Goal: Task Accomplishment & Management: Use online tool/utility

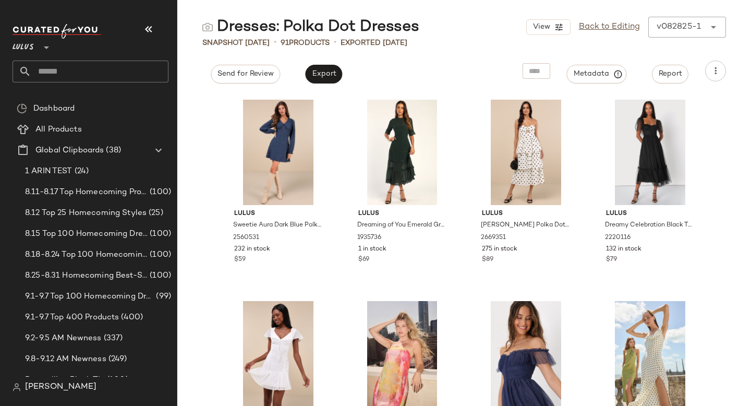
click at [90, 74] on input "text" at bounding box center [99, 72] width 137 height 22
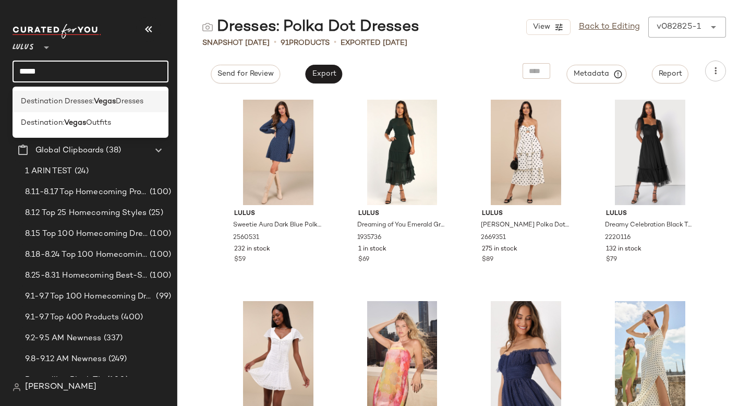
type input "*****"
click at [81, 99] on span "Destination Dresses:" at bounding box center [57, 101] width 73 height 11
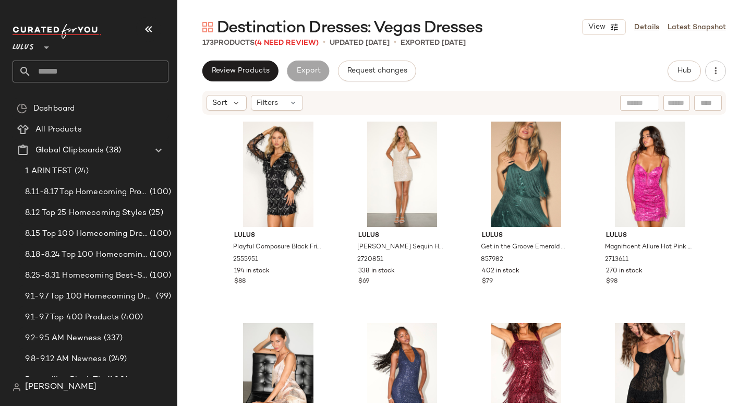
click at [111, 63] on input "text" at bounding box center [99, 72] width 137 height 22
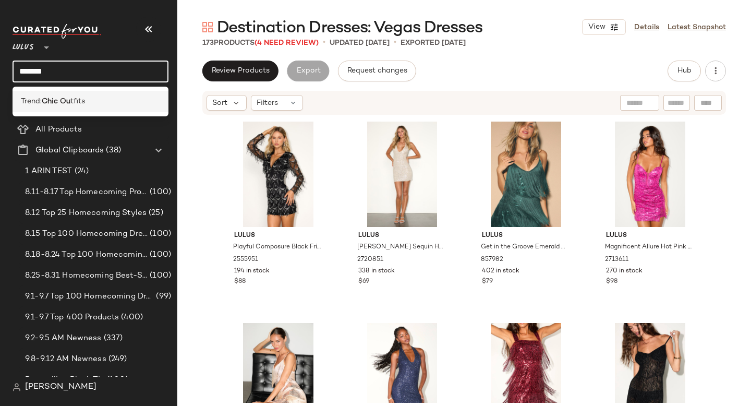
type input "*******"
click at [106, 108] on div "Trend: Chic Ou tfits" at bounding box center [91, 101] width 156 height 21
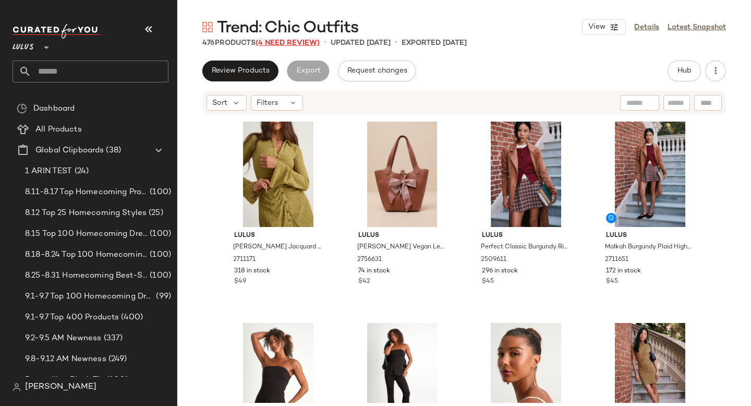
click at [286, 43] on span "(4 Need Review)" at bounding box center [288, 43] width 64 height 8
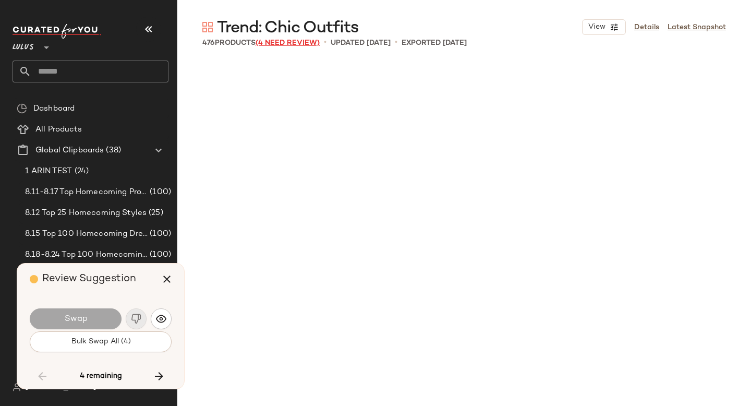
scroll to position [4631, 0]
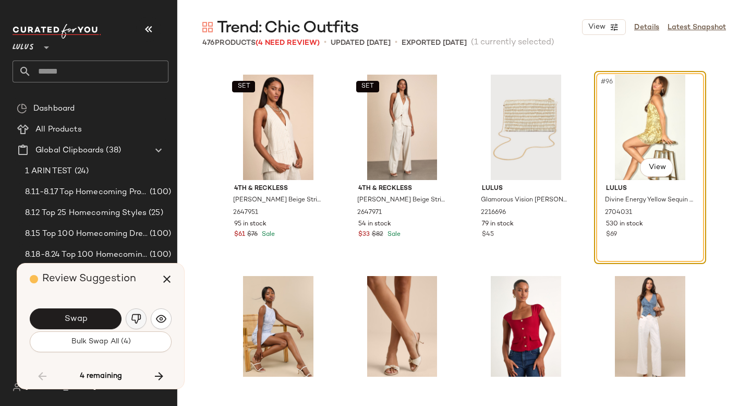
click at [144, 318] on button "button" at bounding box center [136, 318] width 21 height 21
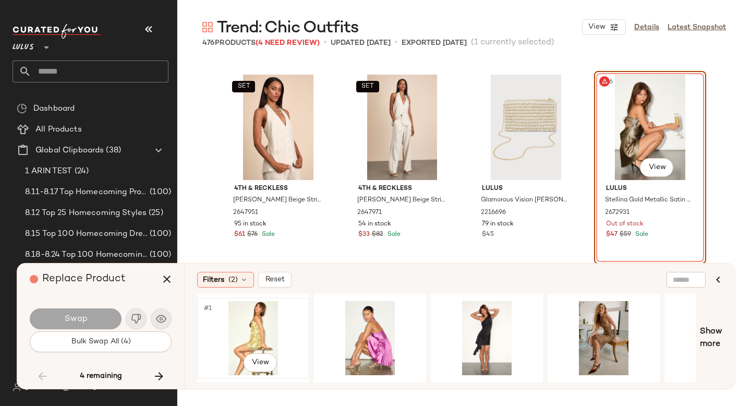
click at [264, 343] on div "#1 View" at bounding box center [253, 338] width 105 height 74
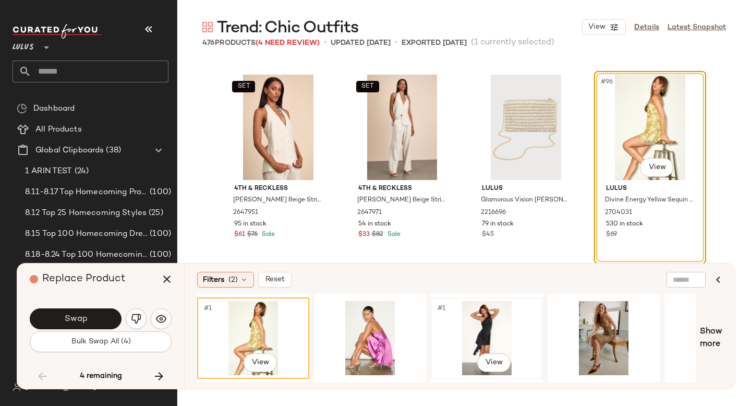
click at [499, 327] on div "#1 View" at bounding box center [487, 338] width 105 height 74
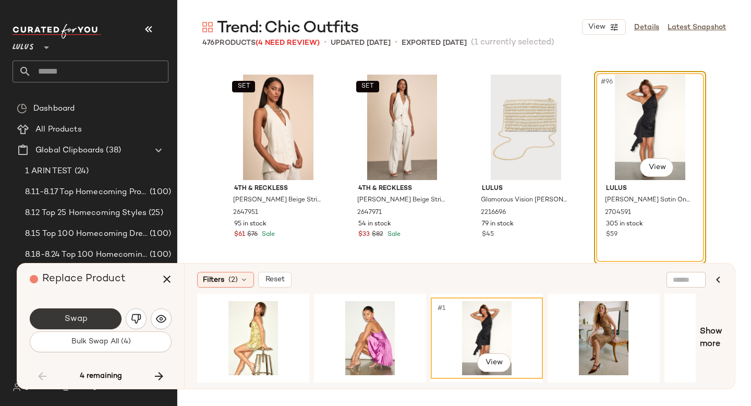
click at [53, 315] on button "Swap" at bounding box center [76, 318] width 92 height 21
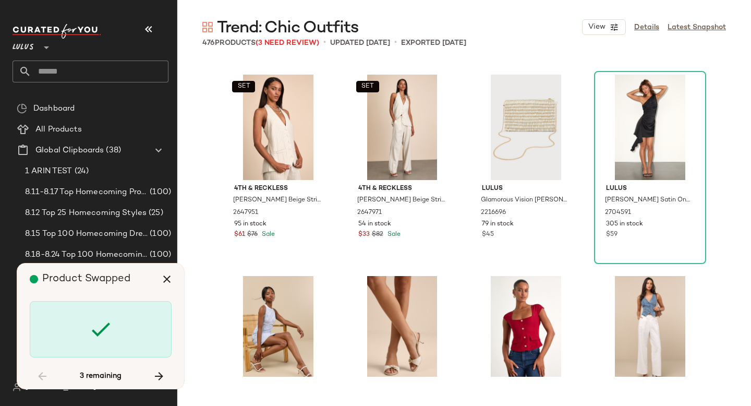
scroll to position [8256, 0]
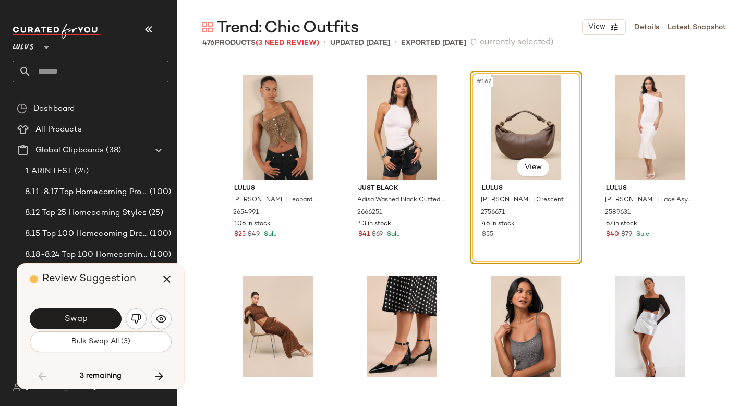
click at [53, 315] on button "Swap" at bounding box center [76, 318] width 92 height 21
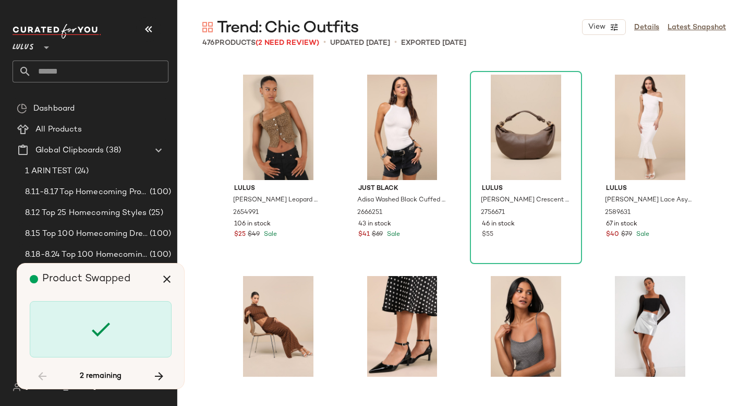
scroll to position [12485, 0]
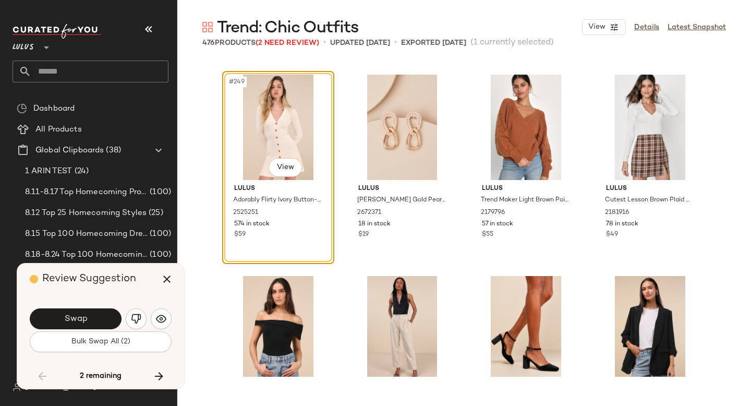
click at [53, 315] on button "Swap" at bounding box center [76, 318] width 92 height 21
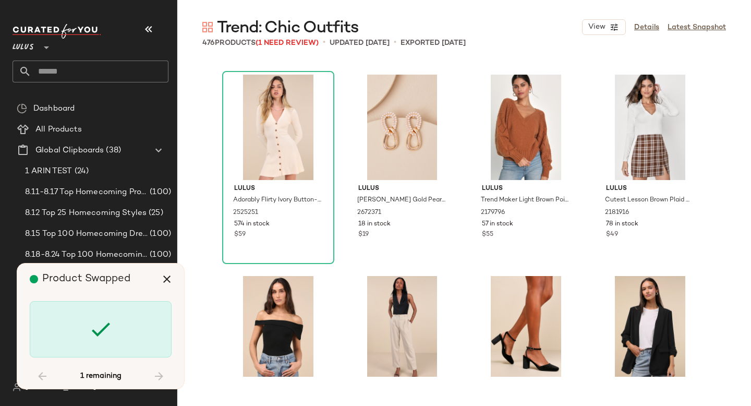
scroll to position [19533, 0]
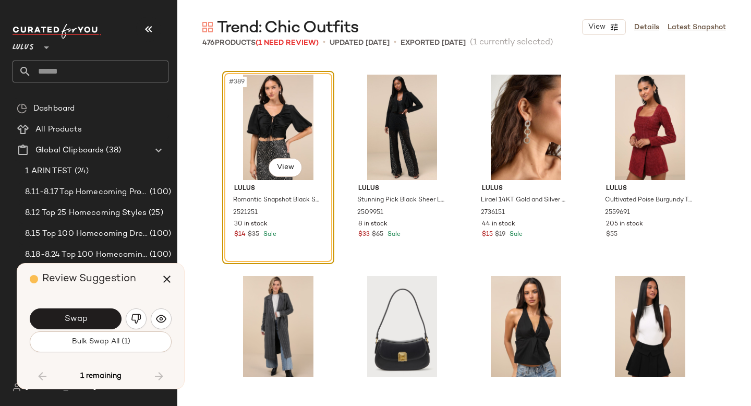
click at [53, 315] on button "Swap" at bounding box center [76, 318] width 92 height 21
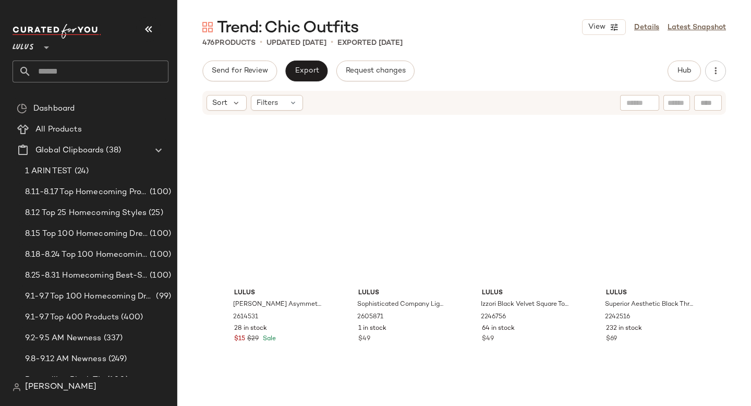
scroll to position [12492, 0]
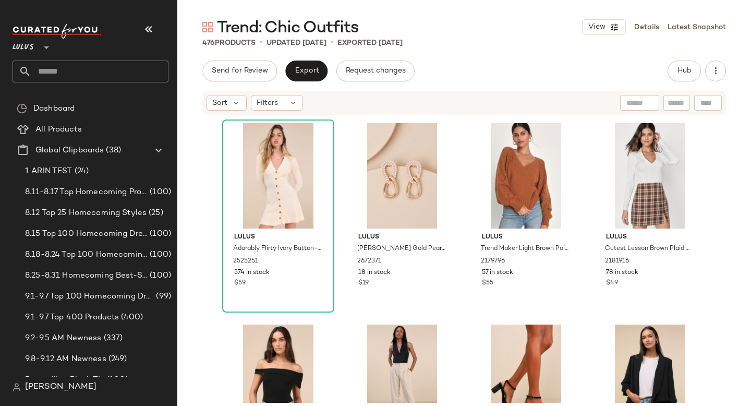
click at [86, 76] on input "text" at bounding box center [99, 72] width 137 height 22
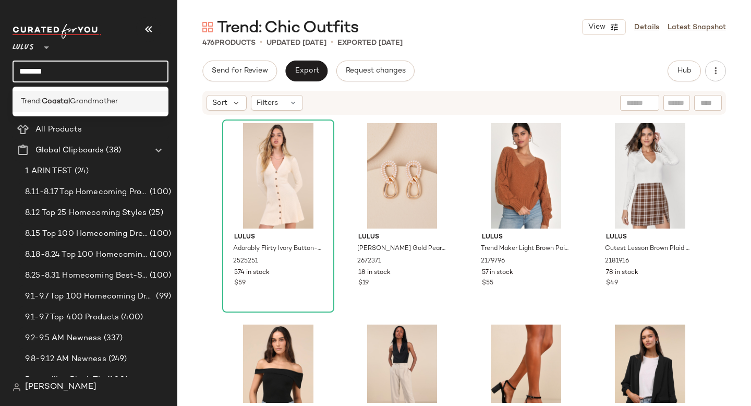
type input "*******"
click at [81, 103] on span "Grandmother" at bounding box center [94, 101] width 48 height 11
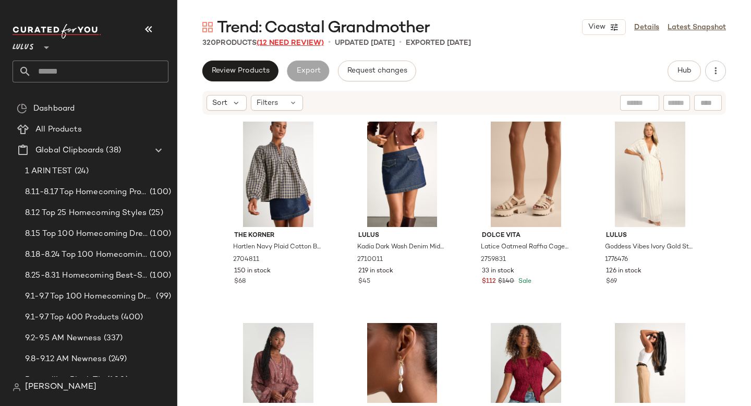
click at [281, 43] on span "(12 Need Review)" at bounding box center [290, 43] width 67 height 8
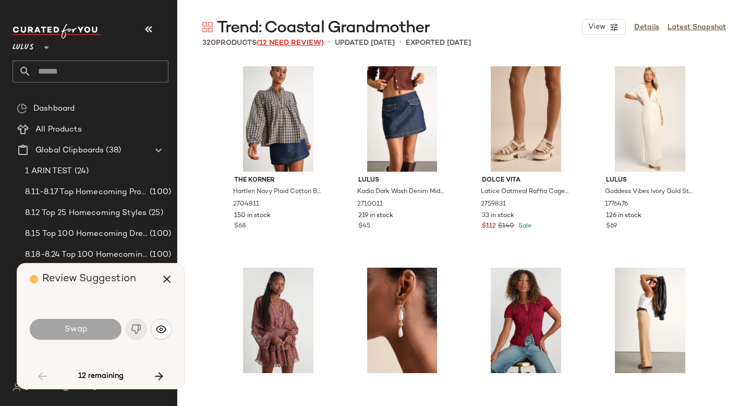
scroll to position [1208, 0]
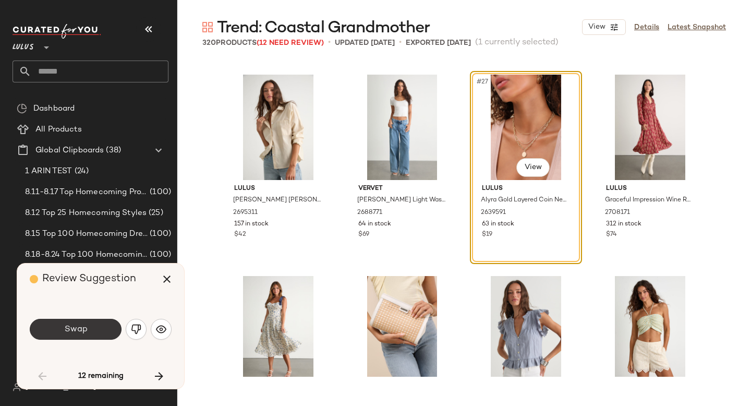
click at [99, 332] on button "Swap" at bounding box center [76, 329] width 92 height 21
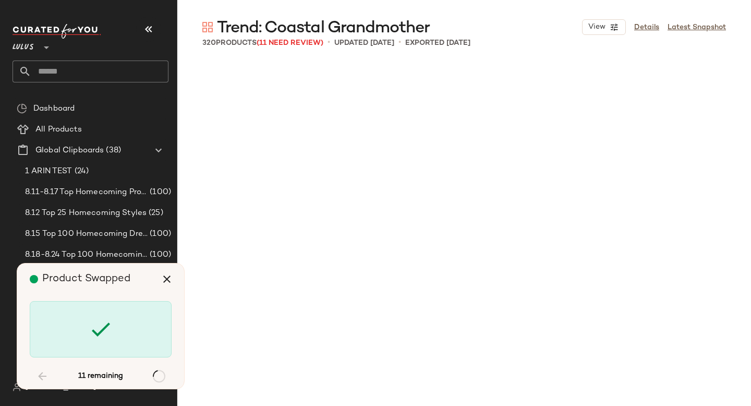
scroll to position [4027, 0]
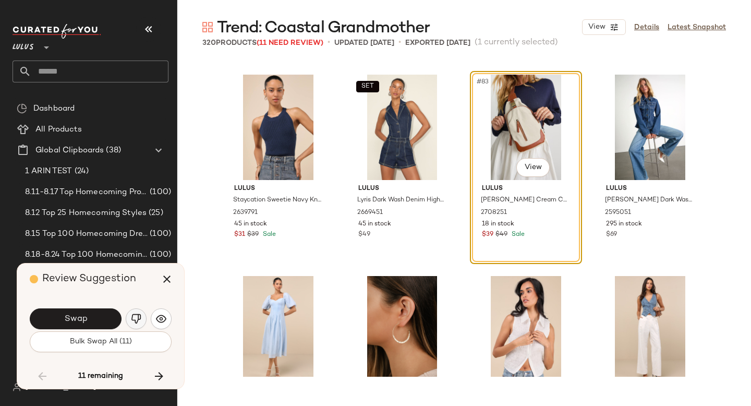
click at [133, 322] on img "button" at bounding box center [136, 319] width 10 height 10
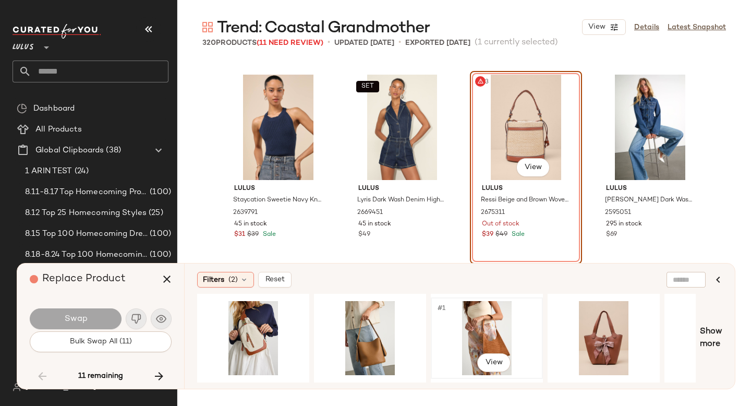
click at [496, 317] on div "#1 View" at bounding box center [487, 338] width 105 height 74
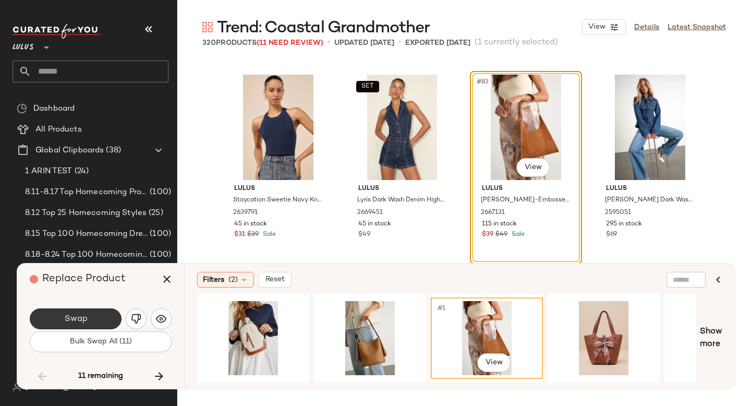
click at [106, 316] on button "Swap" at bounding box center [76, 318] width 92 height 21
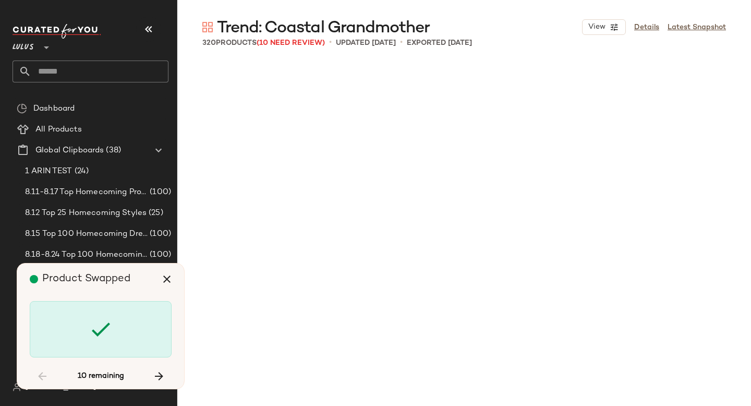
scroll to position [6242, 0]
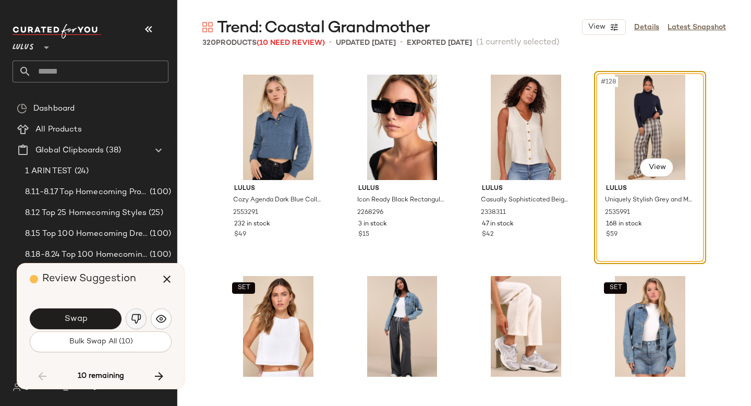
click at [140, 316] on img "button" at bounding box center [136, 319] width 10 height 10
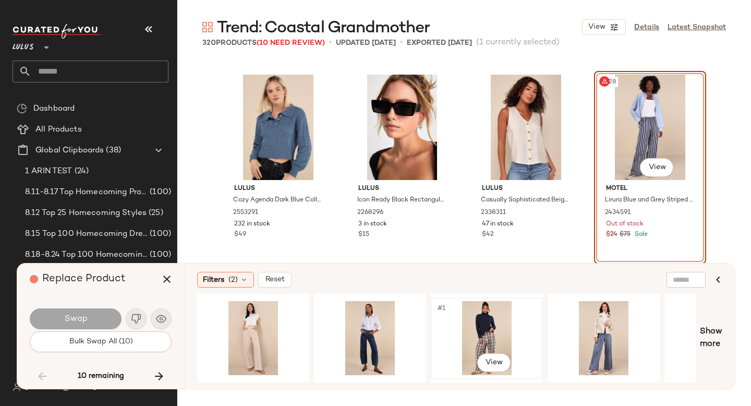
click at [477, 321] on div "#1 View" at bounding box center [487, 338] width 105 height 74
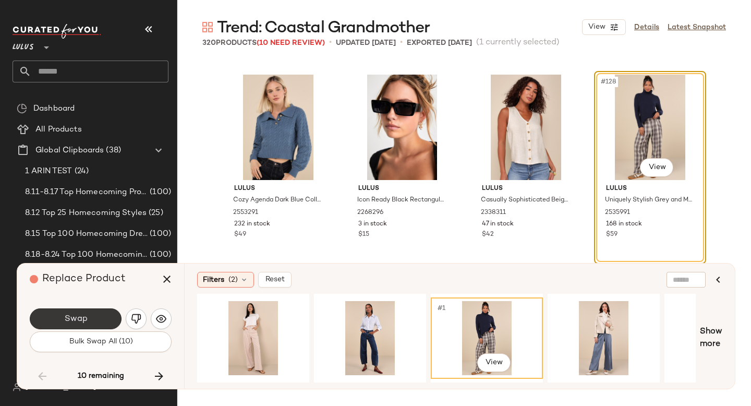
click at [52, 309] on button "Swap" at bounding box center [76, 318] width 92 height 21
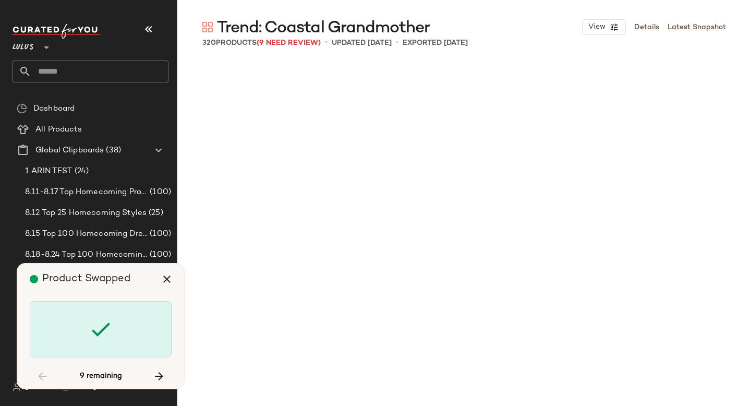
scroll to position [8055, 0]
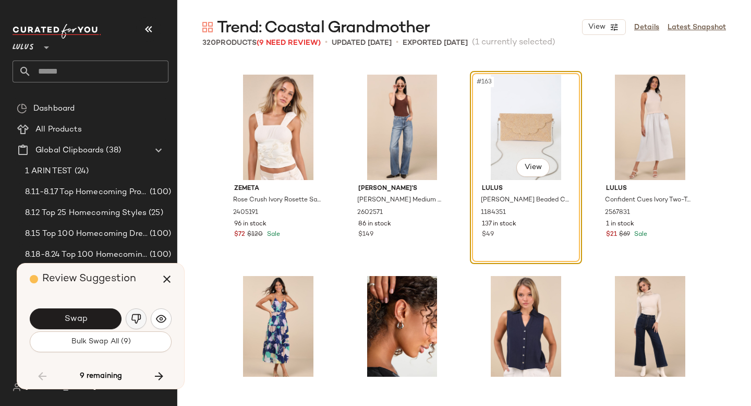
click at [140, 317] on img "button" at bounding box center [136, 319] width 10 height 10
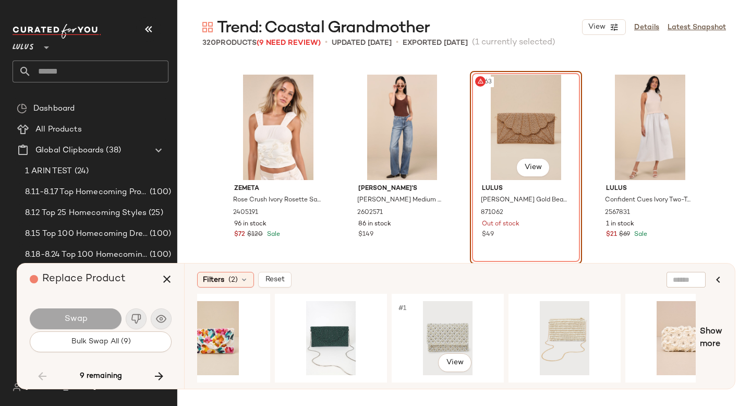
scroll to position [0, 664]
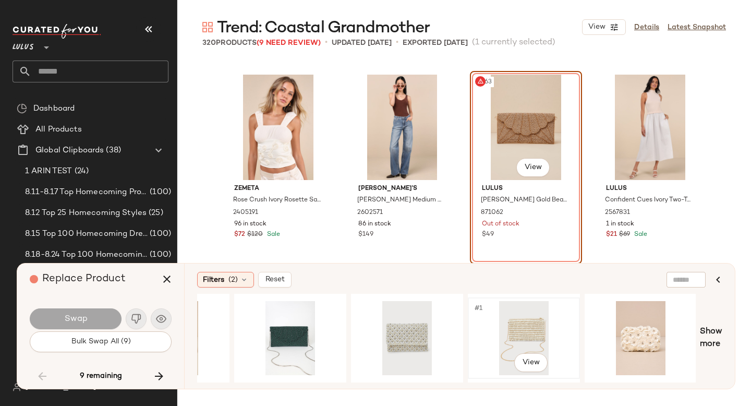
click at [520, 319] on div "#1 View" at bounding box center [524, 338] width 105 height 74
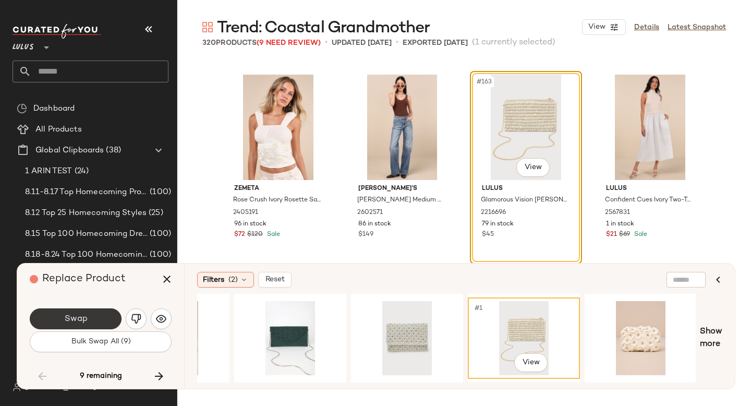
click at [105, 319] on button "Swap" at bounding box center [76, 318] width 92 height 21
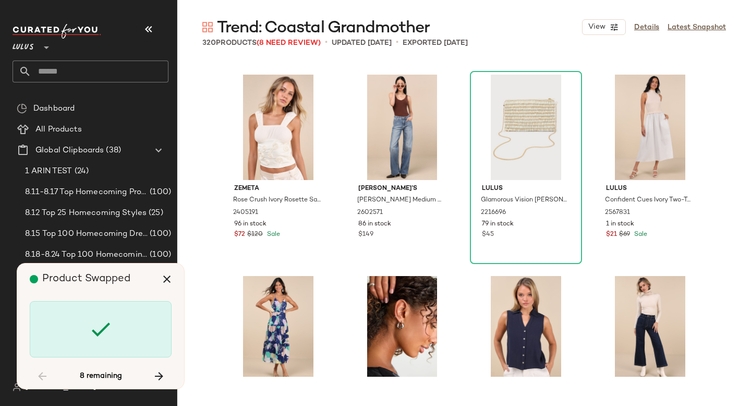
scroll to position [9062, 0]
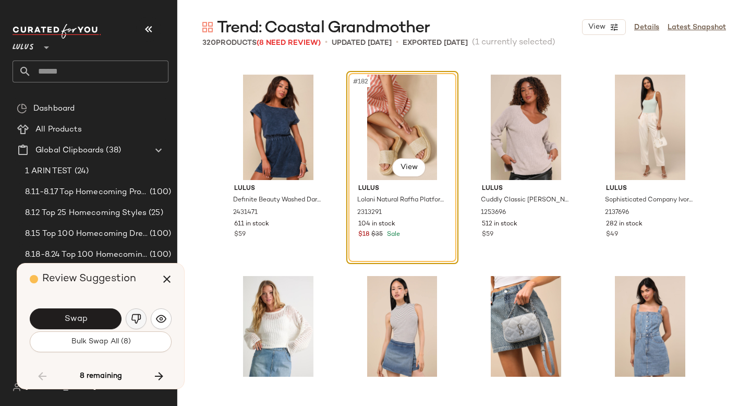
click at [137, 319] on img "button" at bounding box center [136, 319] width 10 height 10
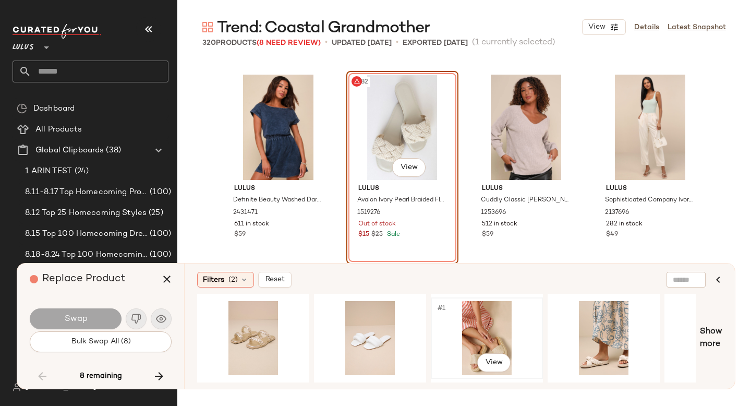
click at [473, 324] on div "#1 View" at bounding box center [487, 338] width 105 height 74
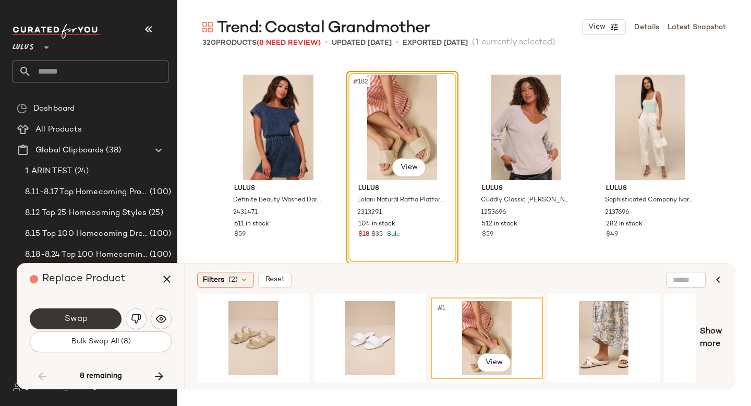
click at [68, 320] on span "Swap" at bounding box center [75, 319] width 23 height 10
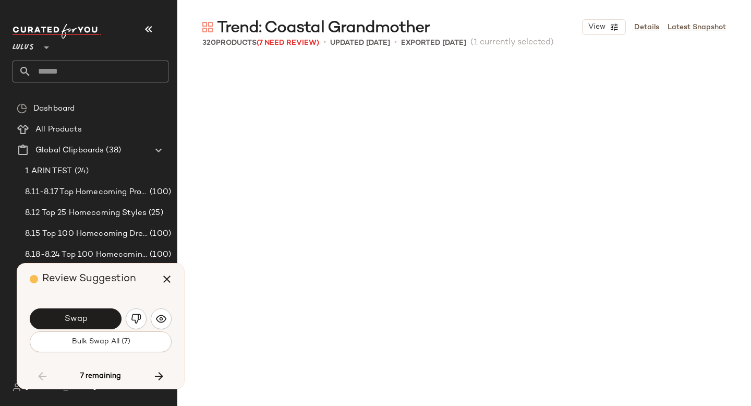
scroll to position [9464, 0]
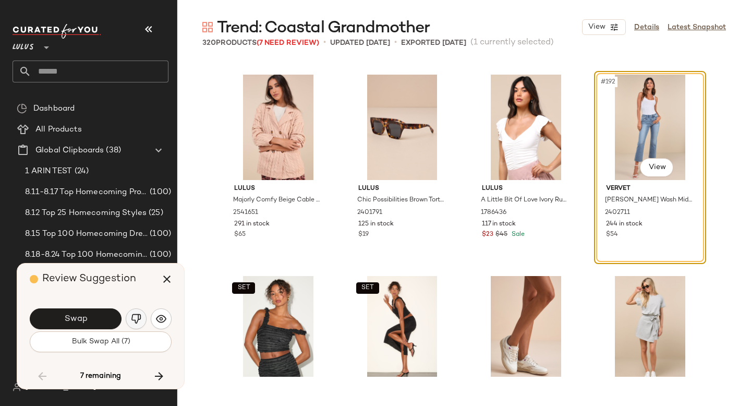
click at [136, 313] on button "button" at bounding box center [136, 318] width 21 height 21
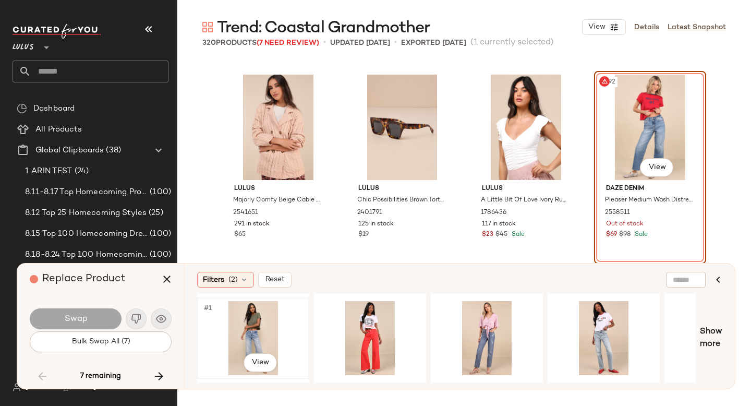
click at [261, 324] on div "#1 View" at bounding box center [253, 338] width 105 height 74
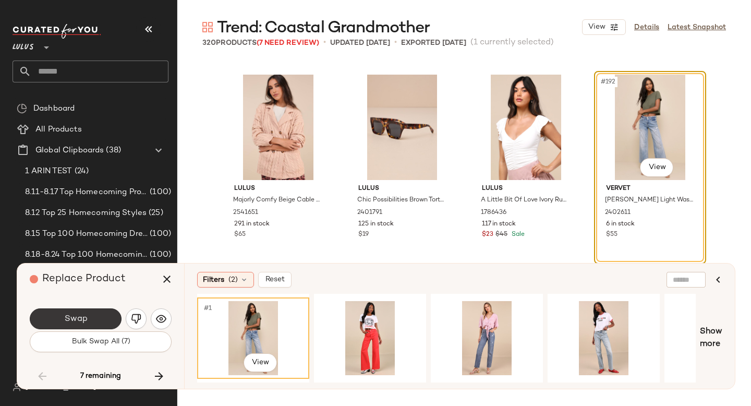
click at [94, 310] on button "Swap" at bounding box center [76, 318] width 92 height 21
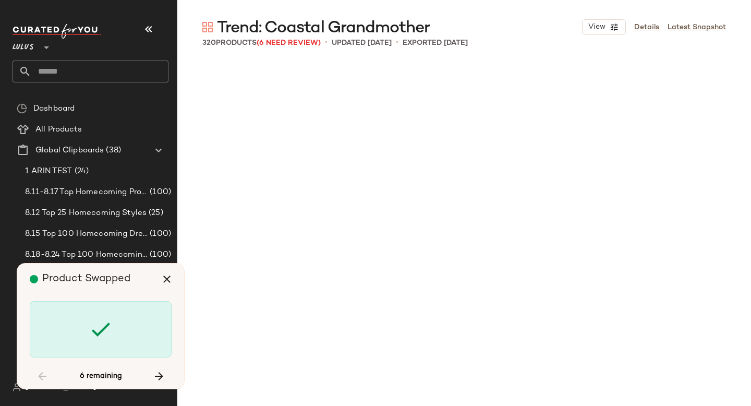
scroll to position [11277, 0]
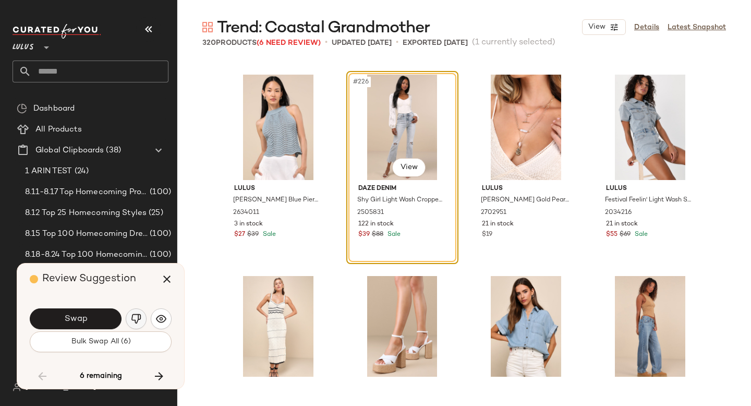
click at [136, 317] on img "button" at bounding box center [136, 319] width 10 height 10
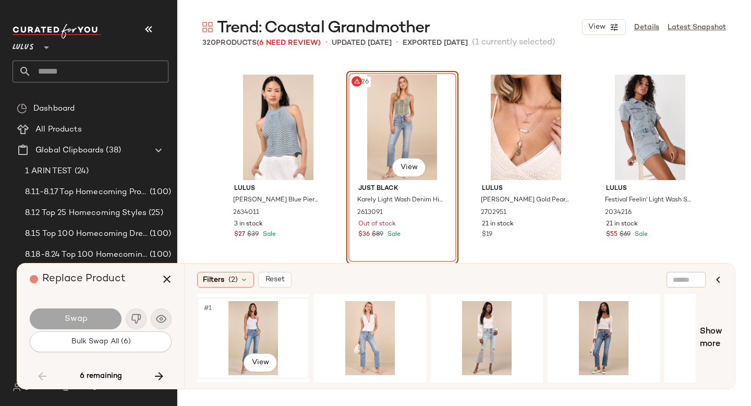
click at [250, 324] on div "#1 View" at bounding box center [253, 338] width 105 height 74
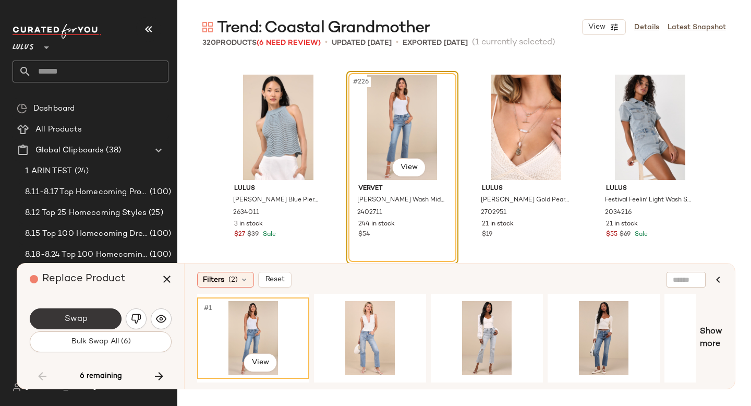
click at [83, 308] on button "Swap" at bounding box center [76, 318] width 92 height 21
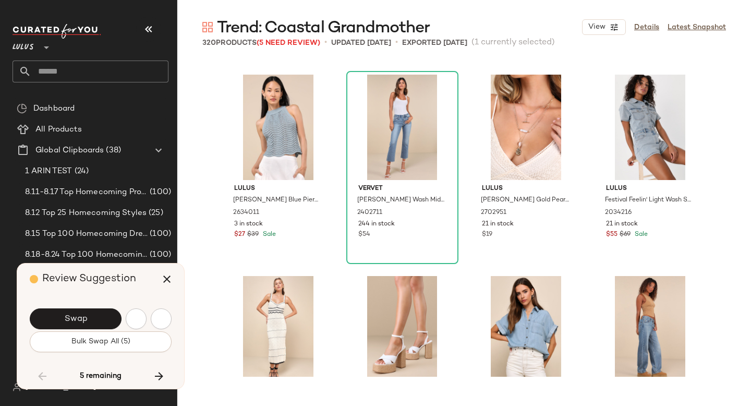
scroll to position [11679, 0]
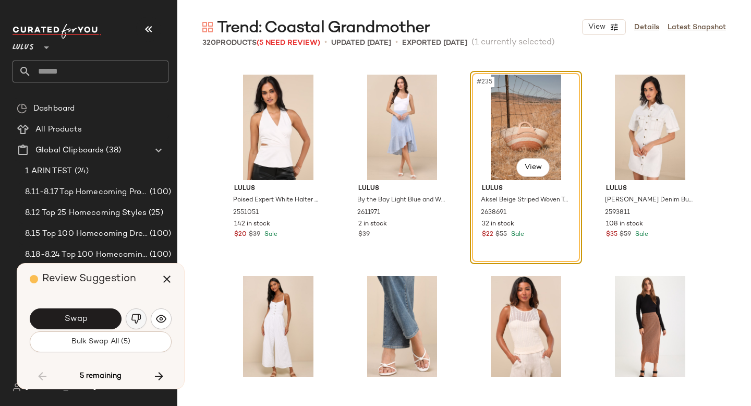
click at [139, 315] on img "button" at bounding box center [136, 319] width 10 height 10
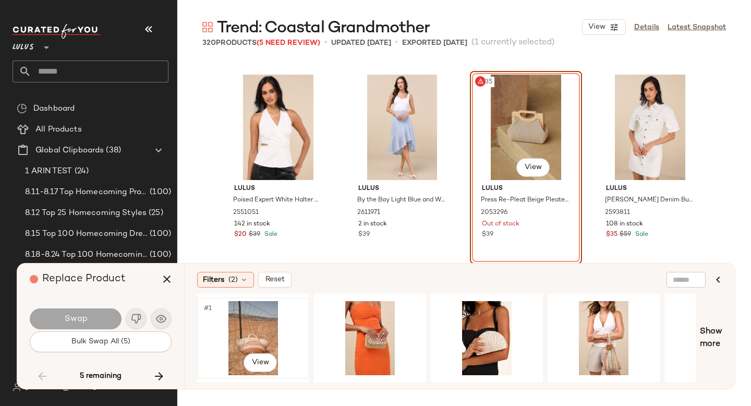
click at [250, 333] on div "#1 View" at bounding box center [253, 338] width 105 height 74
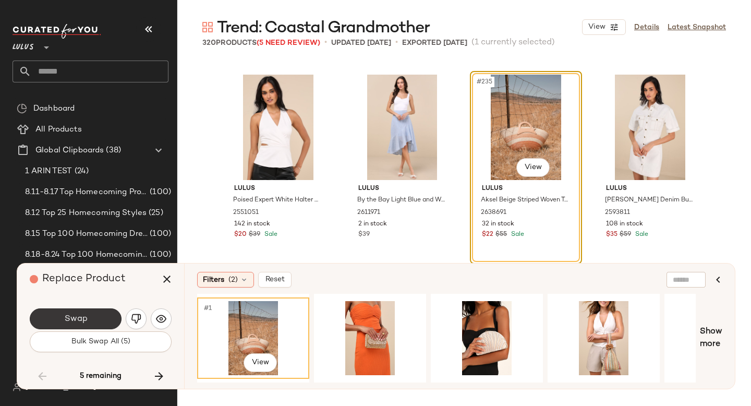
click at [69, 310] on button "Swap" at bounding box center [76, 318] width 92 height 21
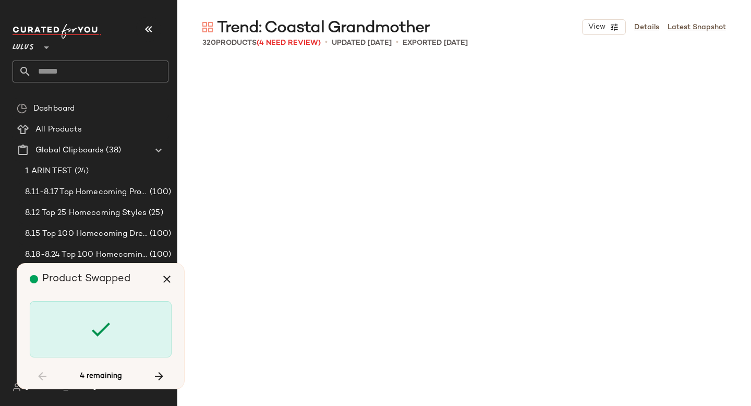
scroll to position [13089, 0]
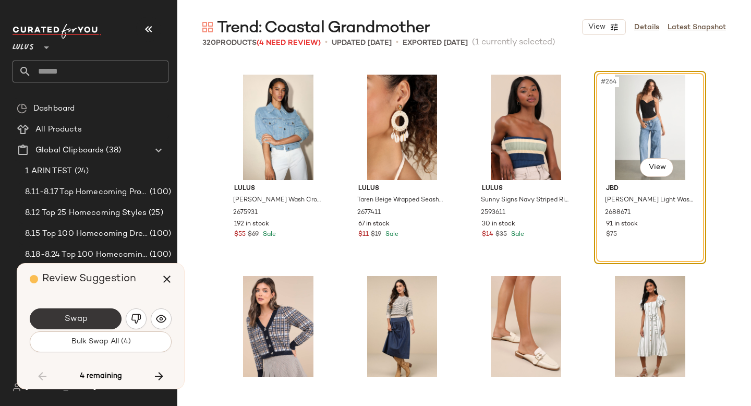
click at [82, 311] on button "Swap" at bounding box center [76, 318] width 92 height 21
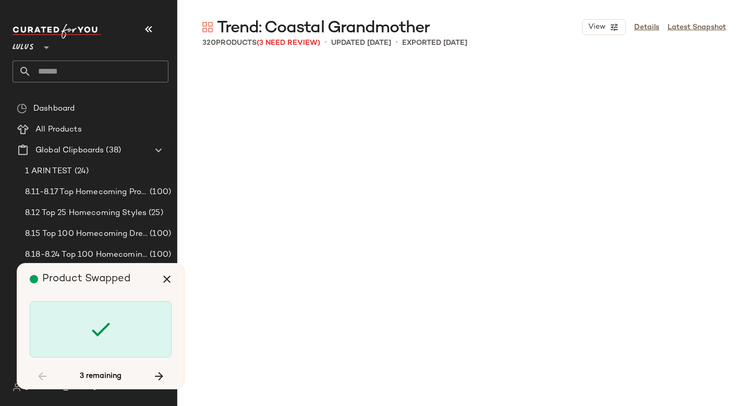
scroll to position [14700, 0]
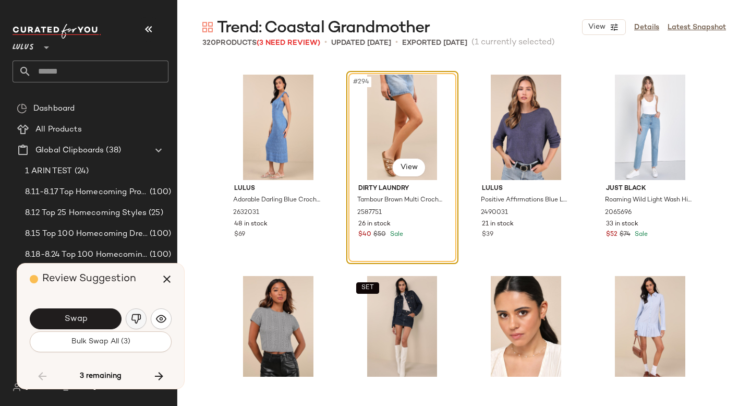
click at [136, 315] on img "button" at bounding box center [136, 319] width 10 height 10
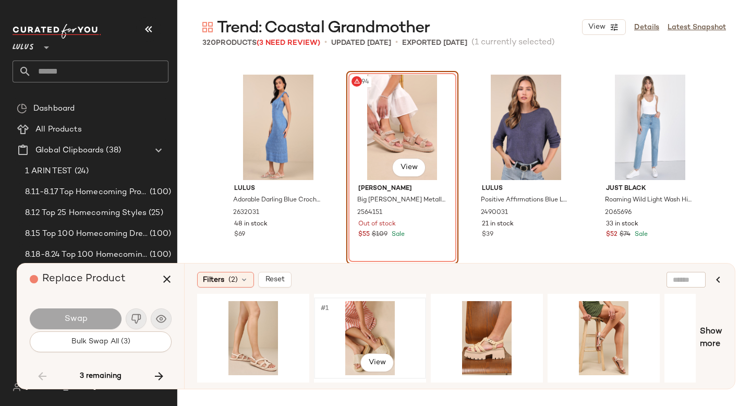
click at [332, 318] on div "#1 View" at bounding box center [370, 338] width 105 height 74
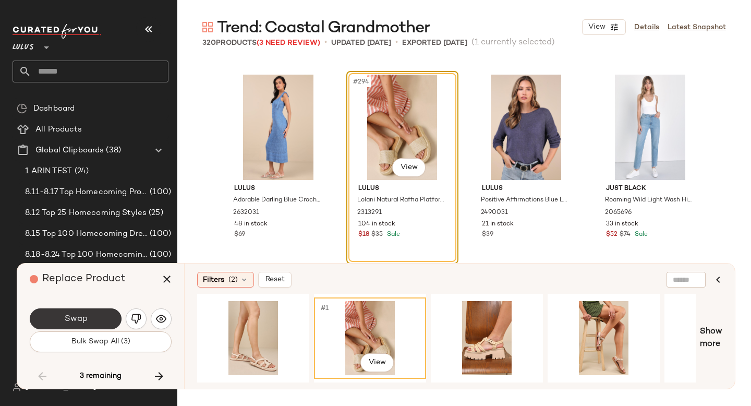
click at [114, 319] on button "Swap" at bounding box center [76, 318] width 92 height 21
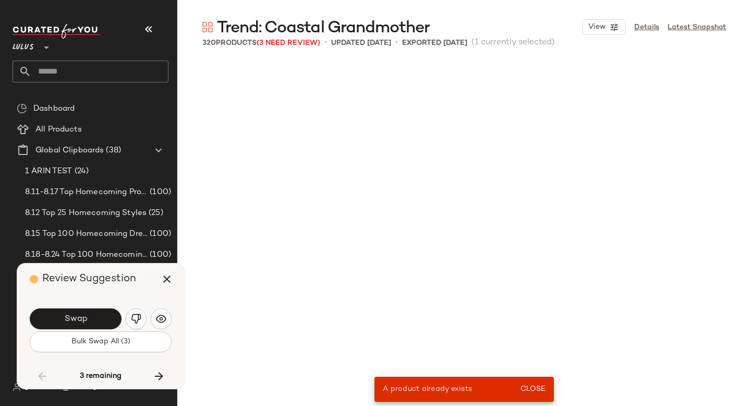
scroll to position [9062, 0]
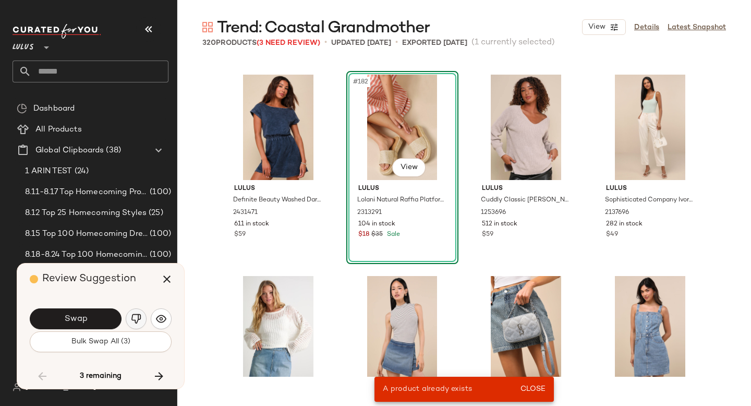
click at [133, 318] on img "button" at bounding box center [136, 319] width 10 height 10
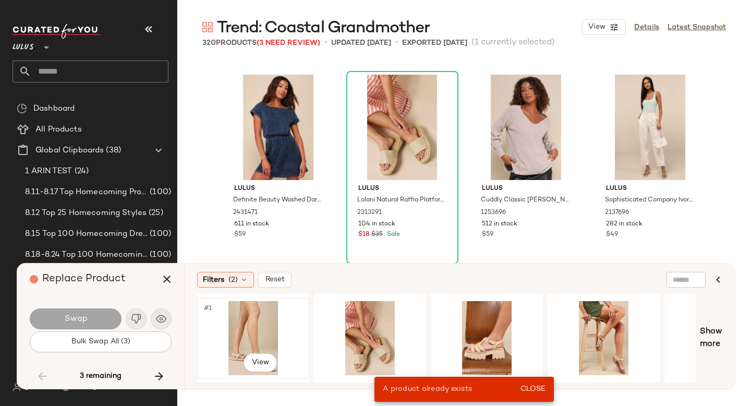
click at [227, 321] on div "#1 View" at bounding box center [253, 338] width 105 height 74
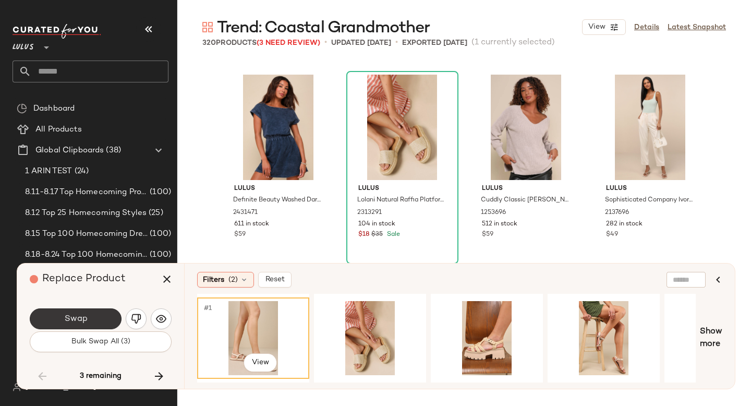
click at [98, 316] on button "Swap" at bounding box center [76, 318] width 92 height 21
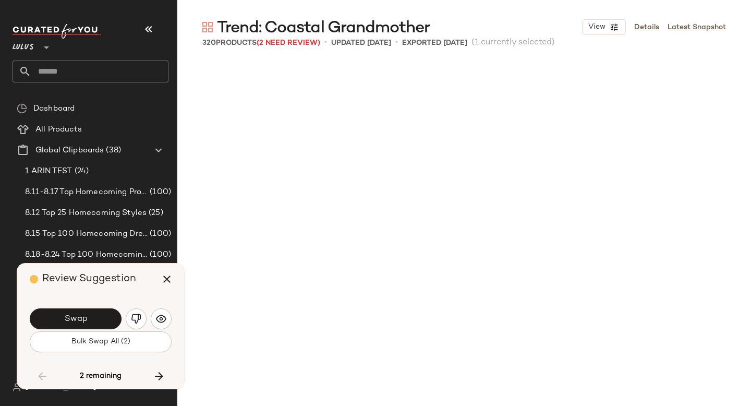
scroll to position [15304, 0]
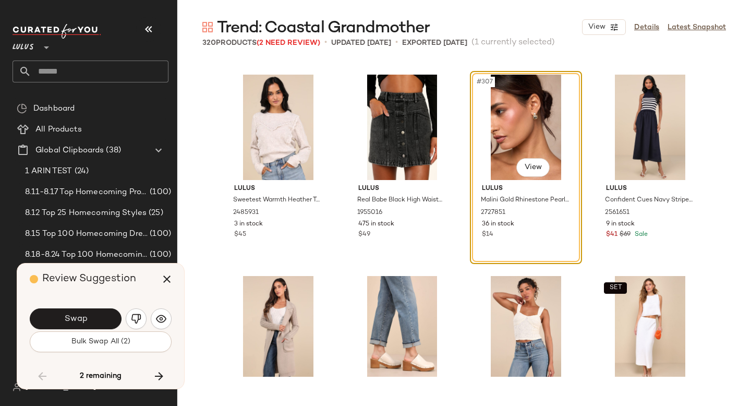
click at [98, 316] on button "Swap" at bounding box center [76, 318] width 92 height 21
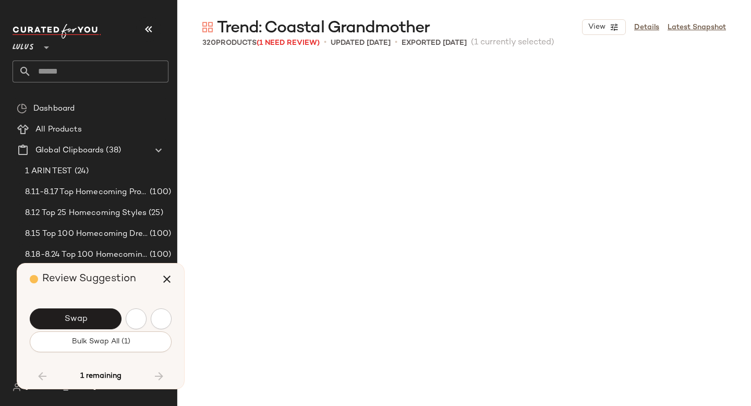
scroll to position [15795, 0]
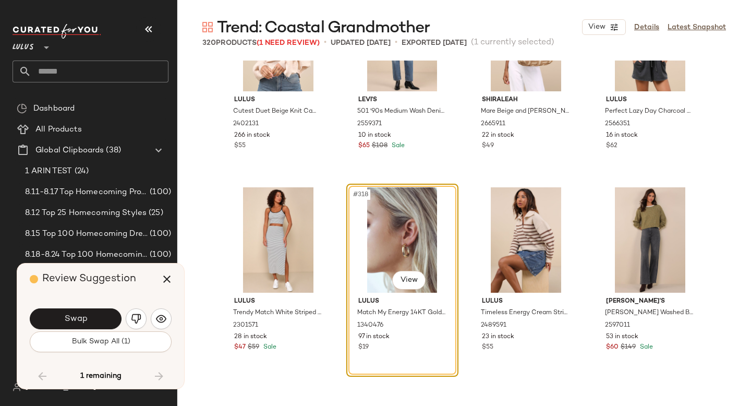
click at [98, 316] on button "Swap" at bounding box center [76, 318] width 92 height 21
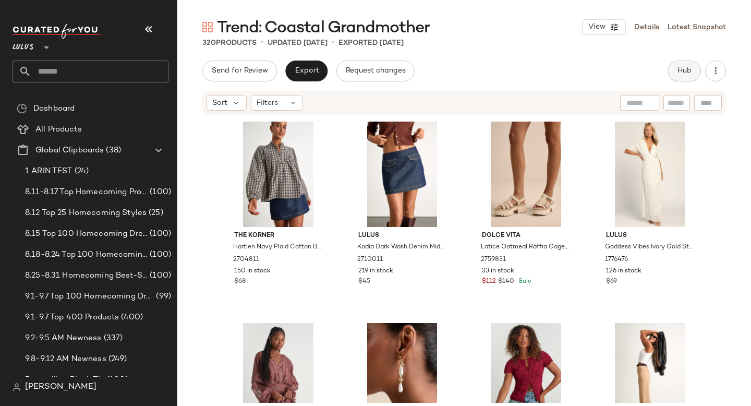
click at [680, 71] on span "Hub" at bounding box center [684, 71] width 15 height 8
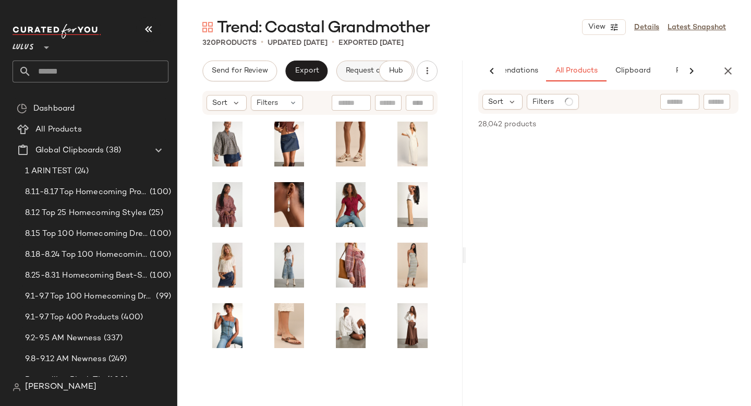
scroll to position [0, 52]
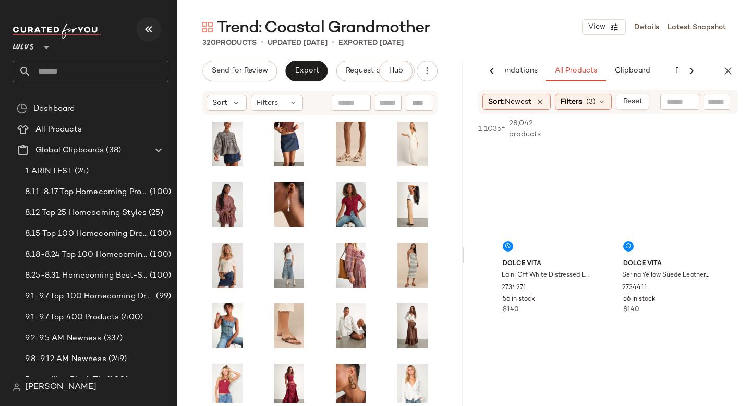
click at [147, 26] on icon "button" at bounding box center [148, 29] width 13 height 13
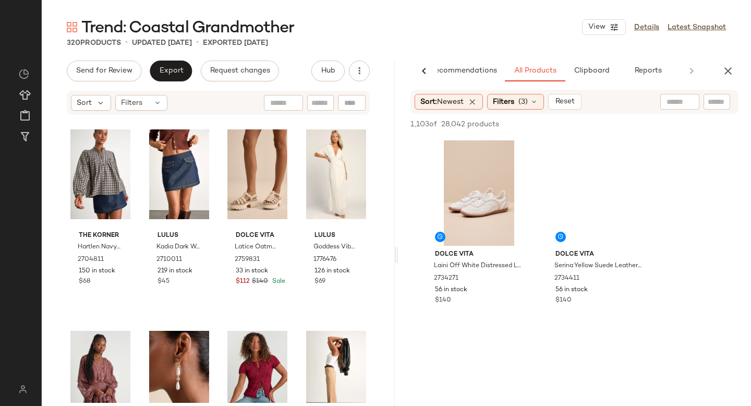
scroll to position [0, 25]
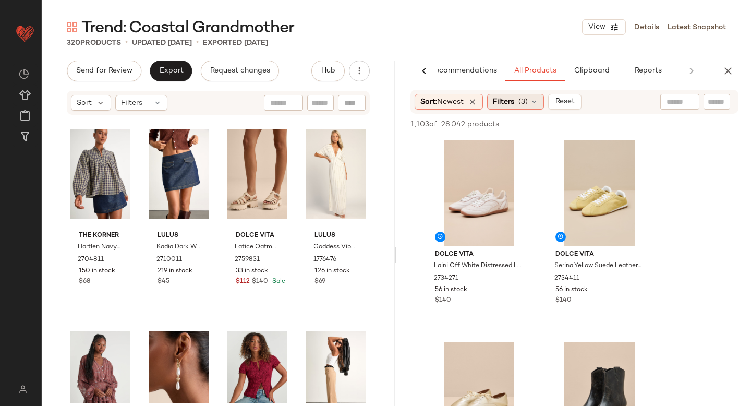
click at [510, 102] on span "Filters" at bounding box center [503, 102] width 21 height 11
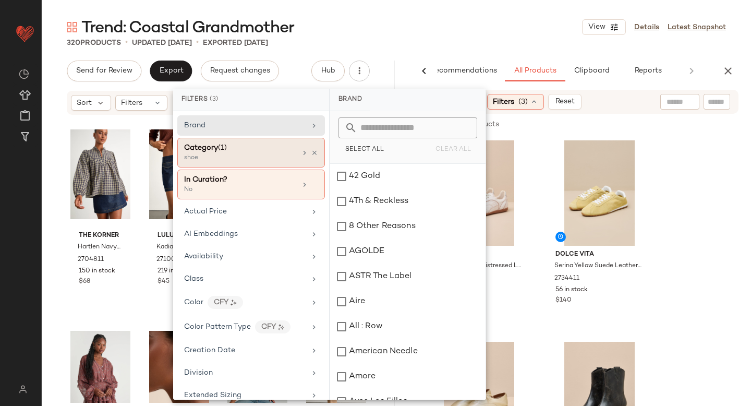
click at [267, 148] on div "Category (1)" at bounding box center [240, 147] width 112 height 11
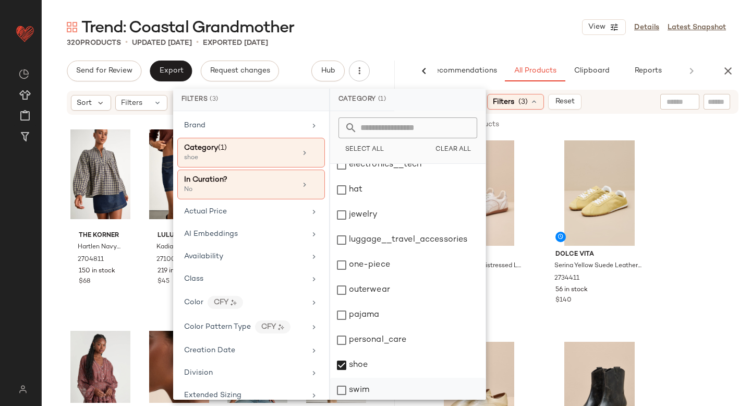
scroll to position [169, 0]
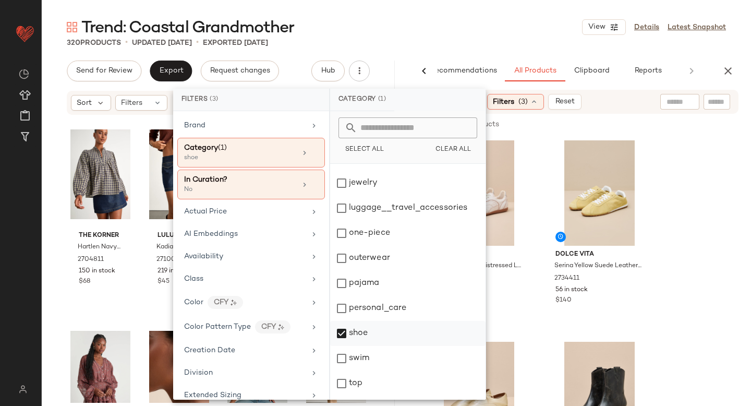
click at [343, 332] on div "shoe" at bounding box center [407, 333] width 155 height 25
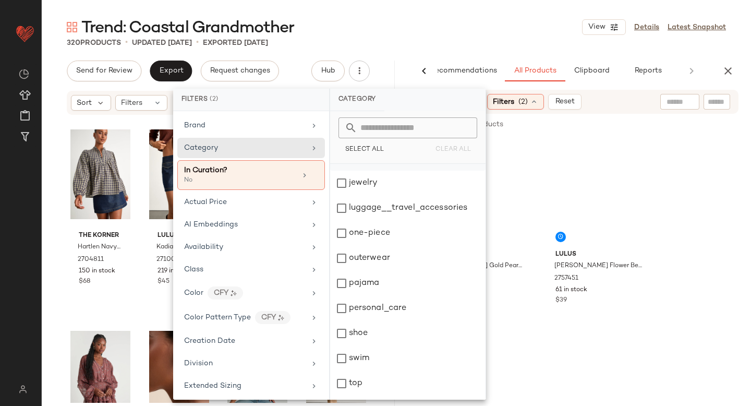
scroll to position [22, 0]
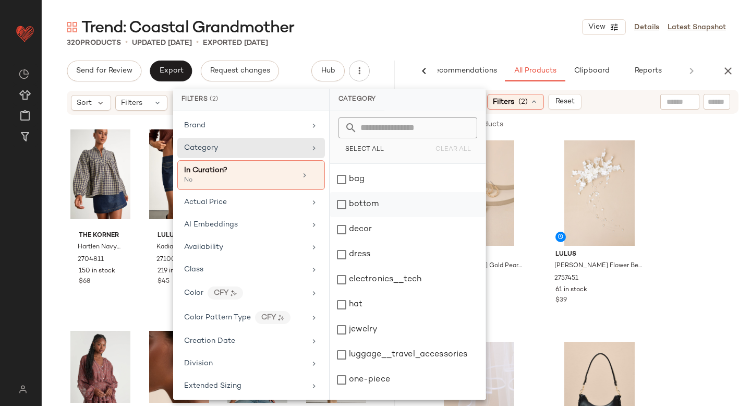
click at [342, 208] on div "bottom" at bounding box center [407, 204] width 155 height 25
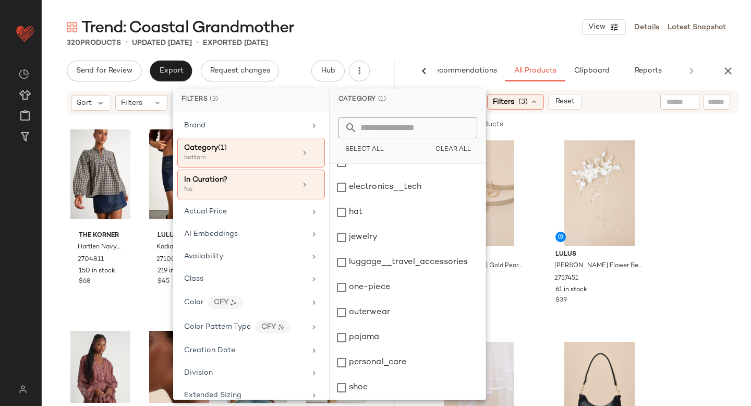
scroll to position [190, 0]
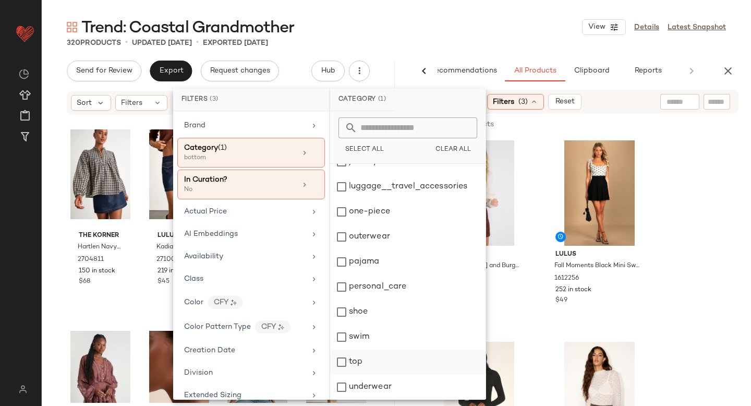
click at [341, 362] on div "top" at bounding box center [407, 362] width 155 height 25
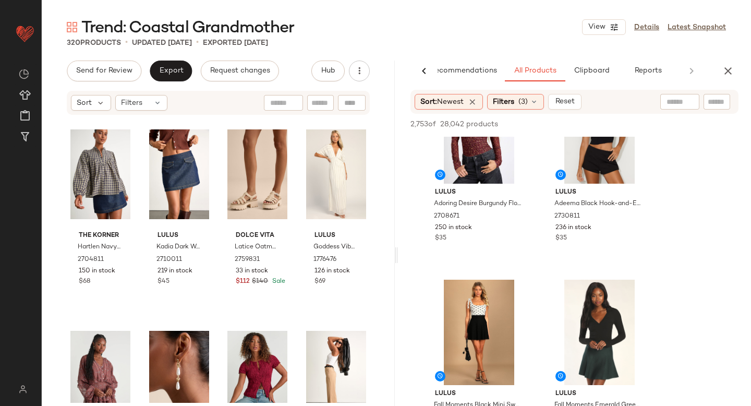
scroll to position [0, 0]
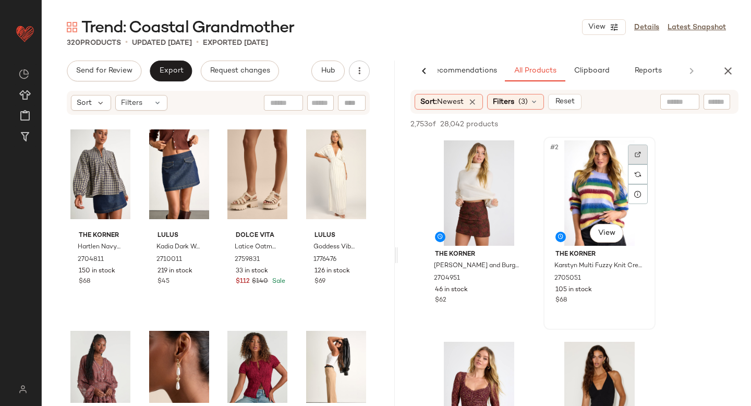
click at [636, 155] on img at bounding box center [638, 154] width 6 height 6
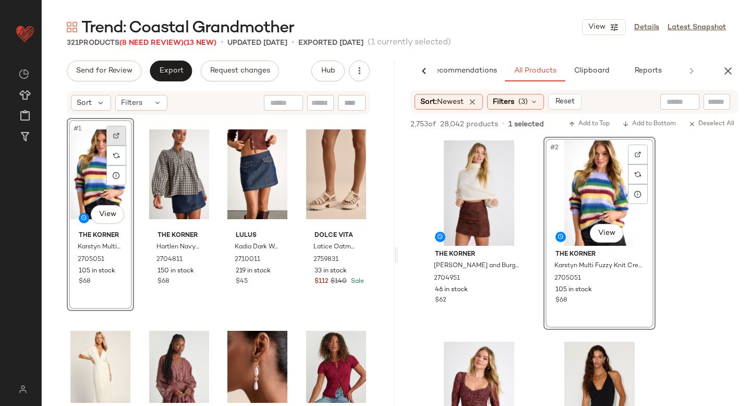
click at [121, 128] on div at bounding box center [116, 136] width 20 height 20
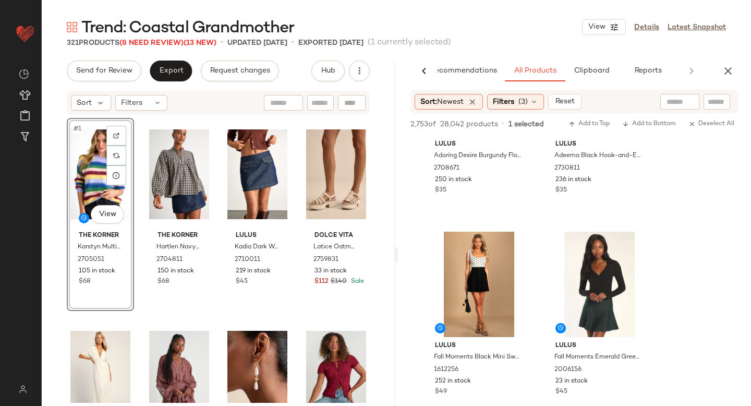
scroll to position [352, 0]
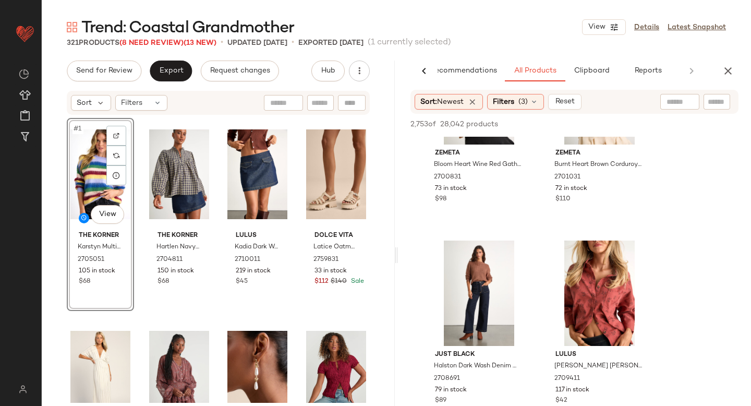
scroll to position [4778, 0]
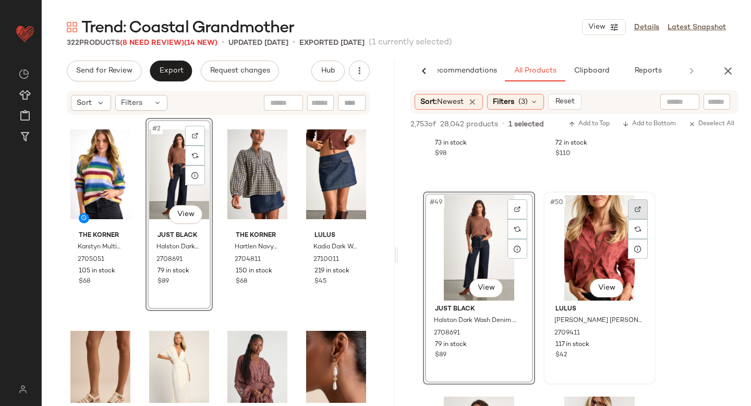
click at [643, 204] on div at bounding box center [638, 209] width 20 height 20
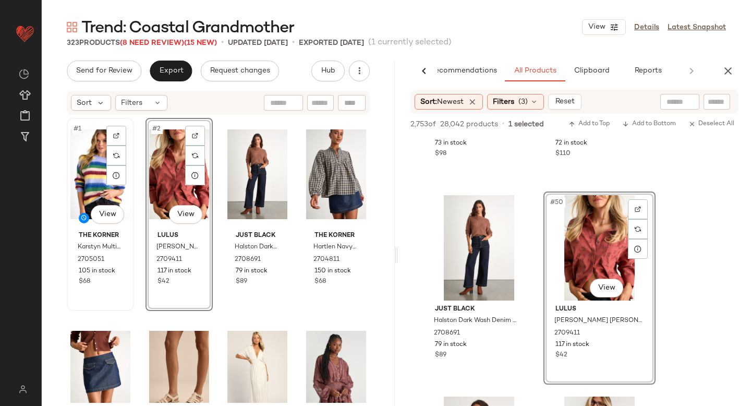
click at [93, 184] on div "#1 View" at bounding box center [100, 174] width 60 height 105
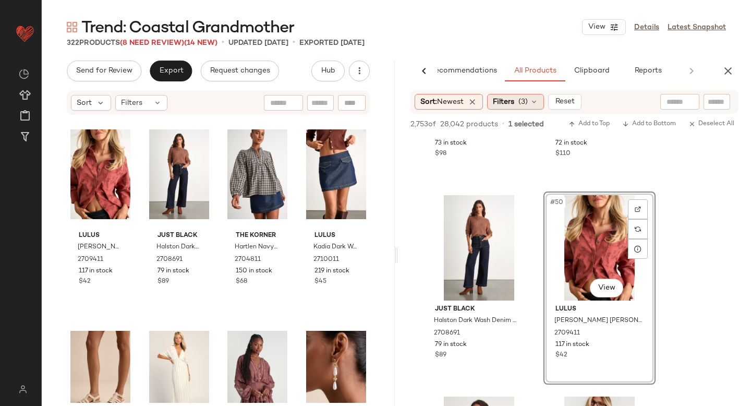
click at [525, 102] on span "(3)" at bounding box center [523, 102] width 9 height 11
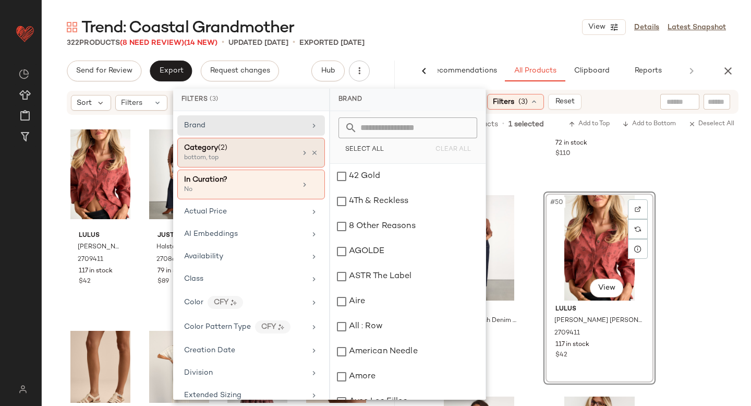
click at [251, 147] on div "Category (2)" at bounding box center [240, 147] width 112 height 11
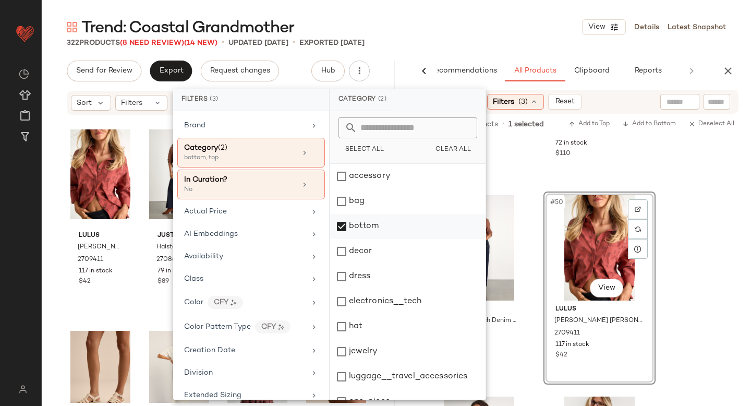
click at [341, 228] on div "bottom" at bounding box center [407, 226] width 155 height 25
click at [341, 278] on div "dress" at bounding box center [407, 276] width 155 height 25
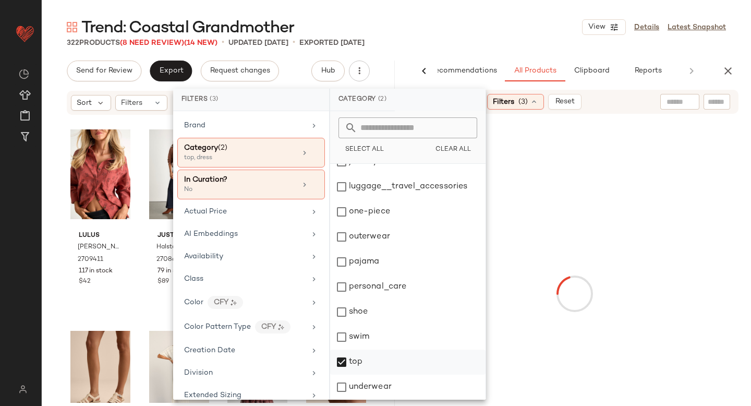
click at [342, 355] on div "top" at bounding box center [407, 362] width 155 height 25
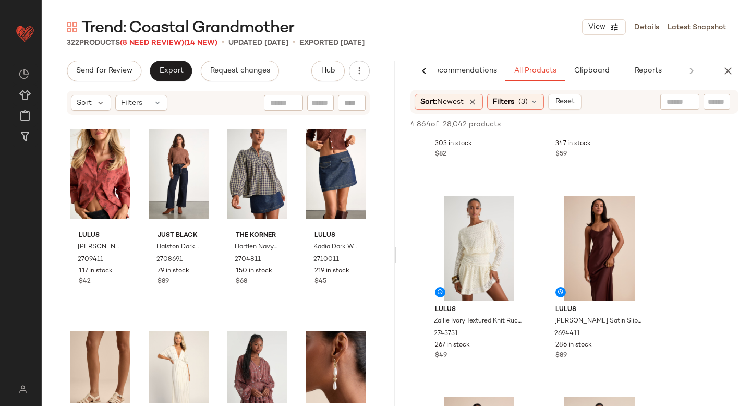
scroll to position [1773, 0]
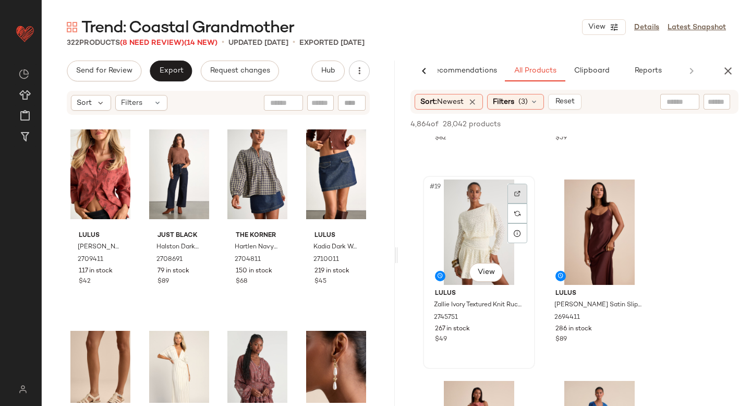
click at [521, 189] on div at bounding box center [518, 194] width 20 height 20
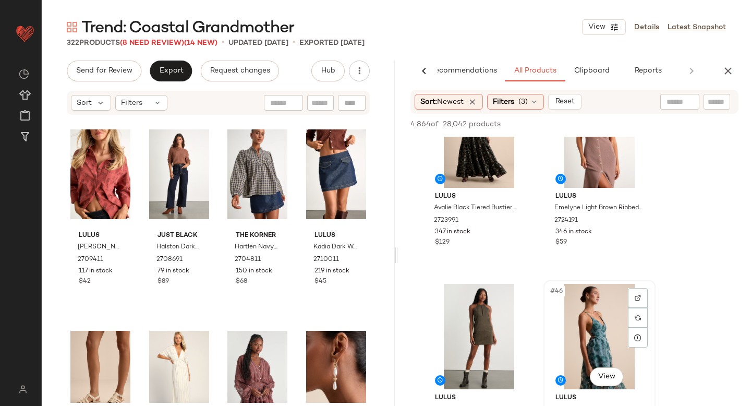
scroll to position [4226, 0]
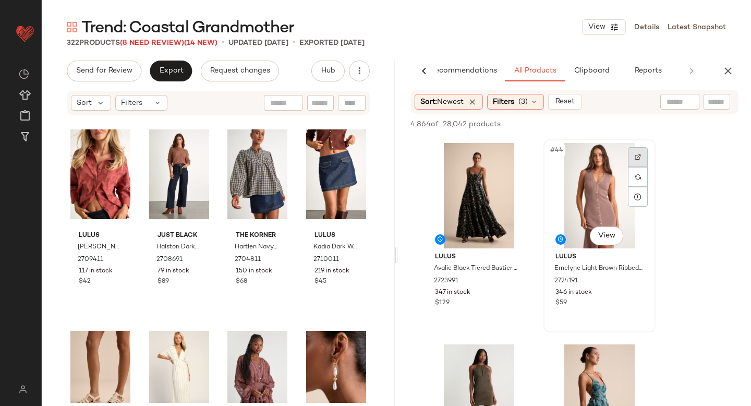
click at [632, 159] on div at bounding box center [638, 157] width 20 height 20
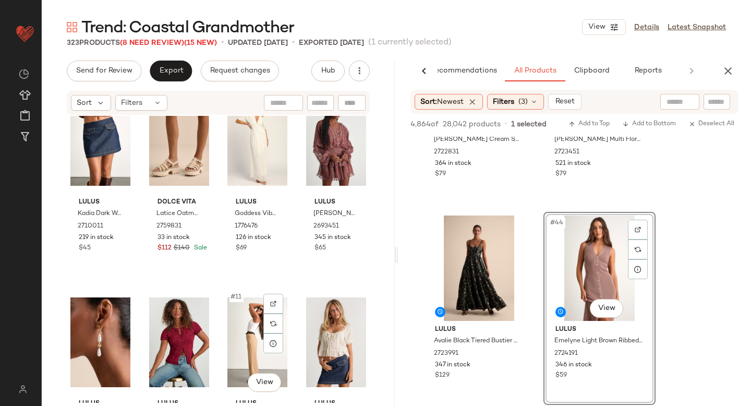
scroll to position [0, 0]
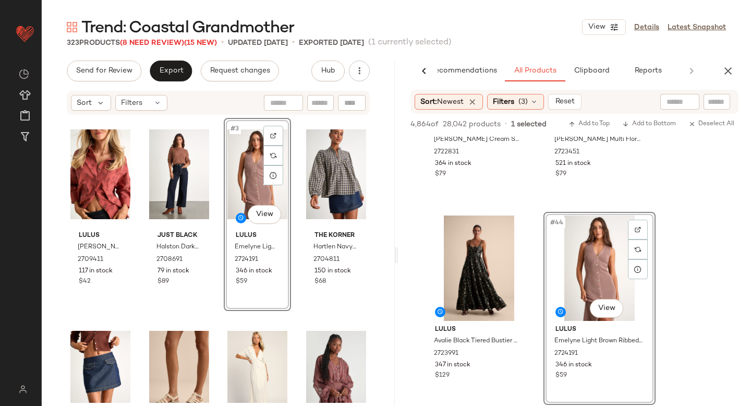
click at [516, 92] on div "Sort: Newest Filters (3) Reset" at bounding box center [575, 102] width 328 height 24
click at [517, 106] on div "Filters (3)" at bounding box center [515, 102] width 57 height 16
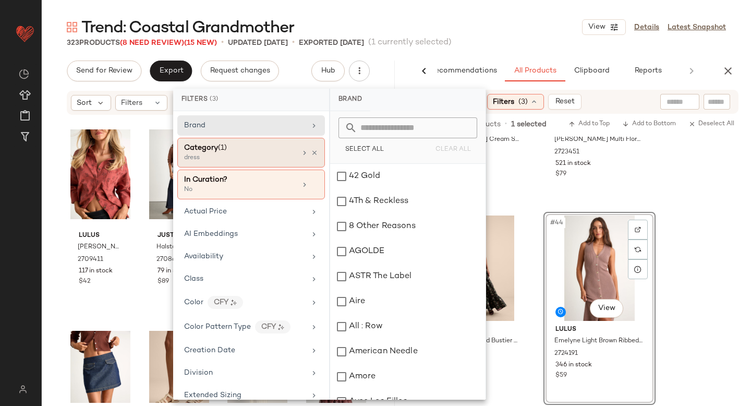
click at [244, 156] on div "dress" at bounding box center [236, 157] width 104 height 9
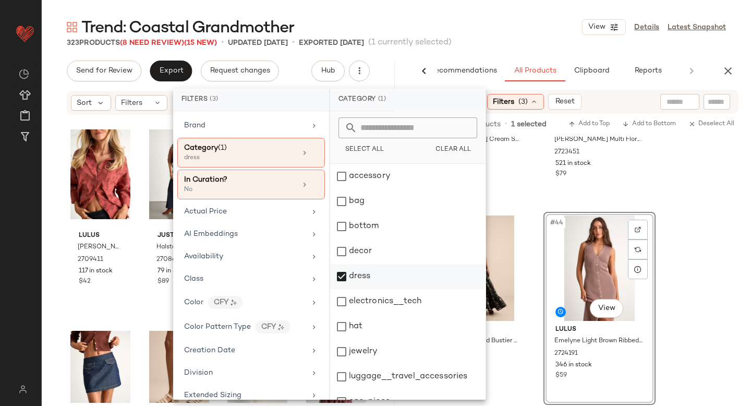
click at [341, 275] on div "dress" at bounding box center [407, 276] width 155 height 25
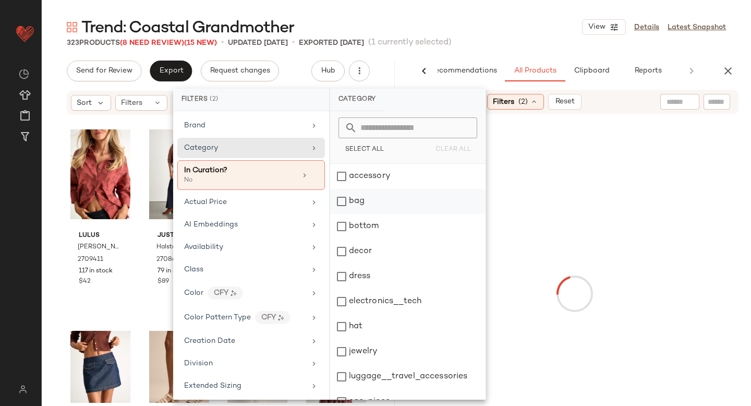
click at [343, 206] on div "bag" at bounding box center [407, 201] width 155 height 25
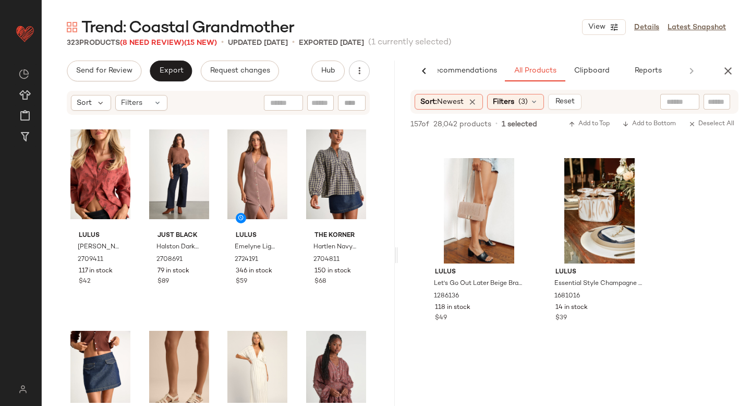
scroll to position [13674, 0]
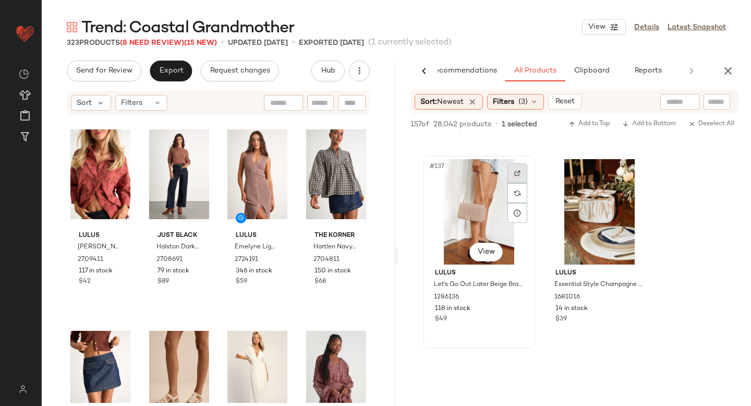
click at [515, 171] on img at bounding box center [517, 173] width 6 height 6
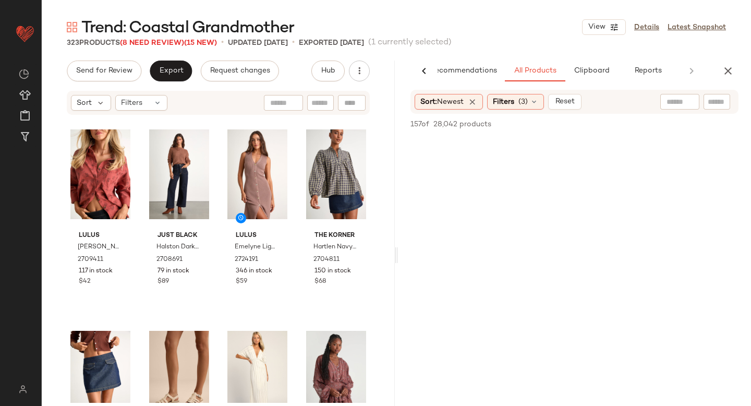
scroll to position [0, 0]
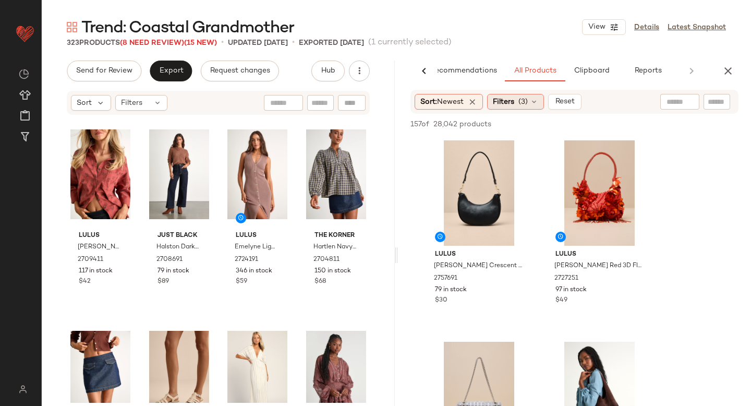
click at [506, 97] on span "Filters" at bounding box center [503, 102] width 21 height 11
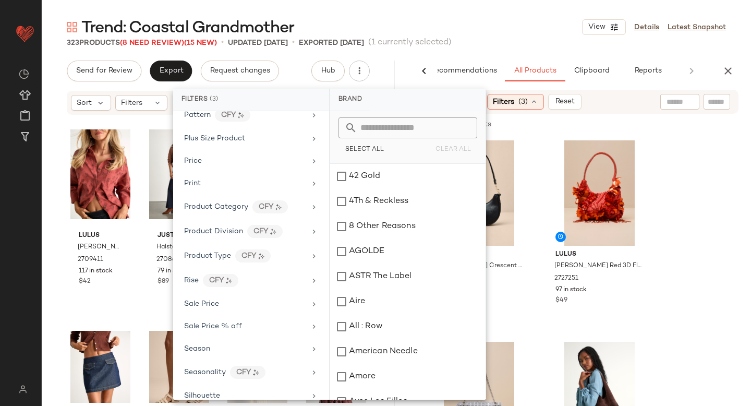
scroll to position [707, 0]
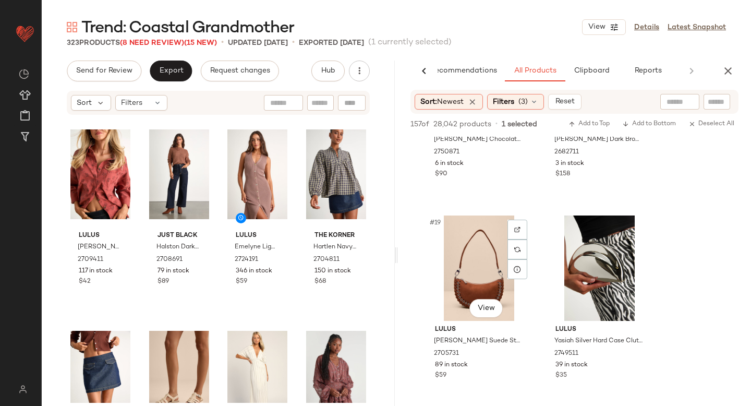
scroll to position [1739, 0]
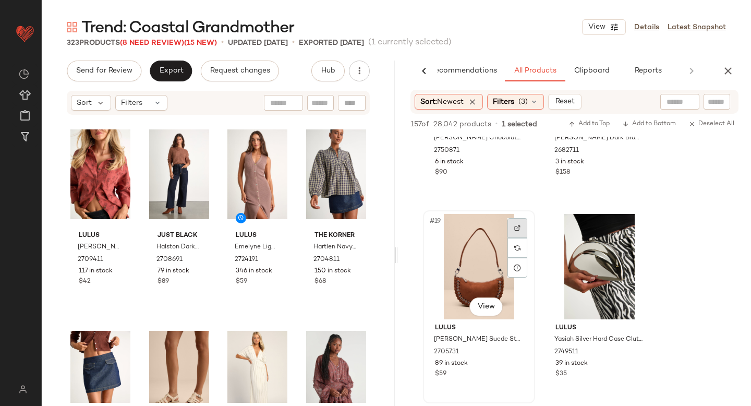
click at [521, 230] on div at bounding box center [518, 228] width 20 height 20
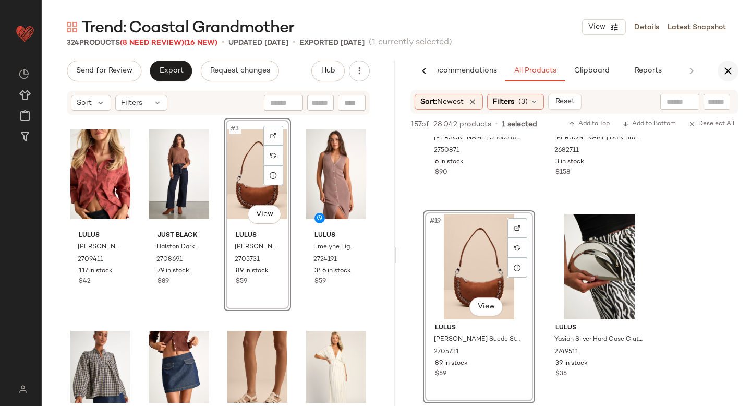
click at [727, 73] on icon "button" at bounding box center [728, 71] width 13 height 13
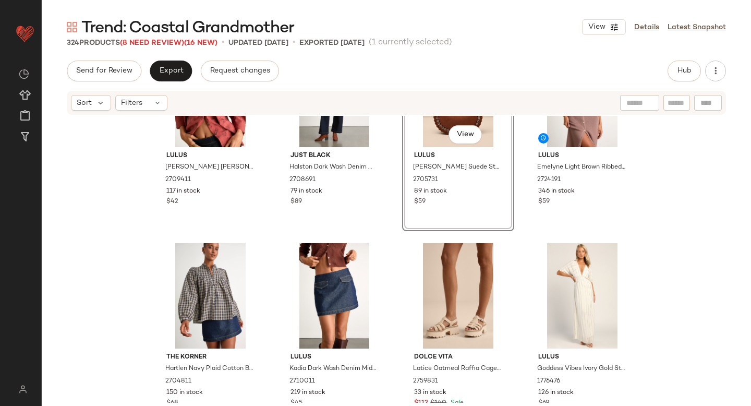
scroll to position [0, 0]
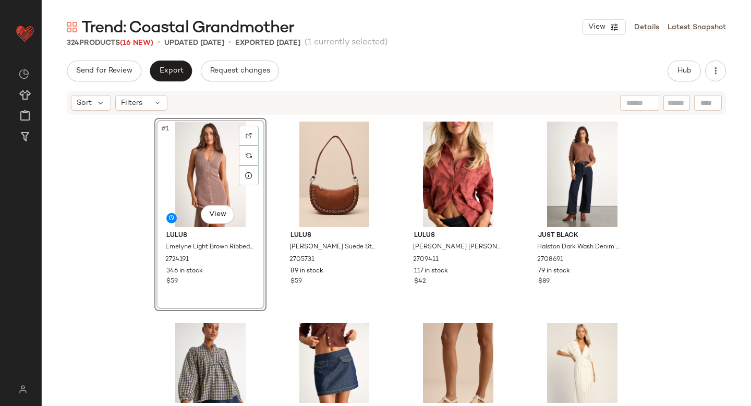
click at [102, 229] on div "#1 View Lulus Emelyne Light Brown Ribbed Button-Front Sweater Midi Dress 272419…" at bounding box center [396, 259] width 709 height 287
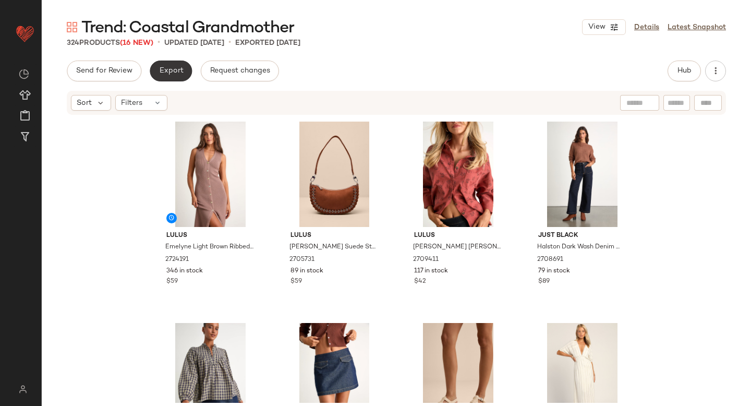
click at [165, 70] on span "Export" at bounding box center [171, 71] width 25 height 8
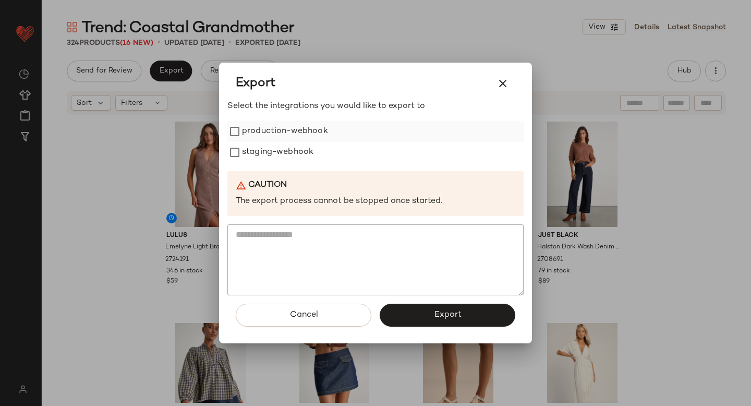
click at [232, 140] on div "production-webhook" at bounding box center [375, 131] width 296 height 21
click at [442, 319] on span "Export" at bounding box center [448, 315] width 28 height 10
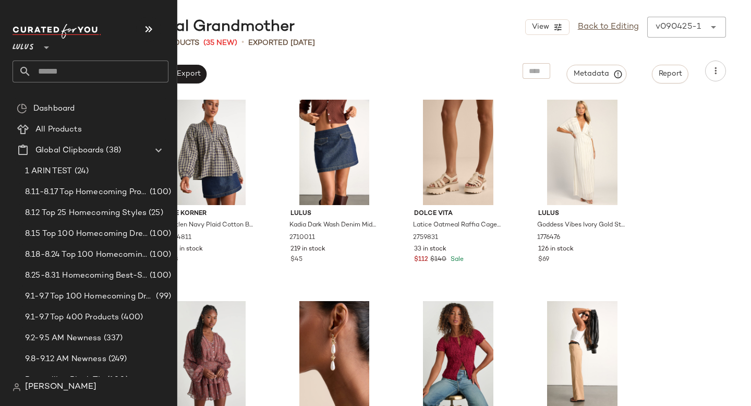
click at [66, 67] on input "text" at bounding box center [99, 72] width 137 height 22
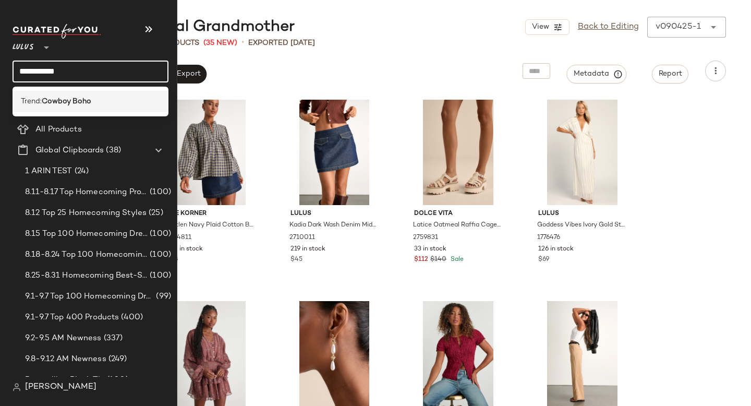
type input "**********"
click at [76, 104] on b "Cowboy Boho" at bounding box center [67, 101] width 50 height 11
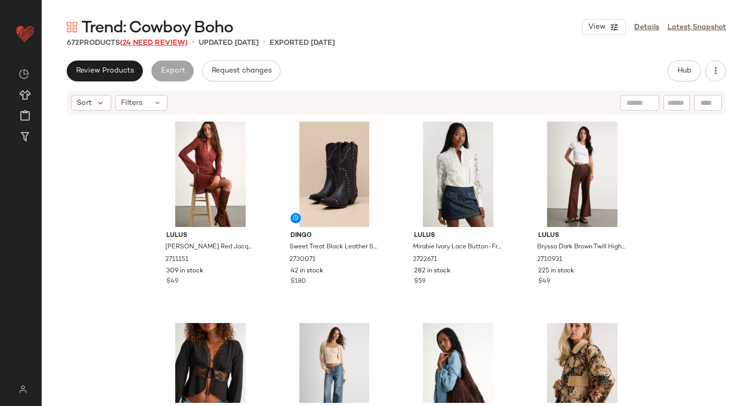
click at [151, 43] on span "(24 Need Review)" at bounding box center [154, 43] width 68 height 8
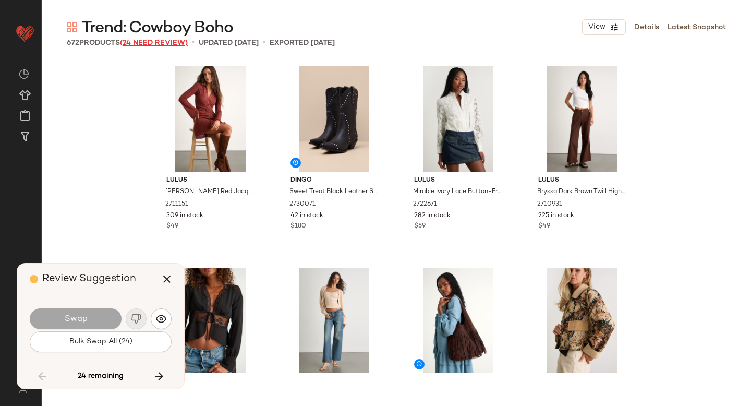
scroll to position [4833, 0]
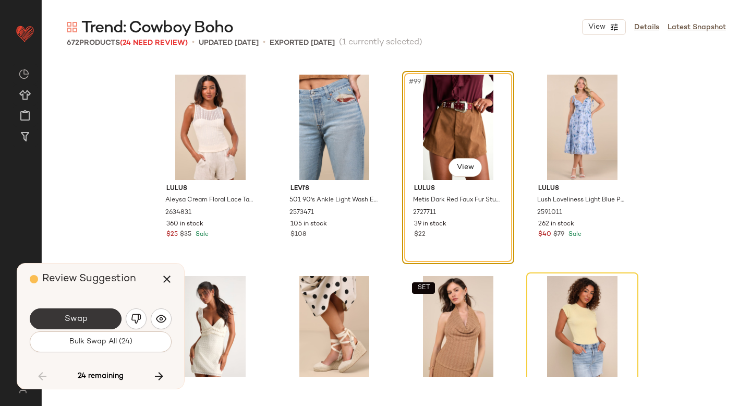
click at [81, 308] on button "Swap" at bounding box center [76, 318] width 92 height 21
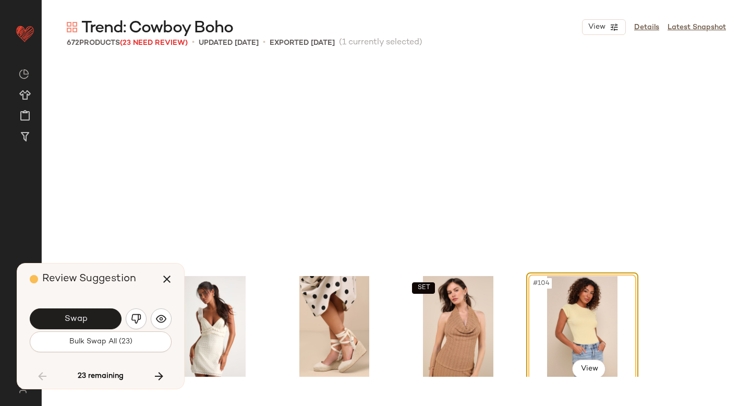
scroll to position [5034, 0]
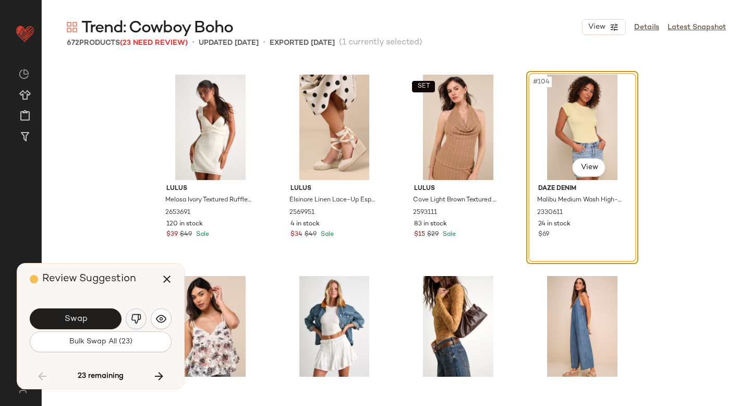
click at [137, 318] on img "button" at bounding box center [136, 319] width 10 height 10
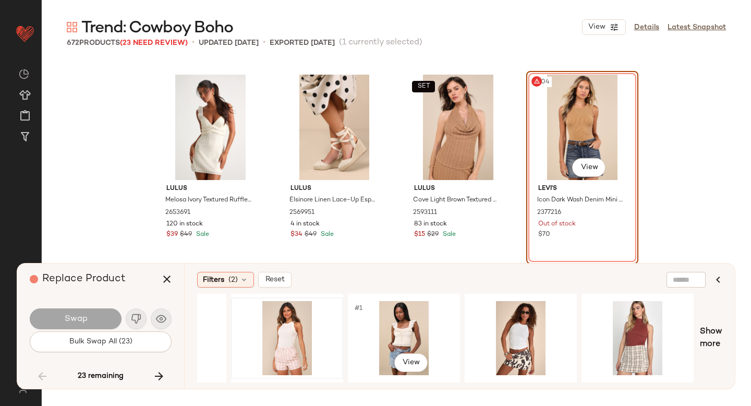
scroll to position [0, 431]
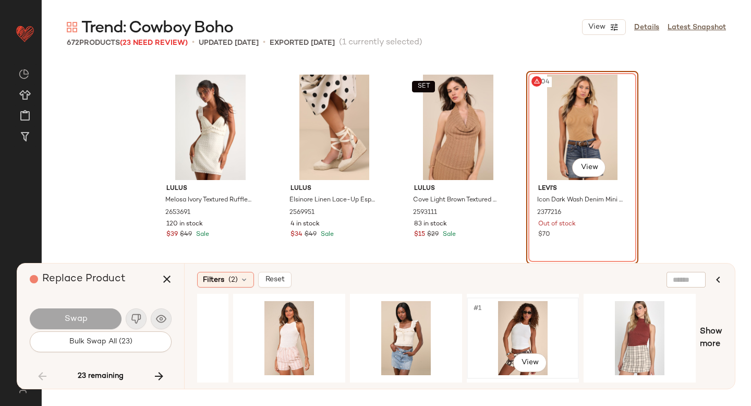
click at [526, 329] on div "#1 View" at bounding box center [523, 338] width 105 height 74
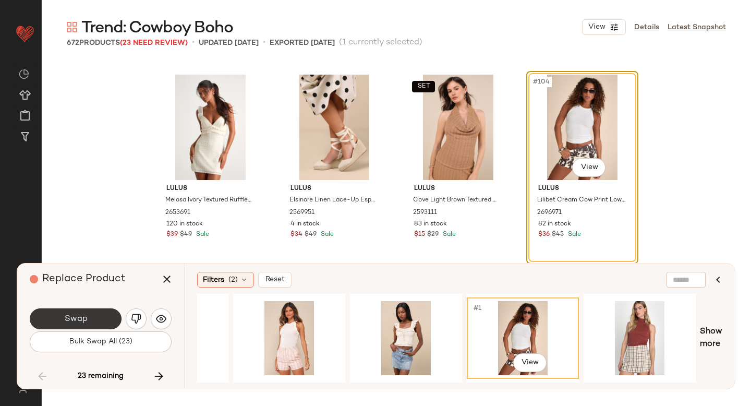
click at [105, 315] on button "Swap" at bounding box center [76, 318] width 92 height 21
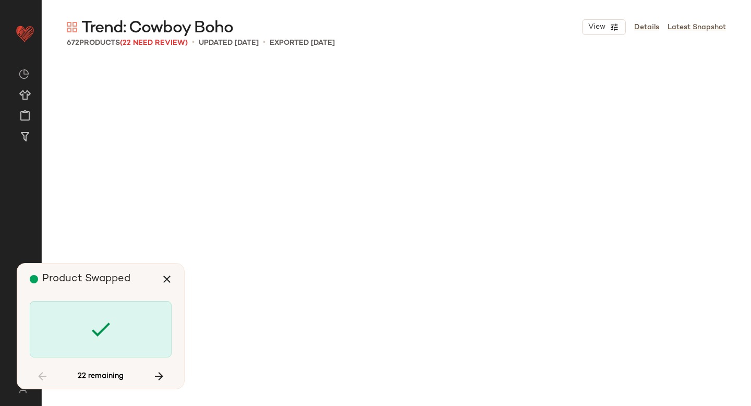
scroll to position [6444, 0]
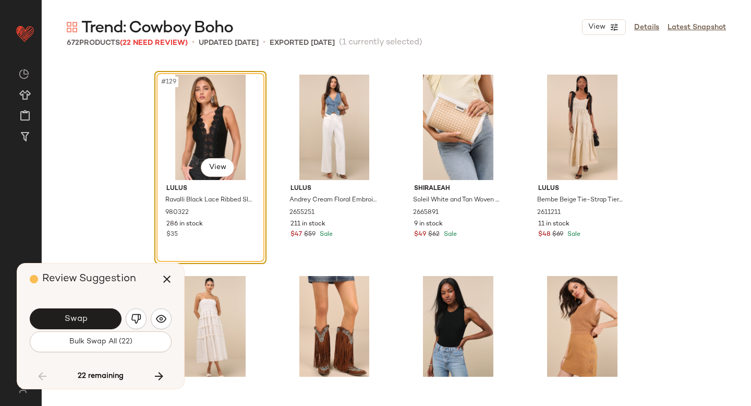
click at [105, 315] on button "Swap" at bounding box center [76, 318] width 92 height 21
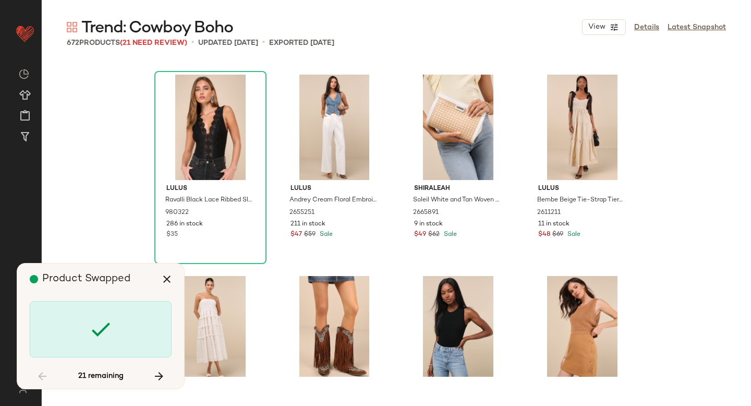
scroll to position [7853, 0]
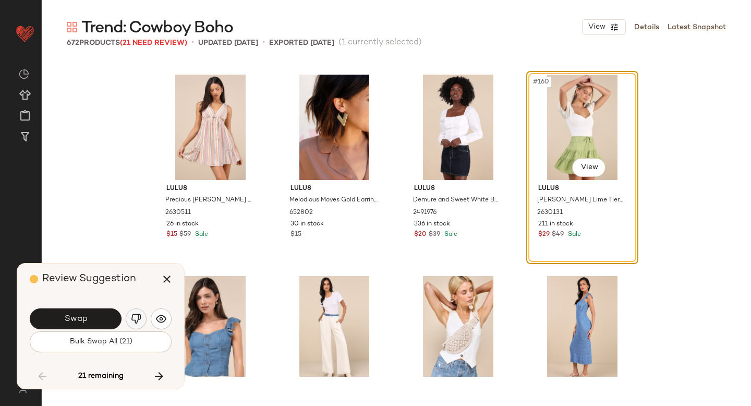
click at [140, 315] on img "button" at bounding box center [136, 319] width 10 height 10
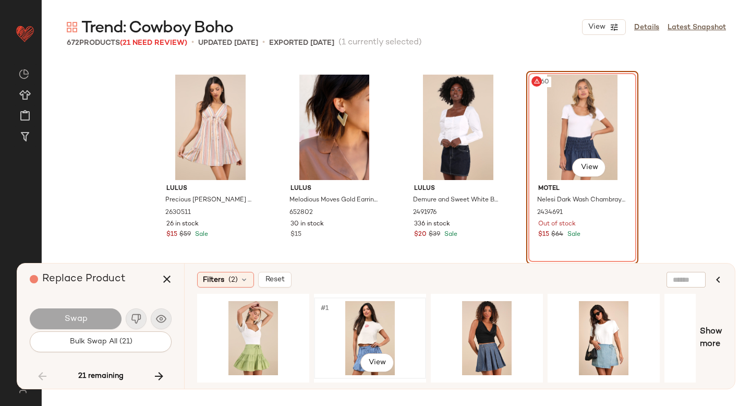
click at [371, 333] on div "#1 View" at bounding box center [370, 338] width 105 height 74
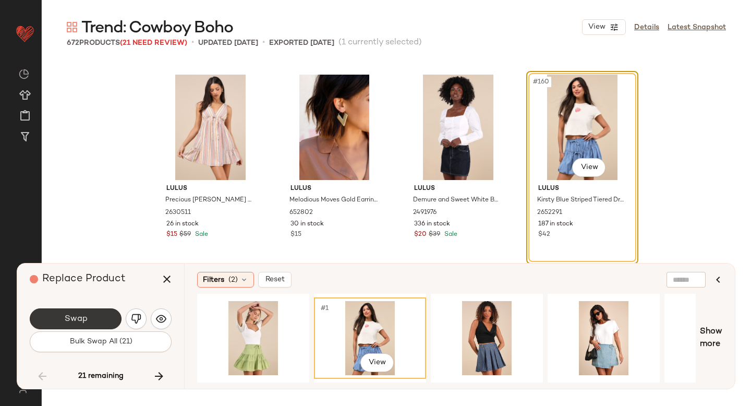
click at [91, 315] on button "Swap" at bounding box center [76, 318] width 92 height 21
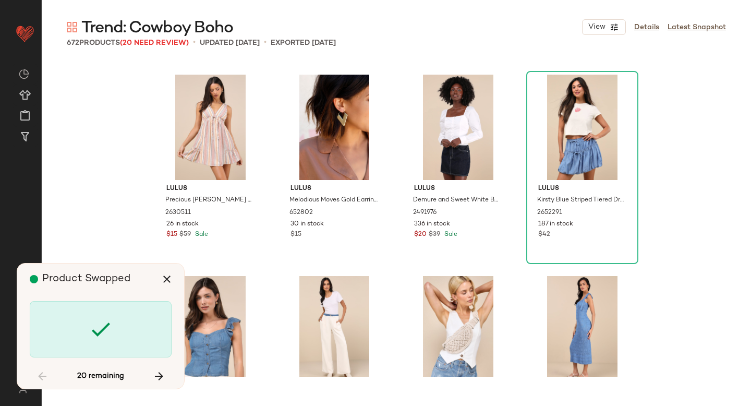
scroll to position [9464, 0]
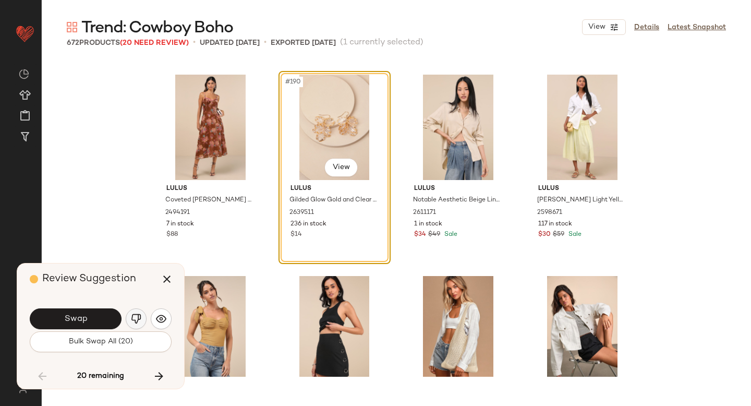
click at [129, 318] on button "button" at bounding box center [136, 318] width 21 height 21
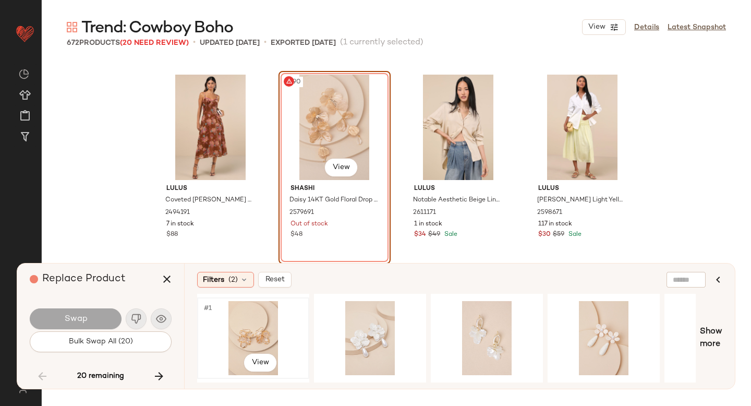
click at [216, 321] on div "#1 View" at bounding box center [253, 338] width 105 height 74
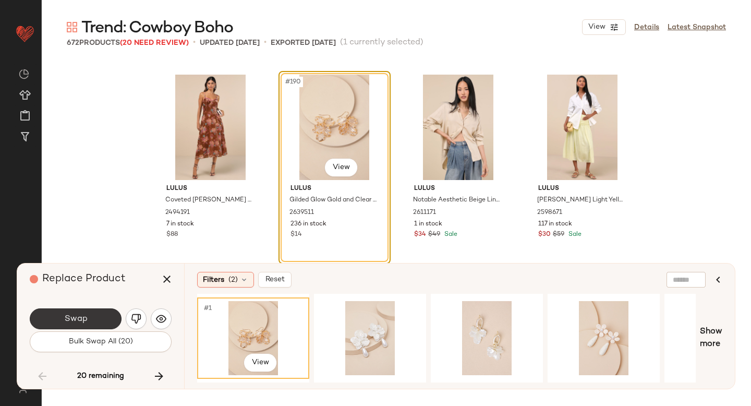
click at [91, 312] on button "Swap" at bounding box center [76, 318] width 92 height 21
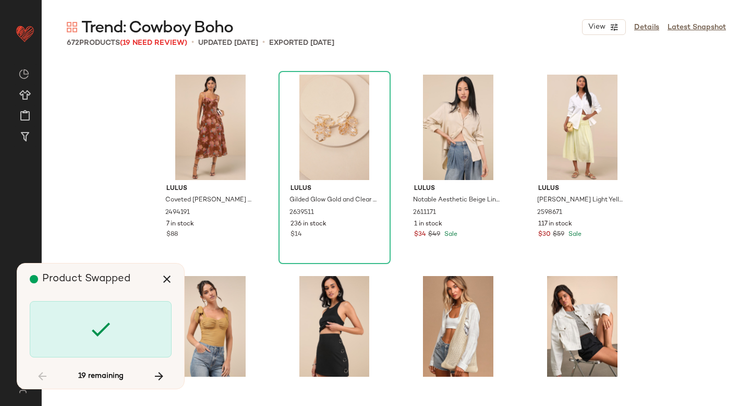
scroll to position [10068, 0]
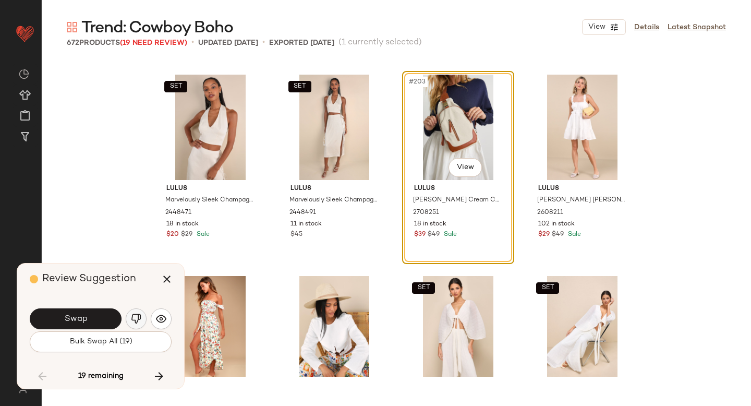
click at [141, 316] on button "button" at bounding box center [136, 318] width 21 height 21
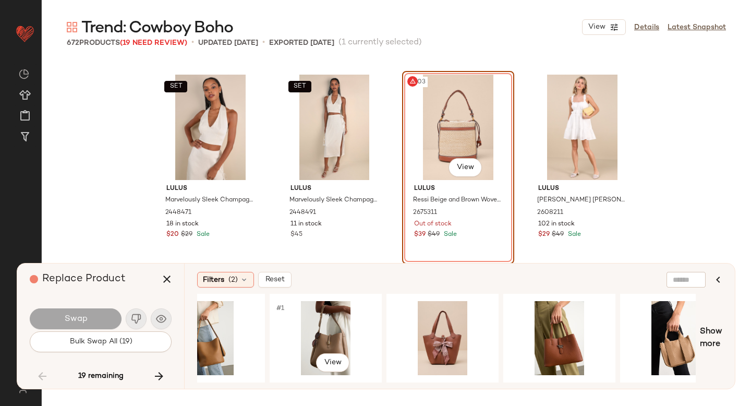
scroll to position [0, 236]
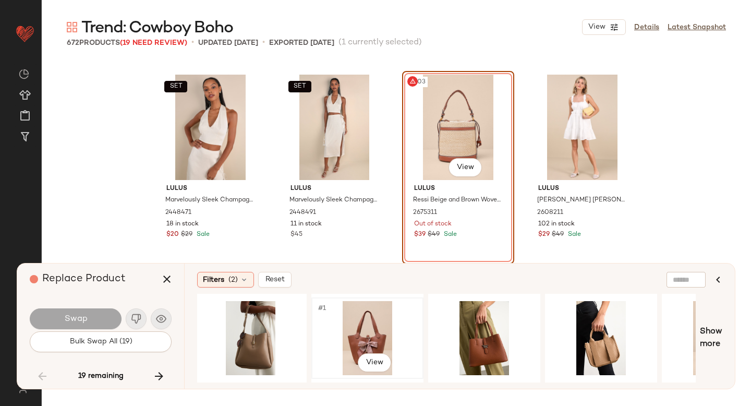
click at [370, 332] on div "#1 View" at bounding box center [367, 338] width 105 height 74
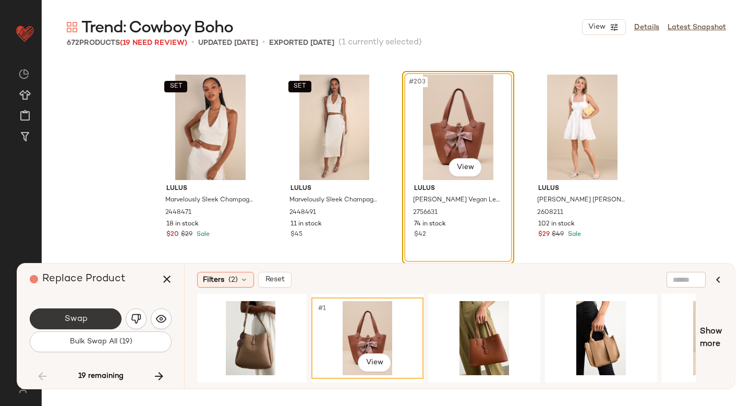
click at [78, 322] on span "Swap" at bounding box center [75, 319] width 23 height 10
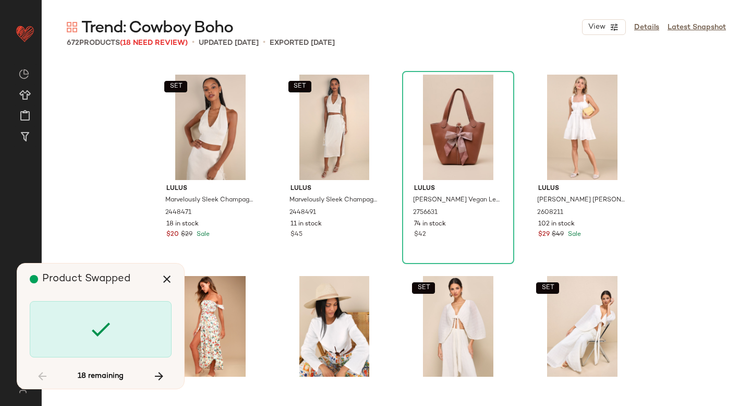
scroll to position [13492, 0]
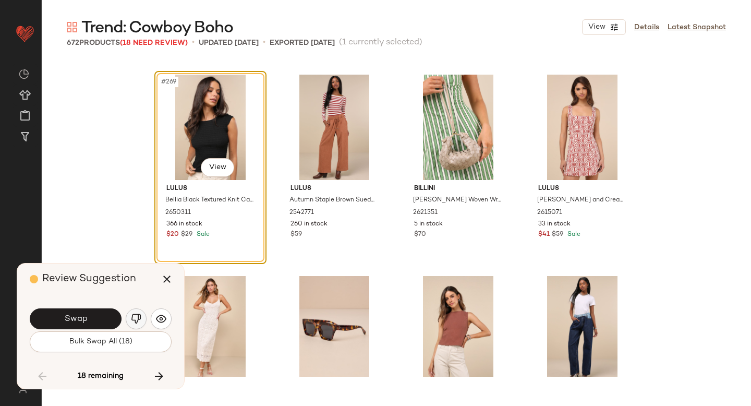
click at [137, 315] on img "button" at bounding box center [136, 319] width 10 height 10
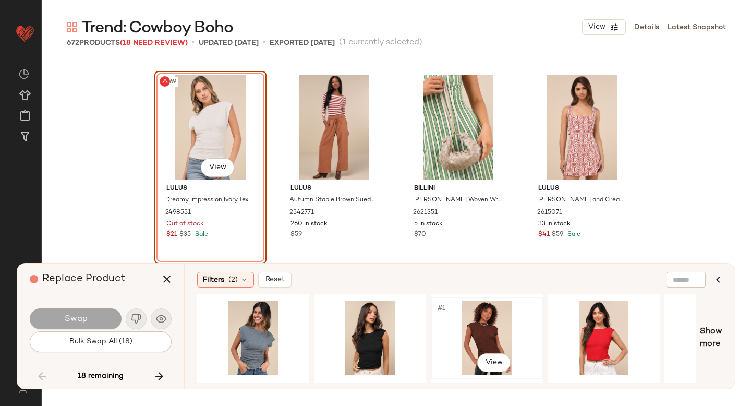
click at [484, 311] on div "#1 View" at bounding box center [487, 338] width 105 height 74
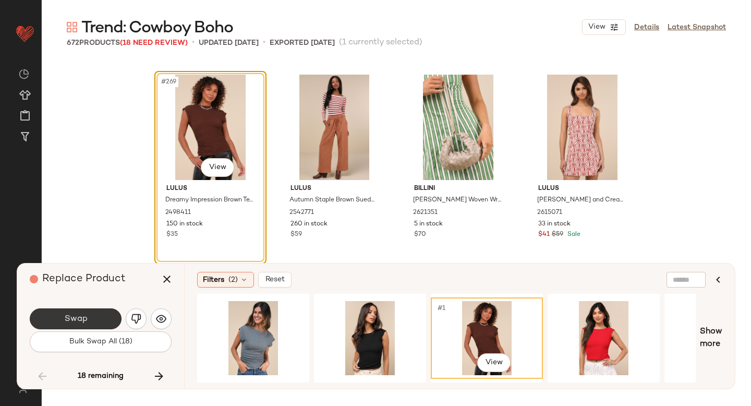
click at [57, 317] on button "Swap" at bounding box center [76, 318] width 92 height 21
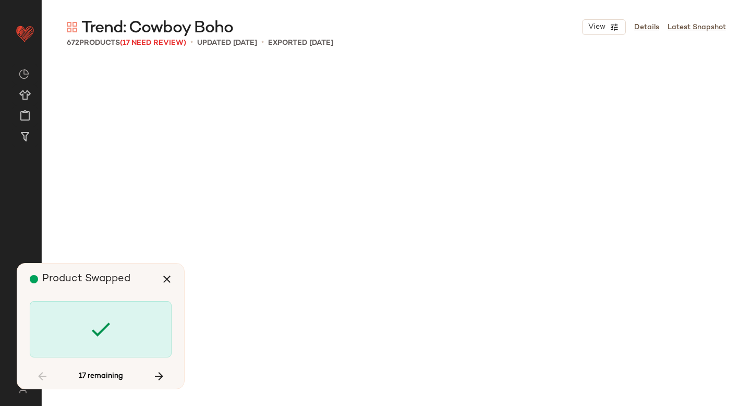
scroll to position [14297, 0]
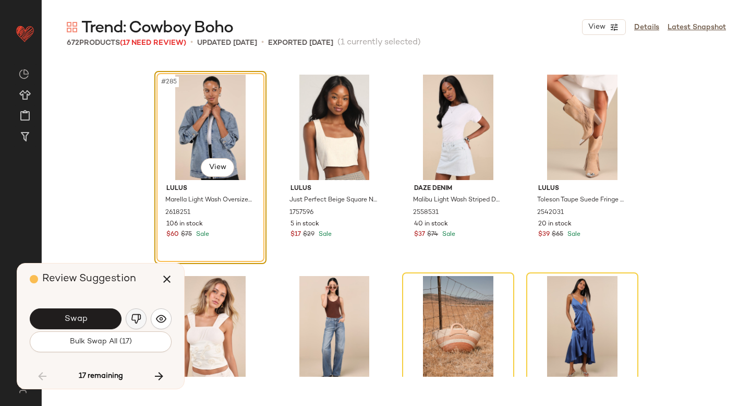
click at [139, 315] on img "button" at bounding box center [136, 319] width 10 height 10
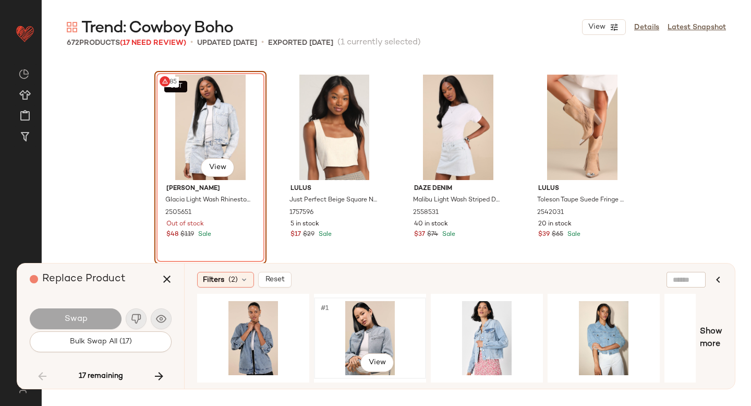
click at [360, 316] on div "#1 View" at bounding box center [370, 338] width 105 height 74
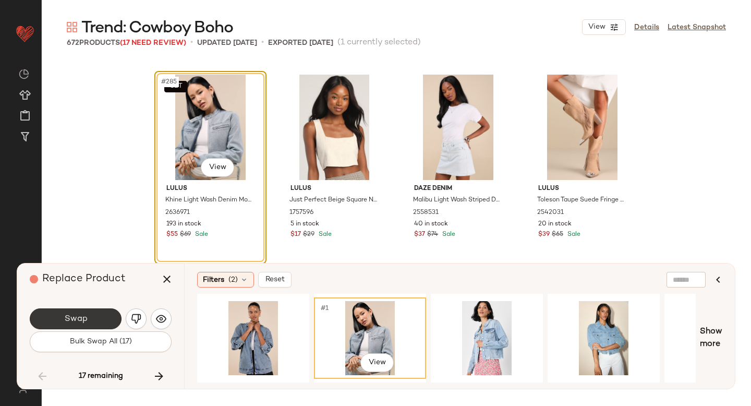
click at [103, 320] on button "Swap" at bounding box center [76, 318] width 92 height 21
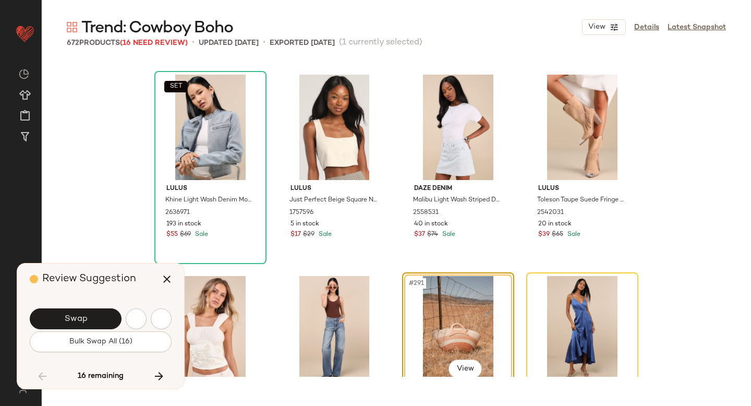
scroll to position [14498, 0]
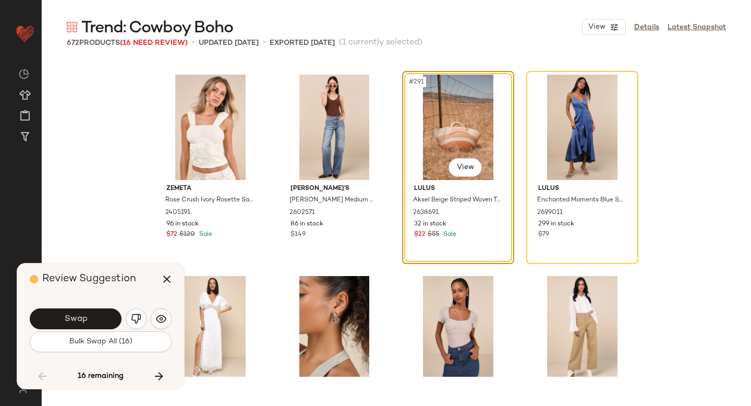
click at [103, 320] on button "Swap" at bounding box center [76, 318] width 92 height 21
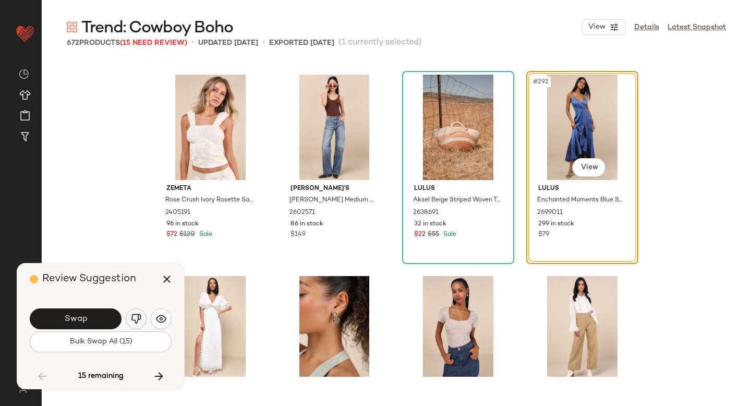
click at [144, 314] on button "button" at bounding box center [136, 318] width 21 height 21
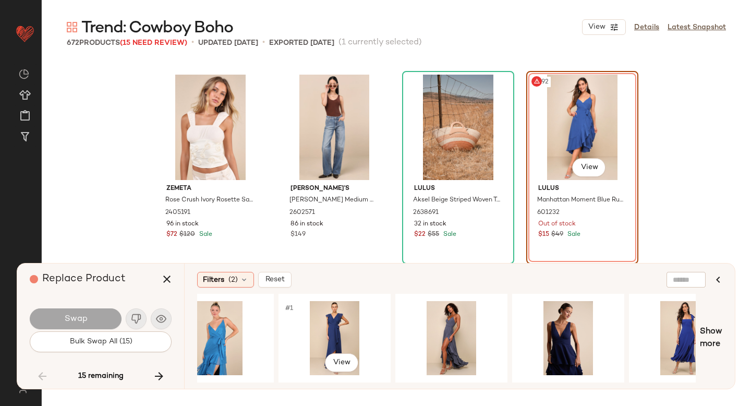
scroll to position [0, 507]
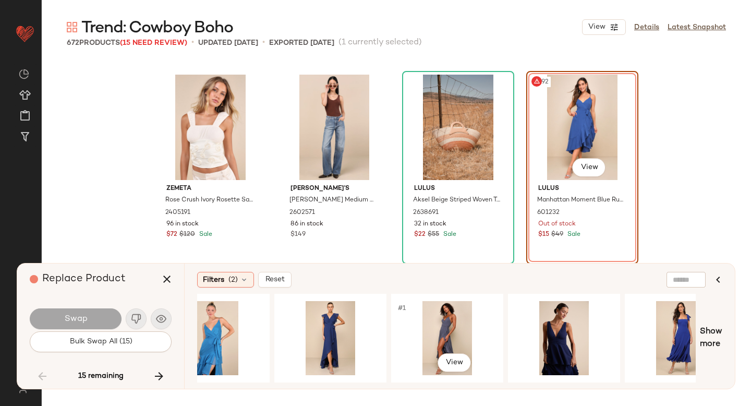
click at [438, 345] on div "#1 View" at bounding box center [447, 338] width 105 height 74
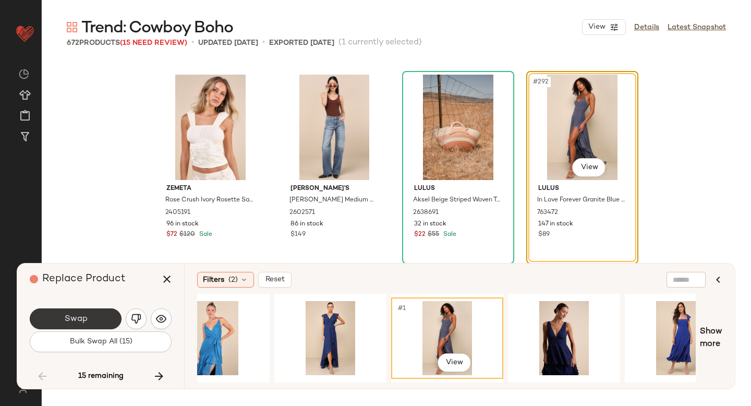
click at [69, 311] on button "Swap" at bounding box center [76, 318] width 92 height 21
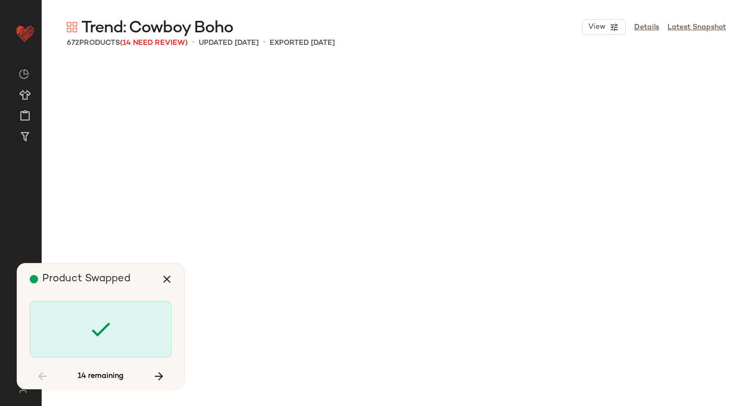
scroll to position [15304, 0]
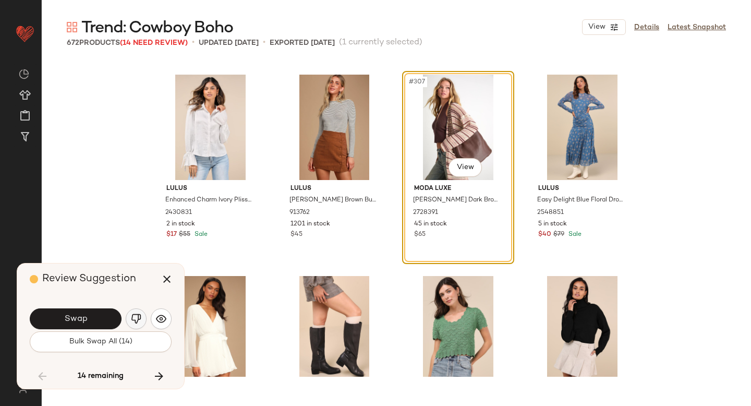
click at [137, 317] on img "button" at bounding box center [136, 319] width 10 height 10
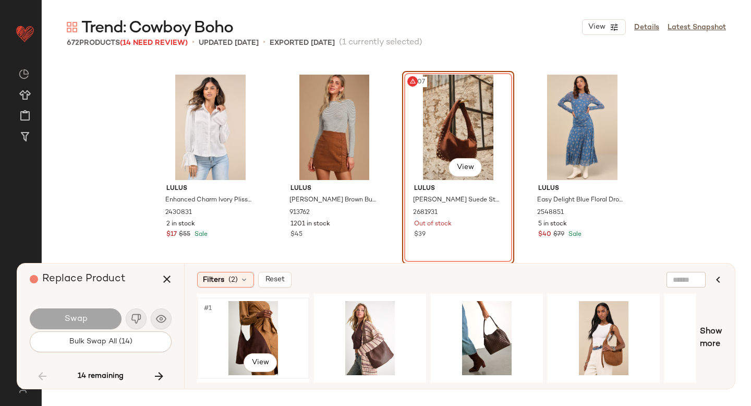
click at [251, 329] on div "#1 View" at bounding box center [253, 338] width 105 height 74
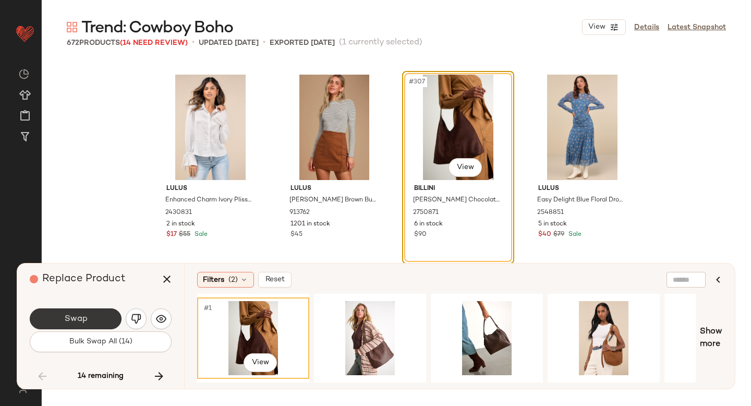
click at [89, 312] on button "Swap" at bounding box center [76, 318] width 92 height 21
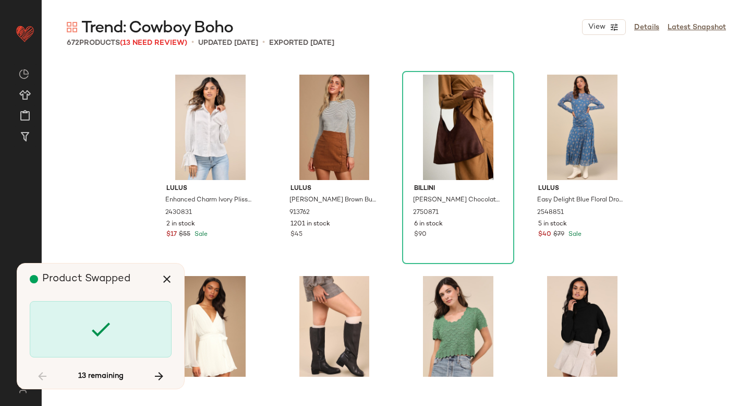
scroll to position [17116, 0]
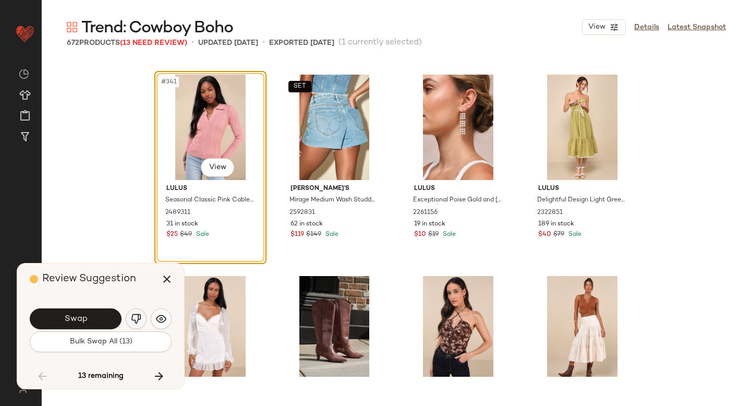
click at [129, 317] on button "button" at bounding box center [136, 318] width 21 height 21
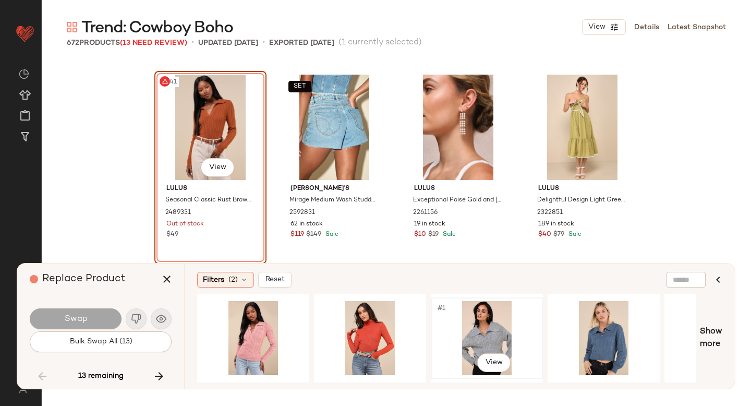
click at [481, 327] on div "#1 View" at bounding box center [487, 338] width 105 height 74
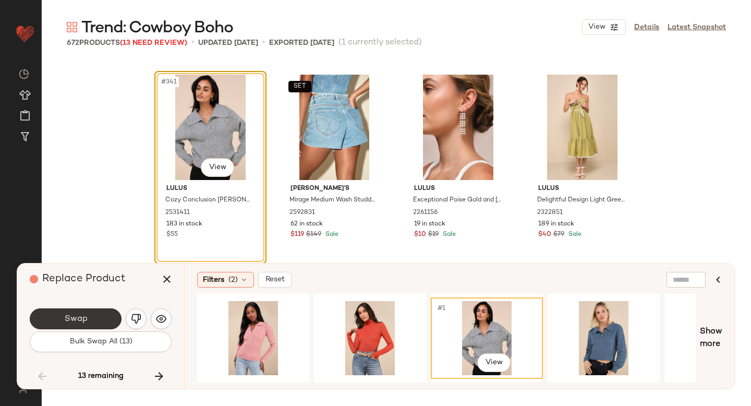
click at [79, 320] on span "Swap" at bounding box center [75, 319] width 23 height 10
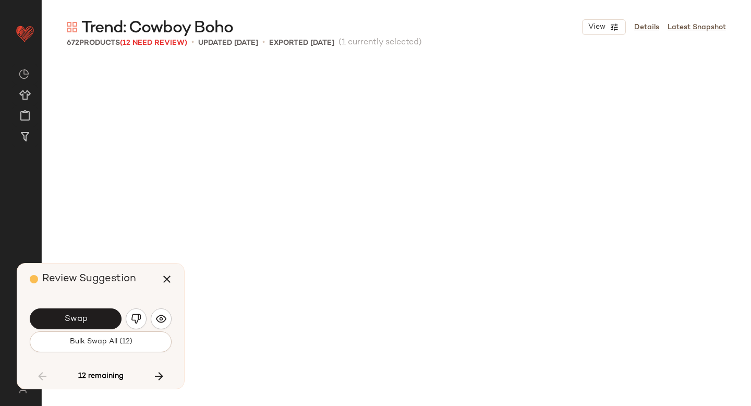
scroll to position [17519, 0]
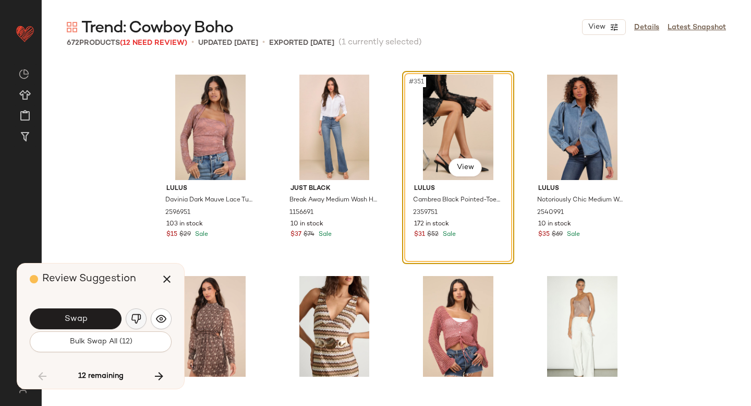
click at [138, 316] on img "button" at bounding box center [136, 319] width 10 height 10
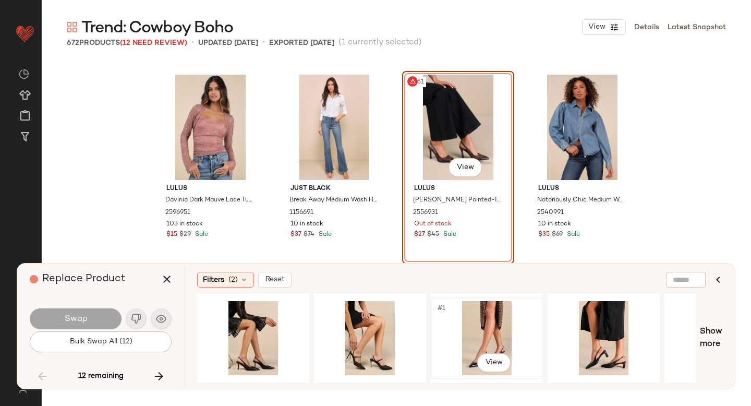
click at [480, 330] on div "#1 View" at bounding box center [487, 338] width 105 height 74
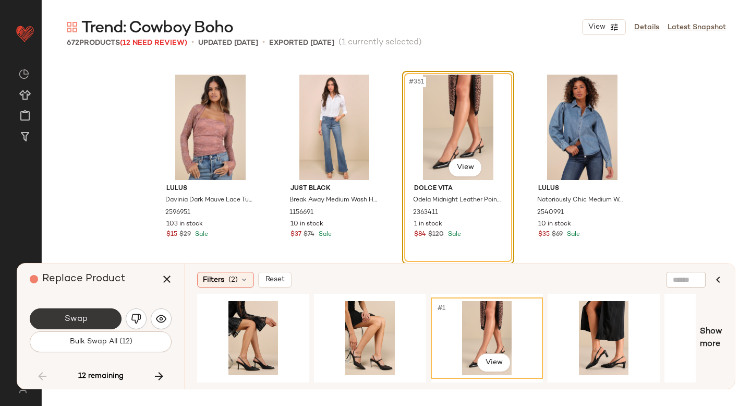
click at [95, 316] on button "Swap" at bounding box center [76, 318] width 92 height 21
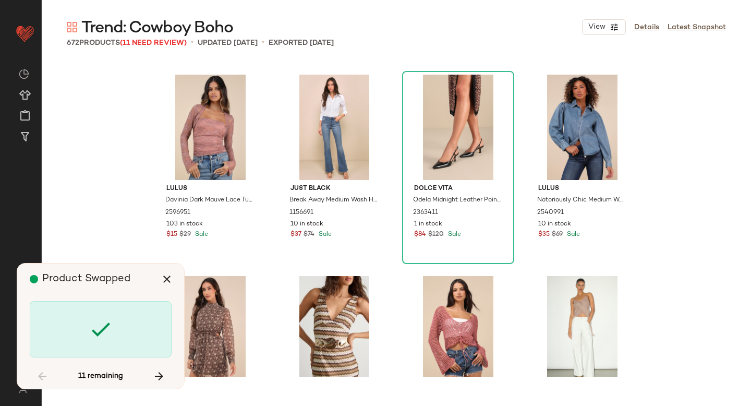
scroll to position [18324, 0]
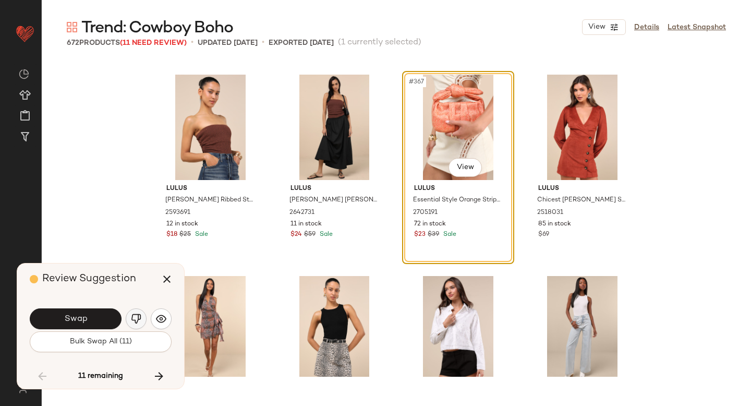
click at [134, 320] on img "button" at bounding box center [136, 319] width 10 height 10
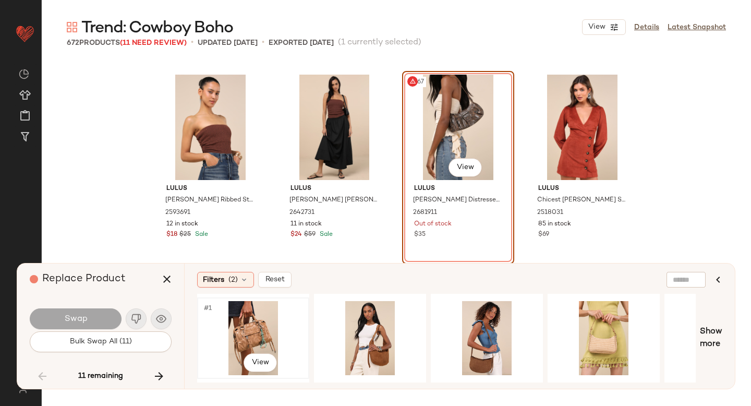
click at [258, 326] on div "#1 View" at bounding box center [253, 338] width 105 height 74
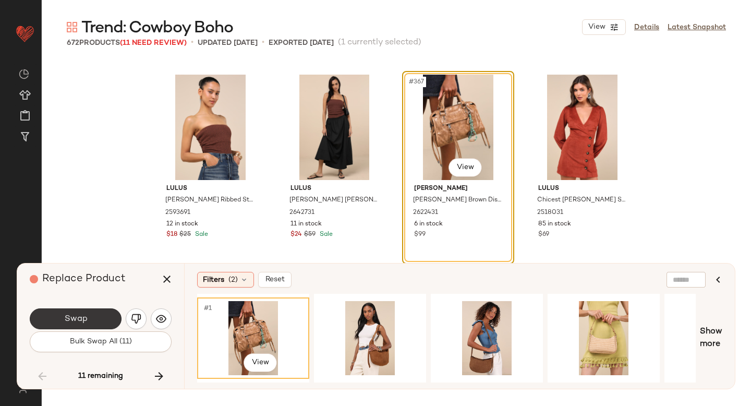
click at [82, 315] on span "Swap" at bounding box center [75, 319] width 23 height 10
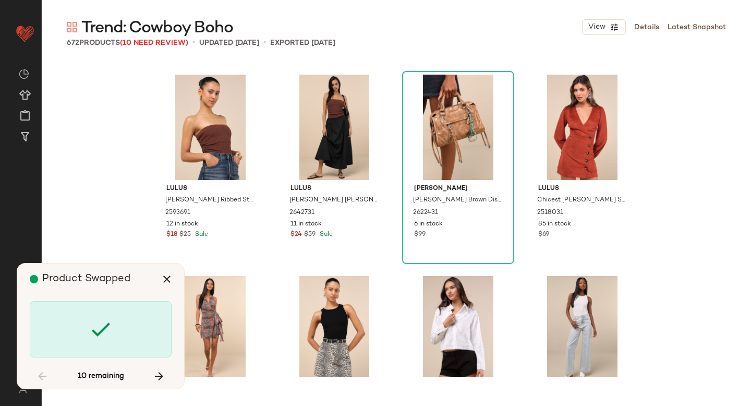
scroll to position [18928, 0]
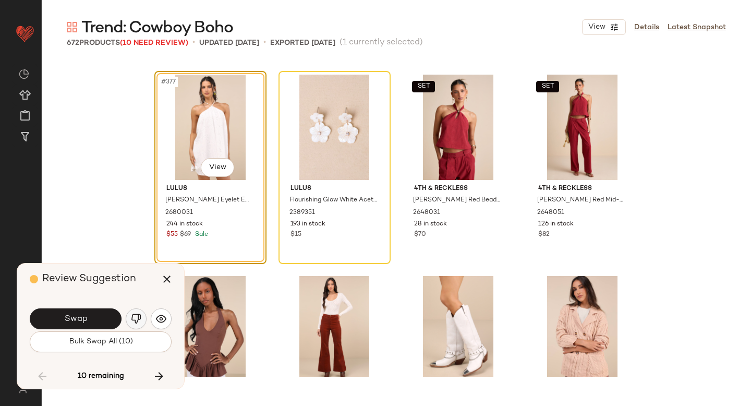
click at [135, 316] on img "button" at bounding box center [136, 319] width 10 height 10
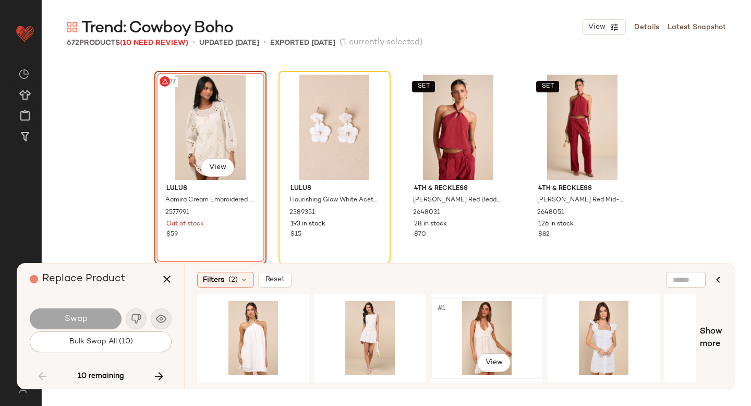
click at [483, 320] on div "#1 View" at bounding box center [487, 338] width 105 height 74
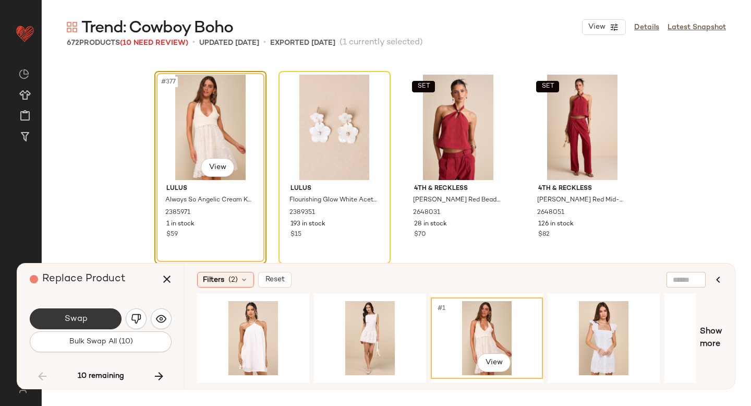
click at [68, 317] on span "Swap" at bounding box center [75, 319] width 23 height 10
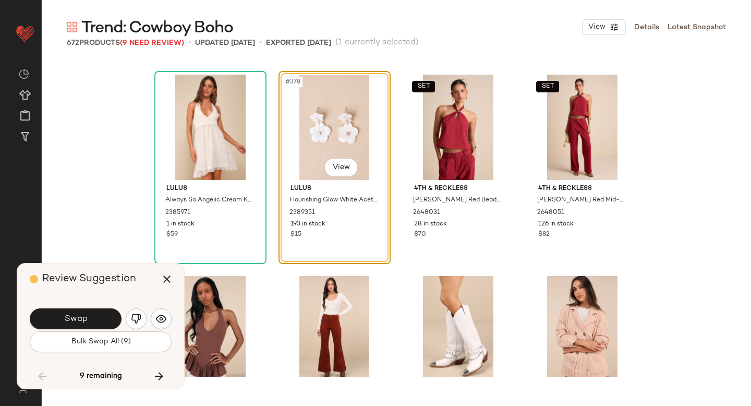
click at [68, 317] on span "Swap" at bounding box center [75, 319] width 23 height 10
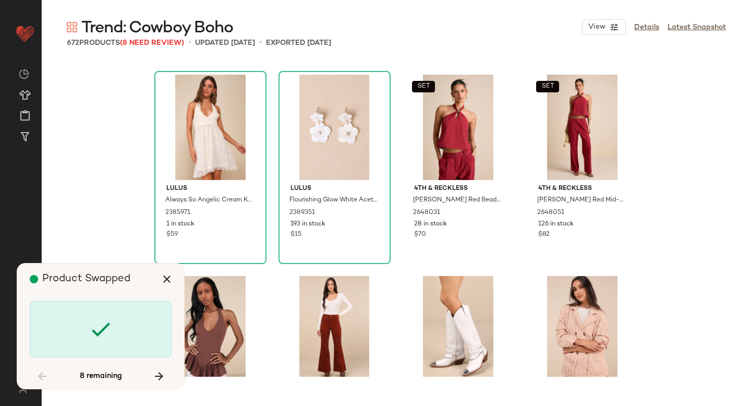
scroll to position [20338, 0]
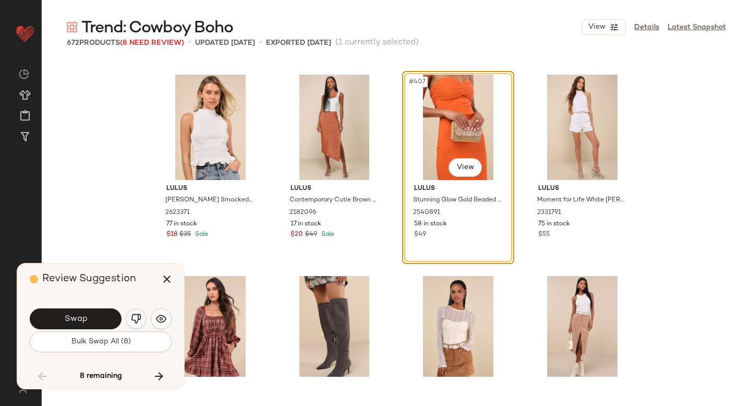
click at [134, 316] on img "button" at bounding box center [136, 319] width 10 height 10
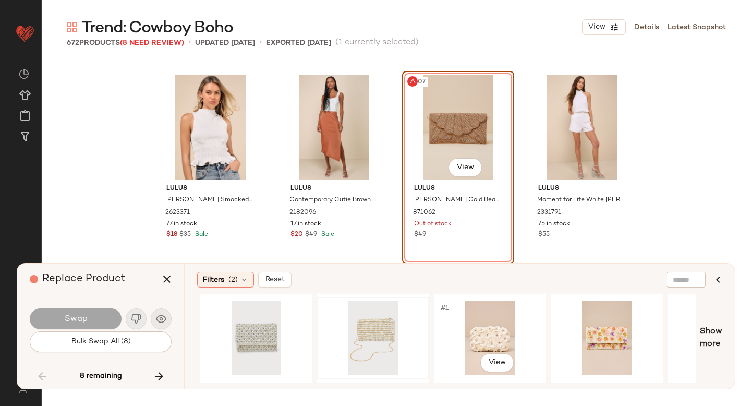
scroll to position [0, 699]
click at [368, 325] on div "#1 View" at bounding box center [372, 338] width 105 height 74
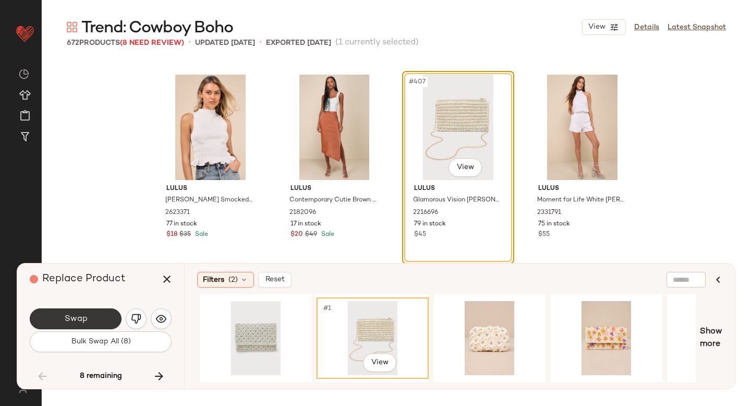
click at [94, 312] on button "Swap" at bounding box center [76, 318] width 92 height 21
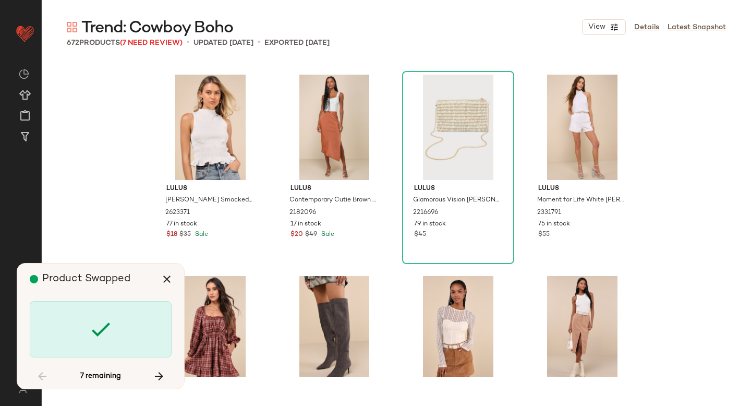
scroll to position [23560, 0]
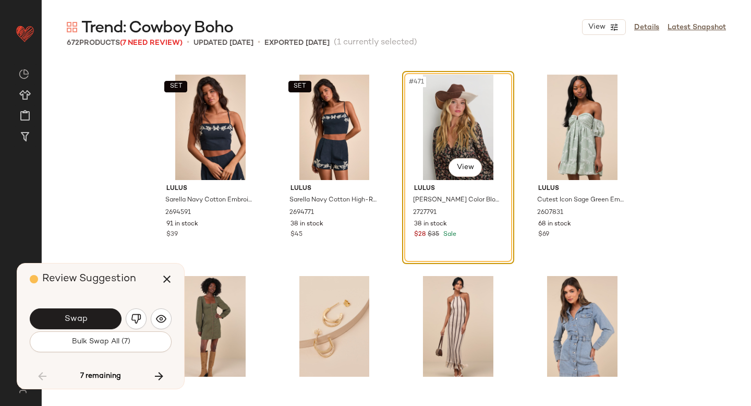
click at [94, 312] on button "Swap" at bounding box center [76, 318] width 92 height 21
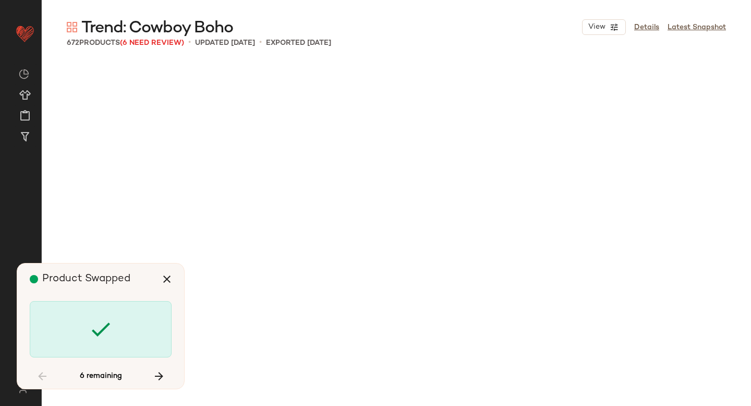
scroll to position [24567, 0]
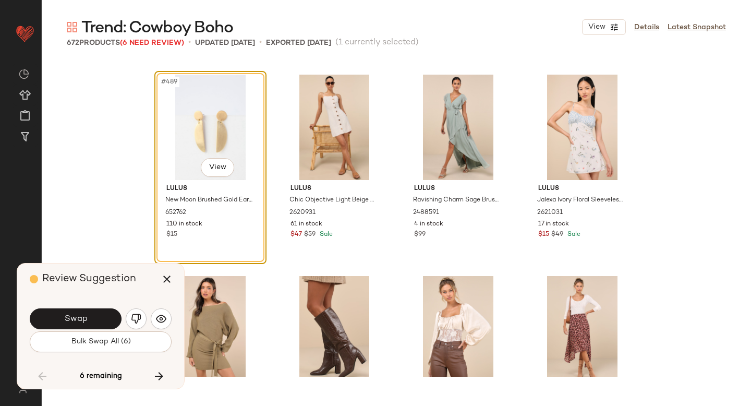
click at [94, 312] on button "Swap" at bounding box center [76, 318] width 92 height 21
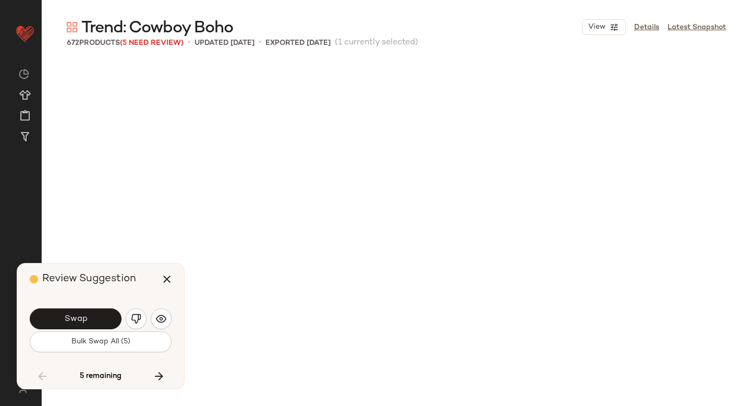
scroll to position [24969, 0]
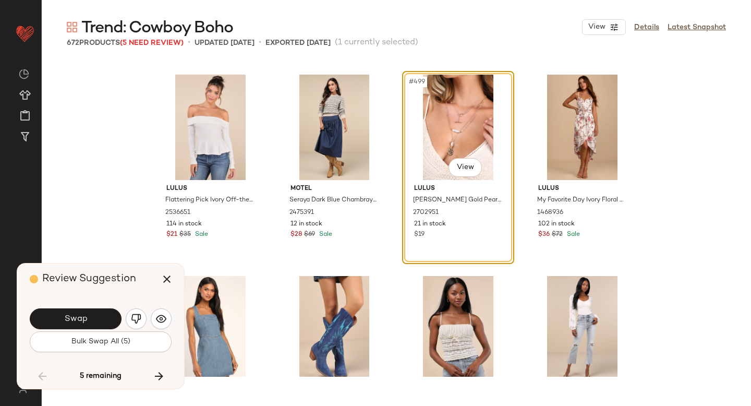
click at [94, 312] on button "Swap" at bounding box center [76, 318] width 92 height 21
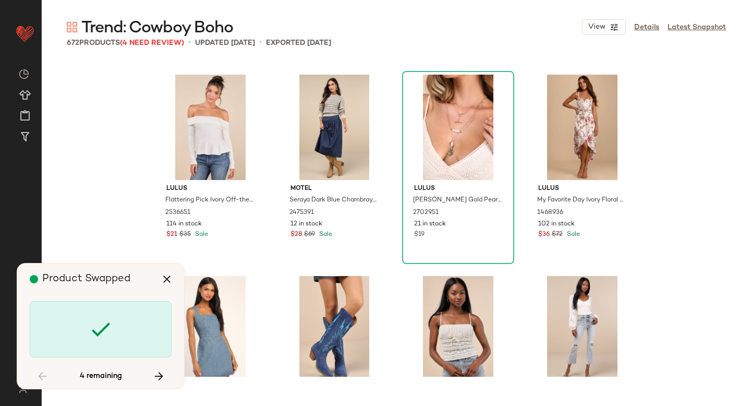
scroll to position [27990, 0]
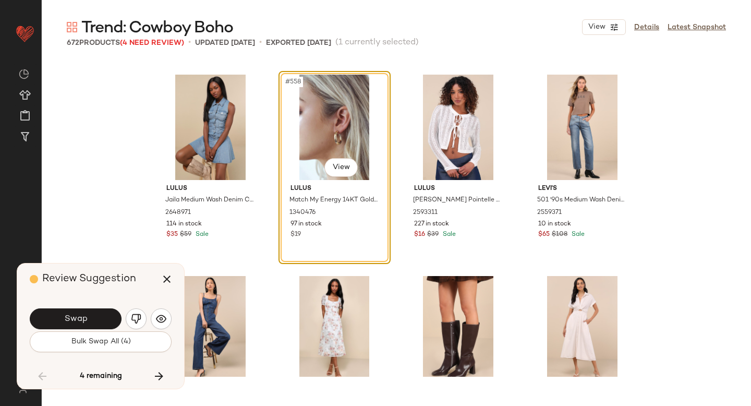
click at [94, 312] on button "Swap" at bounding box center [76, 318] width 92 height 21
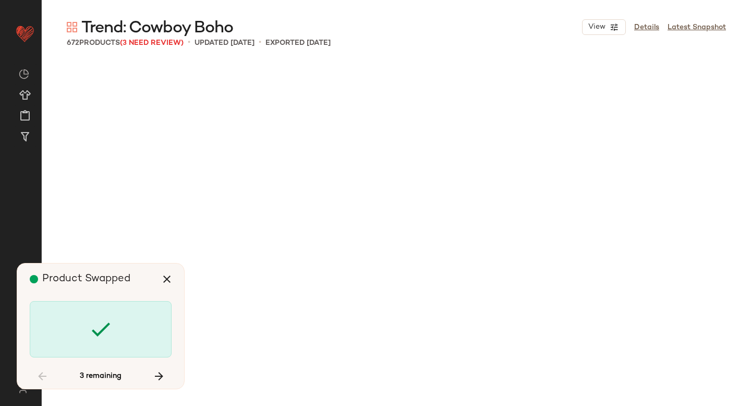
scroll to position [30406, 0]
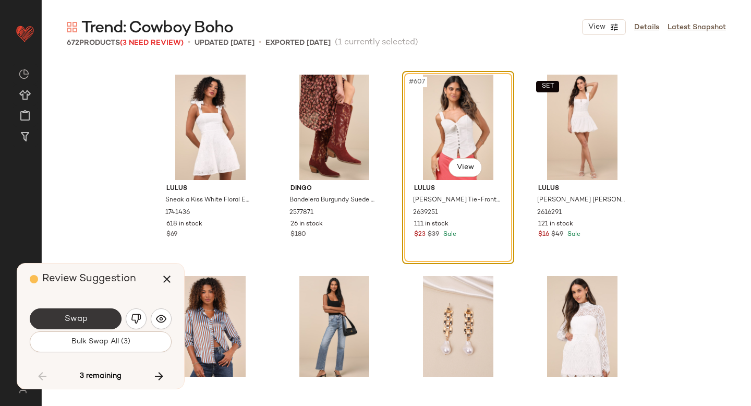
click at [83, 315] on span "Swap" at bounding box center [75, 319] width 23 height 10
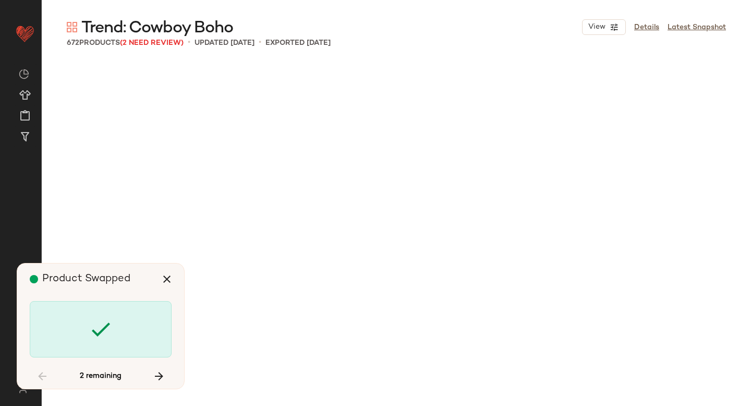
scroll to position [32219, 0]
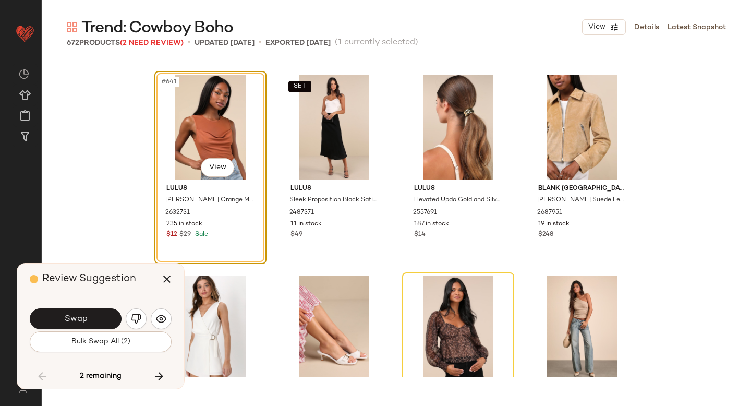
click at [83, 315] on span "Swap" at bounding box center [75, 319] width 23 height 10
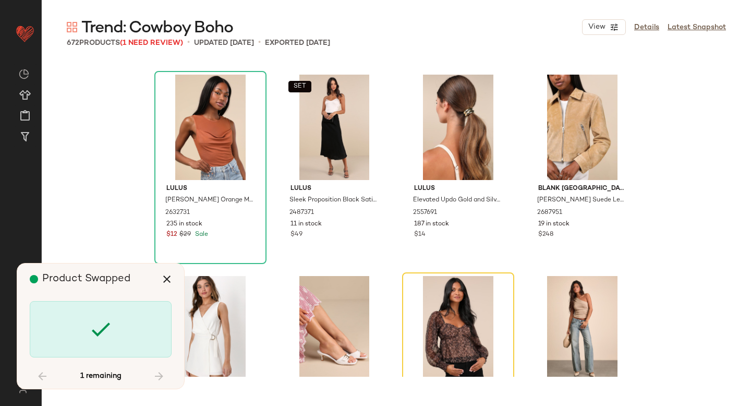
scroll to position [32420, 0]
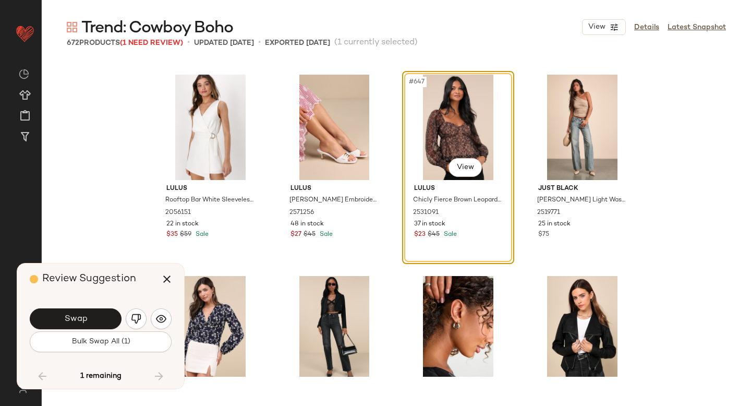
click at [83, 315] on span "Swap" at bounding box center [75, 319] width 23 height 10
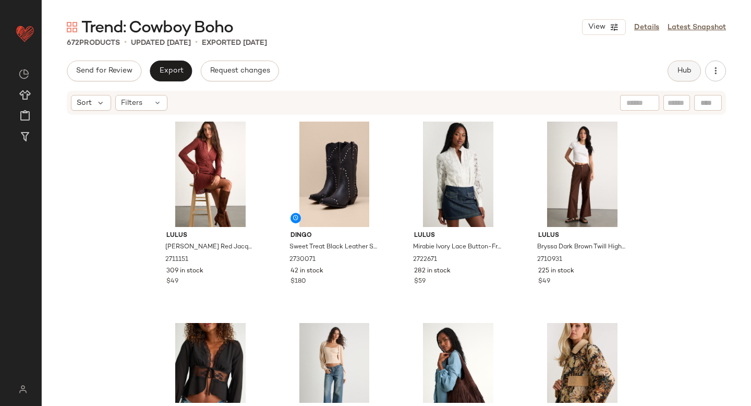
click at [693, 71] on button "Hub" at bounding box center [684, 71] width 33 height 21
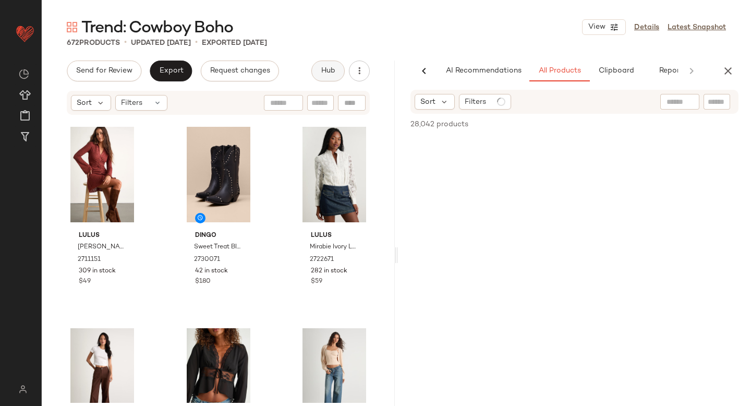
scroll to position [0, 25]
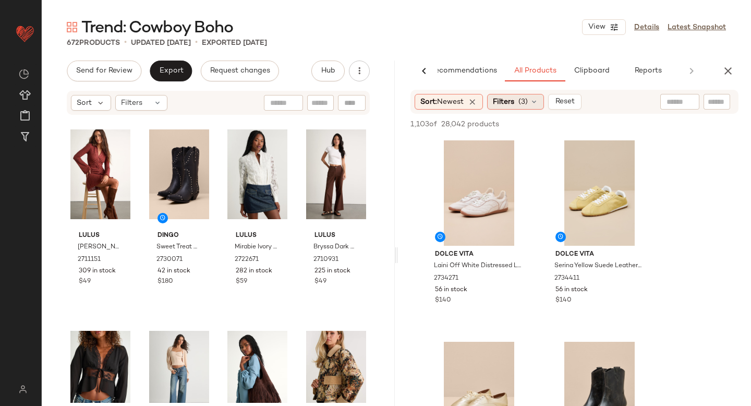
click at [519, 102] on div "Filters (3)" at bounding box center [515, 102] width 57 height 16
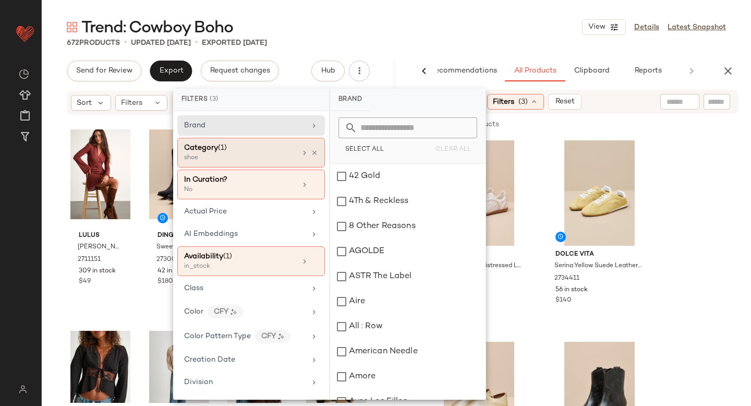
click at [283, 150] on div "Category (1)" at bounding box center [240, 147] width 112 height 11
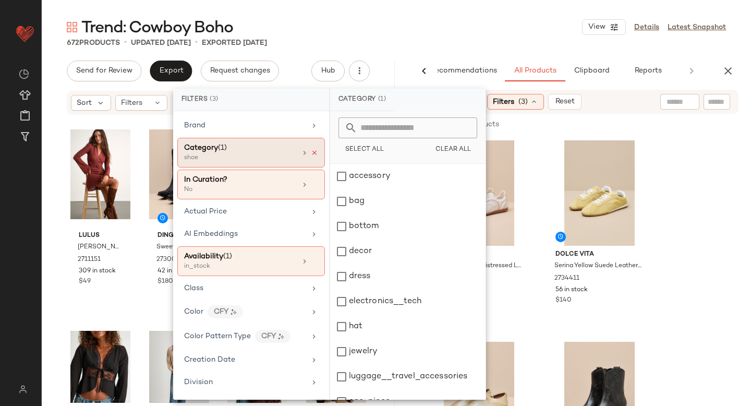
click at [314, 152] on icon at bounding box center [314, 152] width 7 height 7
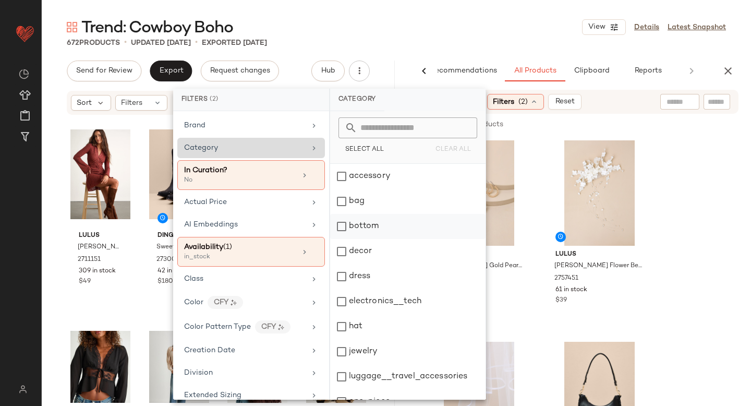
click at [347, 228] on div "bottom" at bounding box center [407, 226] width 155 height 25
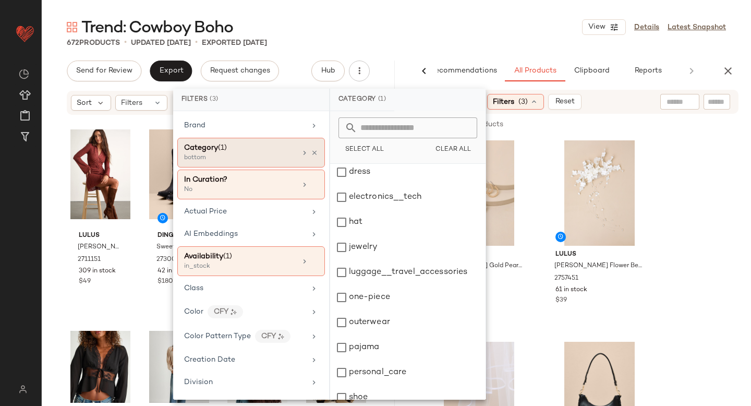
scroll to position [190, 0]
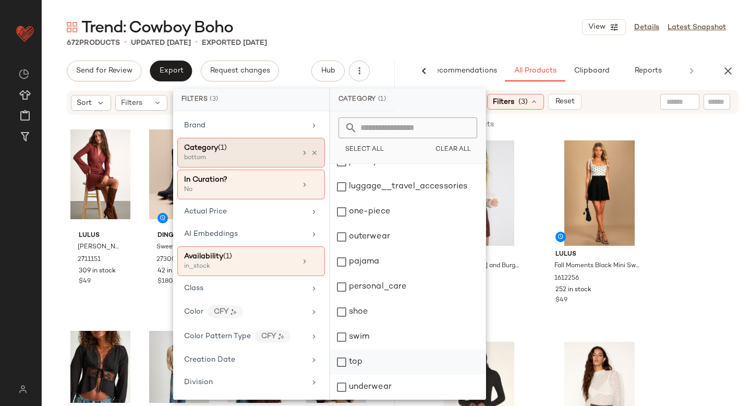
click at [340, 366] on div "top" at bounding box center [407, 362] width 155 height 25
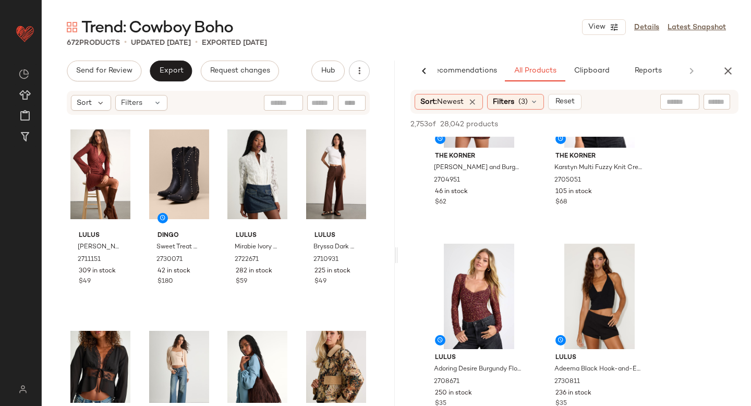
scroll to position [127, 0]
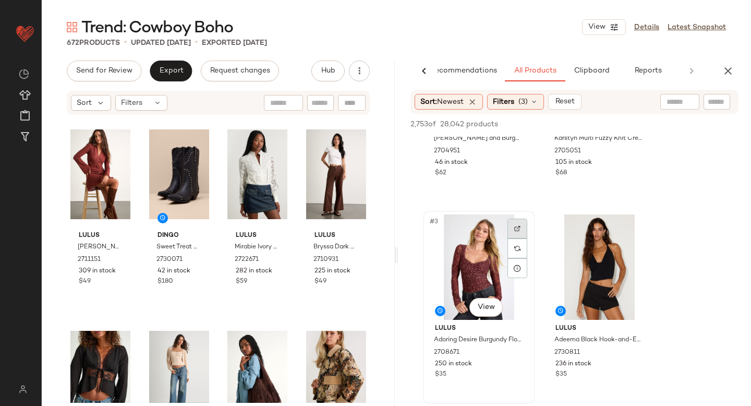
click at [518, 226] on img at bounding box center [517, 228] width 6 height 6
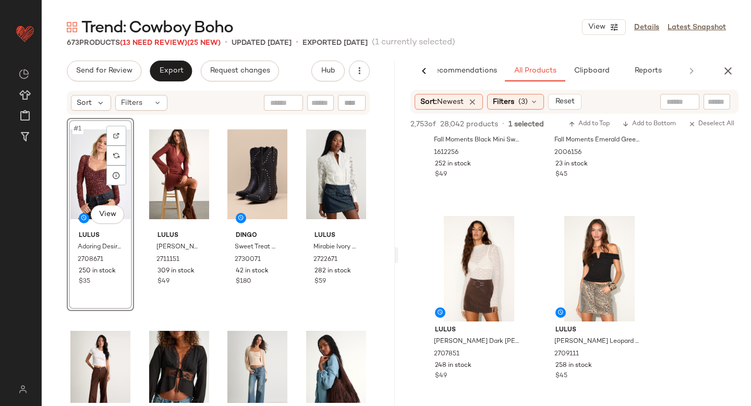
scroll to position [528, 0]
click at [519, 234] on div at bounding box center [518, 231] width 20 height 20
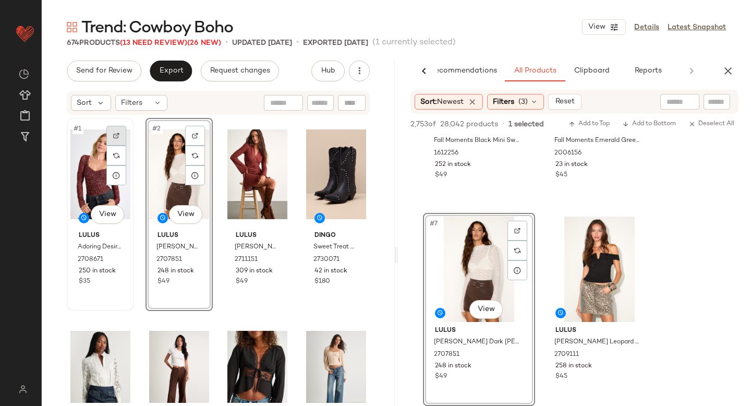
click at [119, 134] on img at bounding box center [116, 136] width 6 height 6
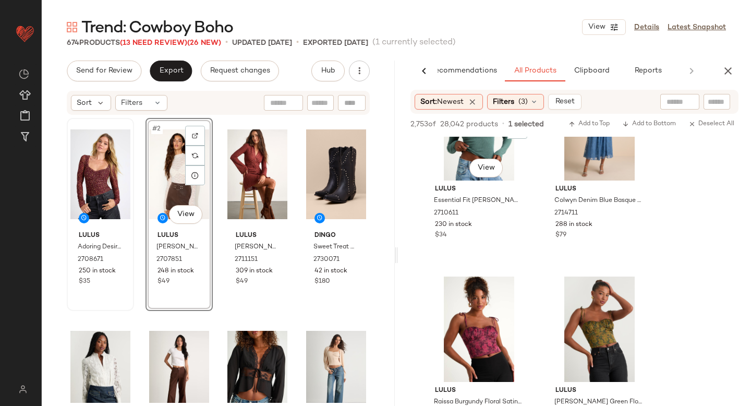
scroll to position [3926, 0]
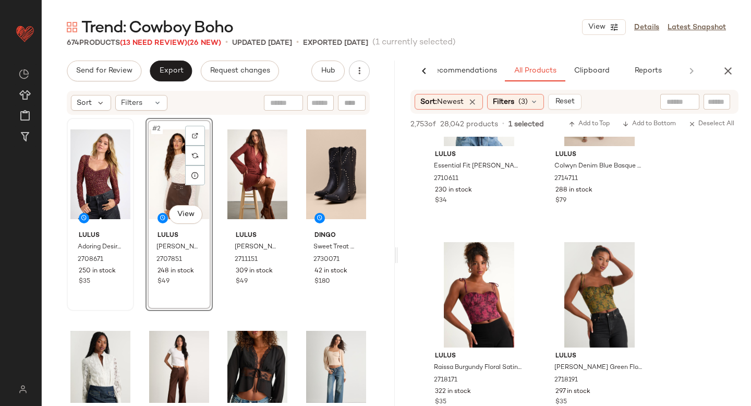
click at [709, 105] on input "text" at bounding box center [717, 102] width 18 height 11
paste input "*******"
type input "*******"
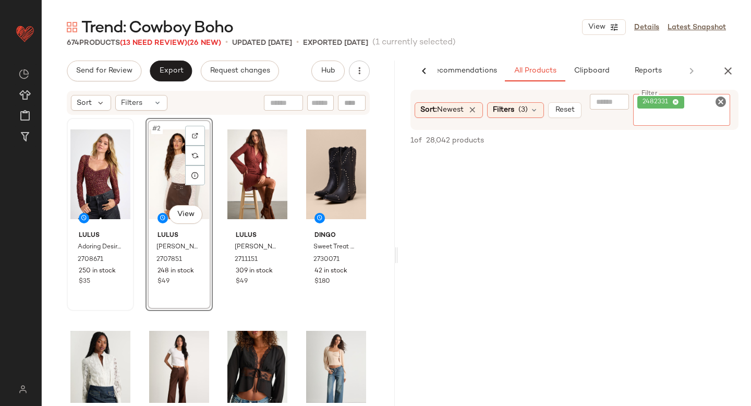
scroll to position [0, 0]
click at [527, 111] on div "Sort: Newest Filters (3) Reset Filter 2482331 Filter" at bounding box center [575, 110] width 328 height 40
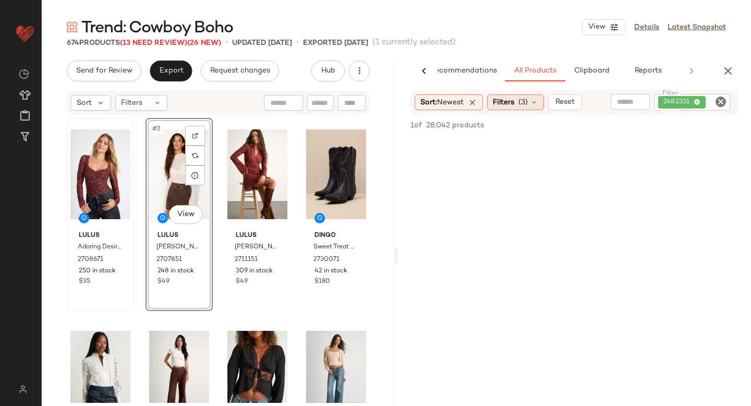
click at [526, 105] on span "(3)" at bounding box center [523, 102] width 9 height 11
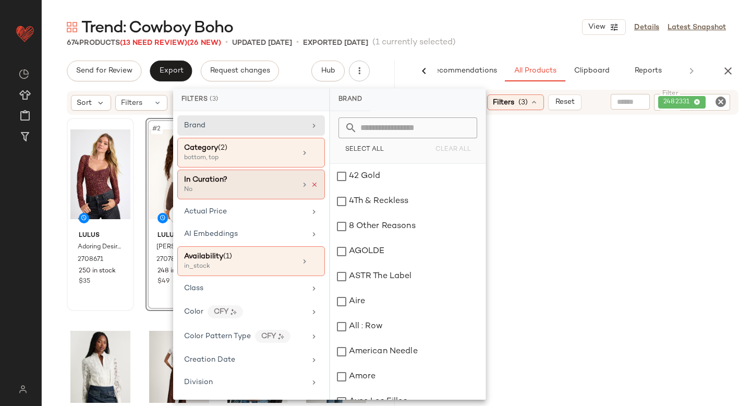
click at [311, 187] on icon at bounding box center [314, 184] width 7 height 7
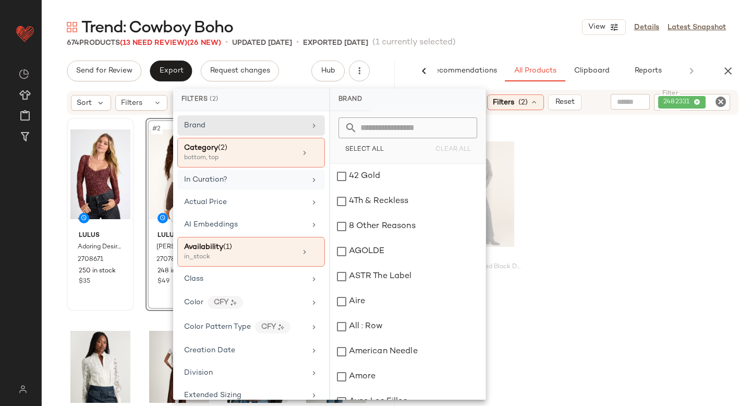
click at [634, 226] on div "Levi's XL Straight Washed Black Denim Jeans 2482331 115 in stock $108" at bounding box center [574, 234] width 353 height 193
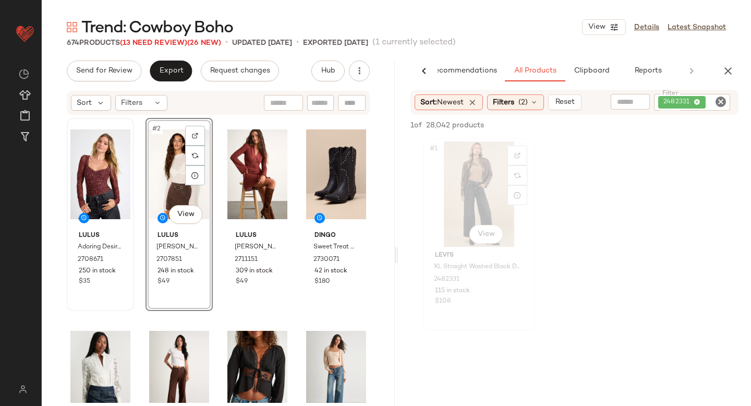
click at [479, 191] on div "#1 View" at bounding box center [479, 193] width 105 height 105
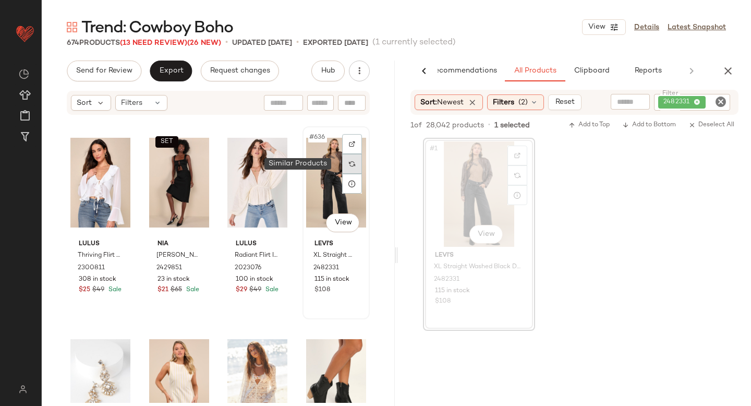
click at [347, 167] on div at bounding box center [352, 164] width 20 height 20
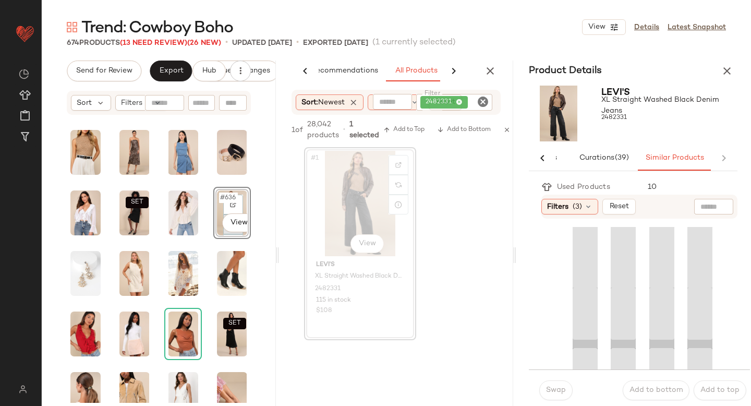
scroll to position [0, 38]
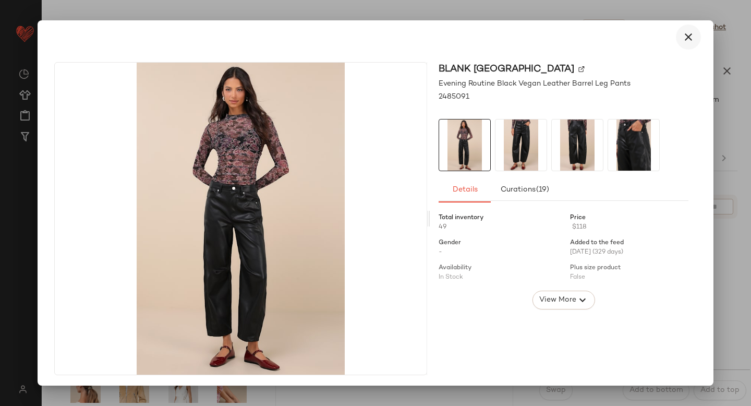
click at [688, 38] on icon "button" at bounding box center [688, 37] width 13 height 13
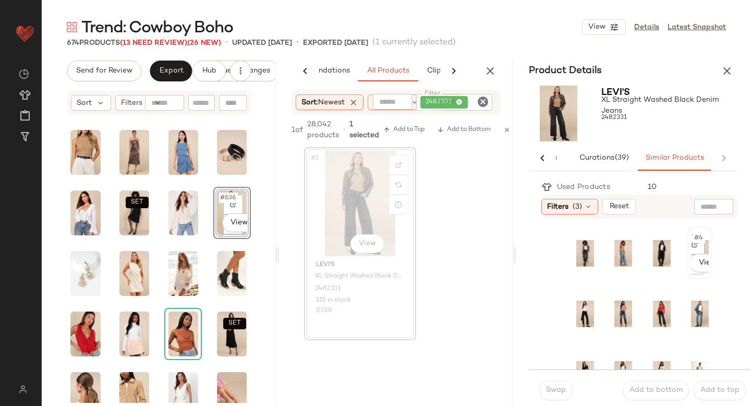
click at [696, 246] on div "#4 View" at bounding box center [700, 253] width 18 height 45
click at [562, 385] on button "Swap" at bounding box center [555, 390] width 33 height 20
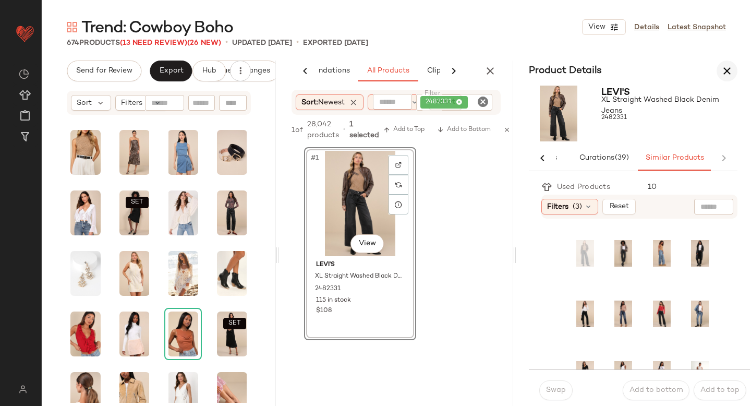
click at [729, 68] on icon "button" at bounding box center [727, 71] width 13 height 13
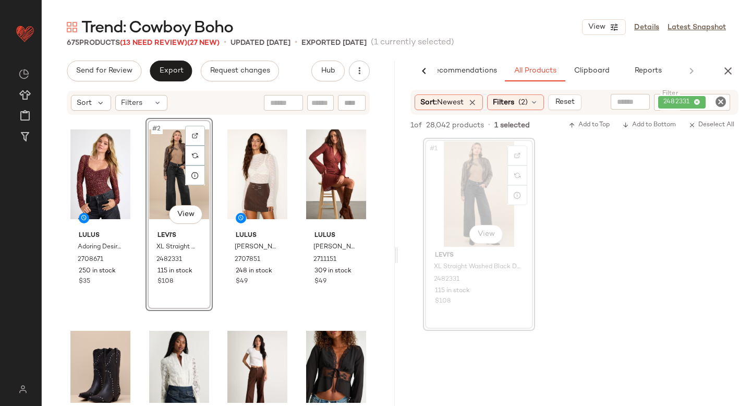
click at [719, 103] on icon "Clear Filter" at bounding box center [721, 101] width 13 height 13
paste input "*******"
type input "*******"
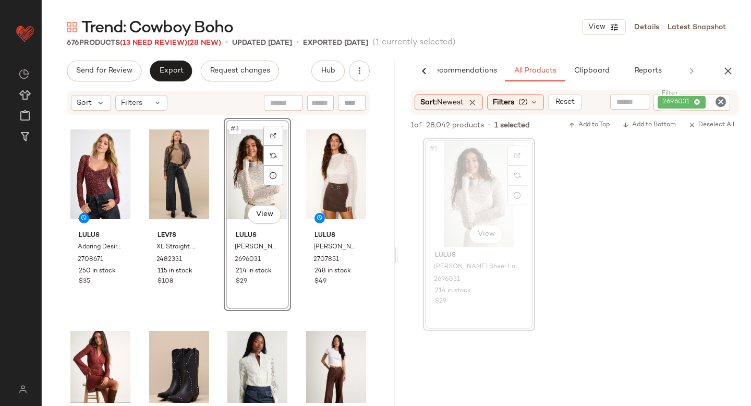
click at [720, 102] on icon "Clear Filter" at bounding box center [721, 101] width 13 height 13
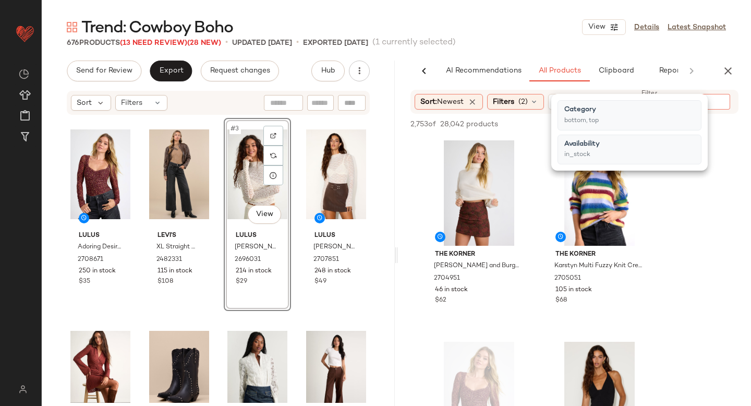
scroll to position [0, 25]
click at [535, 107] on div "Filters (2)" at bounding box center [515, 102] width 57 height 16
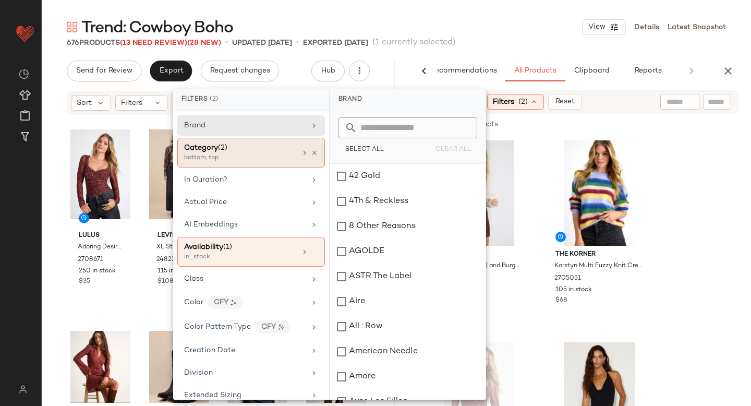
click at [227, 151] on span "(2)" at bounding box center [222, 148] width 9 height 8
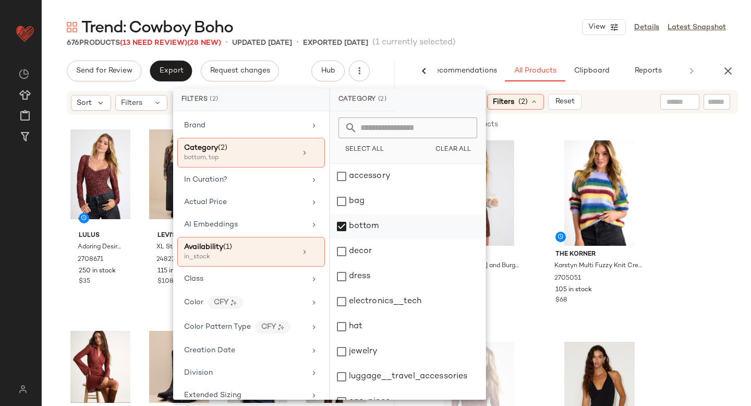
click at [346, 223] on div "bottom" at bounding box center [407, 226] width 155 height 25
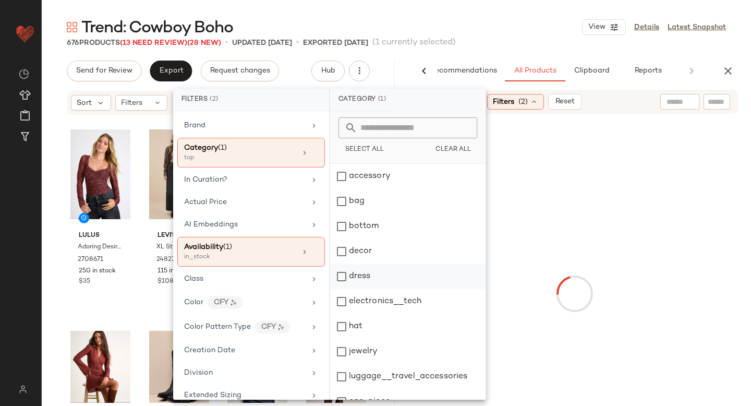
click at [340, 276] on div "dress" at bounding box center [407, 276] width 155 height 25
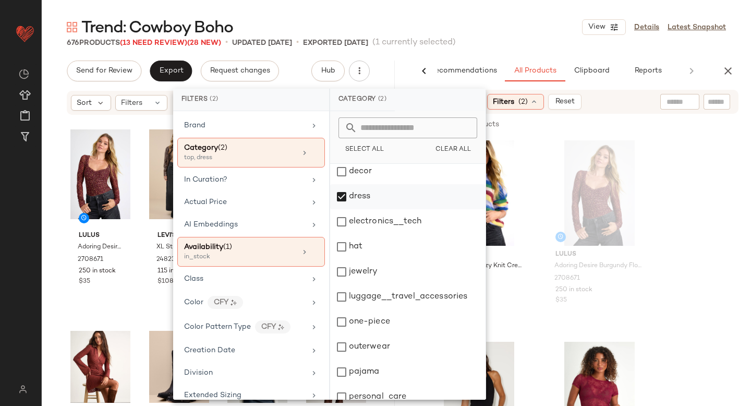
scroll to position [122, 0]
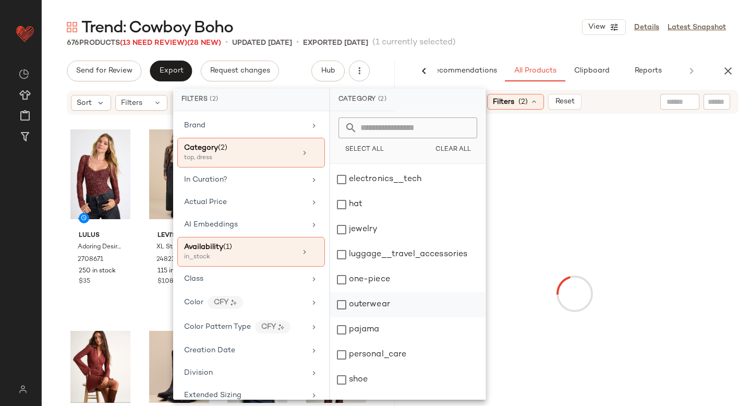
click at [341, 306] on div "outerwear" at bounding box center [407, 304] width 155 height 25
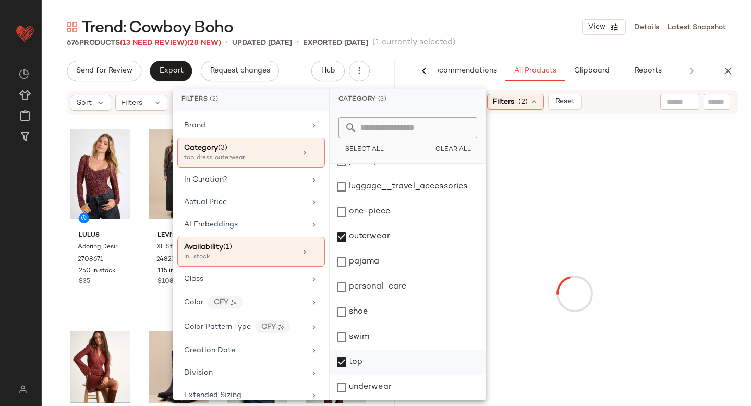
click at [344, 357] on div "top" at bounding box center [407, 362] width 155 height 25
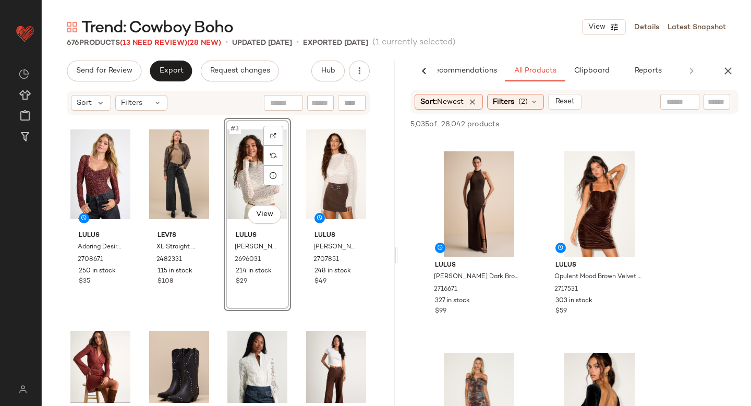
scroll to position [391, 0]
click at [633, 164] on div at bounding box center [638, 166] width 20 height 20
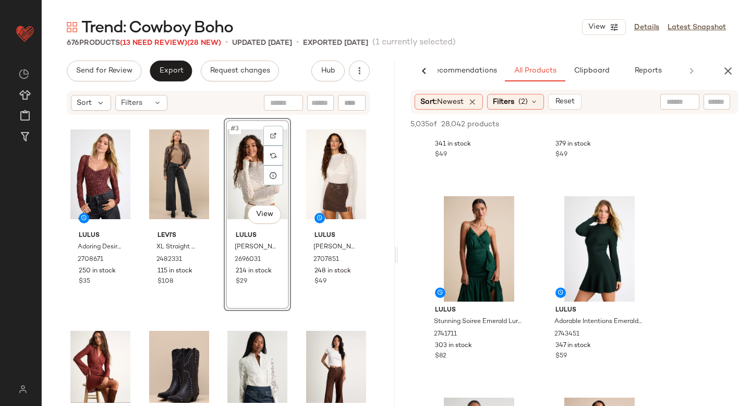
scroll to position [1781, 0]
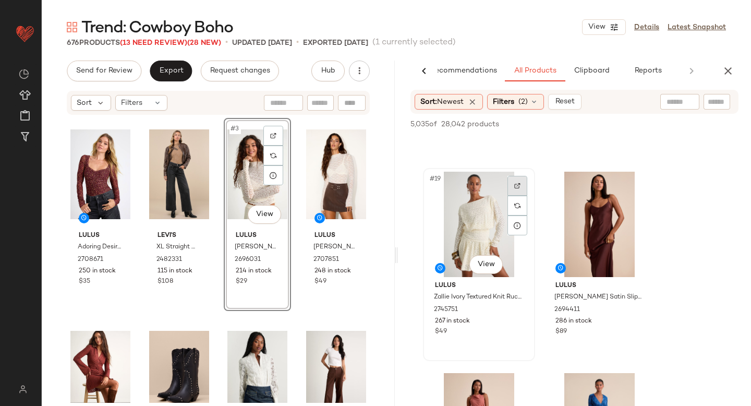
click at [509, 190] on div at bounding box center [518, 186] width 20 height 20
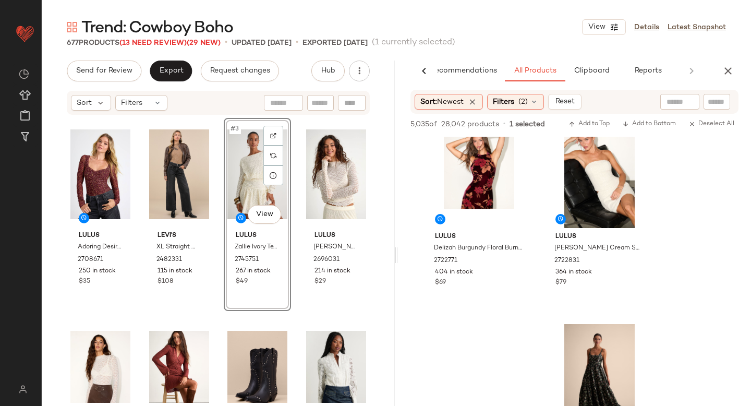
scroll to position [3977, 0]
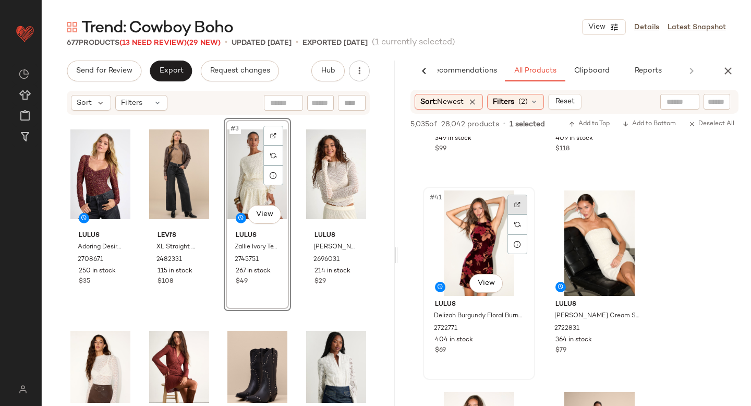
click at [515, 208] on div at bounding box center [518, 205] width 20 height 20
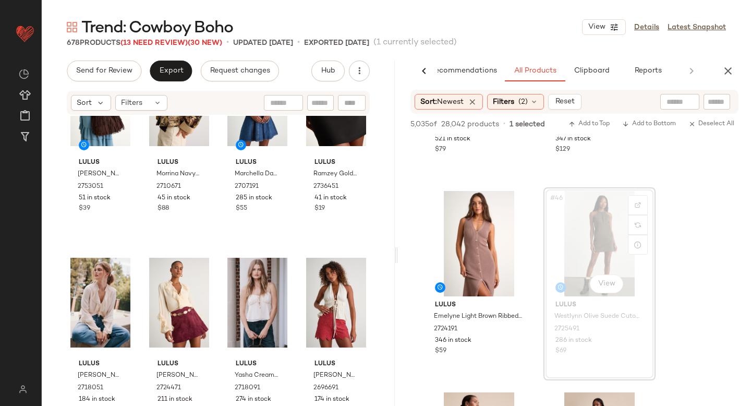
scroll to position [0, 0]
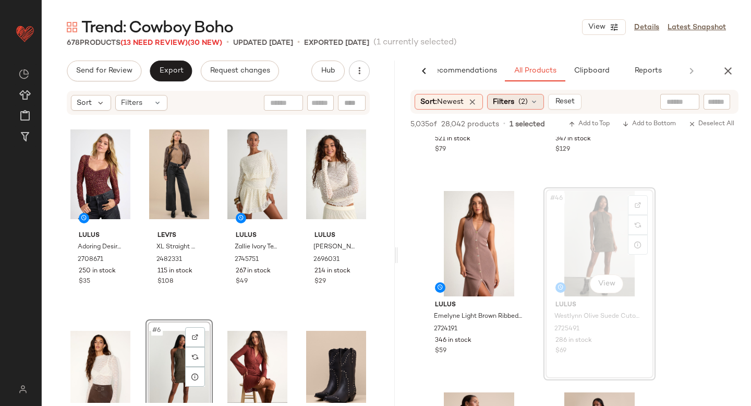
click at [527, 104] on span "(2)" at bounding box center [523, 102] width 9 height 11
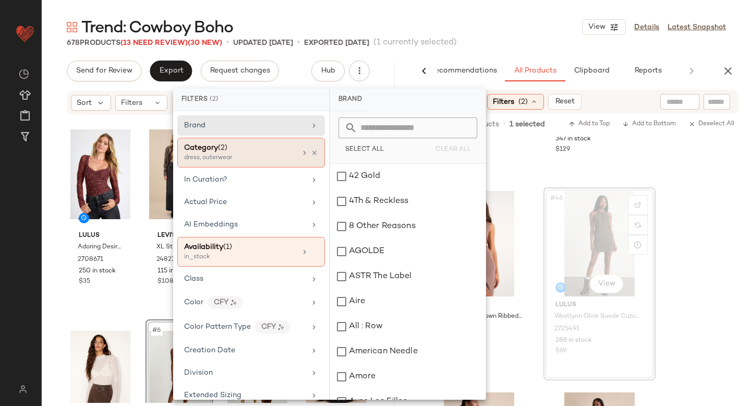
click at [268, 151] on div "Category (2)" at bounding box center [240, 147] width 112 height 11
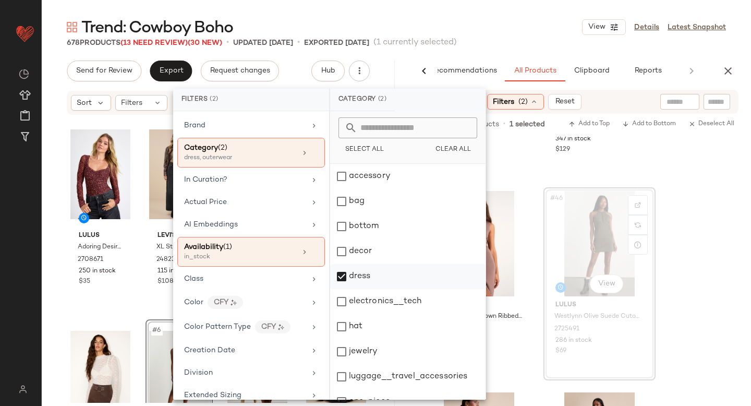
click at [339, 271] on div "dress" at bounding box center [407, 276] width 155 height 25
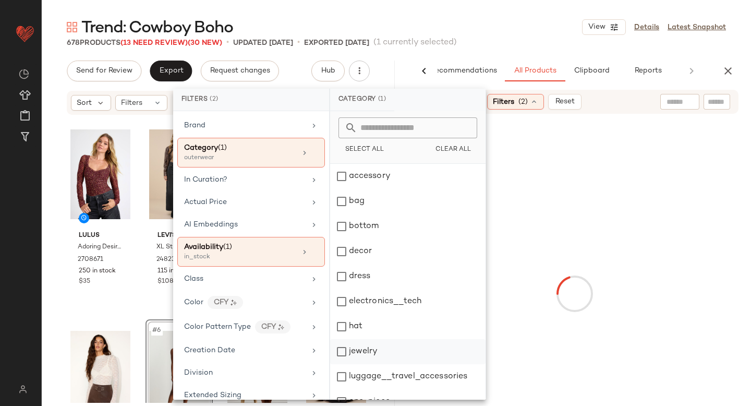
click at [341, 359] on div "jewelry" at bounding box center [407, 351] width 155 height 25
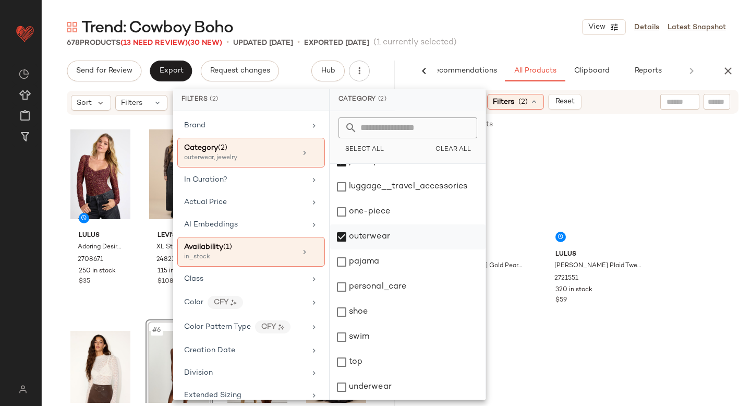
scroll to position [146, 0]
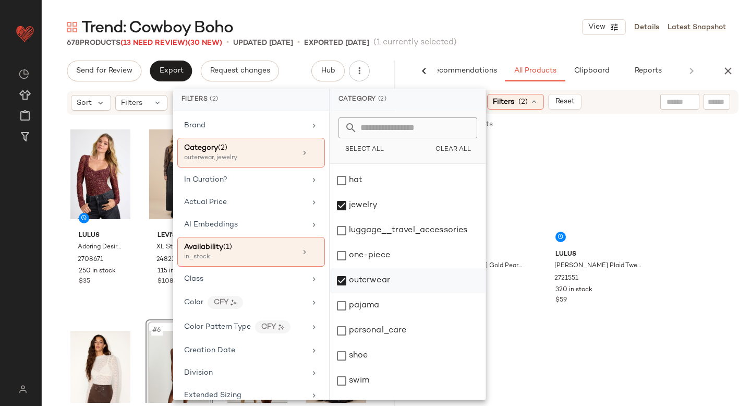
click at [340, 276] on div "outerwear" at bounding box center [407, 280] width 155 height 25
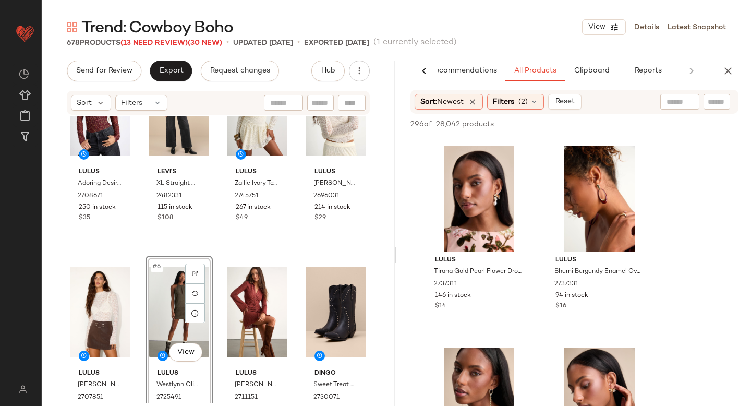
scroll to position [1604, 0]
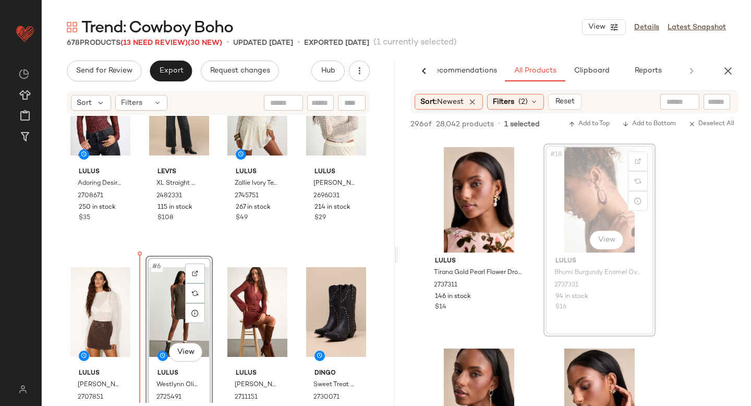
drag, startPoint x: 612, startPoint y: 187, endPoint x: 152, endPoint y: 312, distance: 476.3
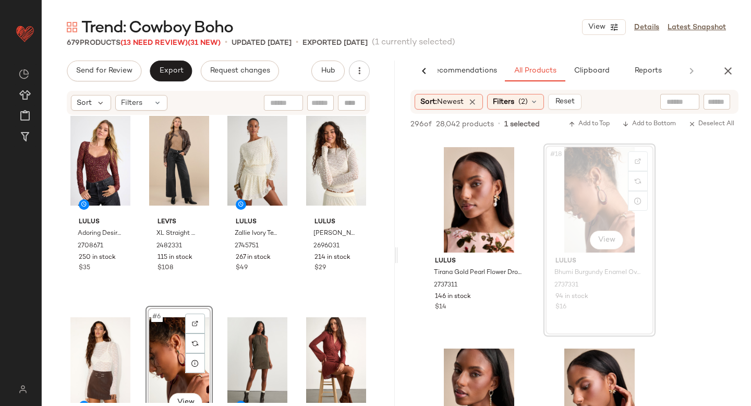
scroll to position [0, 0]
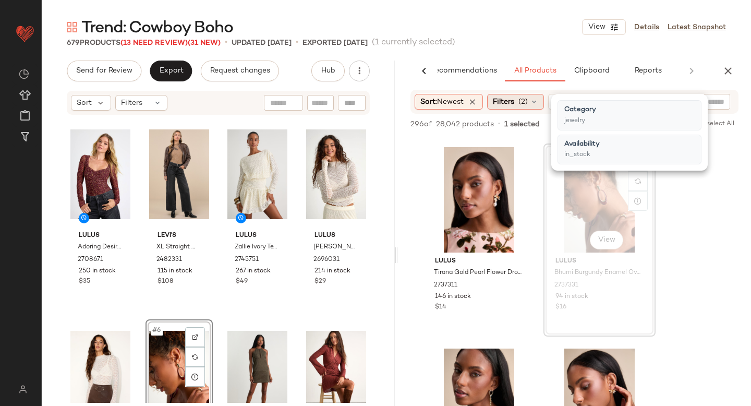
click at [524, 101] on span "(2)" at bounding box center [523, 102] width 9 height 11
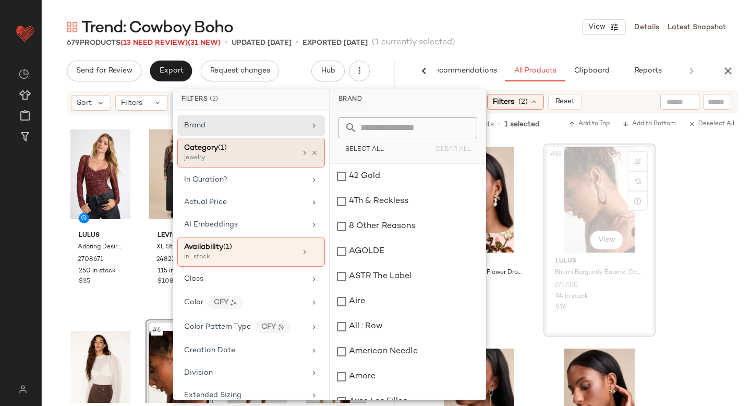
click at [256, 151] on div "Category (1)" at bounding box center [240, 147] width 112 height 11
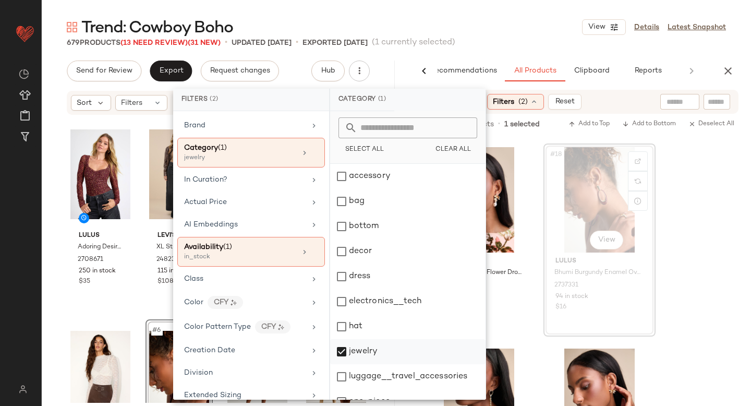
click at [340, 344] on div "jewelry" at bounding box center [407, 351] width 155 height 25
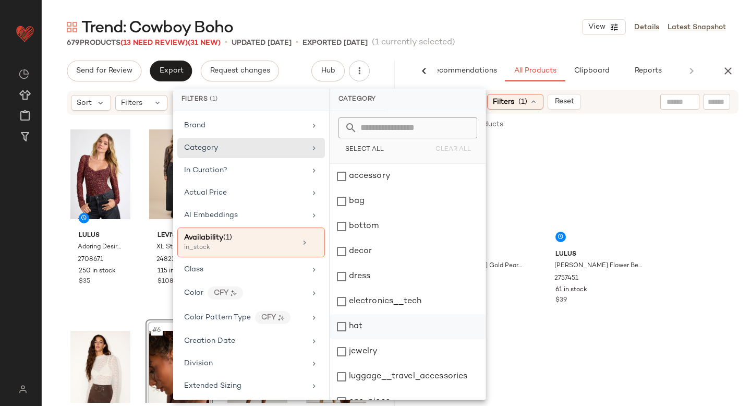
click at [343, 325] on div "hat" at bounding box center [407, 326] width 155 height 25
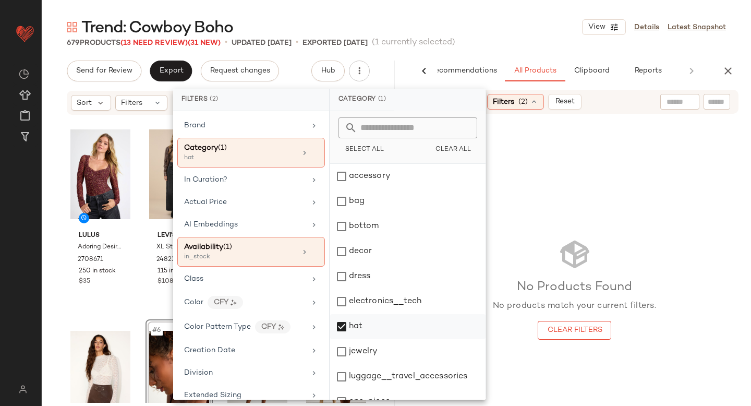
click at [343, 325] on div "hat" at bounding box center [407, 326] width 155 height 25
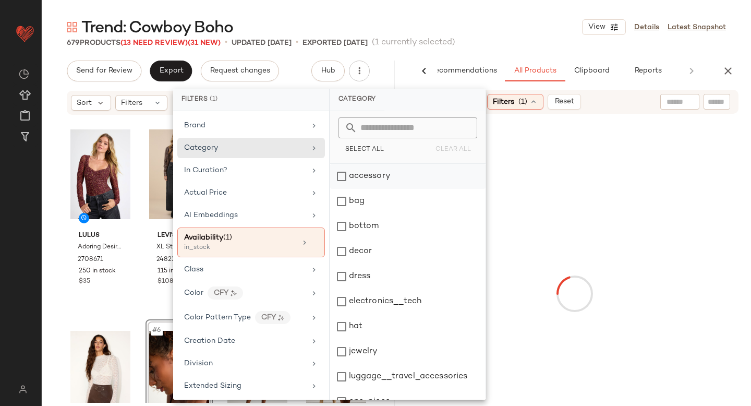
click at [342, 176] on div "accessory" at bounding box center [407, 176] width 155 height 25
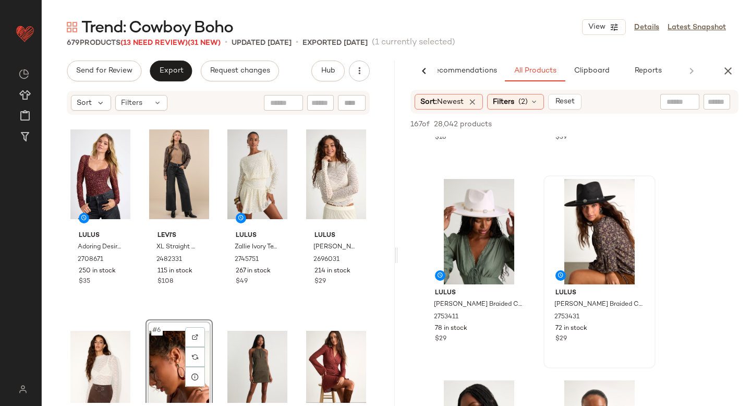
scroll to position [769, 0]
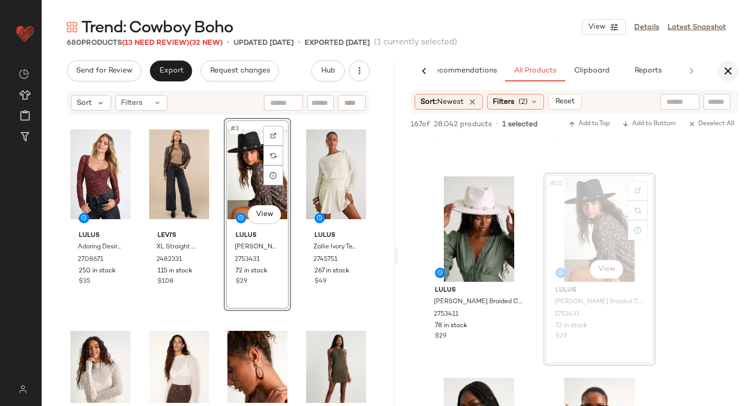
click at [732, 77] on icon "button" at bounding box center [728, 71] width 13 height 13
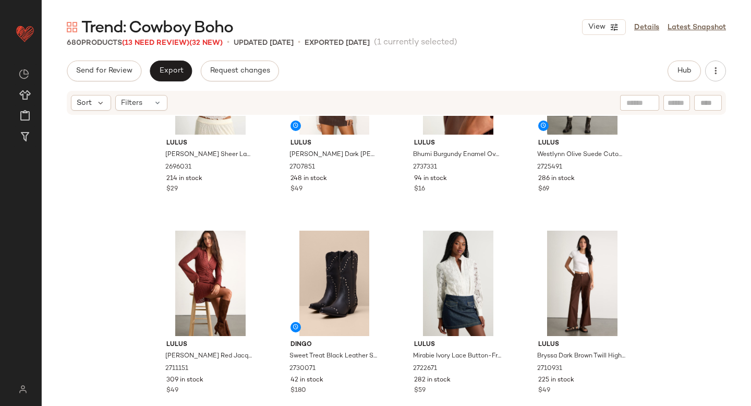
scroll to position [147, 0]
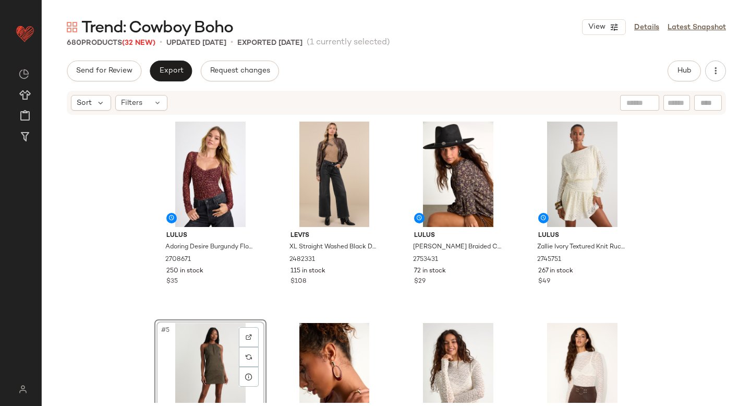
click at [178, 83] on div "Send for Review Export Request changes Hub Sort Filters Lulus Adoring Desire Bu…" at bounding box center [396, 255] width 709 height 389
click at [163, 71] on span "Export" at bounding box center [171, 71] width 25 height 8
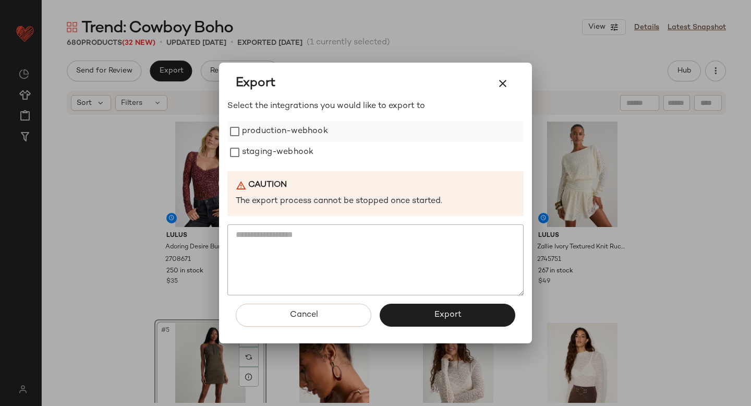
click at [242, 140] on label "production-webhook" at bounding box center [285, 131] width 86 height 21
click at [460, 310] on span "Export" at bounding box center [448, 315] width 28 height 10
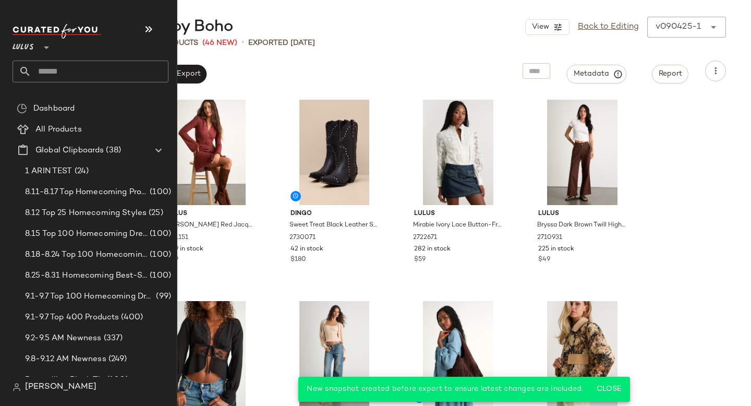
click at [58, 77] on input "text" at bounding box center [99, 72] width 137 height 22
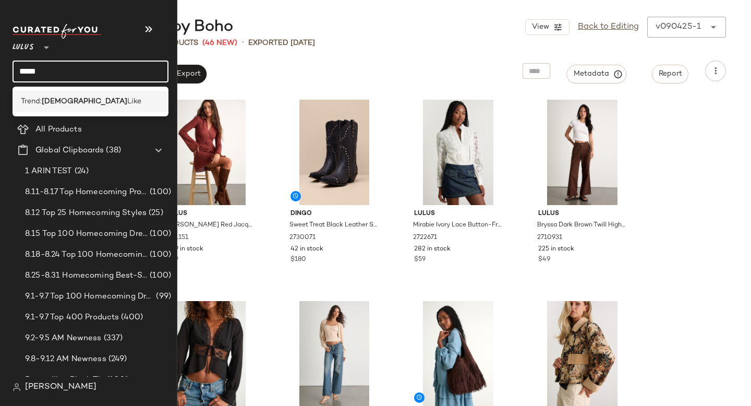
type input "****"
click at [51, 99] on b "Lady" at bounding box center [85, 101] width 86 height 11
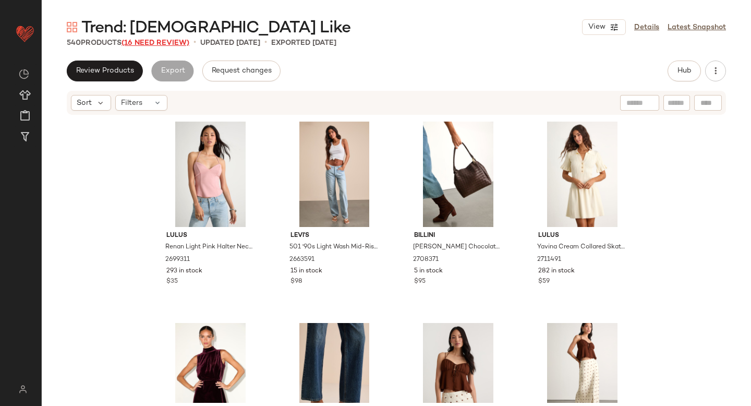
click at [170, 39] on span "(16 Need Review)" at bounding box center [156, 43] width 68 height 8
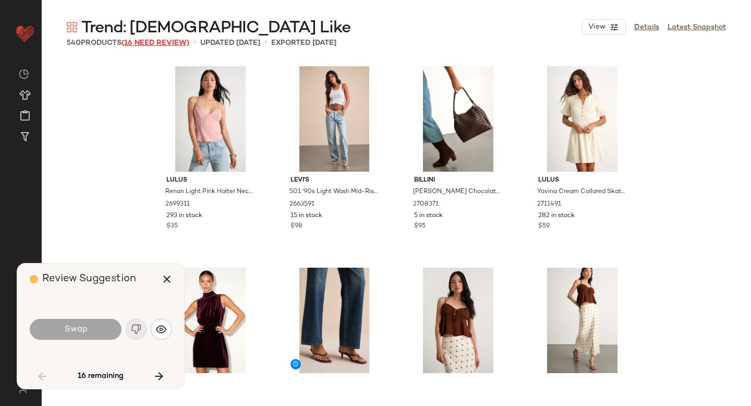
scroll to position [2215, 0]
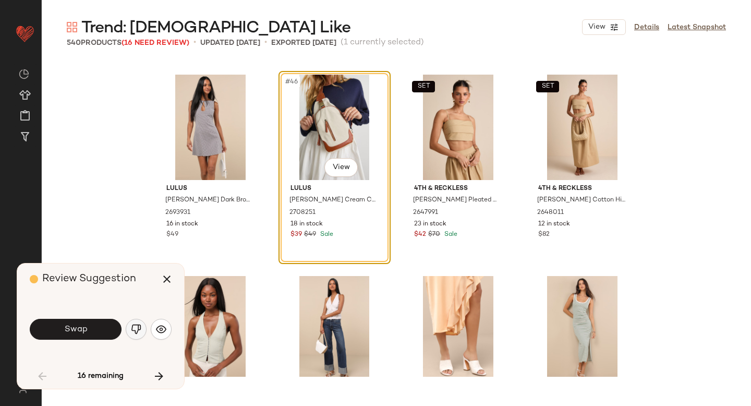
click at [133, 328] on img "button" at bounding box center [136, 329] width 10 height 10
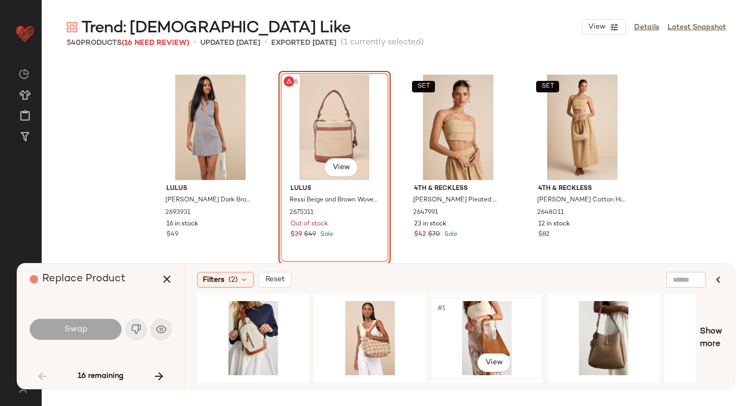
click at [466, 330] on div "#1 View" at bounding box center [487, 338] width 105 height 74
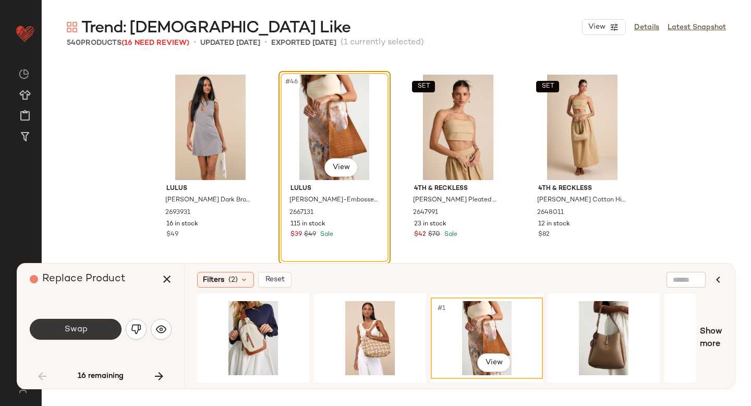
click at [86, 331] on span "Swap" at bounding box center [75, 329] width 23 height 10
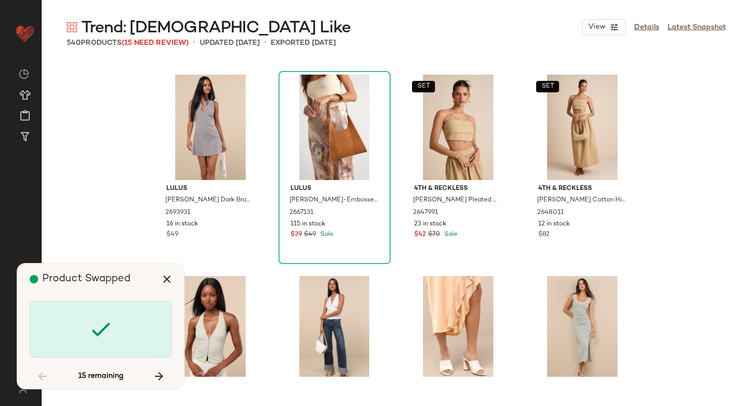
scroll to position [3021, 0]
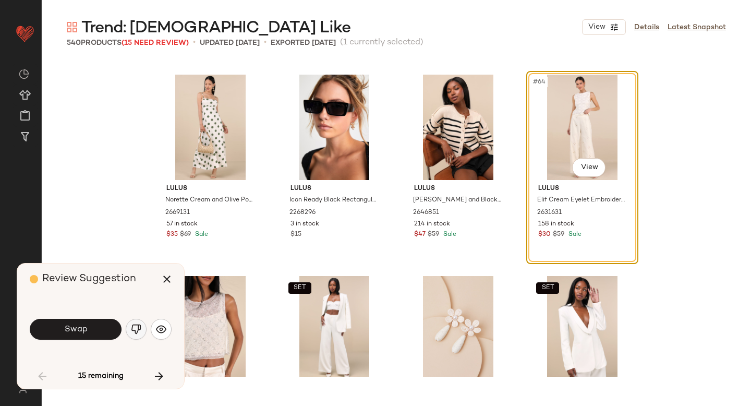
click at [139, 332] on img "button" at bounding box center [136, 329] width 10 height 10
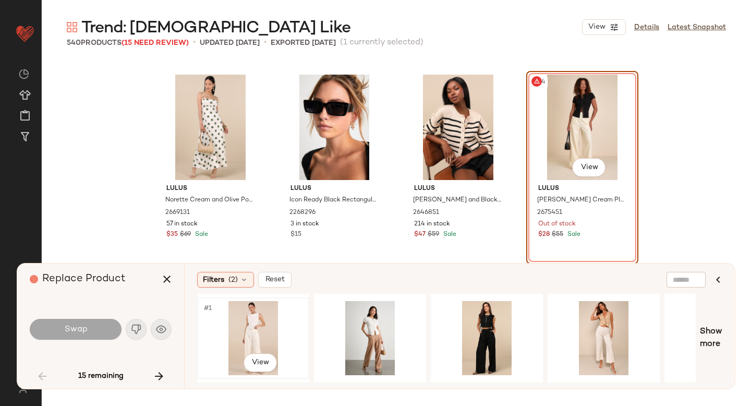
click at [236, 330] on div "#1 View" at bounding box center [253, 338] width 105 height 74
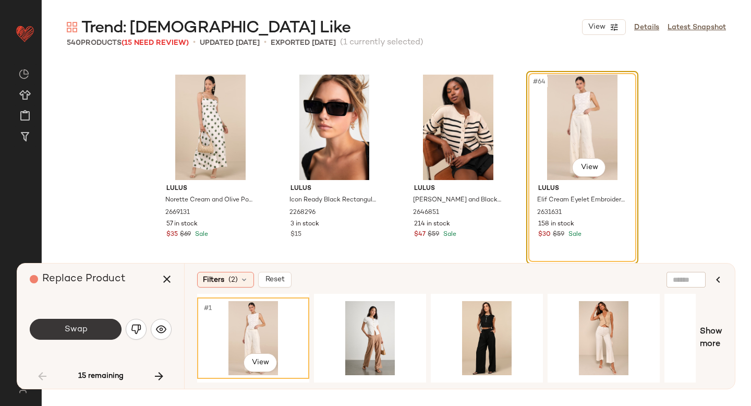
click at [91, 335] on button "Swap" at bounding box center [76, 329] width 92 height 21
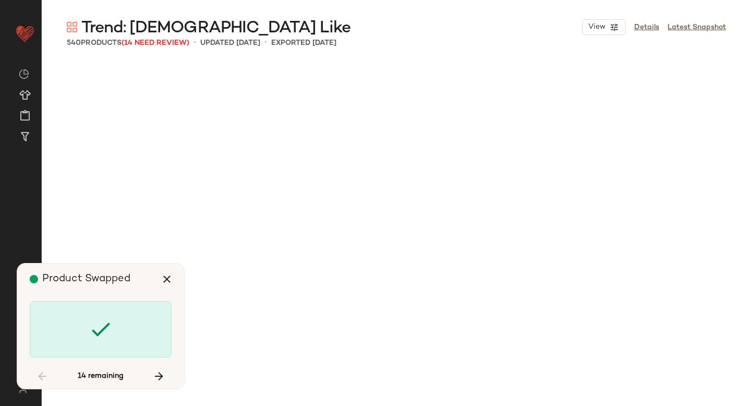
scroll to position [6242, 0]
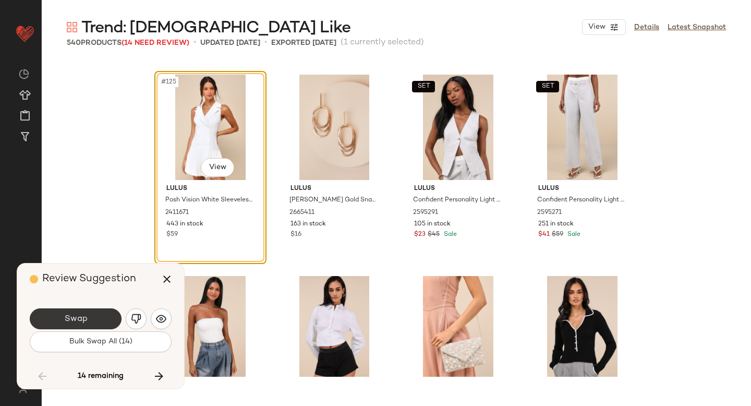
click at [103, 321] on button "Swap" at bounding box center [76, 318] width 92 height 21
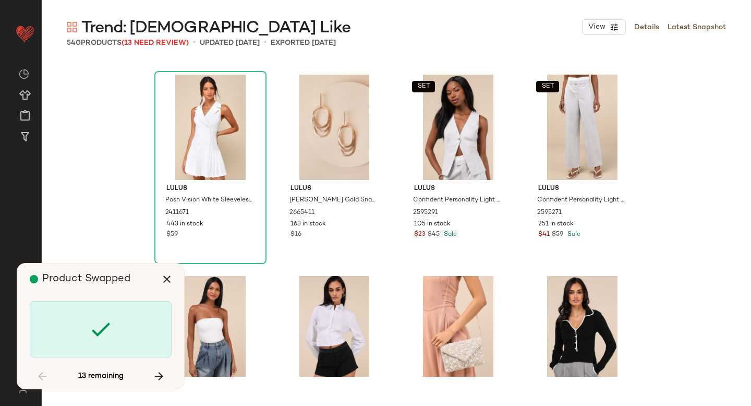
scroll to position [8860, 0]
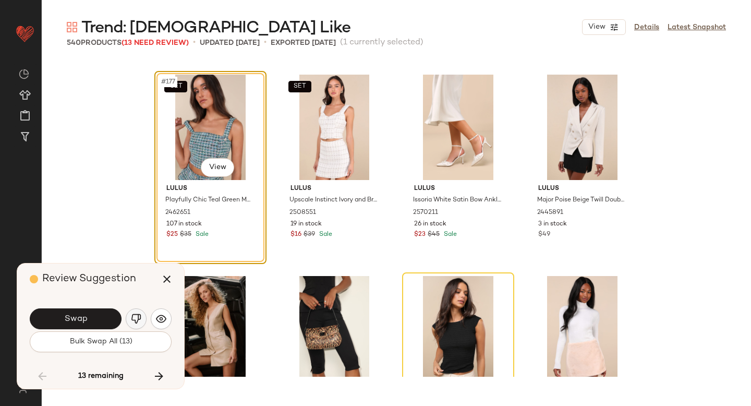
click at [136, 320] on img "button" at bounding box center [136, 319] width 10 height 10
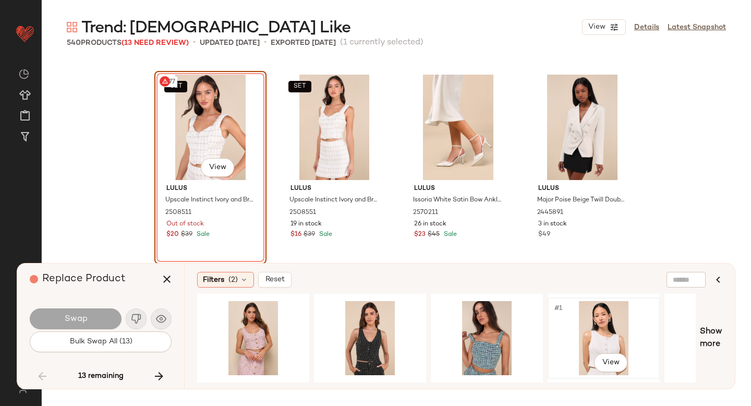
click at [569, 324] on div "#1 View" at bounding box center [603, 338] width 105 height 74
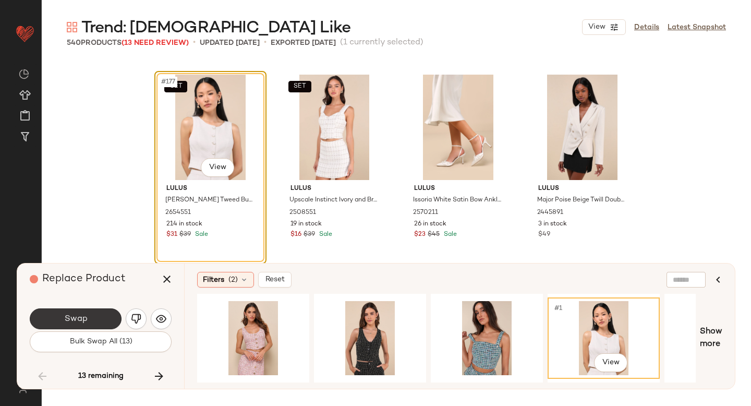
click at [84, 322] on span "Swap" at bounding box center [75, 319] width 23 height 10
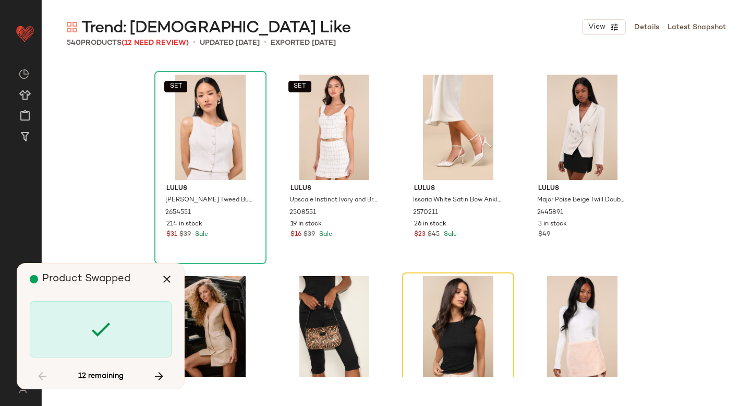
scroll to position [9062, 0]
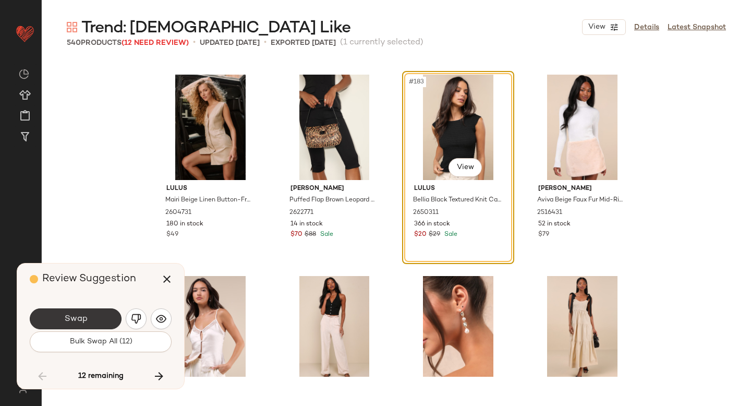
click at [94, 320] on button "Swap" at bounding box center [76, 318] width 92 height 21
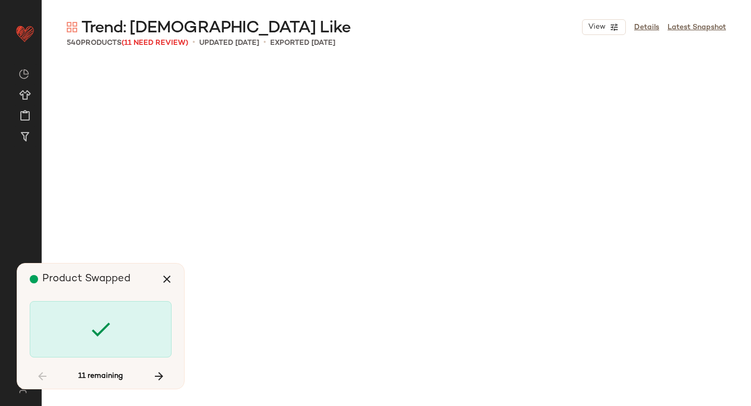
scroll to position [14096, 0]
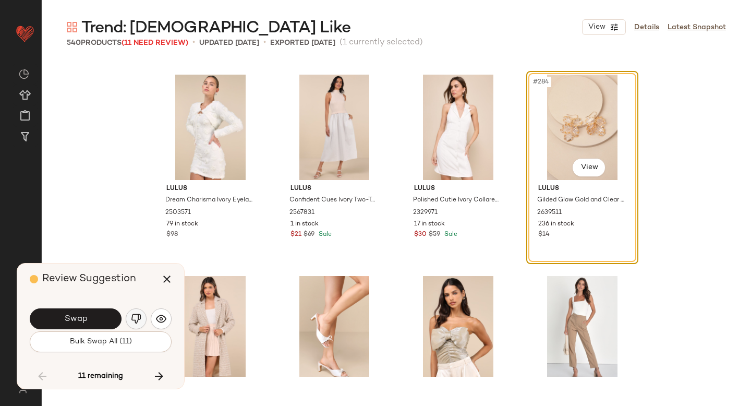
click at [136, 315] on img "button" at bounding box center [136, 319] width 10 height 10
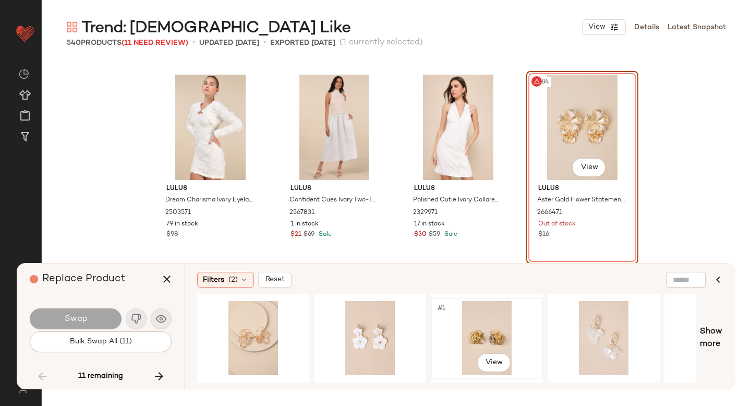
click at [449, 335] on div "#1 View" at bounding box center [487, 338] width 105 height 74
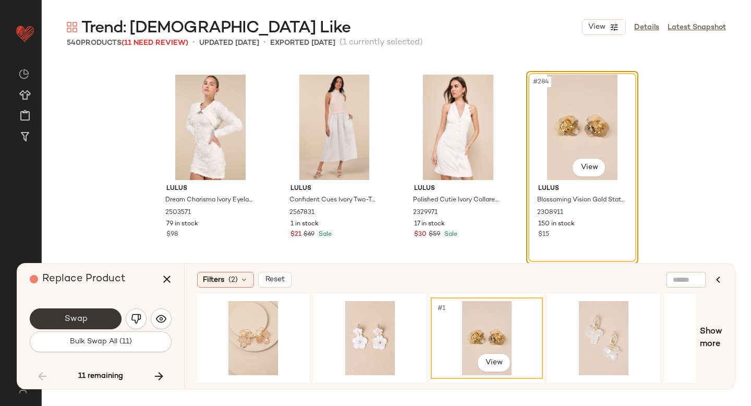
click at [96, 313] on button "Swap" at bounding box center [76, 318] width 92 height 21
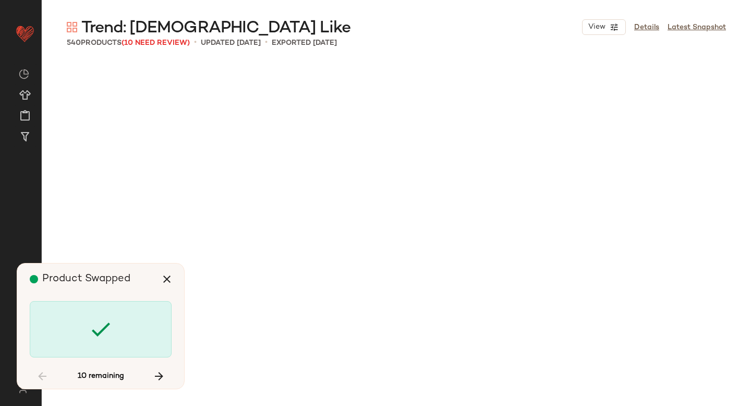
scroll to position [18526, 0]
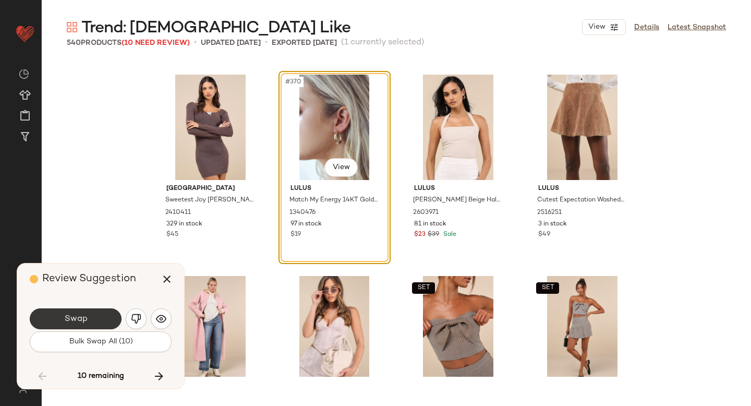
click at [104, 311] on button "Swap" at bounding box center [76, 318] width 92 height 21
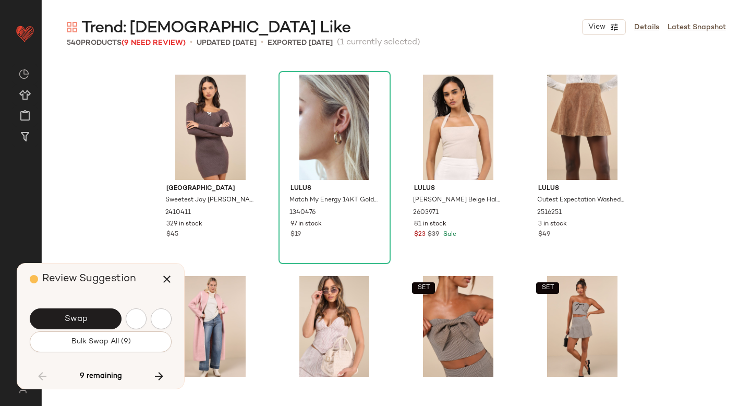
scroll to position [18928, 0]
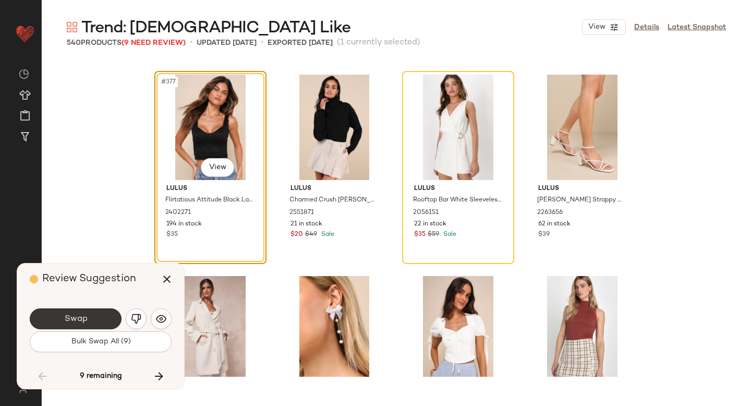
click at [95, 321] on button "Swap" at bounding box center [76, 318] width 92 height 21
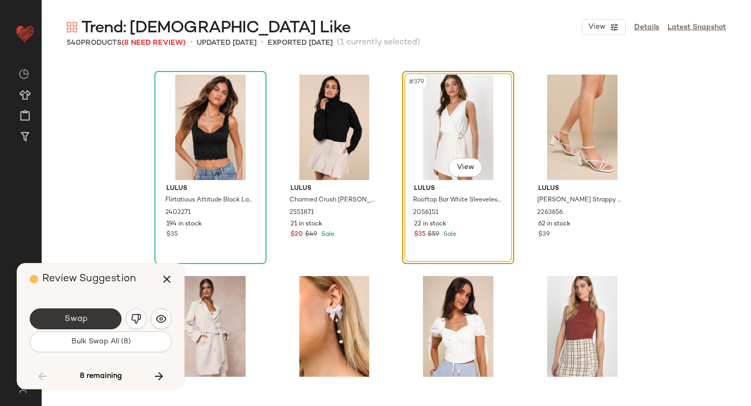
click at [91, 314] on button "Swap" at bounding box center [76, 318] width 92 height 21
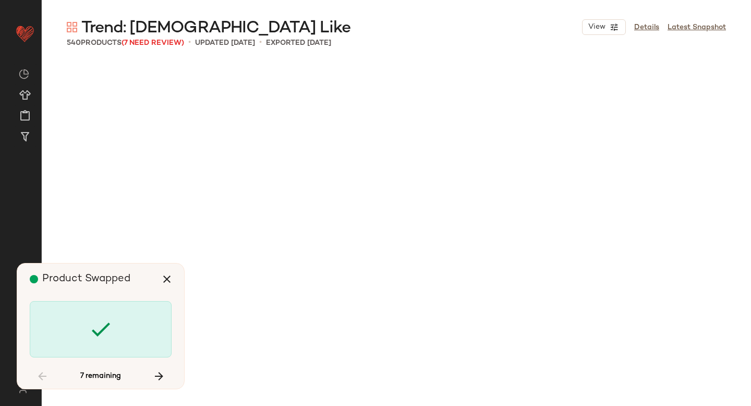
scroll to position [19935, 0]
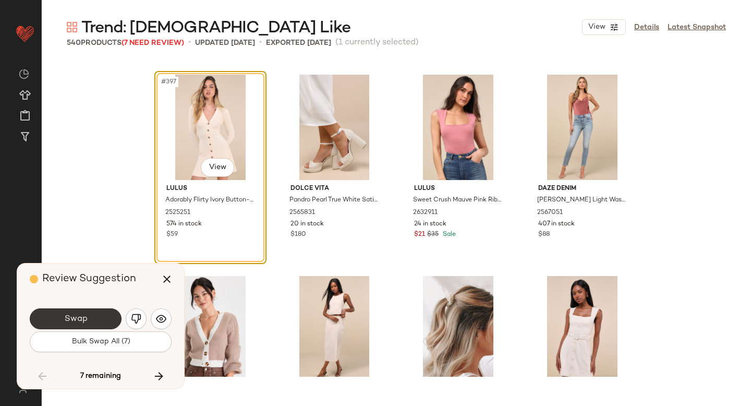
click at [95, 314] on button "Swap" at bounding box center [76, 318] width 92 height 21
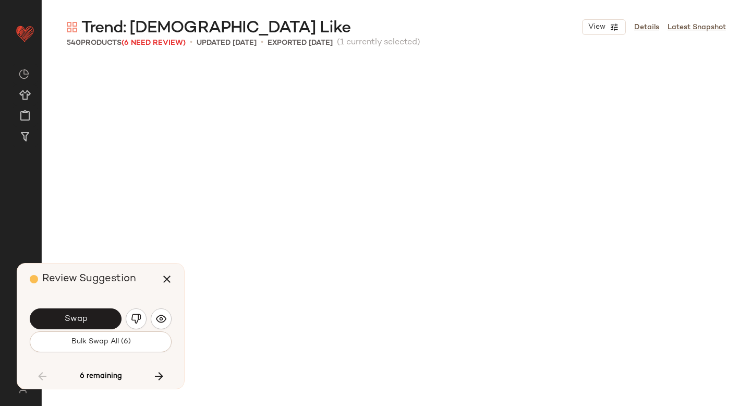
scroll to position [20338, 0]
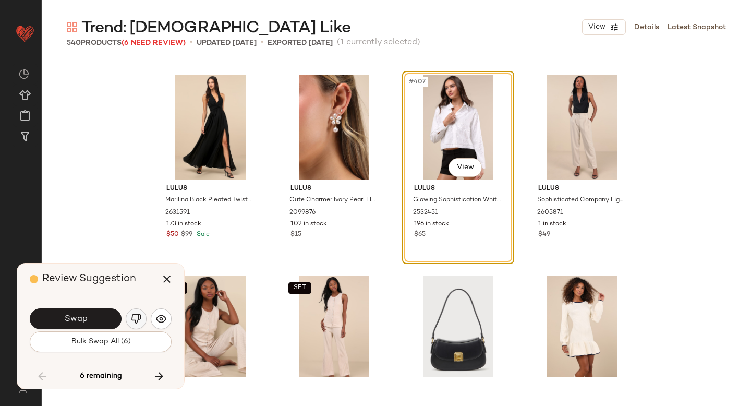
click at [132, 316] on img "button" at bounding box center [136, 319] width 10 height 10
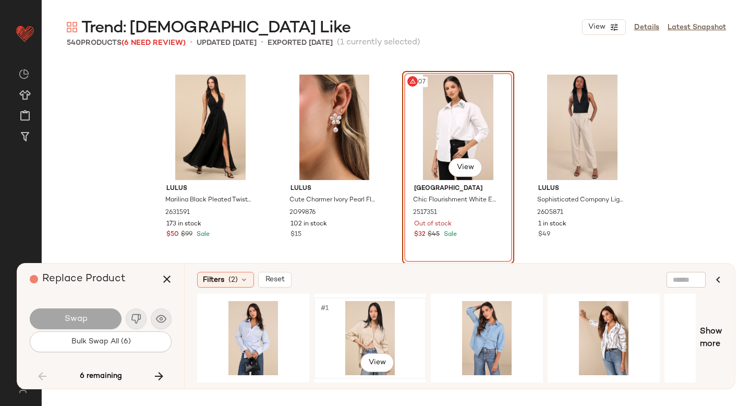
click at [354, 327] on div "#1 View" at bounding box center [370, 338] width 105 height 74
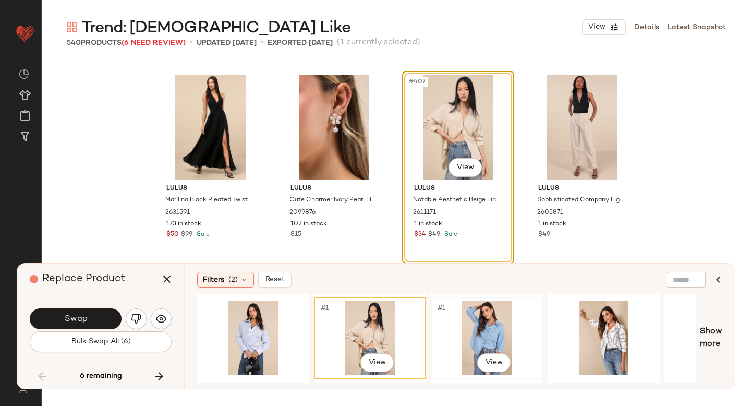
click at [467, 328] on div "#1 View" at bounding box center [487, 338] width 105 height 74
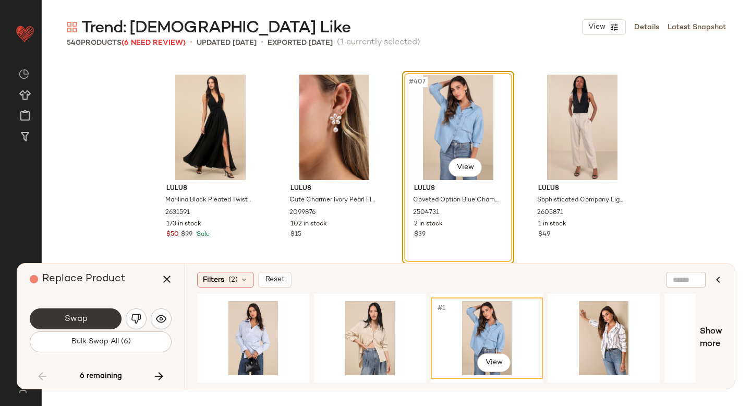
click at [82, 309] on button "Swap" at bounding box center [76, 318] width 92 height 21
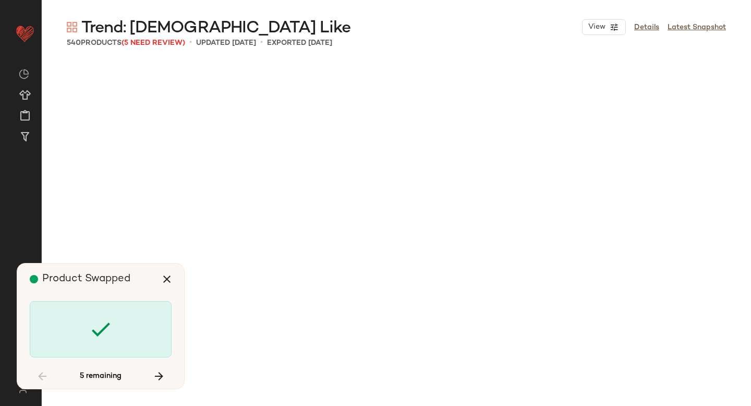
scroll to position [23157, 0]
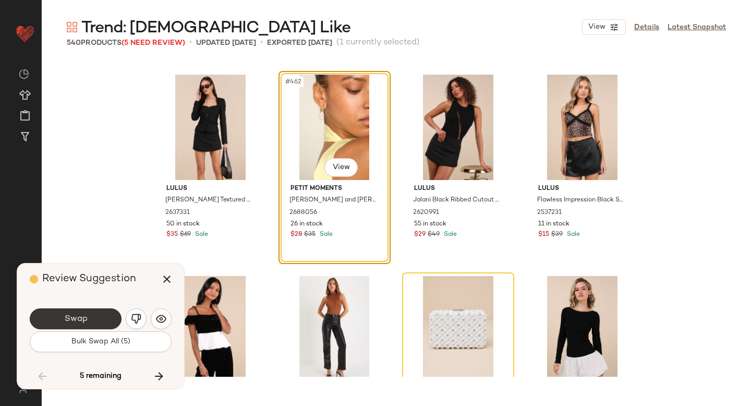
click at [103, 315] on button "Swap" at bounding box center [76, 318] width 92 height 21
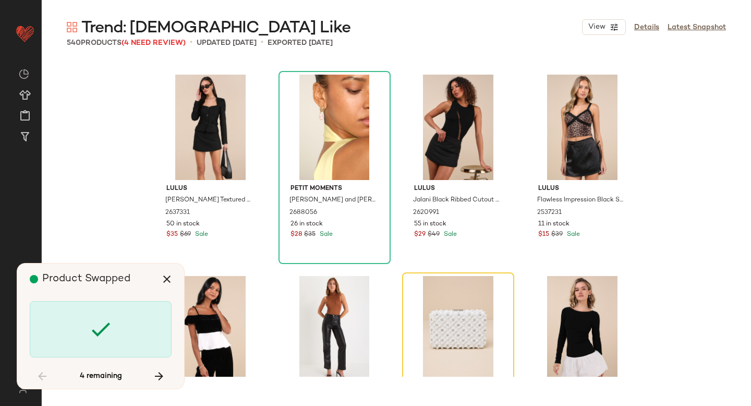
scroll to position [23359, 0]
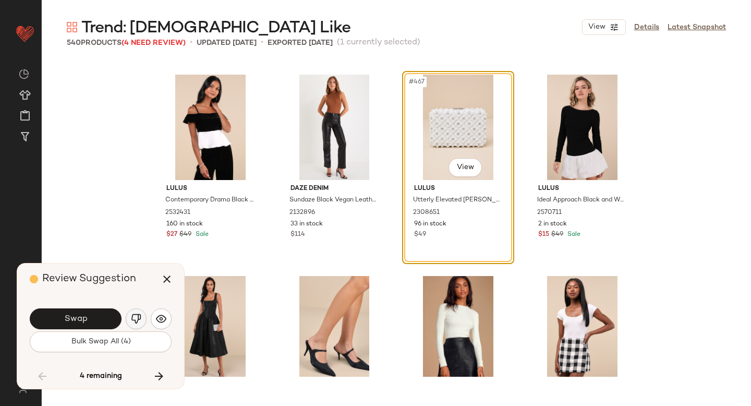
click at [140, 316] on img "button" at bounding box center [136, 319] width 10 height 10
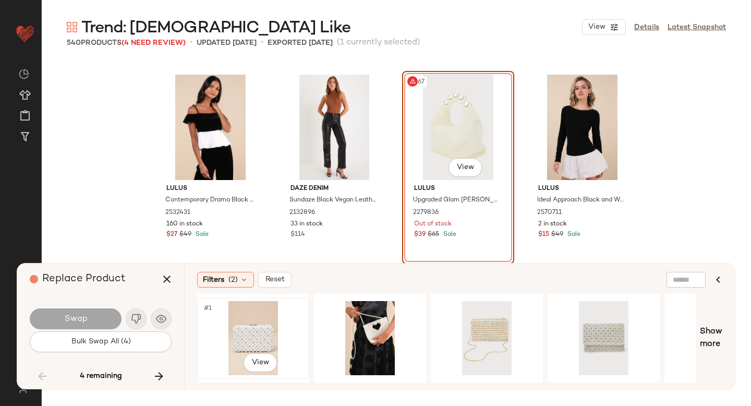
click at [268, 331] on div "#1 View" at bounding box center [253, 338] width 105 height 74
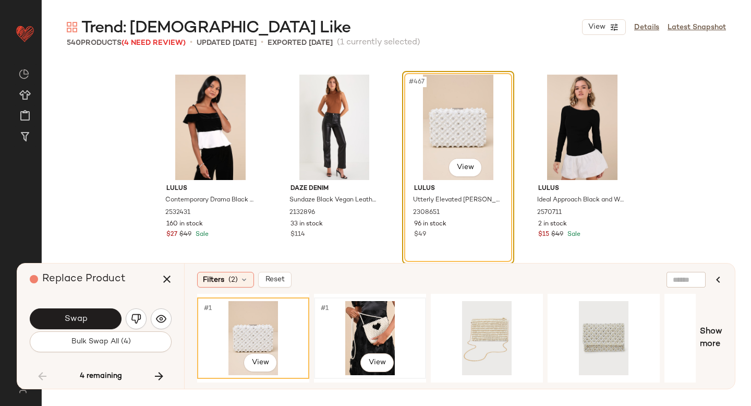
click at [351, 342] on div "#1 View" at bounding box center [370, 338] width 105 height 74
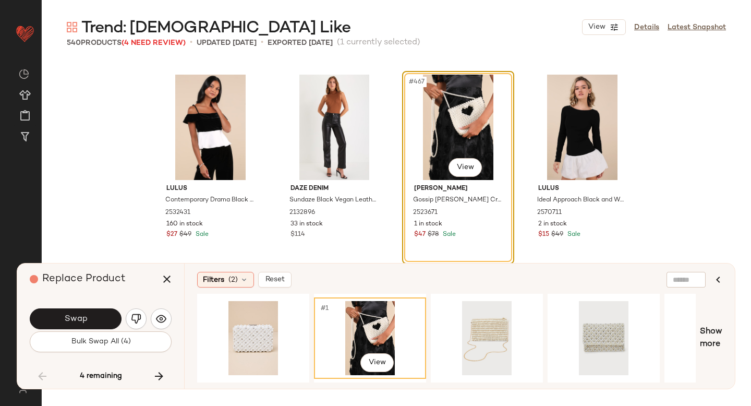
click at [66, 308] on div "Swap" at bounding box center [101, 318] width 142 height 25
click at [90, 310] on button "Swap" at bounding box center [76, 318] width 92 height 21
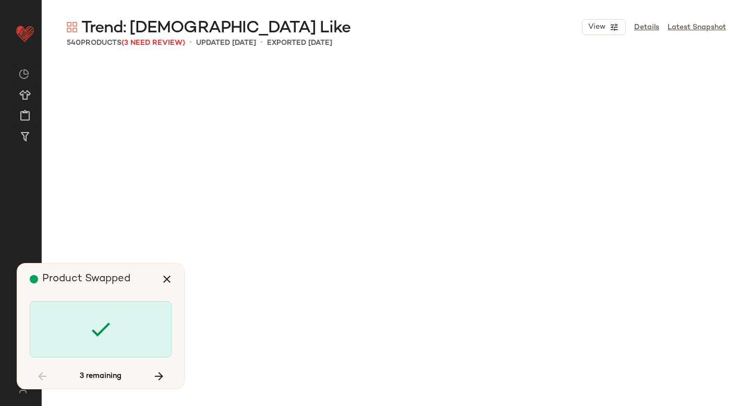
scroll to position [24768, 0]
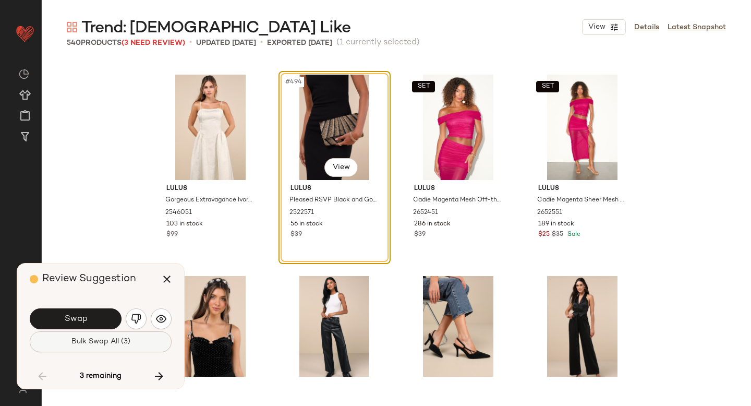
click at [129, 339] on span "Bulk Swap All (3)" at bounding box center [100, 342] width 59 height 8
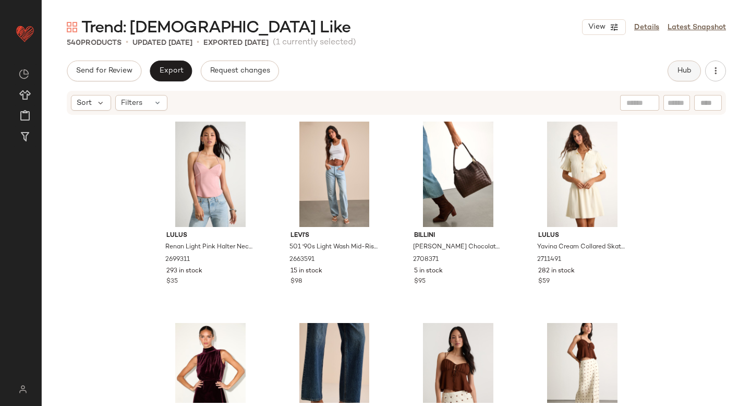
click at [677, 76] on button "Hub" at bounding box center [684, 71] width 33 height 21
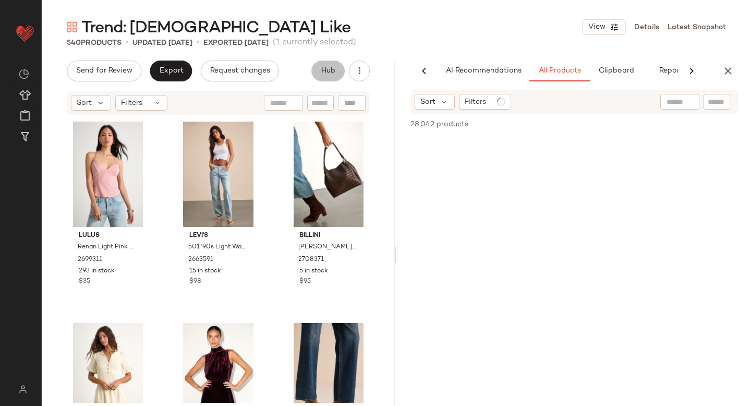
scroll to position [0, 25]
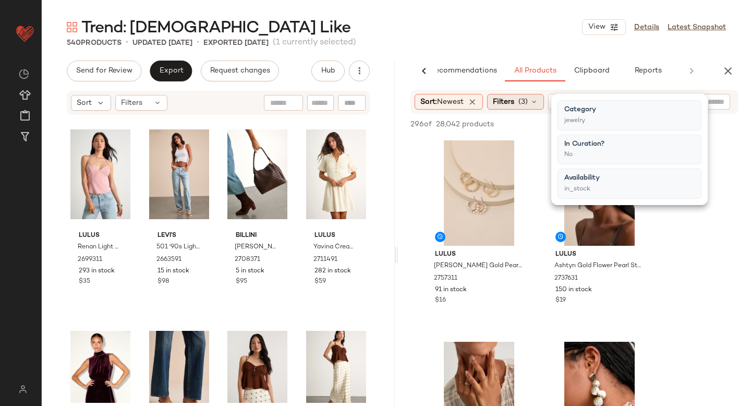
click at [509, 98] on span "Filters" at bounding box center [503, 102] width 21 height 11
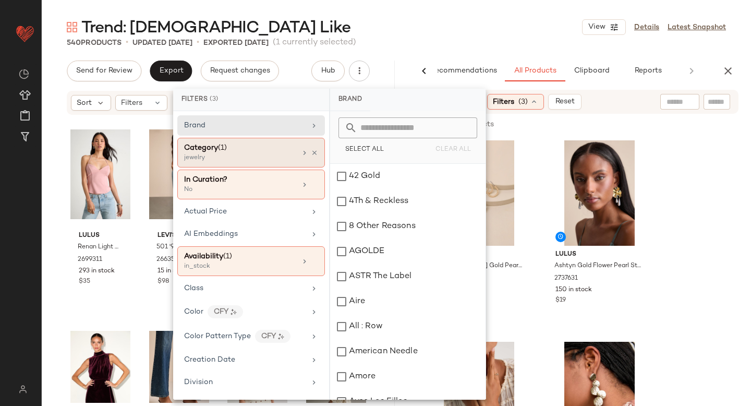
click at [272, 157] on div "jewelry" at bounding box center [236, 157] width 104 height 9
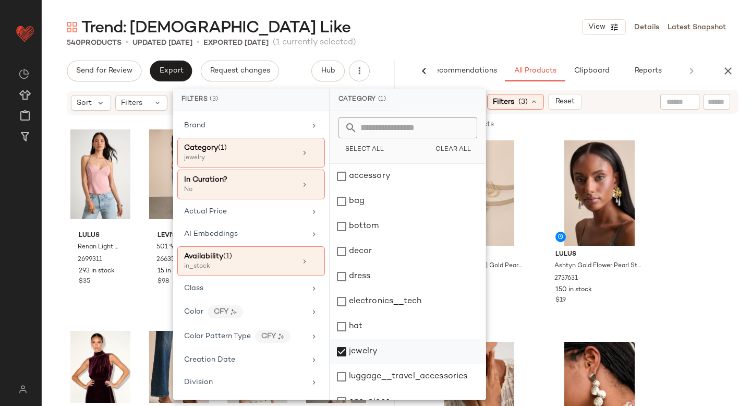
click at [339, 352] on div "jewelry" at bounding box center [407, 351] width 155 height 25
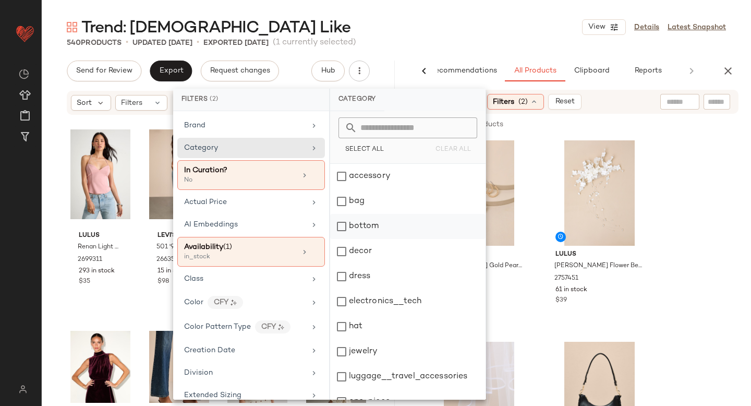
click at [339, 227] on div "bottom" at bounding box center [407, 226] width 155 height 25
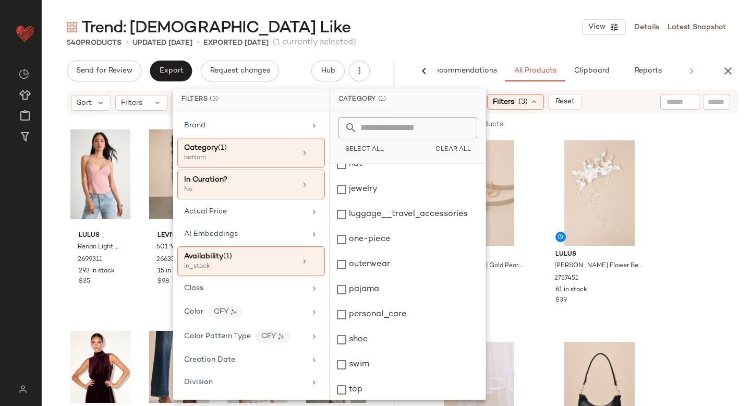
scroll to position [190, 0]
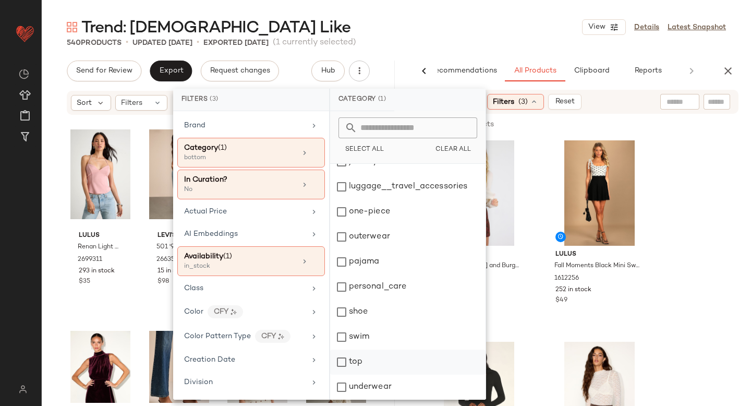
click at [343, 358] on div "top" at bounding box center [407, 362] width 155 height 25
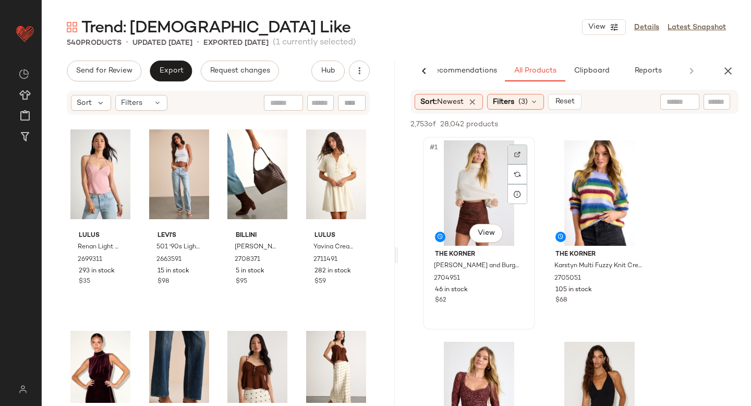
click at [520, 151] on img at bounding box center [517, 154] width 6 height 6
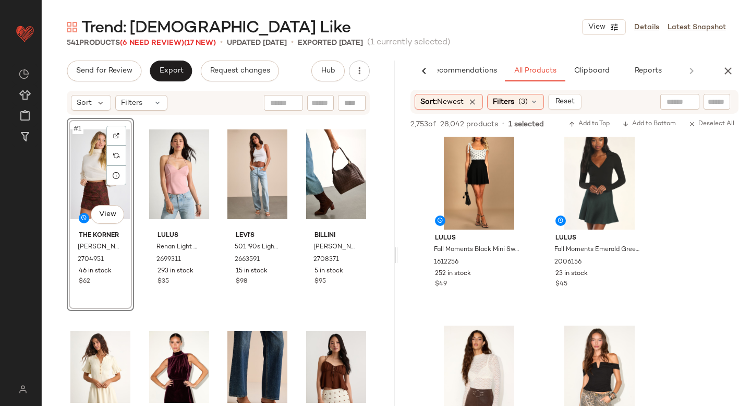
scroll to position [358, 0]
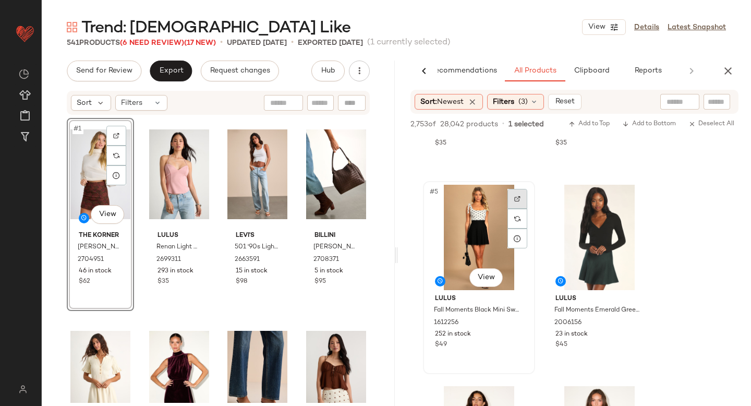
click at [520, 198] on img at bounding box center [517, 199] width 6 height 6
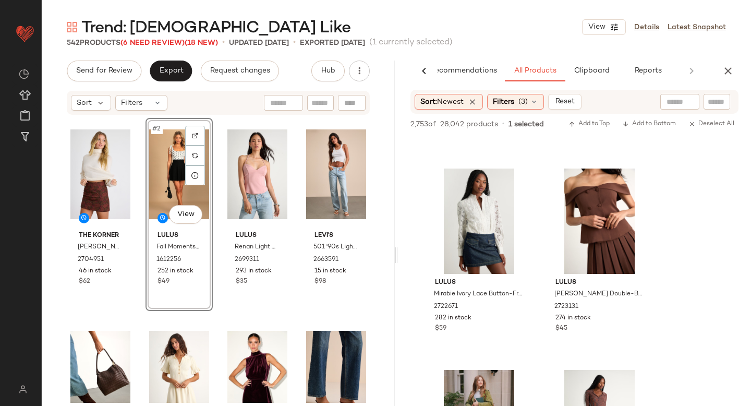
scroll to position [3028, 0]
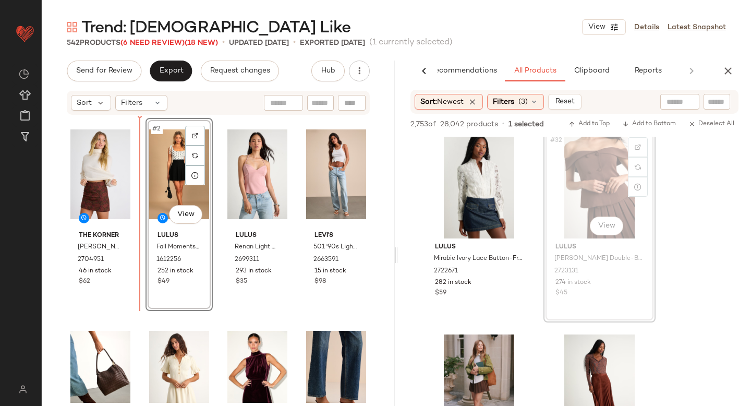
drag, startPoint x: 595, startPoint y: 202, endPoint x: 141, endPoint y: 264, distance: 457.6
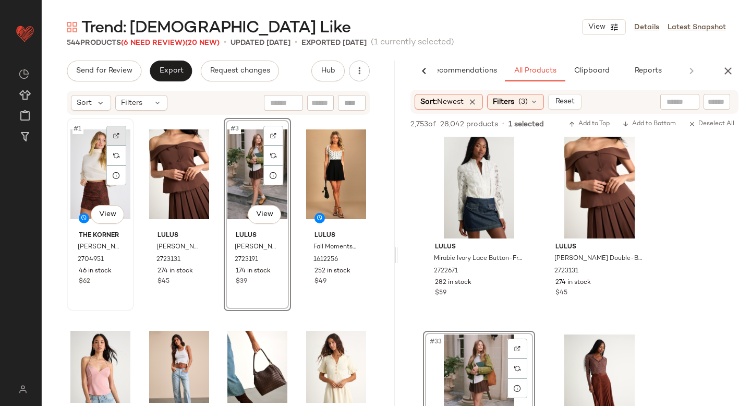
click at [121, 140] on div at bounding box center [116, 136] width 20 height 20
click at [718, 99] on input "text" at bounding box center [717, 102] width 18 height 11
paste input "*******"
type input "*******"
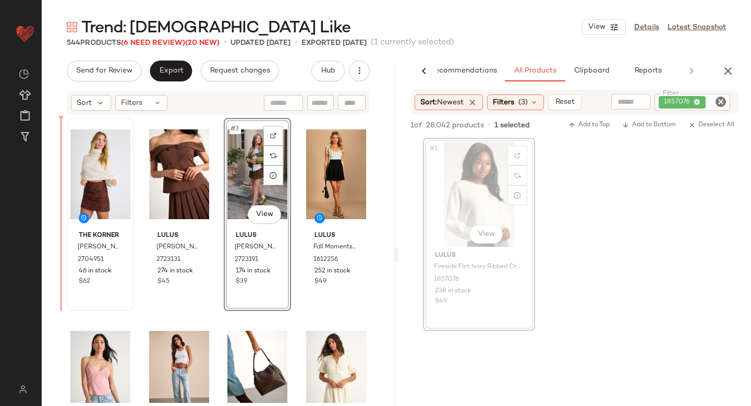
drag, startPoint x: 453, startPoint y: 224, endPoint x: 445, endPoint y: 224, distance: 7.8
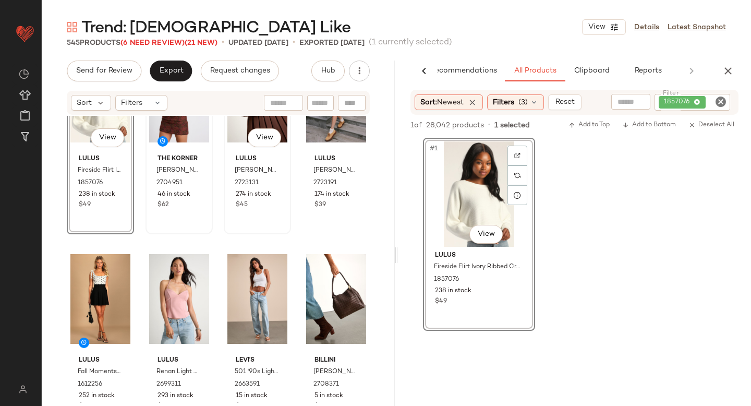
scroll to position [98, 0]
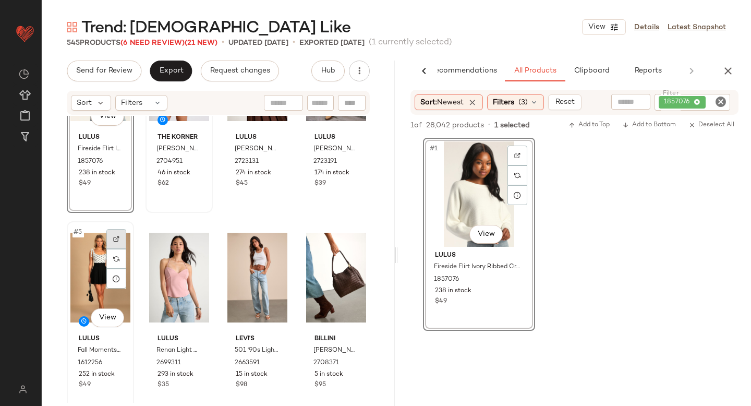
click at [121, 237] on div at bounding box center [116, 239] width 20 height 20
click at [724, 100] on icon "Clear Filter" at bounding box center [721, 101] width 13 height 13
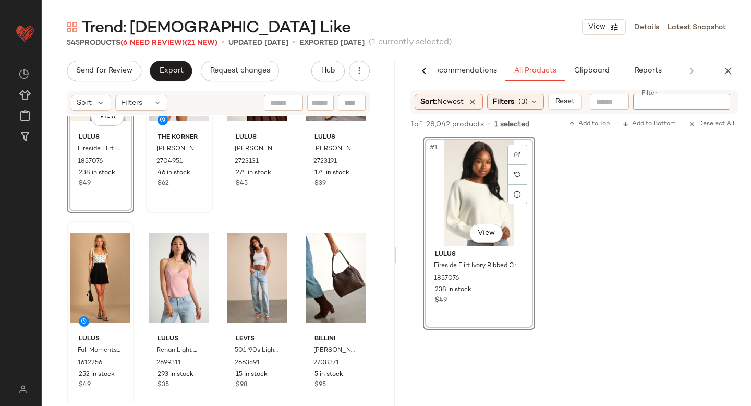
paste input "*******"
type input "*******"
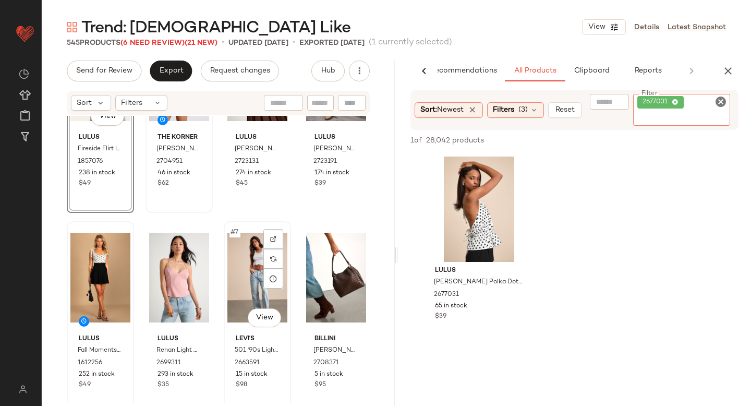
scroll to position [0, 0]
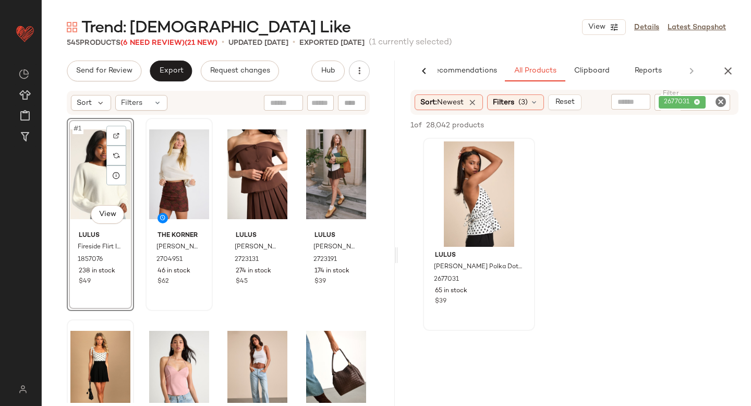
drag, startPoint x: 407, startPoint y: 210, endPoint x: 467, endPoint y: 204, distance: 59.8
click at [443, 204] on div "Lulus Maylis White Polka Dot Tie-Back Halter Peplum Top 2677031 65 in stock $39" at bounding box center [574, 234] width 353 height 193
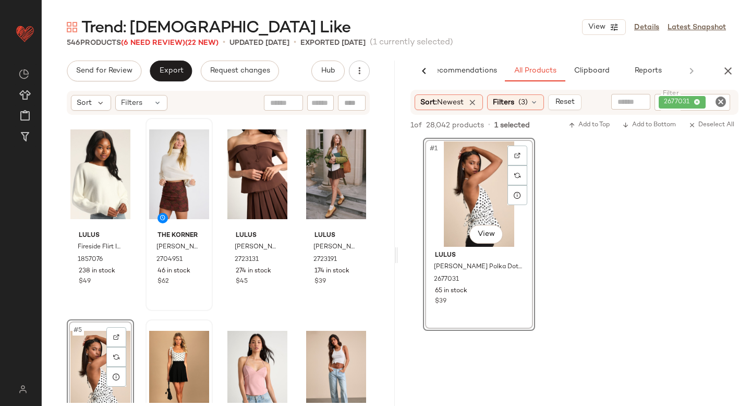
click at [719, 102] on icon "Clear Filter" at bounding box center [721, 101] width 13 height 13
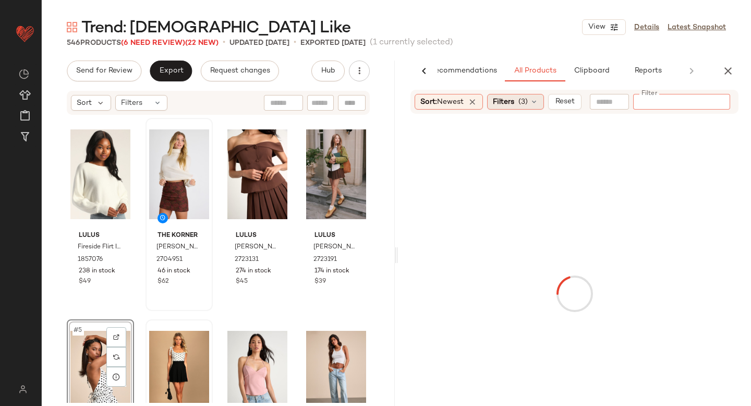
click at [512, 106] on span "Filters" at bounding box center [503, 102] width 21 height 11
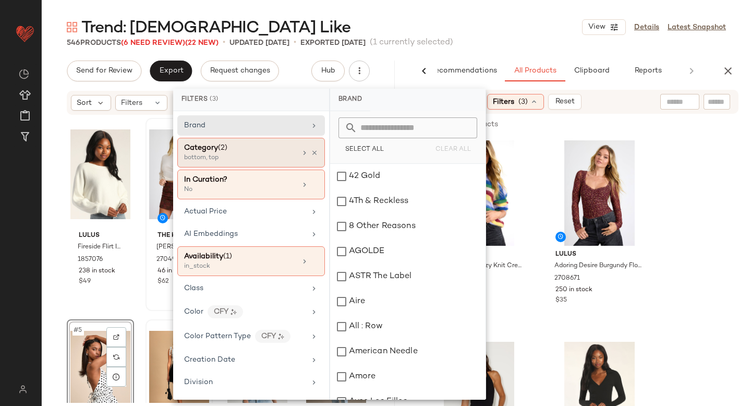
click at [251, 144] on div "Category (2)" at bounding box center [240, 147] width 112 height 11
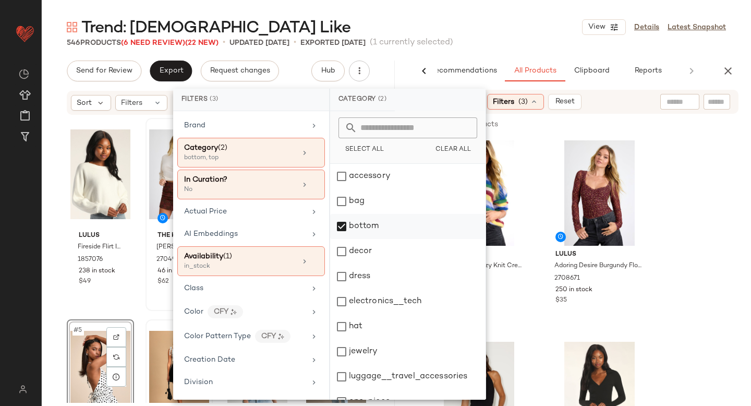
click at [344, 231] on div "bottom" at bounding box center [407, 226] width 155 height 25
click at [343, 276] on div "dress" at bounding box center [407, 276] width 155 height 25
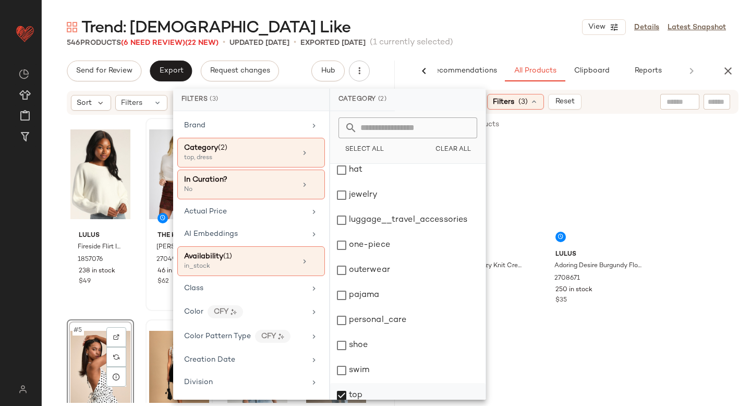
scroll to position [190, 0]
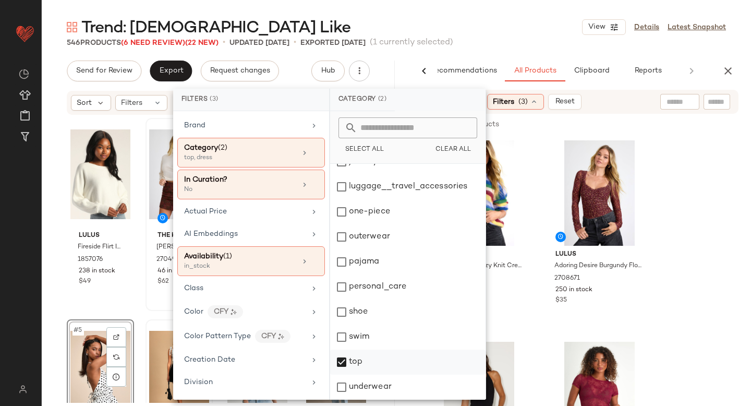
click at [342, 364] on div "top" at bounding box center [407, 362] width 155 height 25
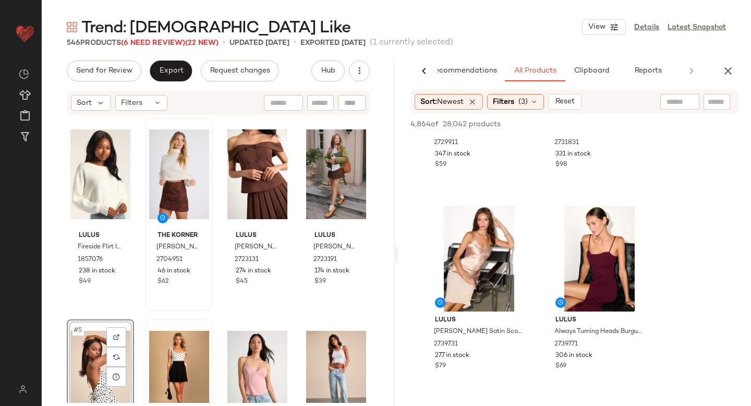
scroll to position [1157, 0]
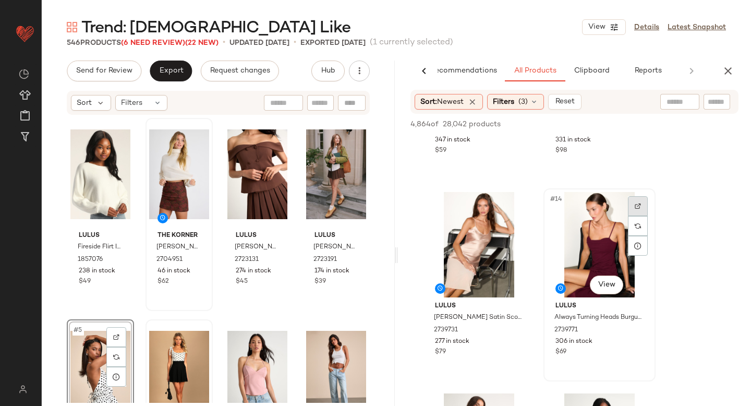
click at [638, 204] on img at bounding box center [638, 206] width 6 height 6
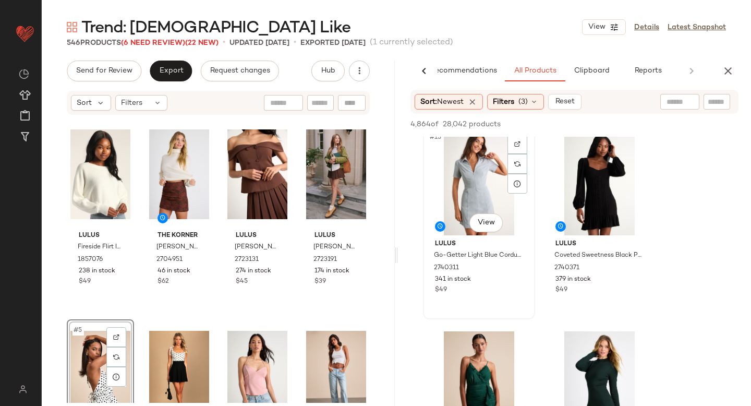
scroll to position [1400, 0]
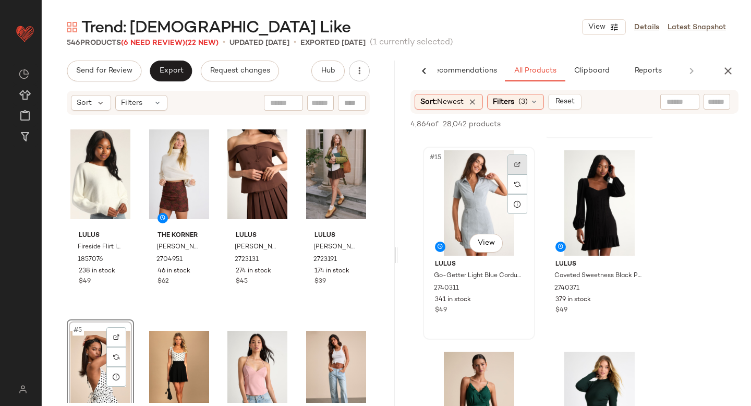
click at [520, 163] on img at bounding box center [517, 164] width 6 height 6
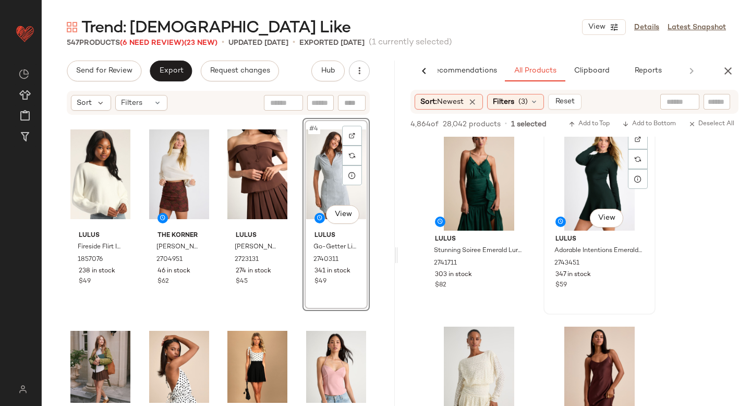
scroll to position [1616, 0]
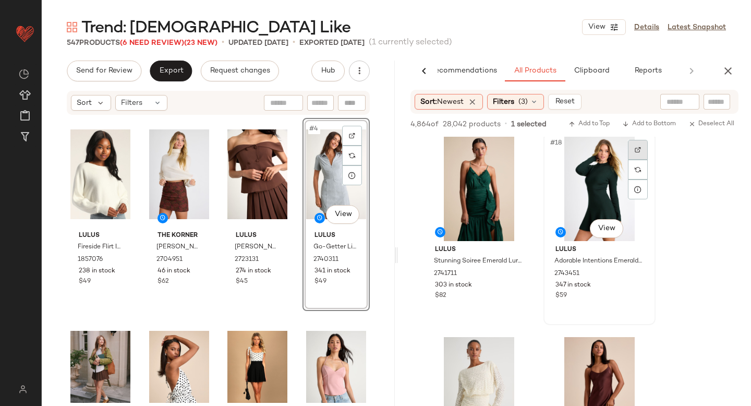
click at [636, 153] on div at bounding box center [638, 150] width 20 height 20
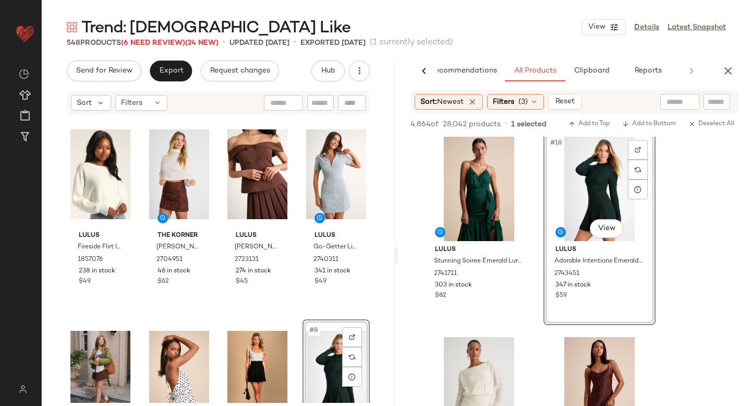
scroll to position [10, 0]
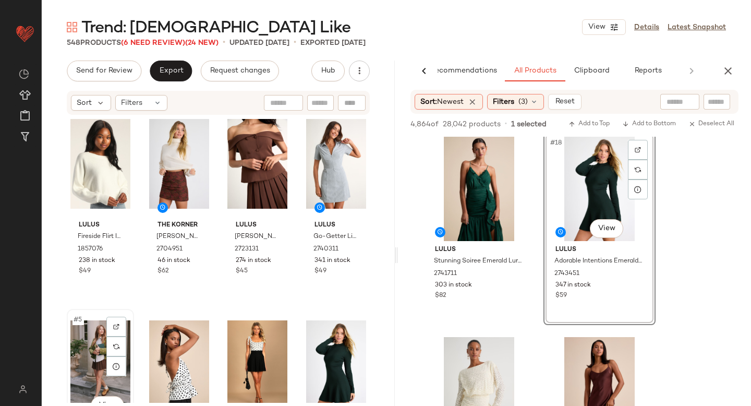
scroll to position [11, 0]
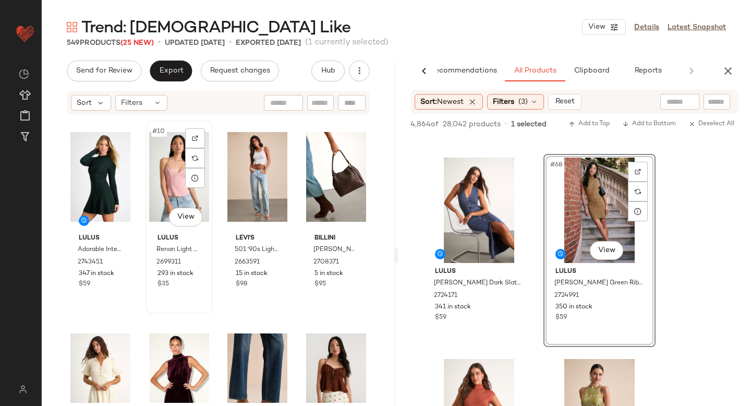
scroll to position [408, 0]
click at [512, 97] on span "Filters" at bounding box center [503, 102] width 21 height 11
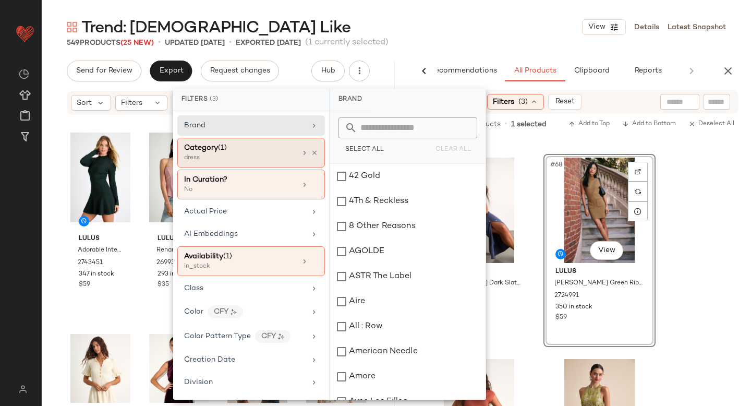
click at [234, 157] on div "dress" at bounding box center [236, 157] width 104 height 9
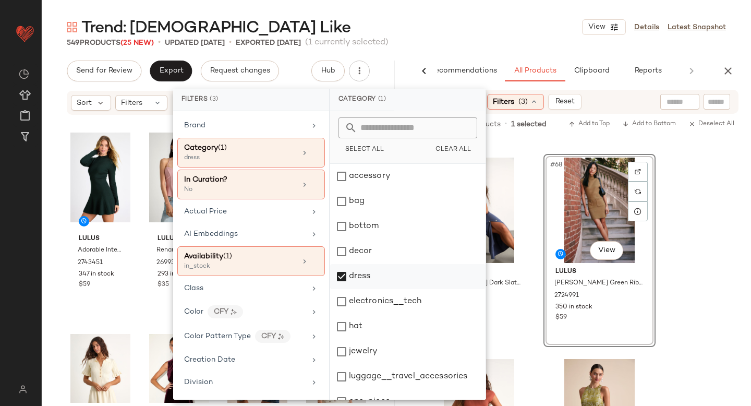
click at [342, 280] on div "dress" at bounding box center [407, 276] width 155 height 25
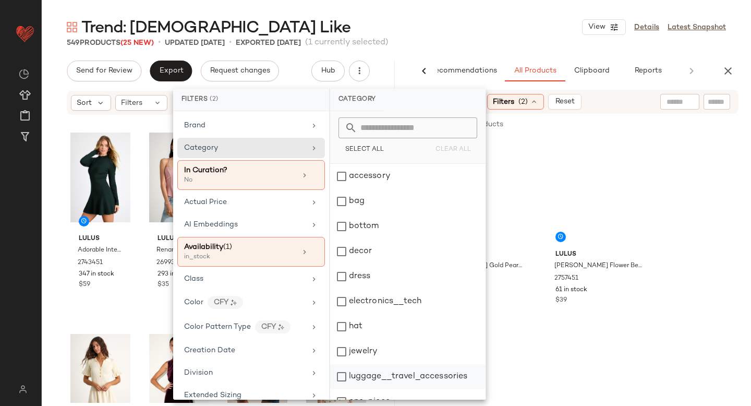
scroll to position [190, 0]
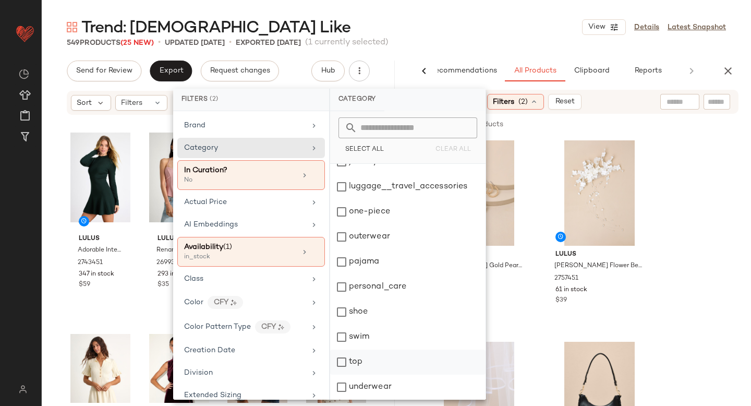
click at [339, 366] on div "top" at bounding box center [407, 362] width 155 height 25
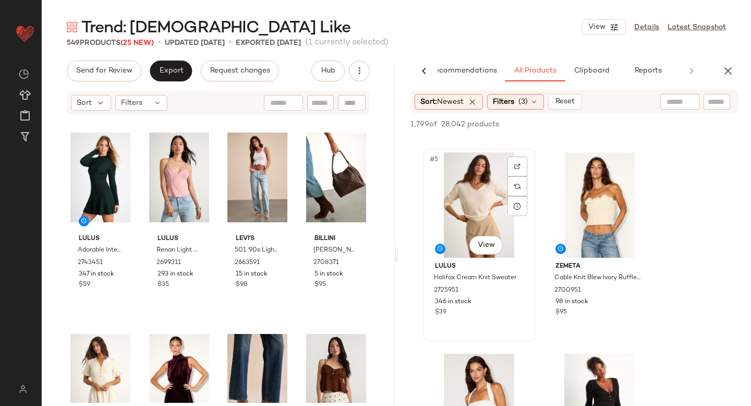
scroll to position [382, 0]
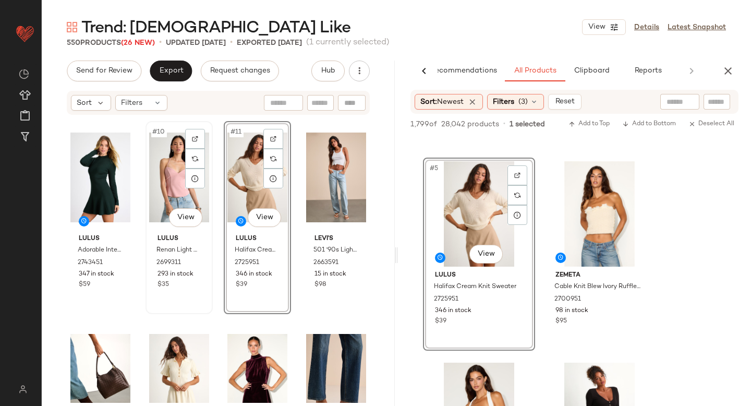
click at [173, 193] on div "#10 View" at bounding box center [179, 177] width 60 height 105
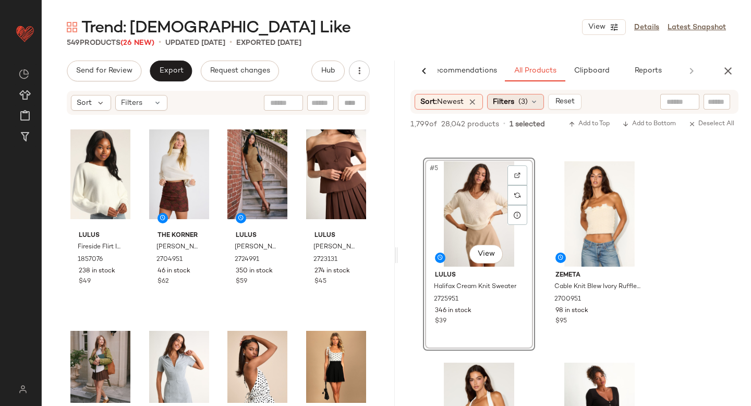
click at [526, 98] on span "(3)" at bounding box center [523, 102] width 9 height 11
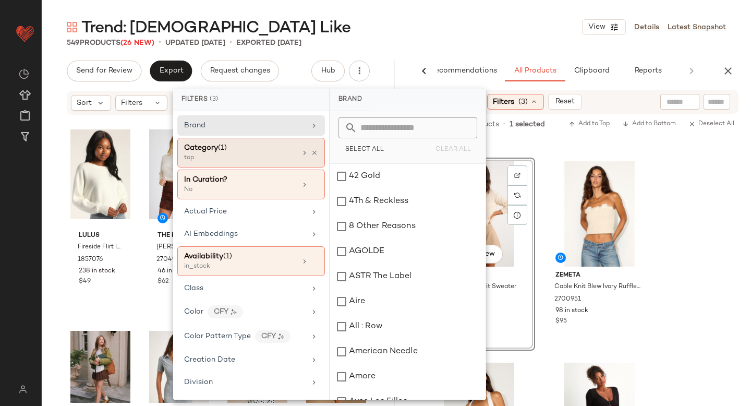
click at [218, 155] on div "top" at bounding box center [236, 157] width 104 height 9
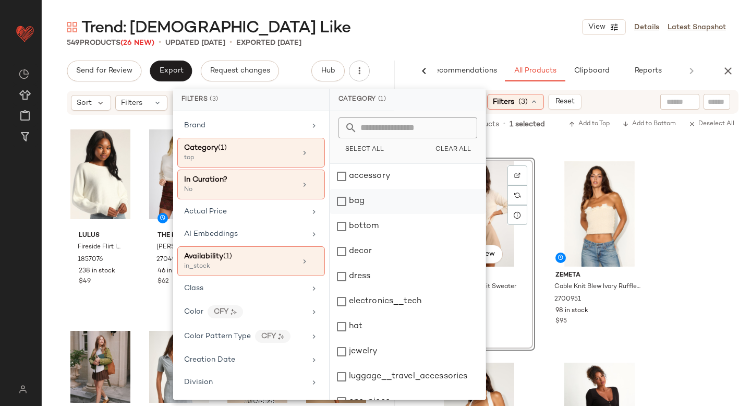
scroll to position [190, 0]
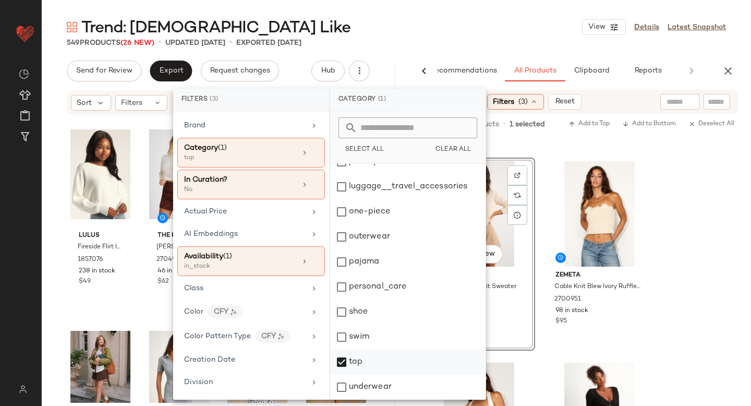
click at [341, 363] on div "top" at bounding box center [407, 362] width 155 height 25
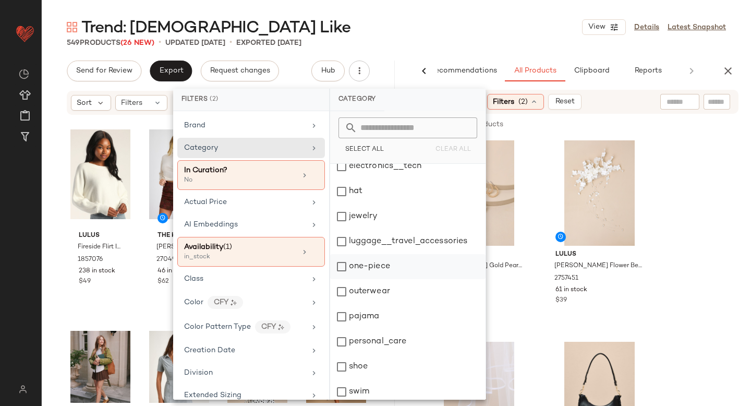
scroll to position [136, 0]
click at [339, 217] on div "jewelry" at bounding box center [407, 215] width 155 height 25
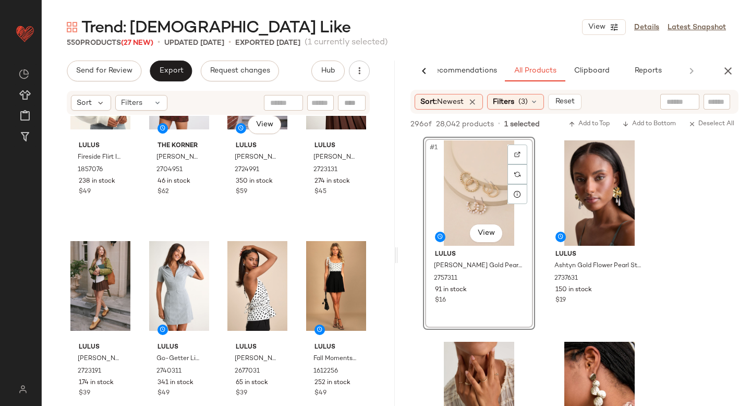
scroll to position [77, 0]
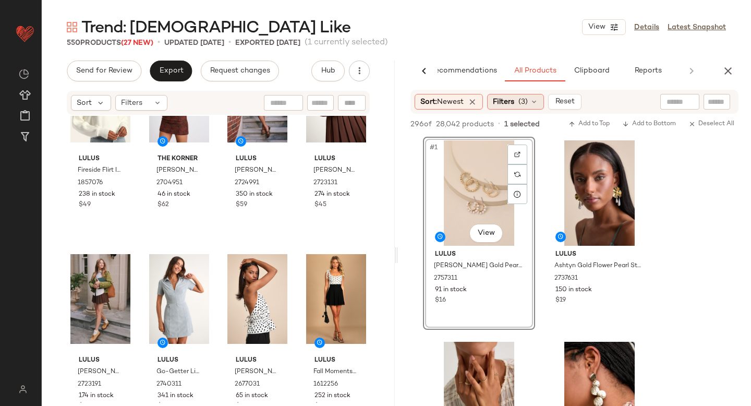
click at [518, 99] on div "Filters (3)" at bounding box center [515, 102] width 57 height 16
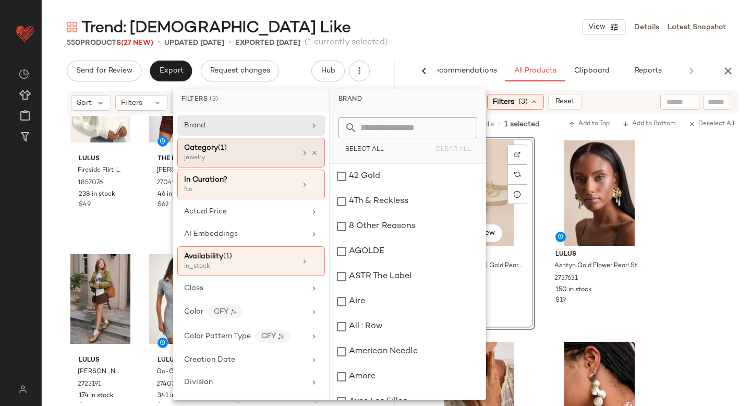
click at [240, 143] on div "Category (1)" at bounding box center [240, 147] width 112 height 11
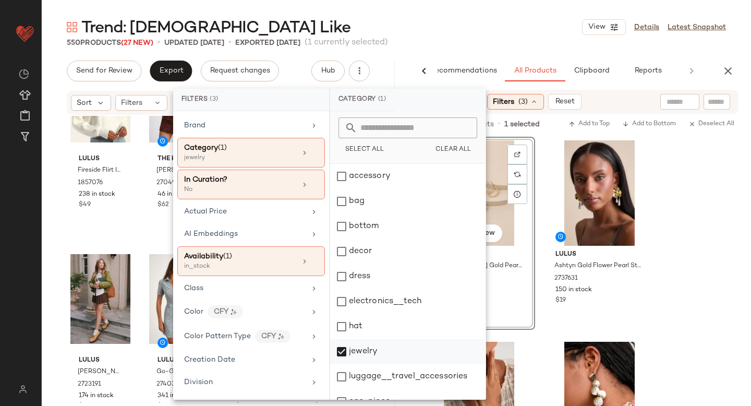
click at [341, 353] on div "jewelry" at bounding box center [407, 351] width 155 height 25
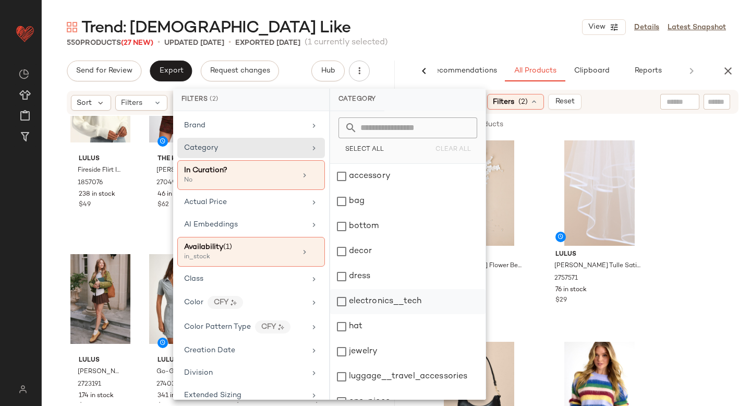
scroll to position [190, 0]
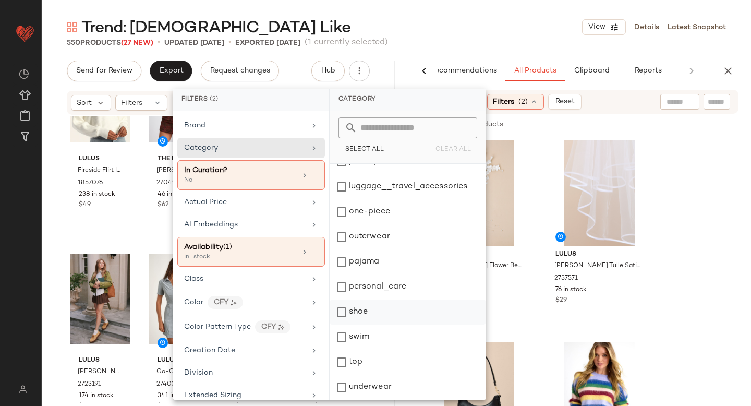
click at [343, 318] on div "shoe" at bounding box center [407, 311] width 155 height 25
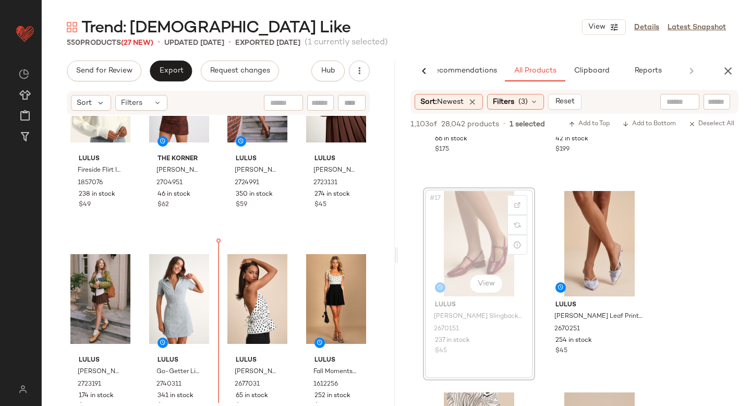
scroll to position [79, 0]
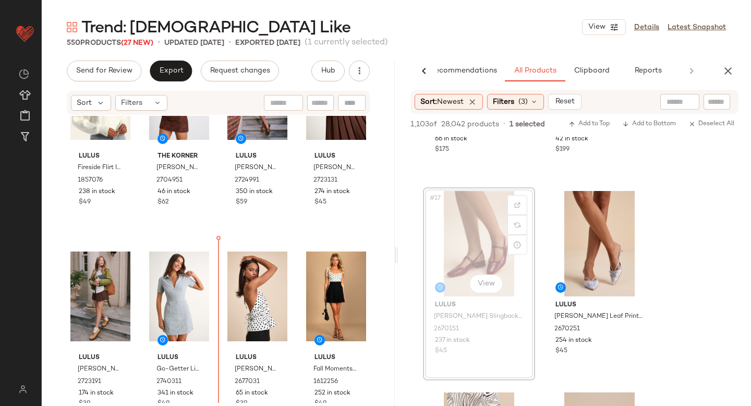
drag, startPoint x: 478, startPoint y: 240, endPoint x: 212, endPoint y: 329, distance: 280.4
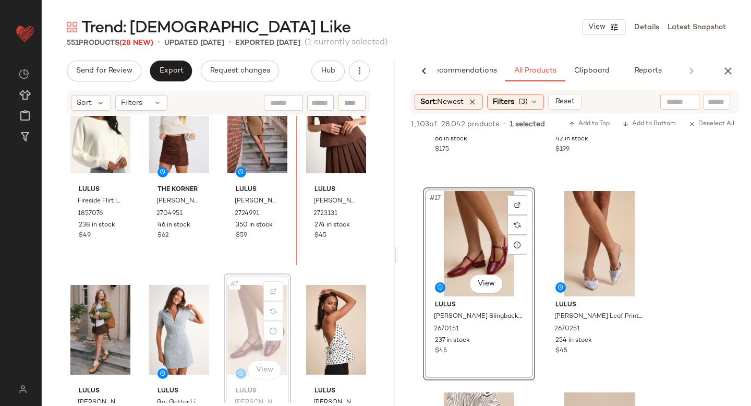
scroll to position [0, 0]
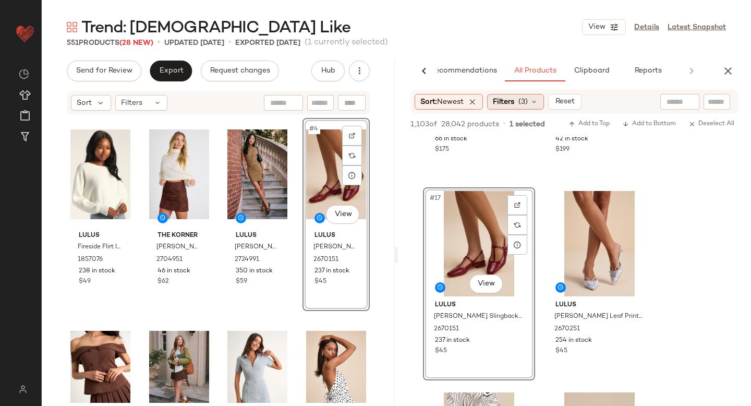
click at [512, 105] on span "Filters" at bounding box center [503, 102] width 21 height 11
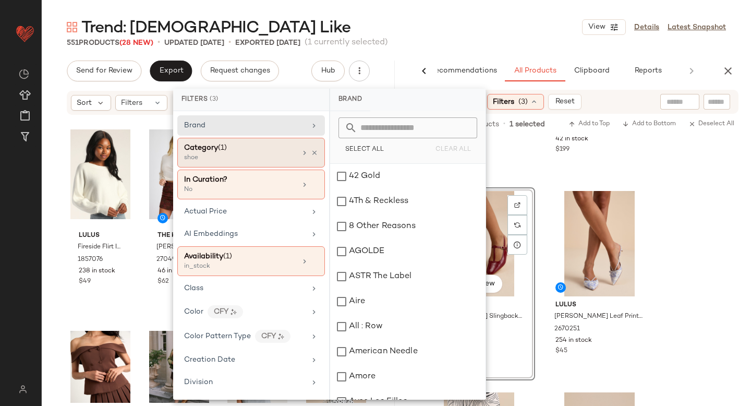
click at [236, 155] on div "shoe" at bounding box center [236, 157] width 104 height 9
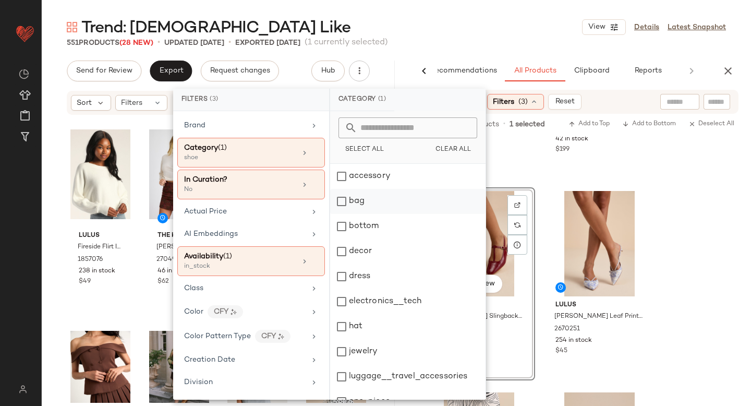
click at [347, 201] on div "bag" at bounding box center [407, 201] width 155 height 25
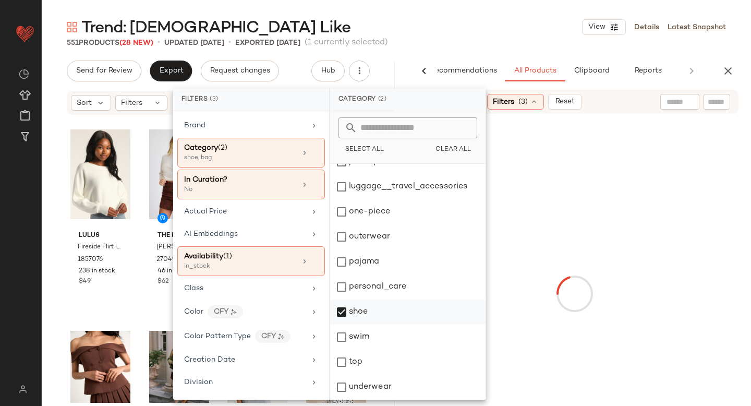
click at [339, 309] on div "shoe" at bounding box center [407, 311] width 155 height 25
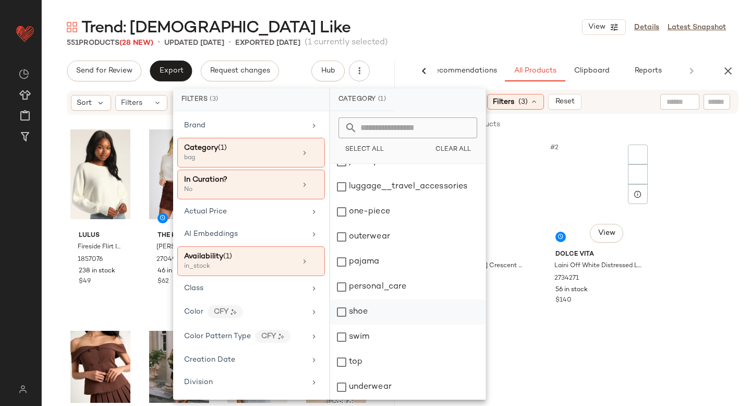
click at [653, 215] on div "#2 View Dolce Vita Laini Off White Distressed Leather Lace-Up Sneakers 2734271 …" at bounding box center [600, 233] width 110 height 191
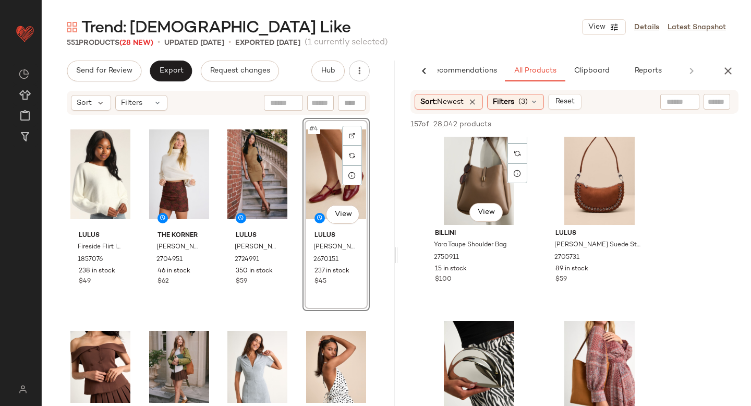
scroll to position [1631, 0]
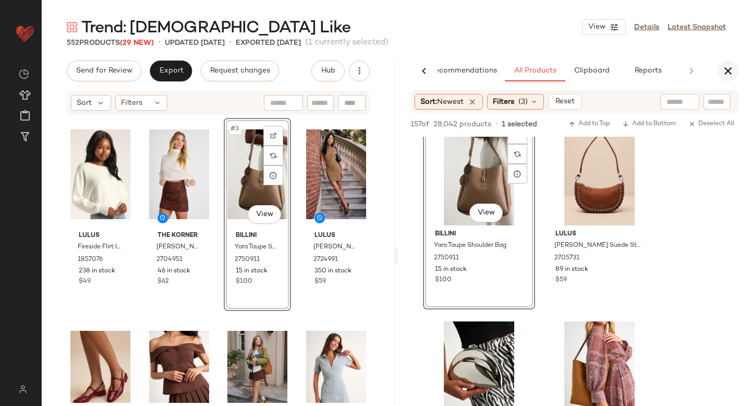
click at [727, 64] on button "button" at bounding box center [728, 71] width 21 height 21
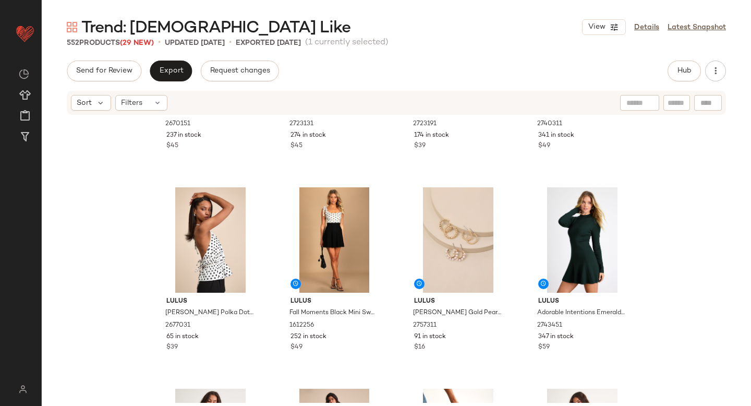
scroll to position [336, 0]
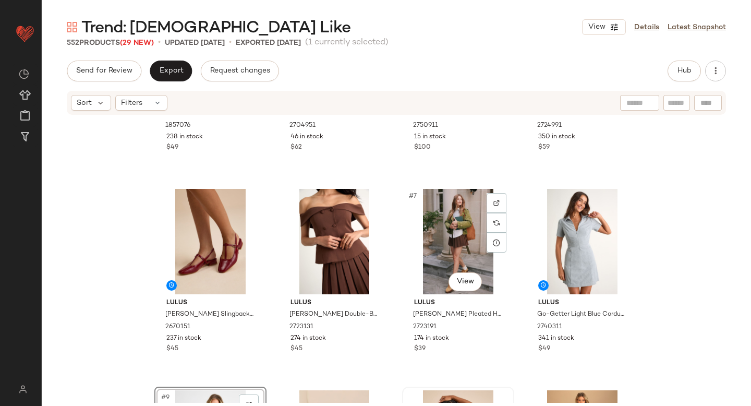
scroll to position [123, 0]
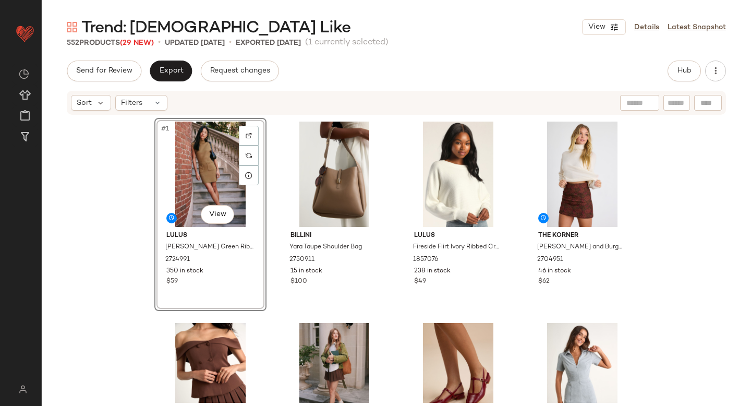
click at [691, 212] on div "#1 View Lulus Joana Olive Green Ribbed Mock Neck Sweater Mini Dress 2724991 350…" at bounding box center [396, 259] width 709 height 287
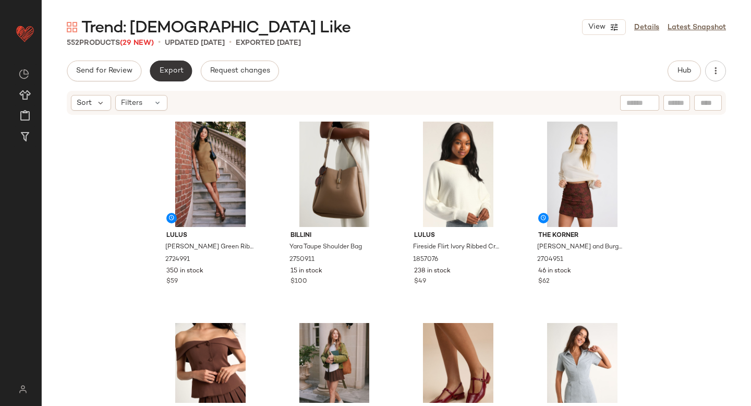
click at [182, 77] on button "Export" at bounding box center [171, 71] width 42 height 21
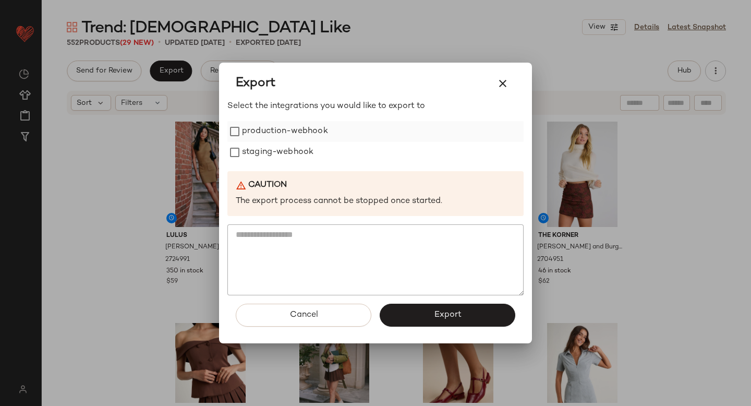
click at [265, 129] on label "production-webhook" at bounding box center [285, 131] width 86 height 21
click at [262, 155] on label "staging-webhook" at bounding box center [277, 152] width 71 height 21
click at [448, 321] on button "Export" at bounding box center [448, 315] width 136 height 23
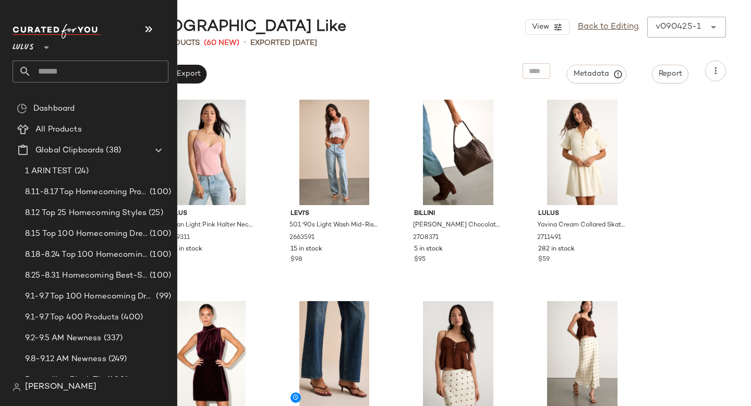
click at [82, 71] on input "text" at bounding box center [99, 72] width 137 height 22
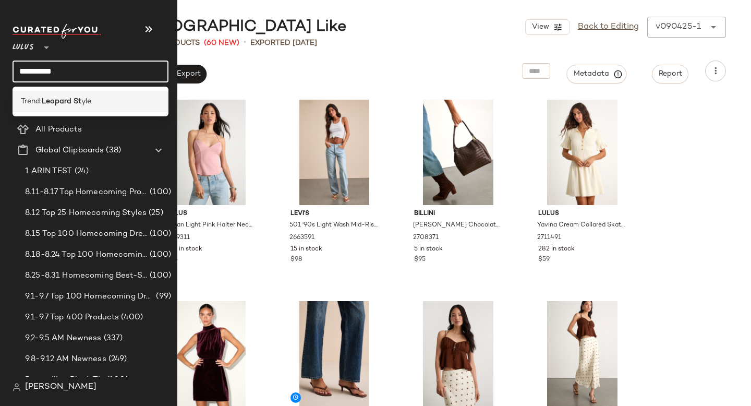
type input "**********"
click at [93, 96] on div "Trend: Leopard St yle" at bounding box center [90, 101] width 139 height 11
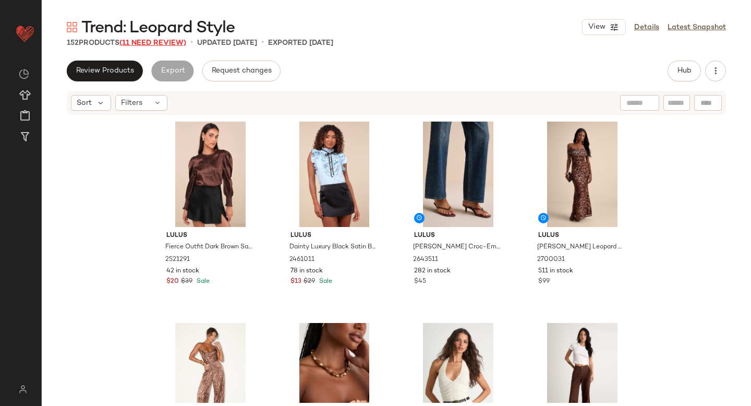
click at [136, 46] on span "(11 Need Review)" at bounding box center [152, 43] width 67 height 8
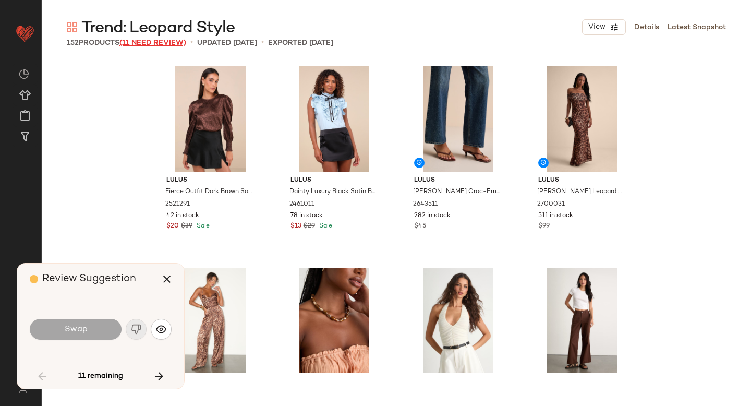
scroll to position [612, 0]
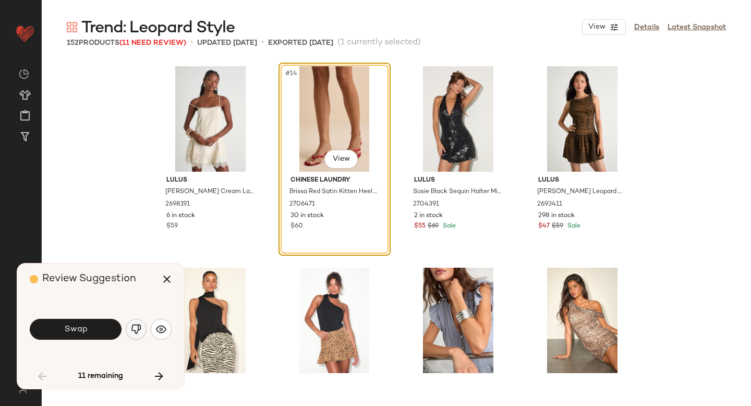
click at [129, 333] on button "button" at bounding box center [136, 329] width 21 height 21
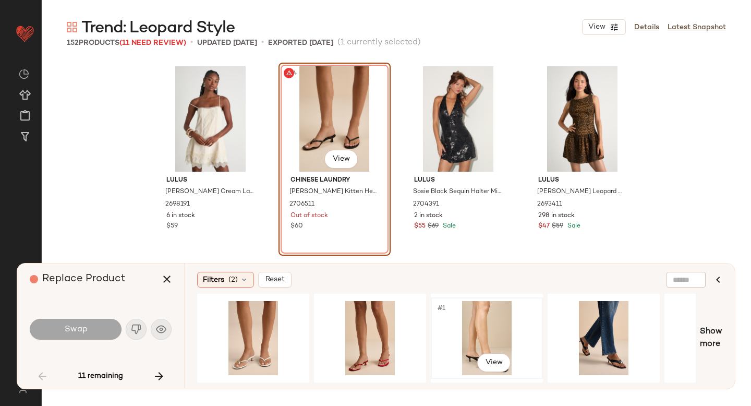
click at [434, 323] on div "#1 View" at bounding box center [487, 337] width 110 height 79
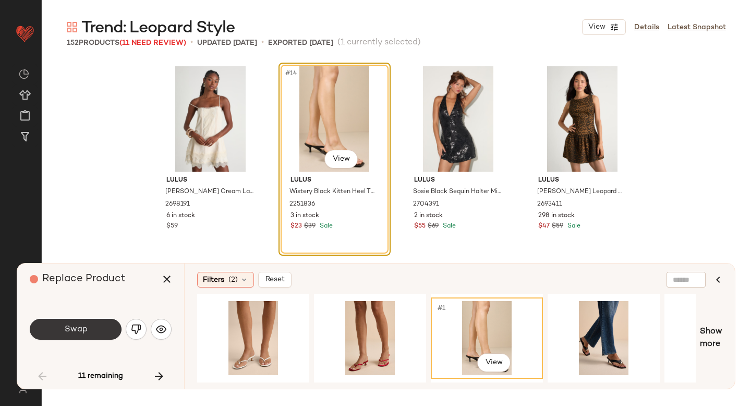
click at [78, 331] on span "Swap" at bounding box center [75, 329] width 23 height 10
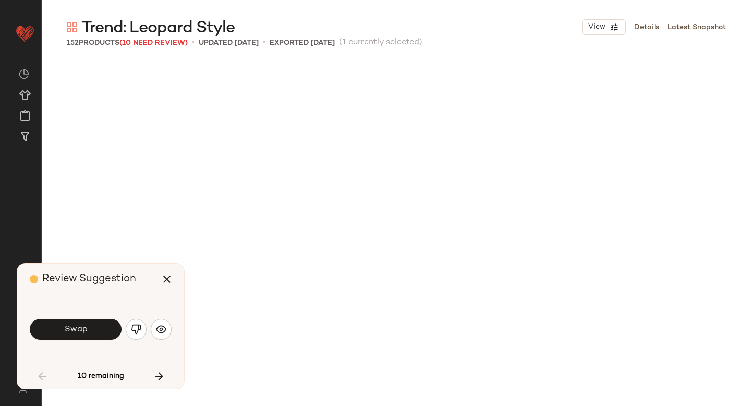
scroll to position [1007, 0]
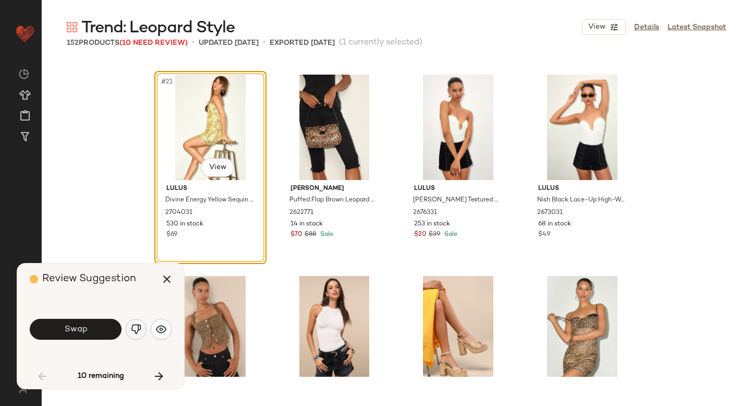
click at [134, 327] on img "button" at bounding box center [136, 329] width 10 height 10
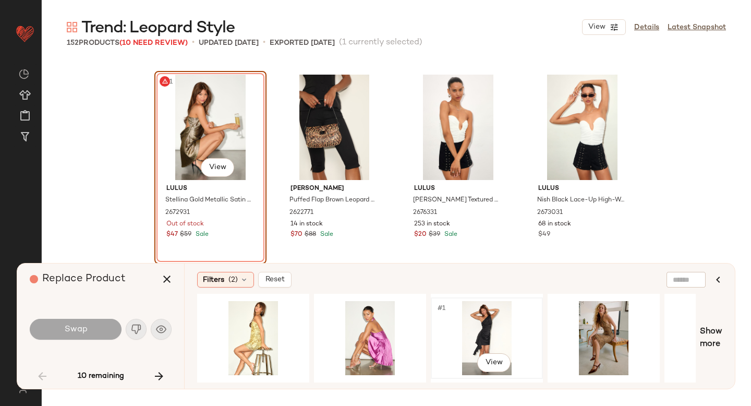
click at [504, 331] on div "#1 View" at bounding box center [487, 338] width 105 height 74
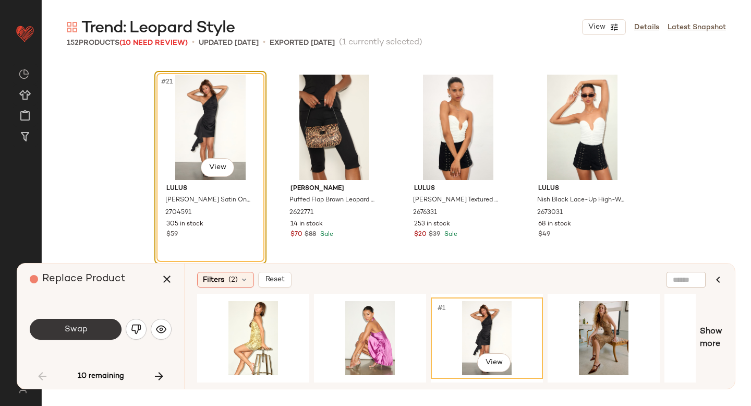
click at [59, 327] on button "Swap" at bounding box center [76, 329] width 92 height 21
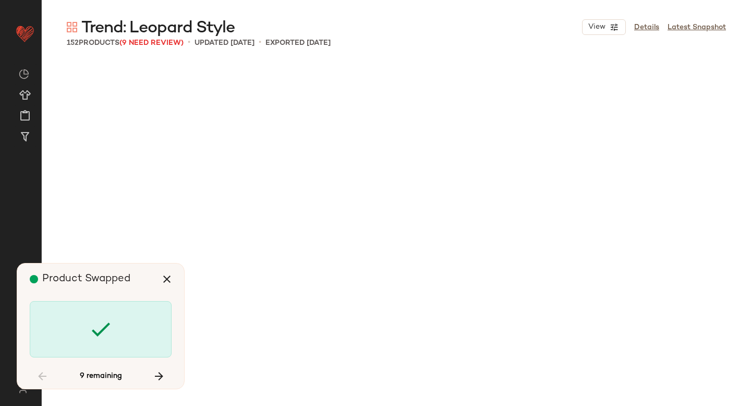
scroll to position [2618, 0]
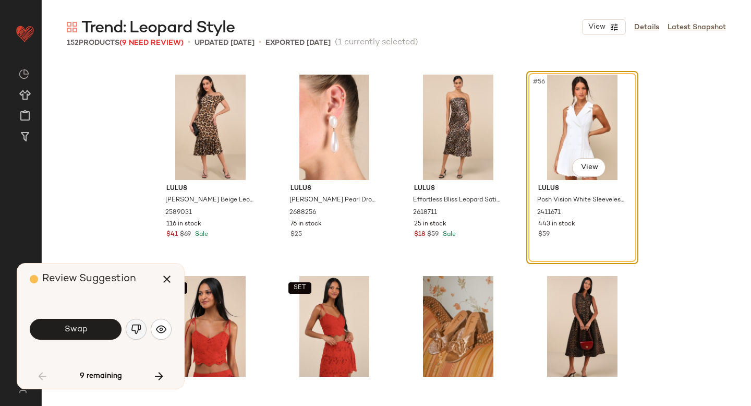
click at [146, 326] on button "button" at bounding box center [136, 329] width 21 height 21
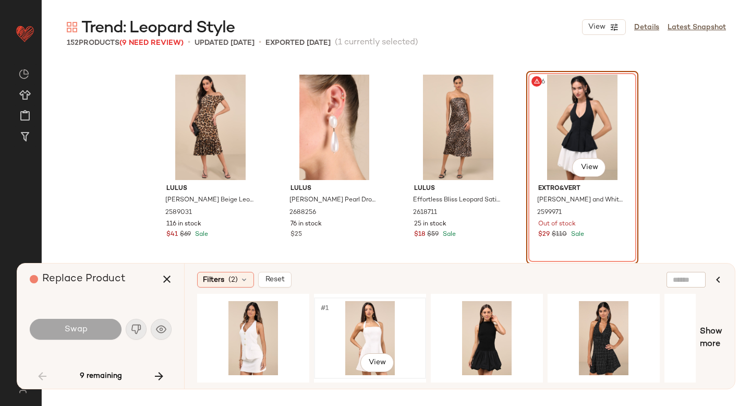
click at [385, 328] on div "#1 View" at bounding box center [370, 338] width 105 height 74
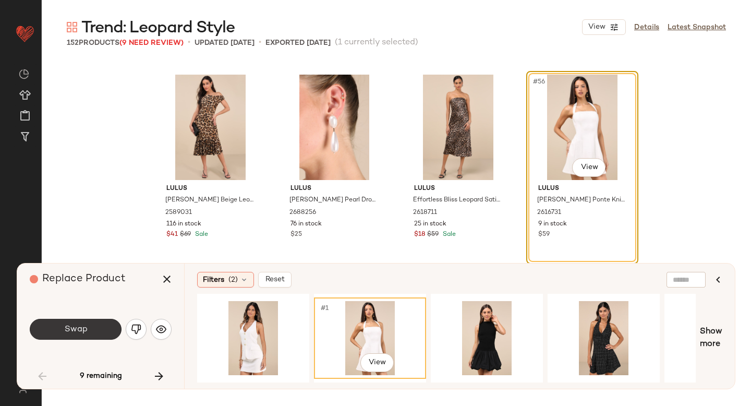
click at [64, 336] on button "Swap" at bounding box center [76, 329] width 92 height 21
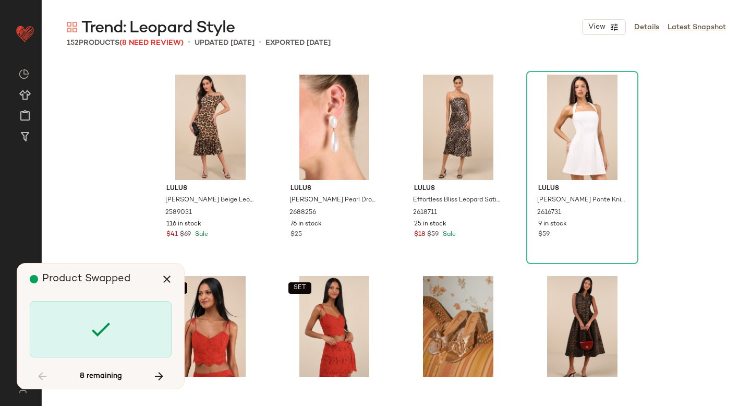
scroll to position [3625, 0]
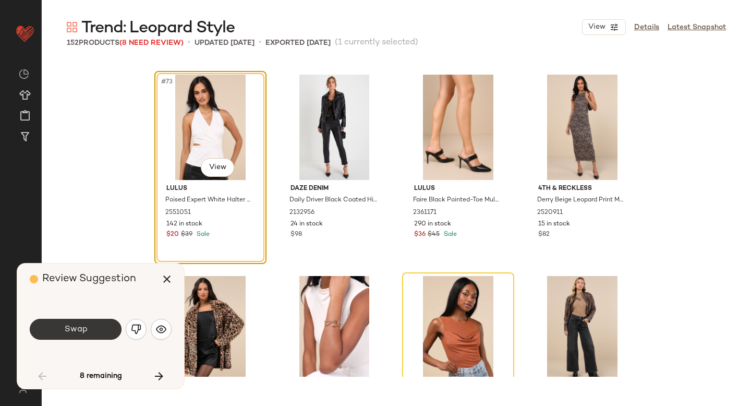
click at [83, 330] on span "Swap" at bounding box center [75, 329] width 23 height 10
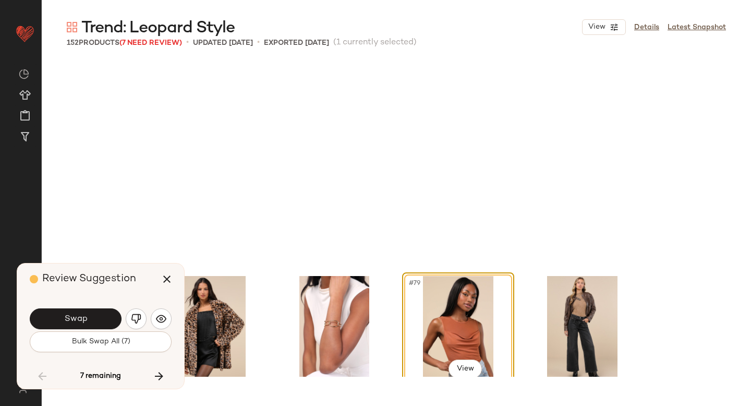
scroll to position [3826, 0]
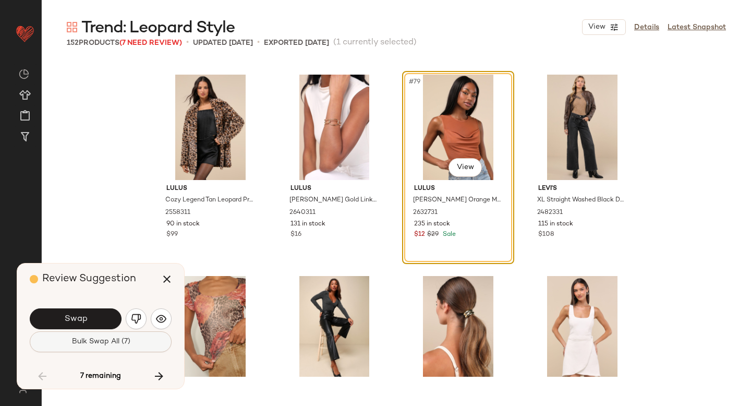
click at [84, 339] on span "Bulk Swap All (7)" at bounding box center [100, 342] width 59 height 8
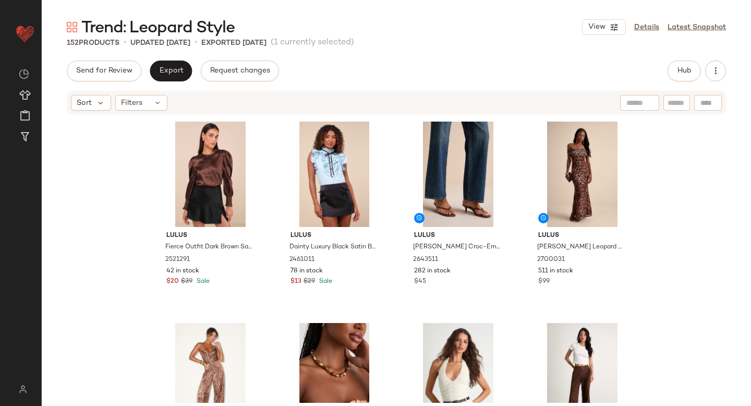
click at [664, 225] on div "Lulus Fierce Outfit Dark Brown Satin Jacquard Long Sleeve Top 2521291 42 in sto…" at bounding box center [396, 259] width 709 height 287
click at [690, 68] on span "Hub" at bounding box center [684, 71] width 15 height 8
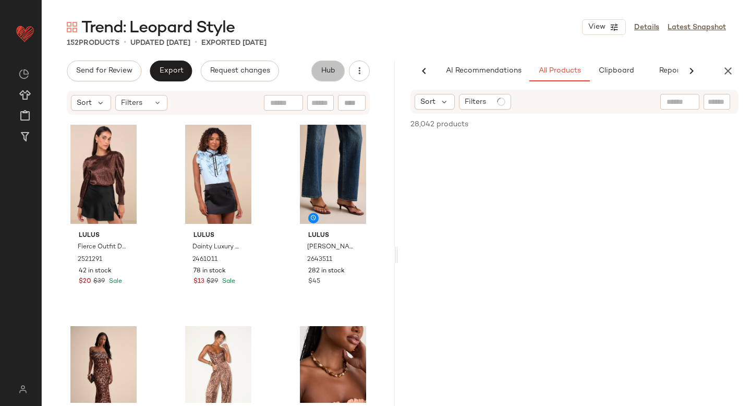
scroll to position [0, 25]
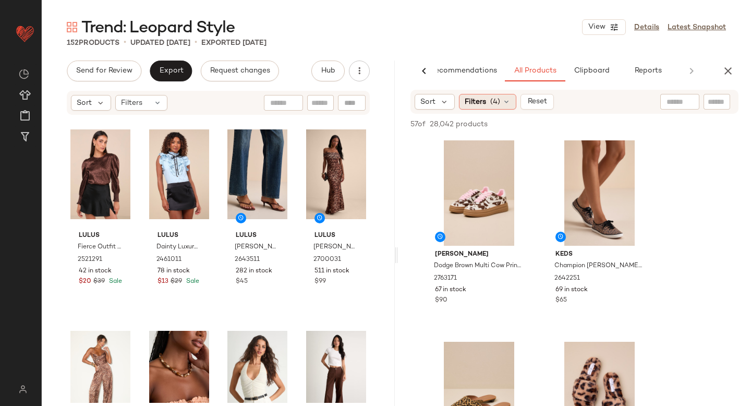
click at [502, 105] on icon at bounding box center [506, 102] width 8 height 8
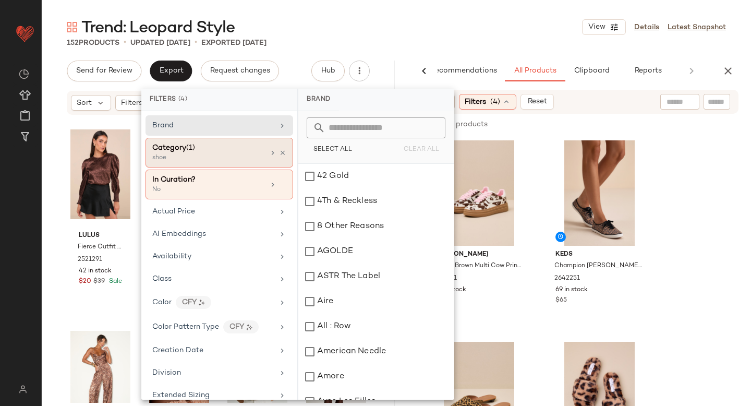
click at [212, 158] on div "shoe" at bounding box center [204, 157] width 104 height 9
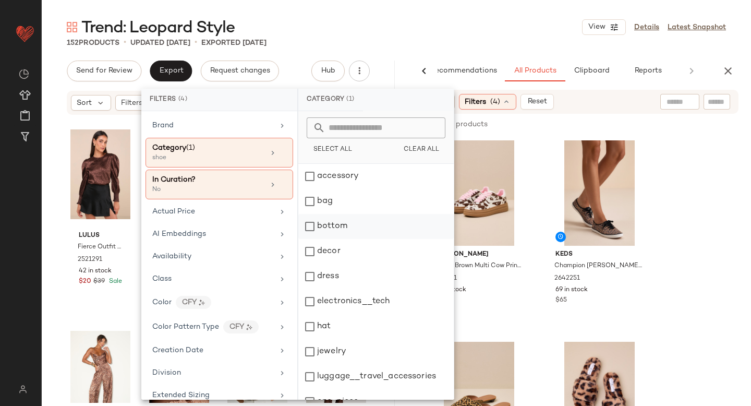
click at [312, 223] on div "bottom" at bounding box center [375, 226] width 155 height 25
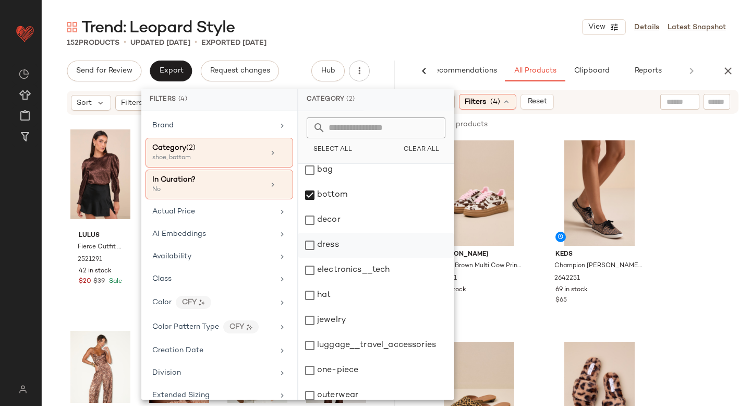
click at [312, 245] on div "dress" at bounding box center [375, 245] width 155 height 25
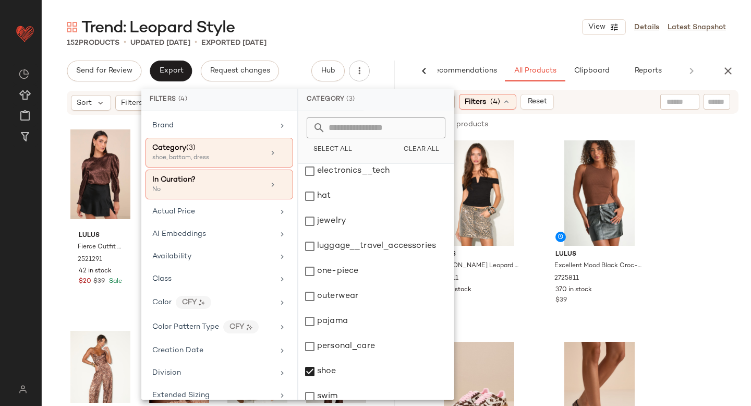
scroll to position [190, 0]
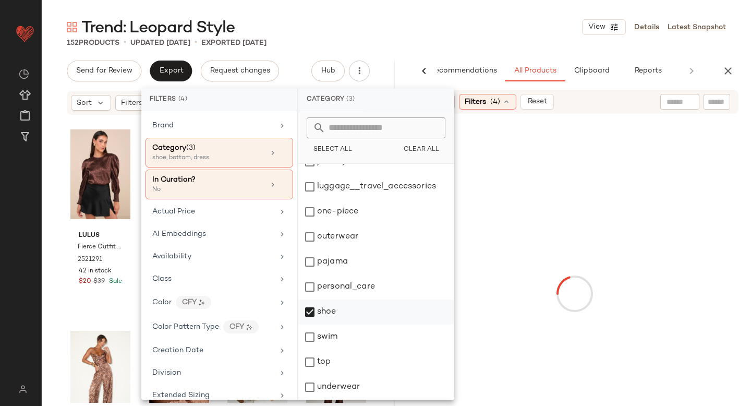
click at [310, 310] on div "shoe" at bounding box center [375, 311] width 155 height 25
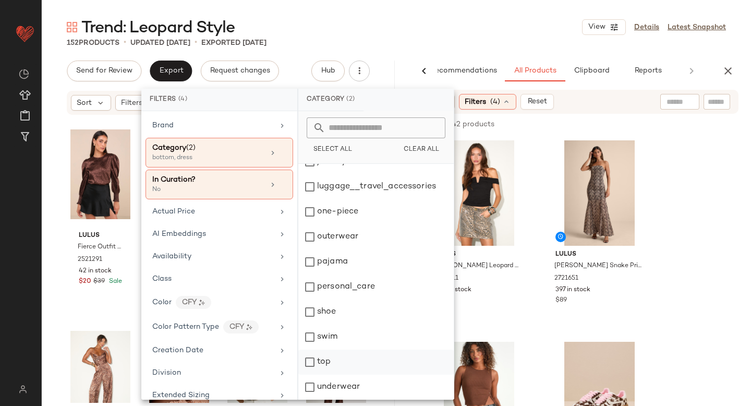
click at [310, 359] on div "top" at bounding box center [375, 362] width 155 height 25
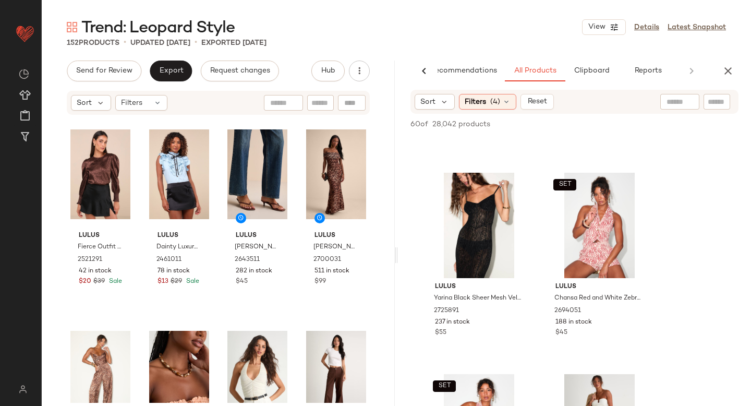
scroll to position [0, 0]
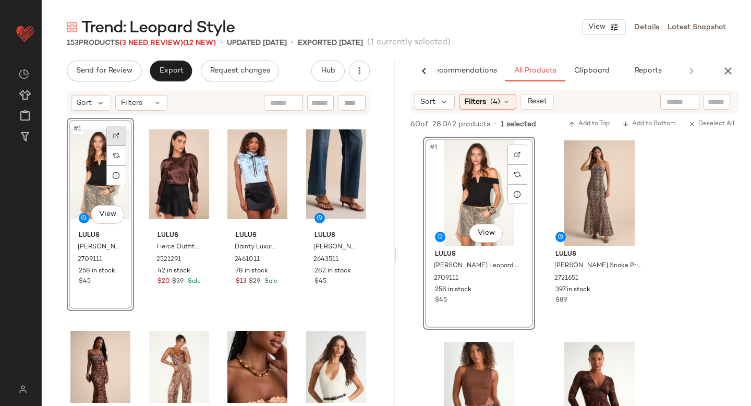
click at [115, 137] on img at bounding box center [116, 136] width 6 height 6
click at [721, 106] on input "text" at bounding box center [717, 102] width 18 height 11
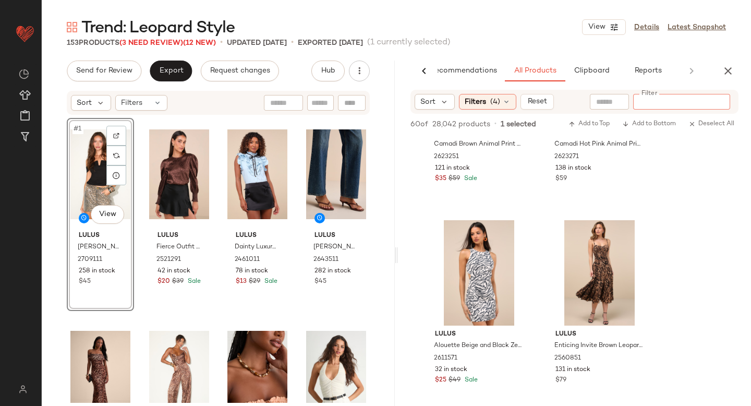
scroll to position [1528, 0]
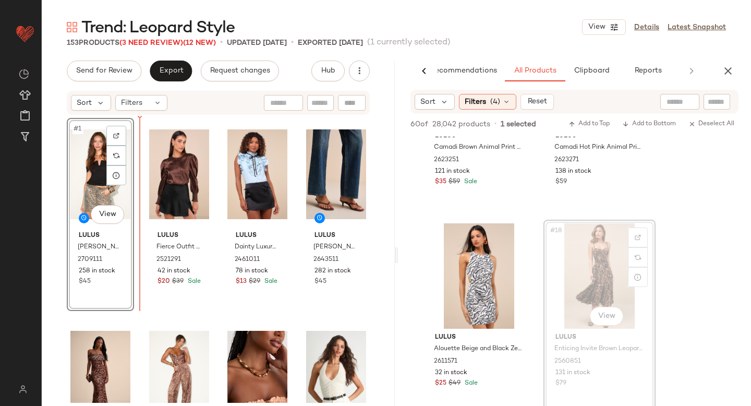
drag, startPoint x: 613, startPoint y: 243, endPoint x: 138, endPoint y: 232, distance: 474.8
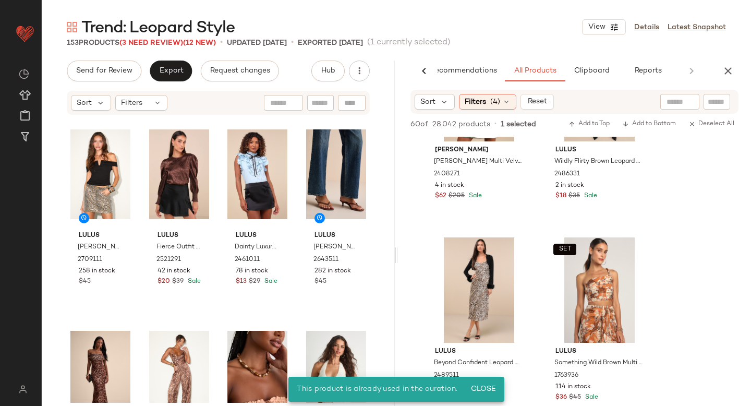
scroll to position [2377, 0]
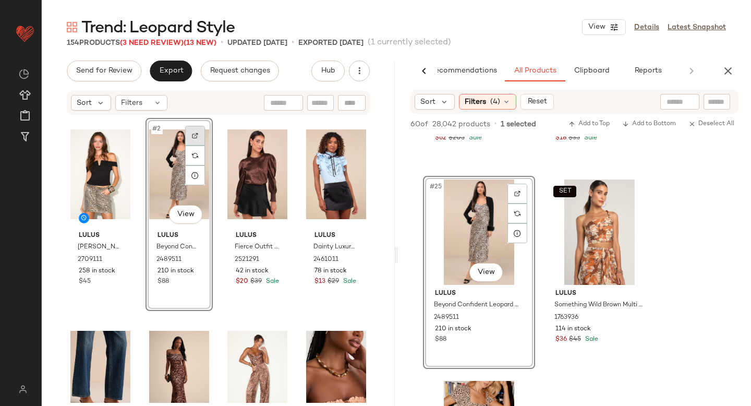
click at [198, 136] on div at bounding box center [195, 136] width 20 height 20
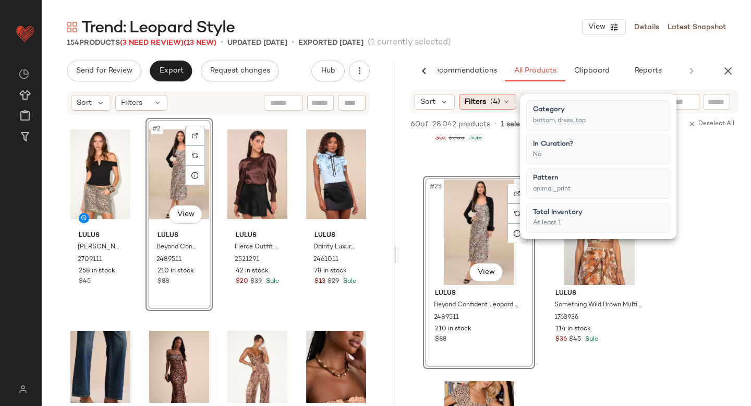
click at [500, 103] on div "Filters (4)" at bounding box center [487, 102] width 57 height 16
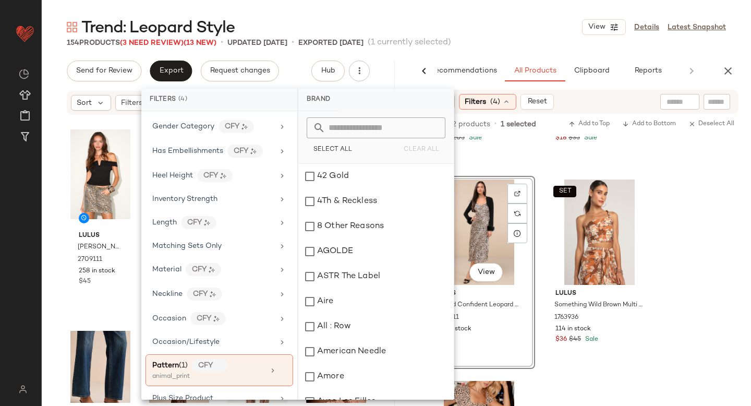
scroll to position [434, 0]
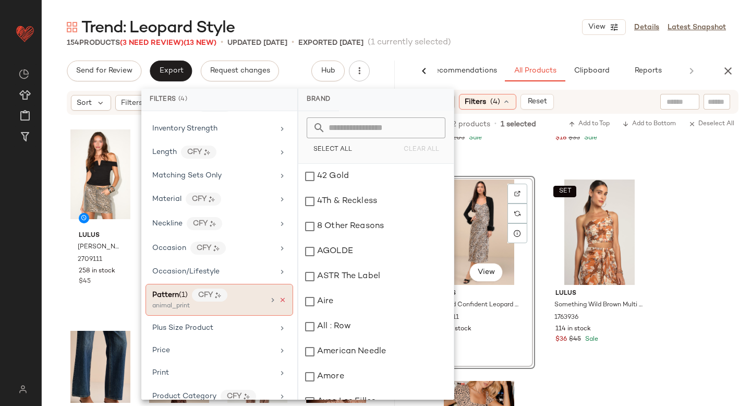
click at [279, 298] on icon at bounding box center [282, 299] width 7 height 7
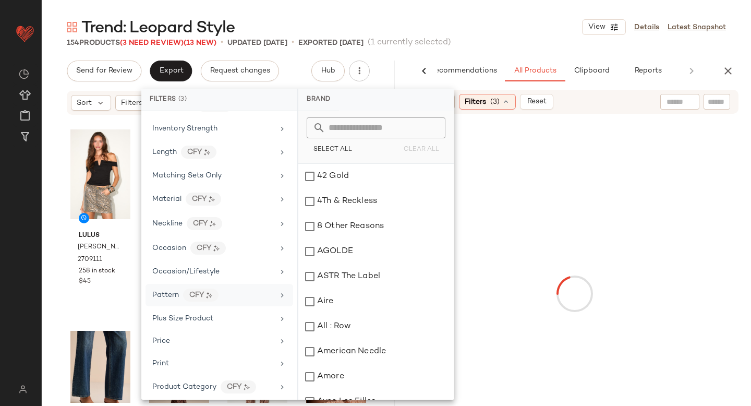
click at [709, 103] on input "text" at bounding box center [717, 102] width 18 height 11
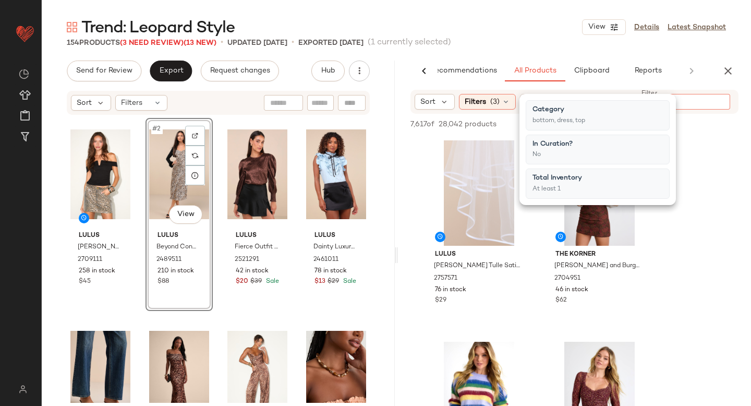
paste input "*******"
type input "*******"
click at [697, 137] on div "7,617 of 28,042 products • 0 selected Add to Top Add to Bottom Deselect All Lul…" at bounding box center [574, 294] width 353 height 360
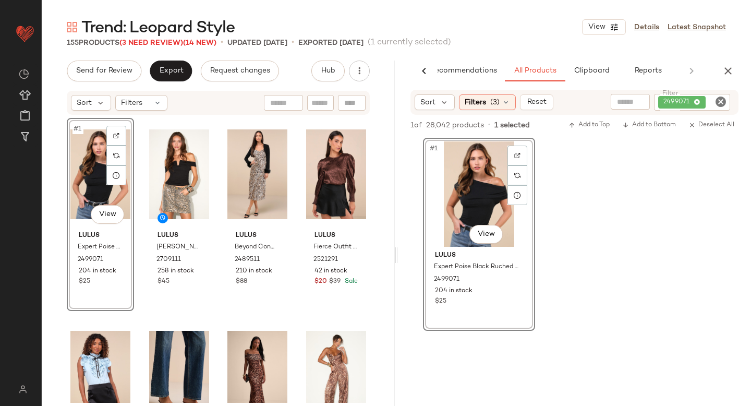
click at [724, 102] on icon "Clear Filter" at bounding box center [721, 101] width 13 height 13
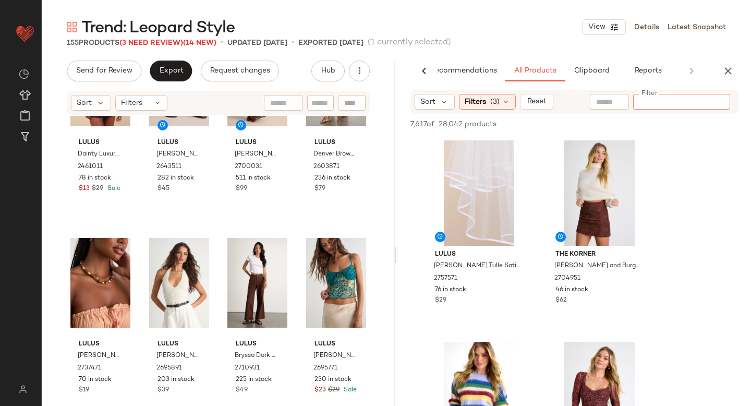
scroll to position [0, 0]
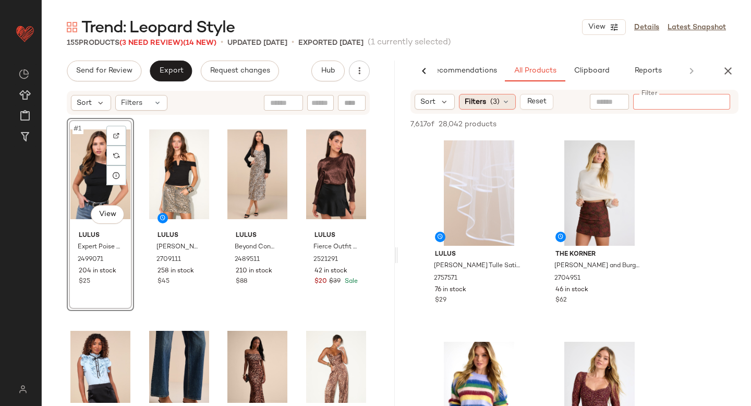
click at [495, 106] on span "(3)" at bounding box center [494, 102] width 9 height 11
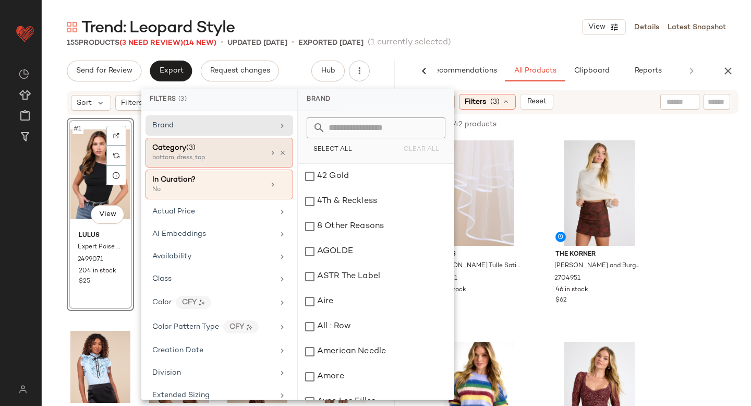
click at [195, 160] on div "bottom, dress, top" at bounding box center [204, 157] width 104 height 9
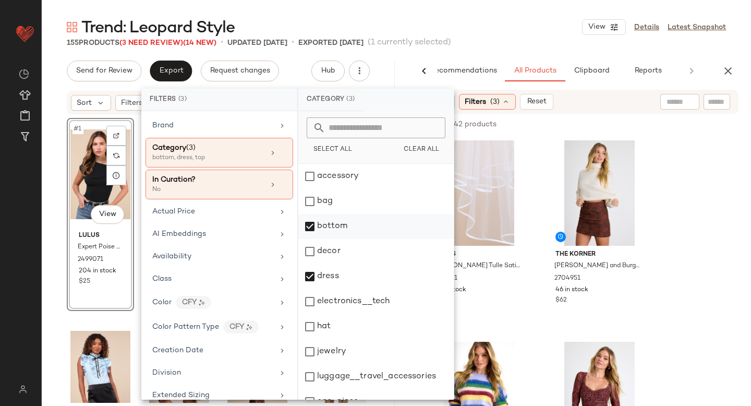
click at [313, 230] on div "bottom" at bounding box center [375, 226] width 155 height 25
click at [310, 201] on div "bag" at bounding box center [375, 201] width 155 height 25
click at [310, 283] on div "dress" at bounding box center [375, 276] width 155 height 25
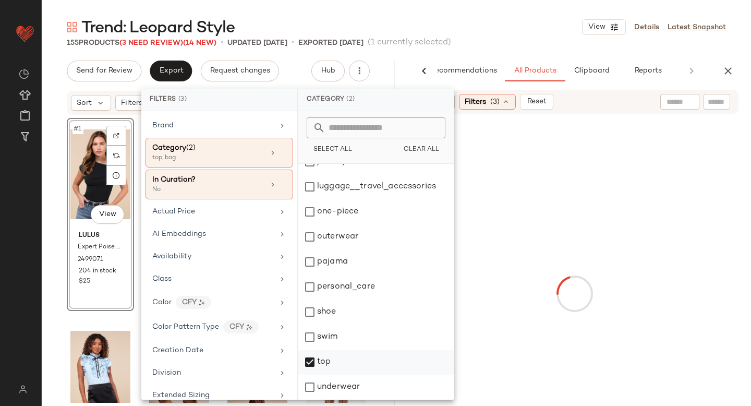
click at [310, 359] on div "top" at bounding box center [375, 362] width 155 height 25
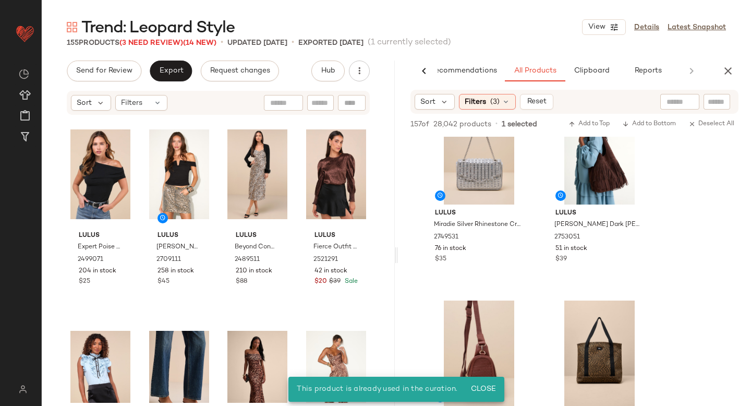
scroll to position [244, 0]
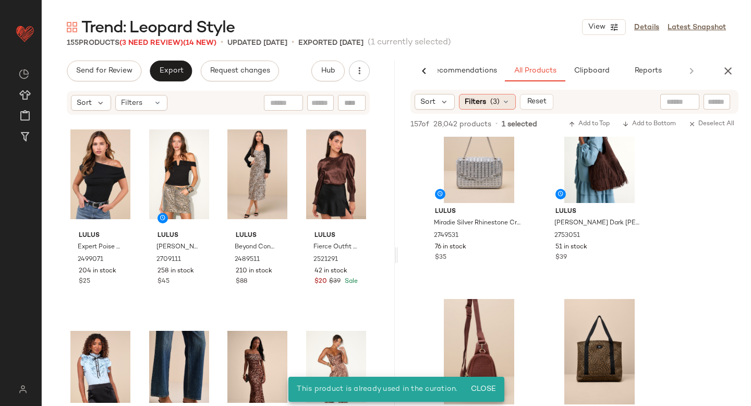
click at [498, 105] on span "(3)" at bounding box center [494, 102] width 9 height 11
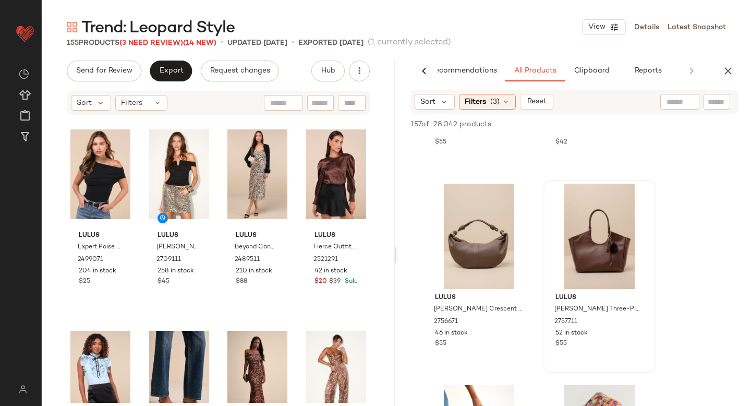
scroll to position [770, 0]
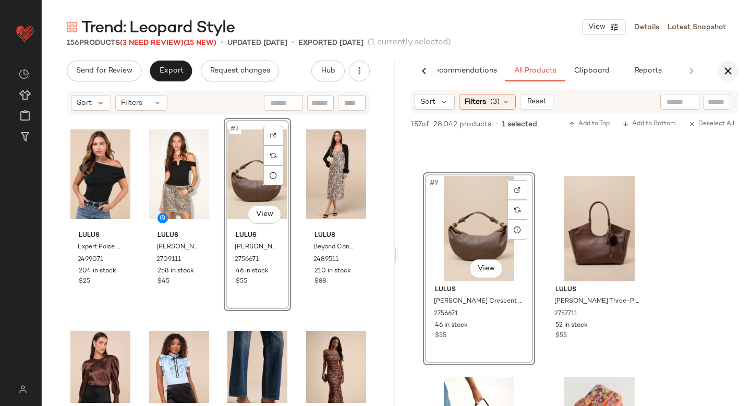
click at [728, 71] on icon "button" at bounding box center [728, 71] width 13 height 13
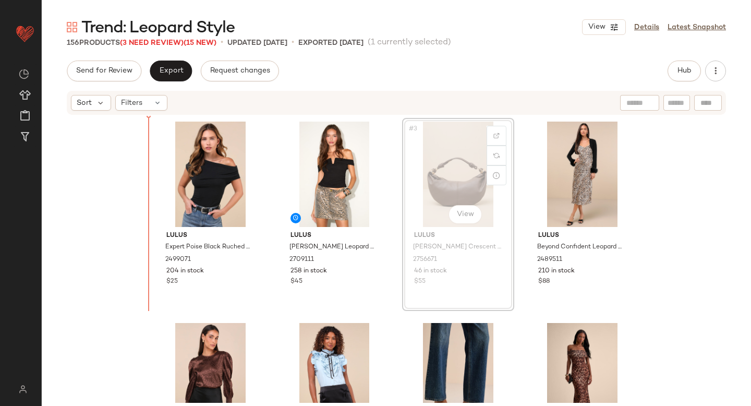
drag, startPoint x: 439, startPoint y: 157, endPoint x: 146, endPoint y: 206, distance: 297.7
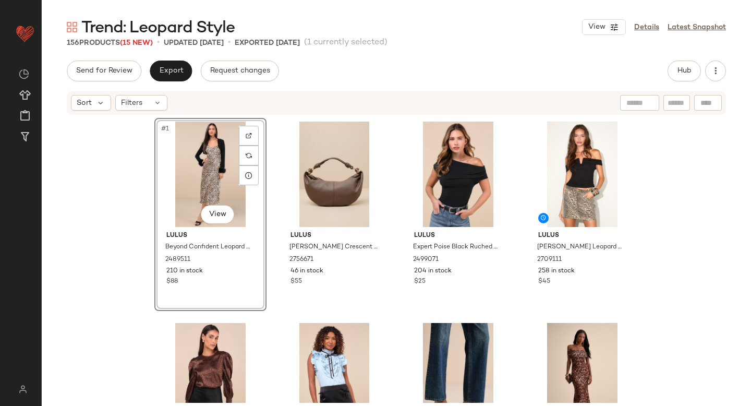
click at [116, 297] on div "#1 View Lulus Beyond Confident Leopard Print Satin Slip Dress and Shrug Set 248…" at bounding box center [396, 259] width 709 height 287
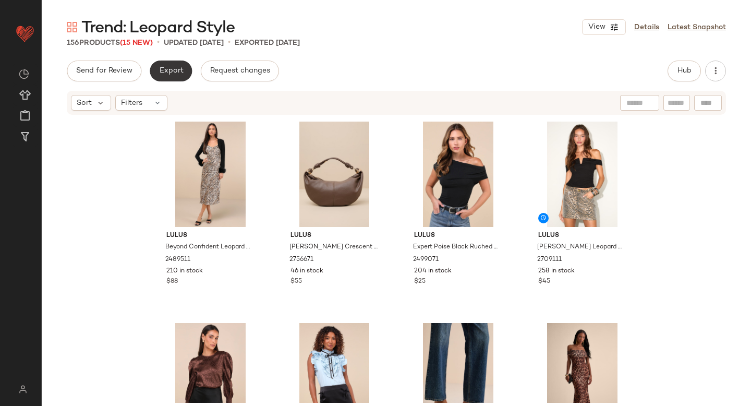
click at [178, 62] on button "Export" at bounding box center [171, 71] width 42 height 21
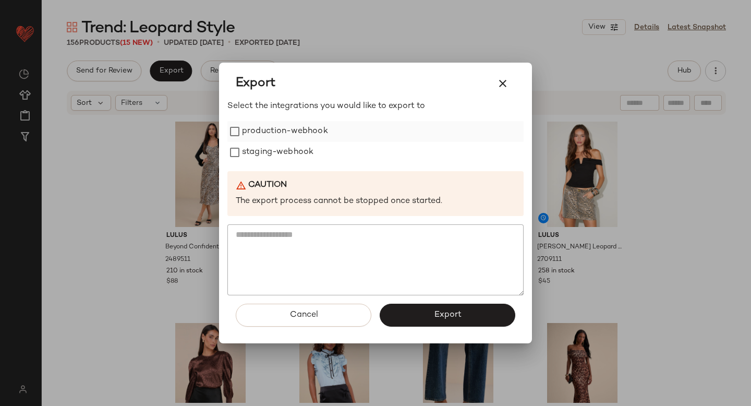
click at [270, 130] on label "production-webhook" at bounding box center [285, 131] width 86 height 21
click at [275, 152] on label "staging-webhook" at bounding box center [277, 152] width 71 height 21
click at [466, 312] on button "Export" at bounding box center [448, 315] width 136 height 23
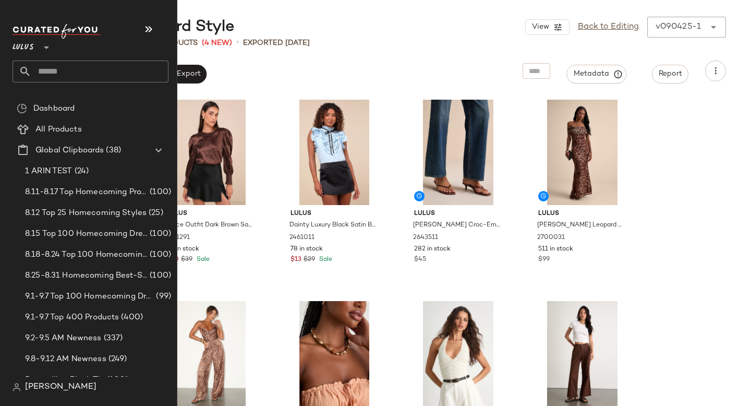
click at [61, 68] on input "text" at bounding box center [99, 72] width 137 height 22
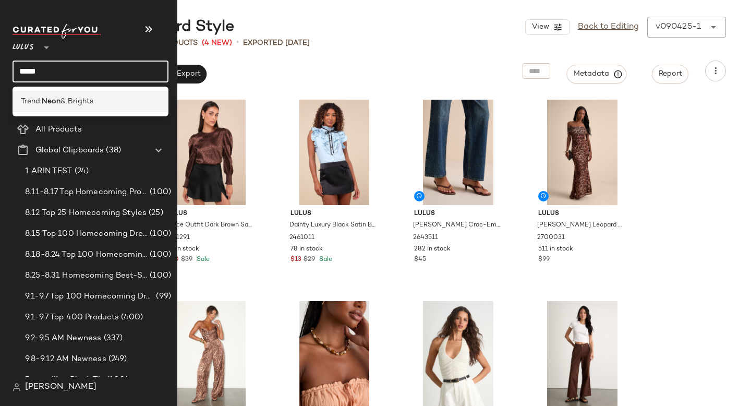
type input "****"
click at [45, 110] on div "Trend: Neon & Brights" at bounding box center [91, 101] width 156 height 21
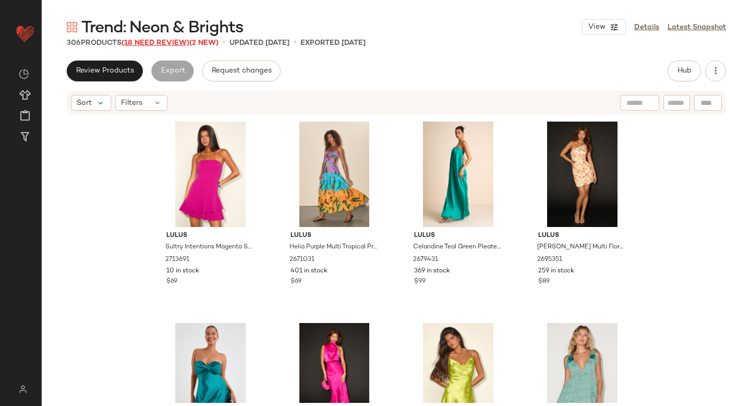
click at [156, 44] on span "(18 Need Review)" at bounding box center [156, 43] width 68 height 8
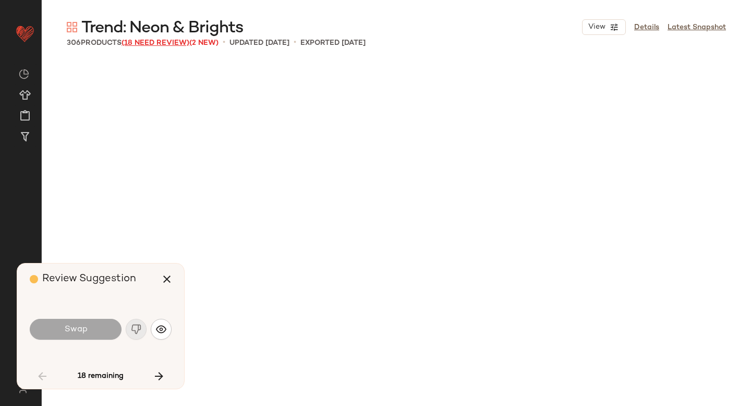
scroll to position [1611, 0]
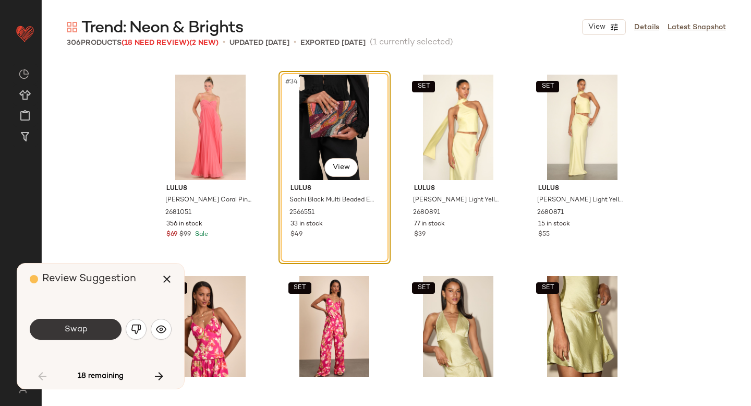
click at [101, 331] on button "Swap" at bounding box center [76, 329] width 92 height 21
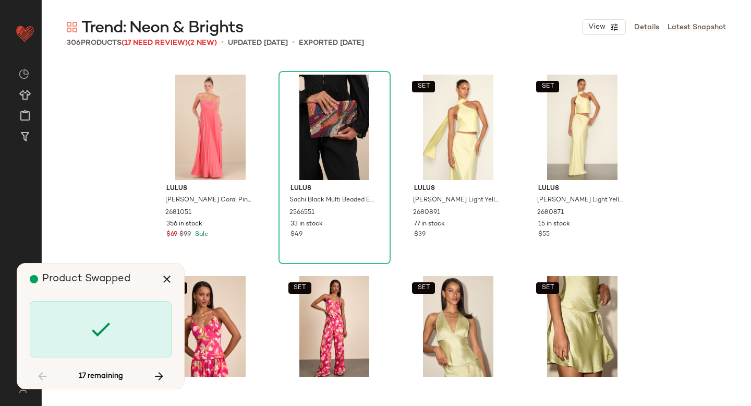
scroll to position [2215, 0]
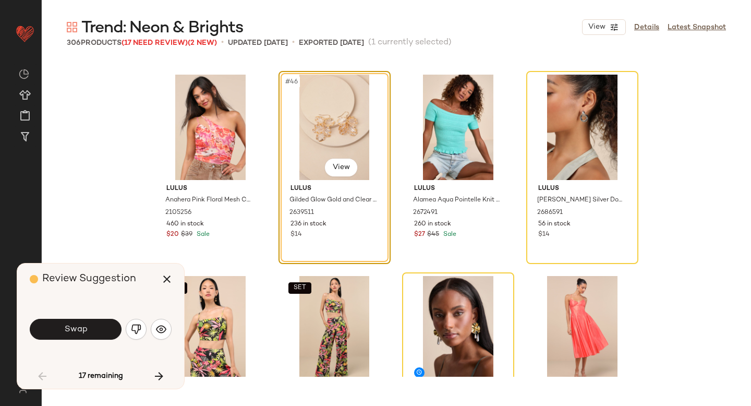
click at [101, 331] on button "Swap" at bounding box center [76, 329] width 92 height 21
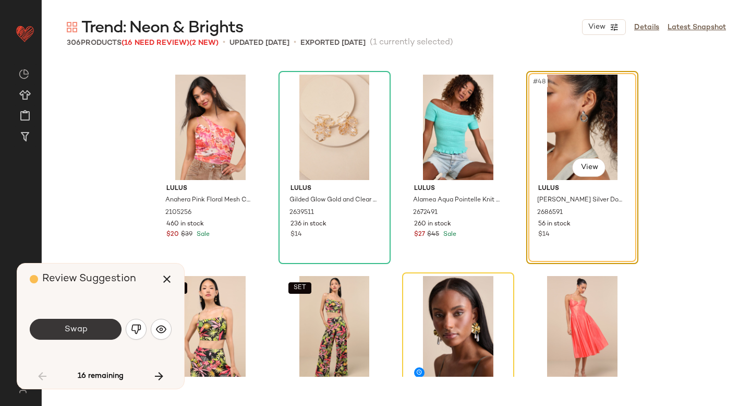
click at [82, 333] on span "Swap" at bounding box center [75, 329] width 23 height 10
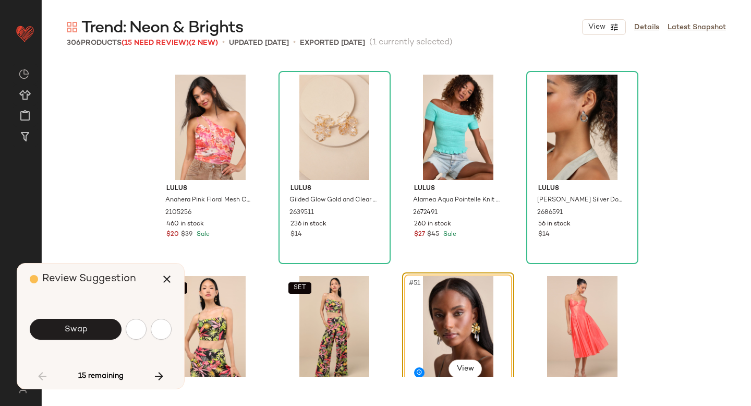
scroll to position [2416, 0]
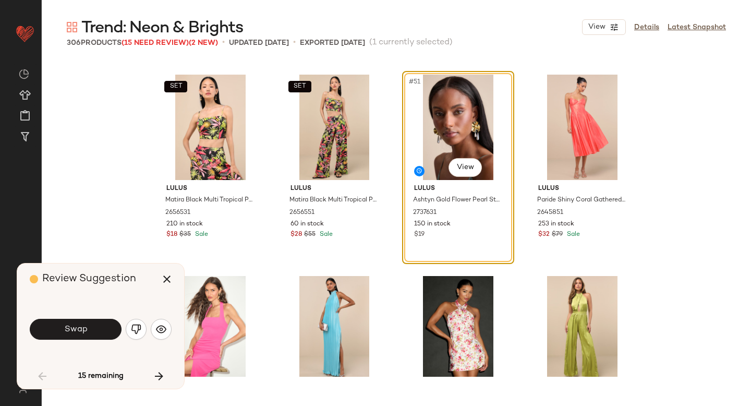
click at [82, 333] on span "Swap" at bounding box center [75, 329] width 23 height 10
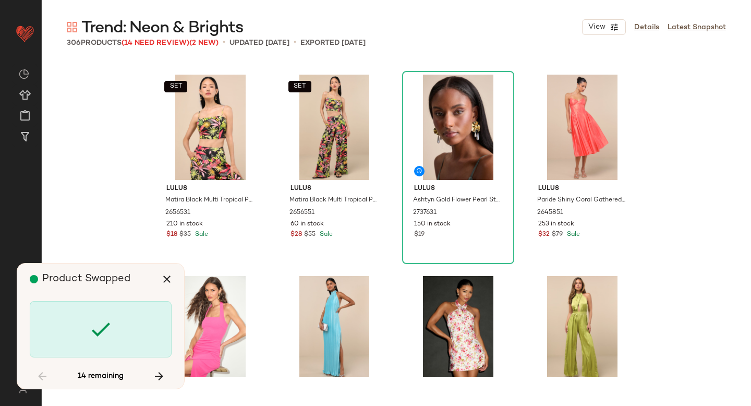
scroll to position [3625, 0]
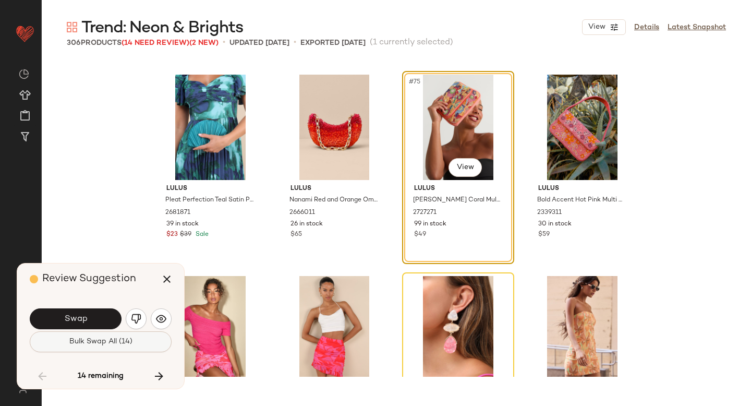
click at [86, 343] on span "Bulk Swap All (14)" at bounding box center [101, 342] width 64 height 8
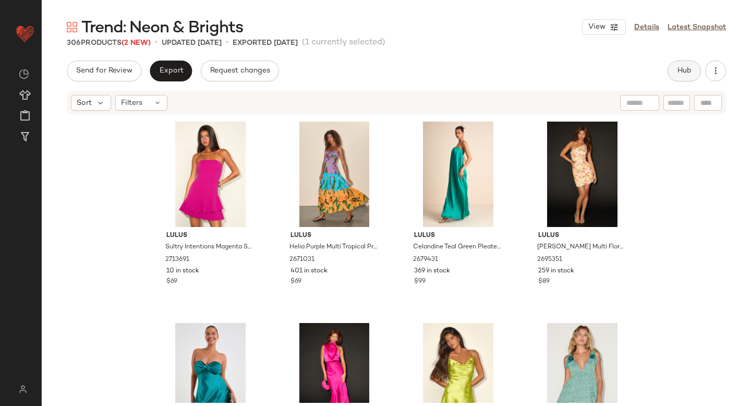
click at [692, 68] on button "Hub" at bounding box center [684, 71] width 33 height 21
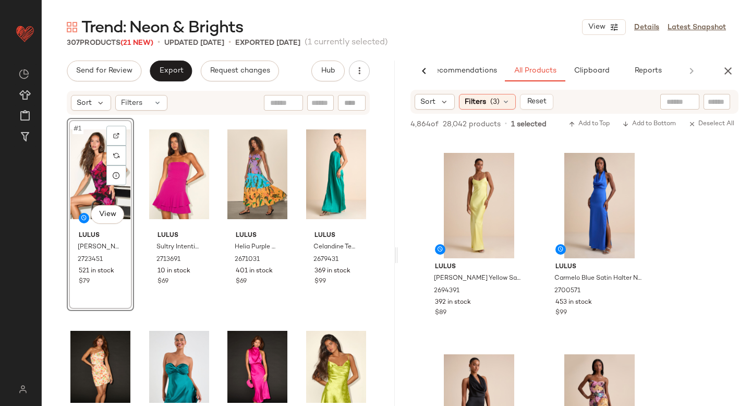
scroll to position [4973, 0]
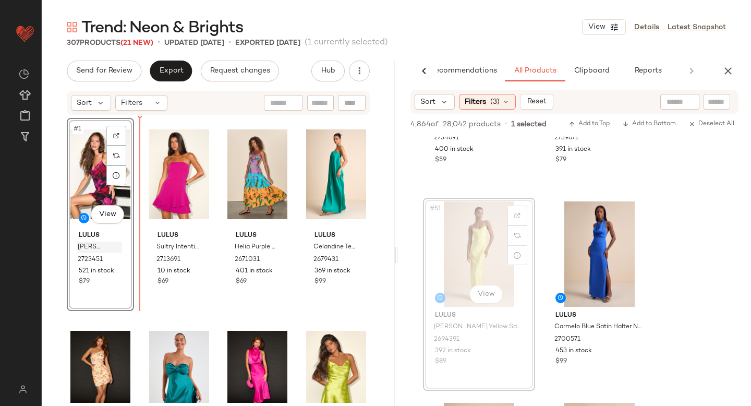
drag, startPoint x: 478, startPoint y: 260, endPoint x: 106, endPoint y: 250, distance: 372.1
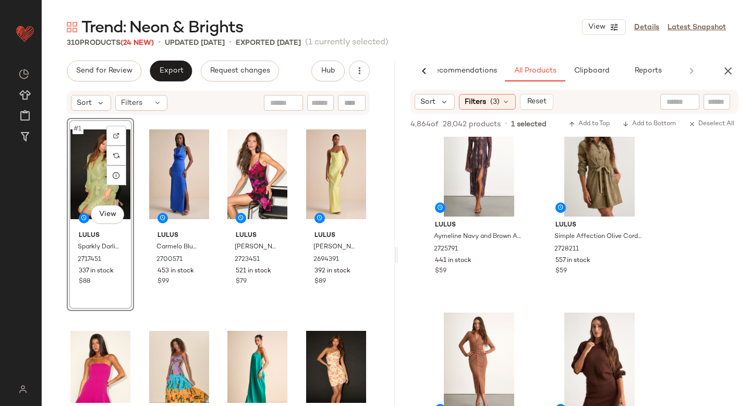
scroll to position [10402, 0]
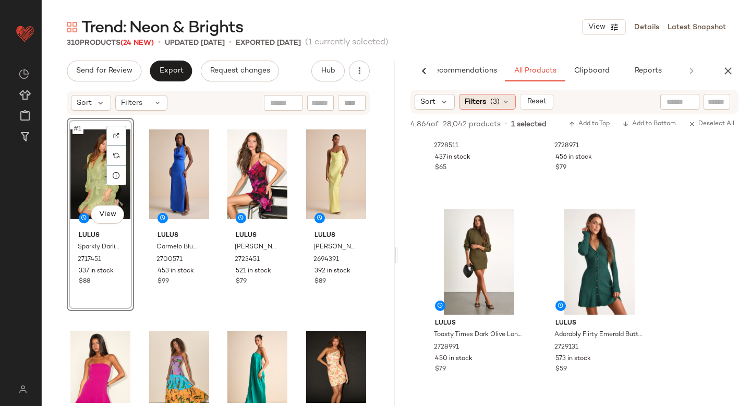
click at [485, 103] on span "Filters" at bounding box center [475, 102] width 21 height 11
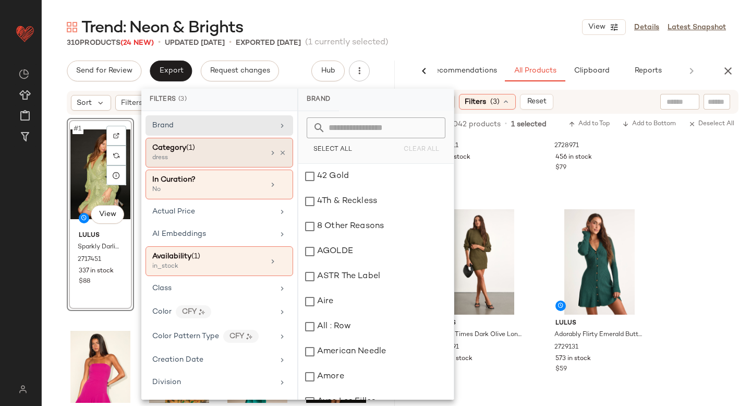
click at [226, 149] on div "Category (1)" at bounding box center [208, 147] width 112 height 11
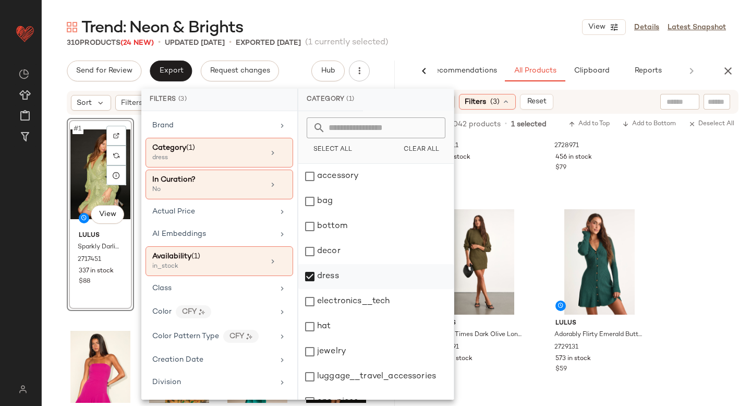
click at [307, 280] on div "dress" at bounding box center [375, 276] width 155 height 25
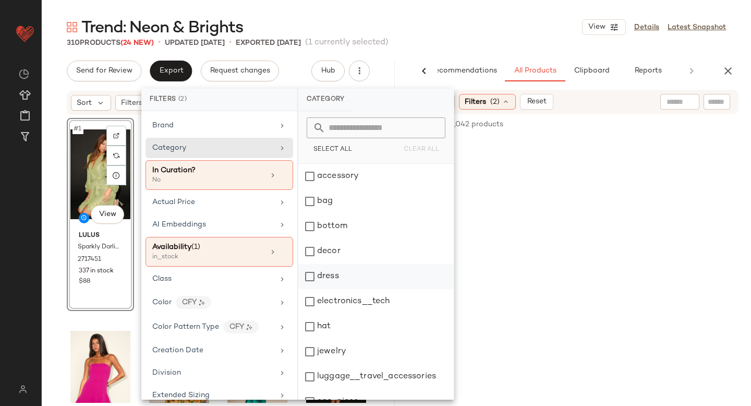
scroll to position [190, 0]
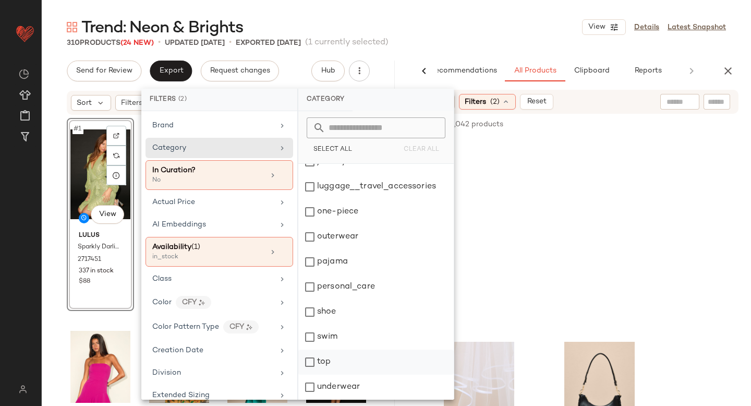
click at [310, 366] on div "top" at bounding box center [375, 362] width 155 height 25
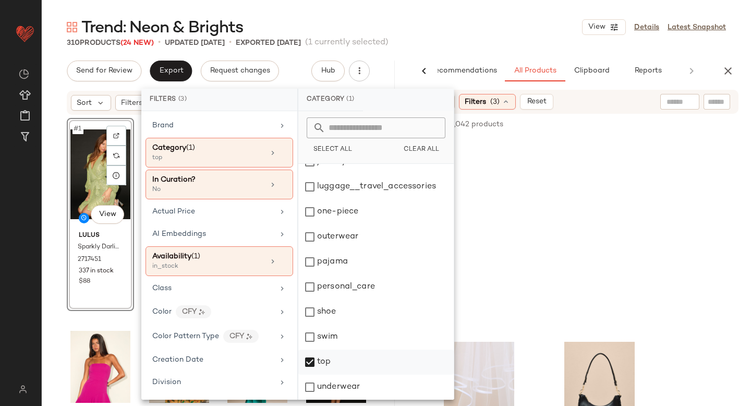
scroll to position [0, 0]
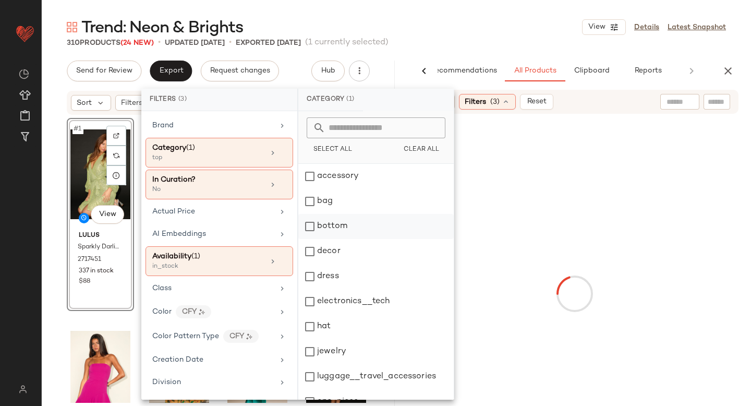
click at [310, 227] on div "bottom" at bounding box center [375, 226] width 155 height 25
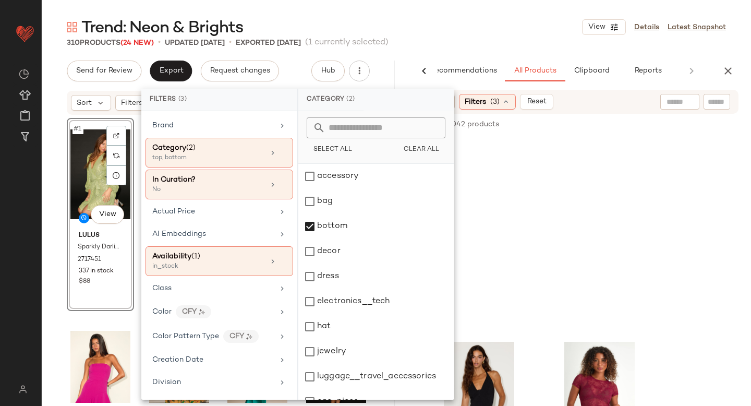
click at [727, 215] on div at bounding box center [574, 237] width 353 height 201
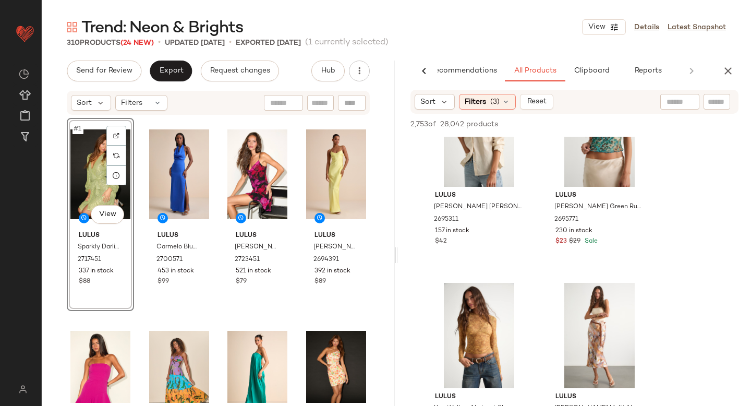
scroll to position [22730, 0]
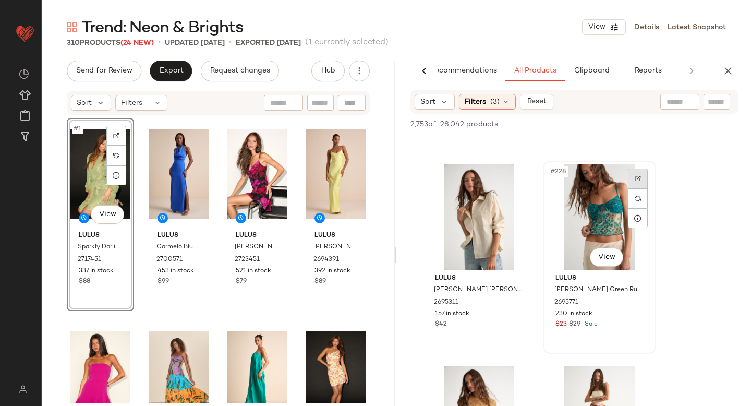
click at [634, 173] on div at bounding box center [638, 179] width 20 height 20
click at [729, 74] on icon "button" at bounding box center [728, 71] width 13 height 13
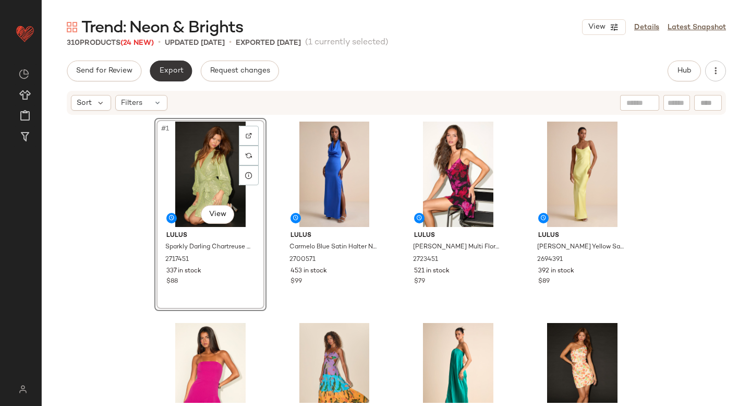
click at [159, 76] on button "Export" at bounding box center [171, 71] width 42 height 21
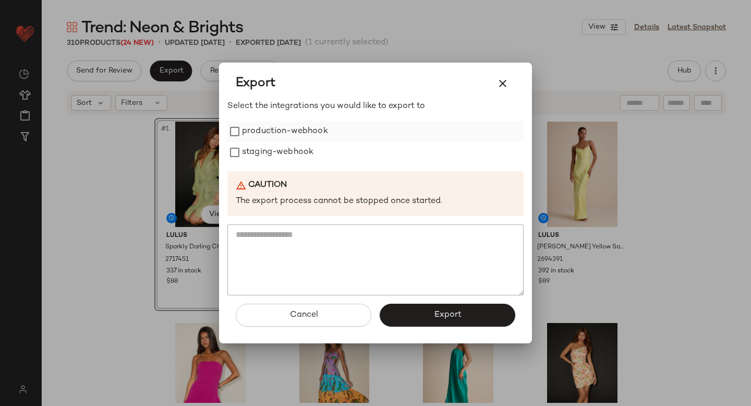
click at [264, 137] on label "production-webhook" at bounding box center [285, 131] width 86 height 21
click at [265, 157] on label "staging-webhook" at bounding box center [277, 152] width 71 height 21
click at [436, 311] on span "Export" at bounding box center [448, 315] width 28 height 10
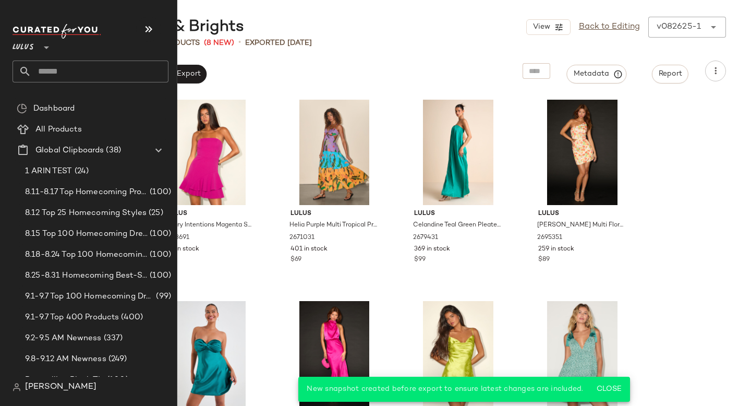
click at [73, 71] on input "text" at bounding box center [99, 72] width 137 height 22
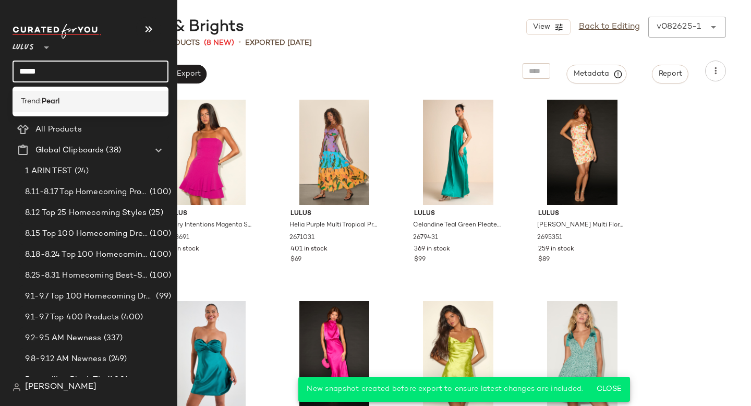
type input "*****"
click at [67, 100] on div "Trend: Pearl" at bounding box center [90, 101] width 139 height 11
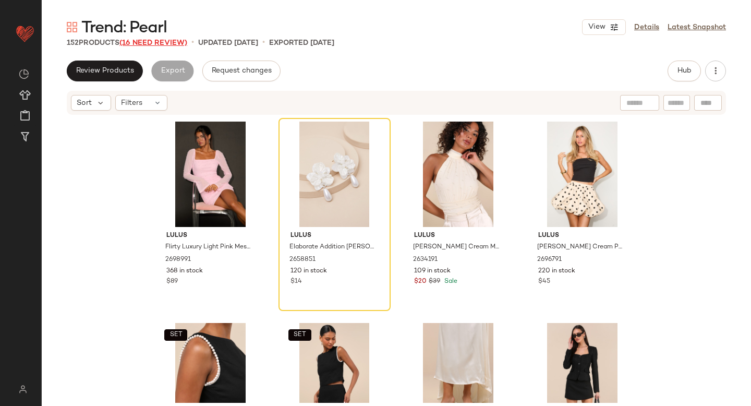
click at [134, 40] on span "(16 Need Review)" at bounding box center [153, 43] width 68 height 8
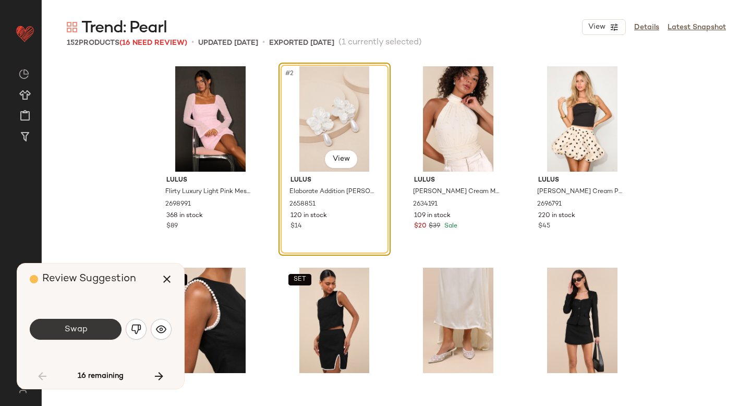
click at [102, 330] on button "Swap" at bounding box center [76, 329] width 92 height 21
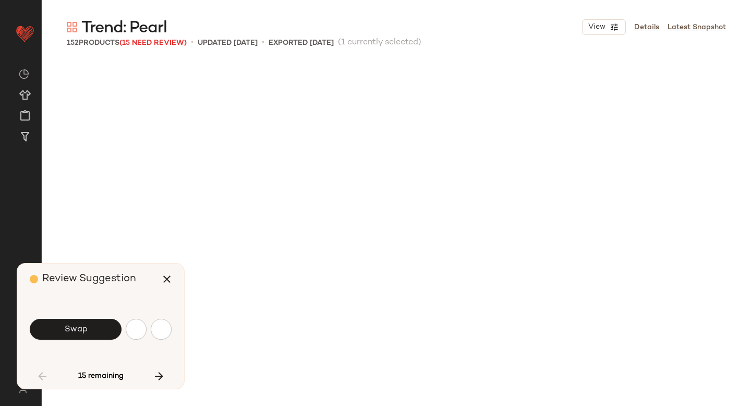
scroll to position [411, 0]
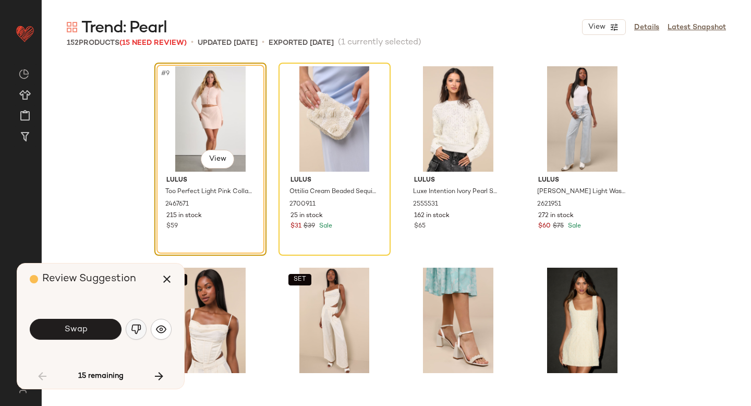
click at [140, 328] on img "button" at bounding box center [136, 329] width 10 height 10
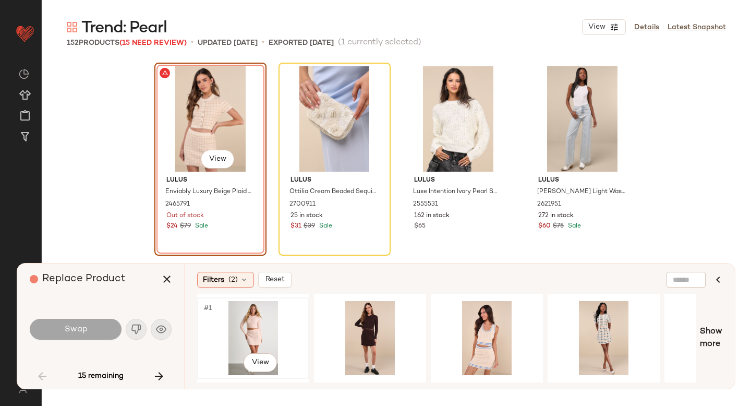
click at [249, 315] on div "#1 View" at bounding box center [253, 338] width 105 height 74
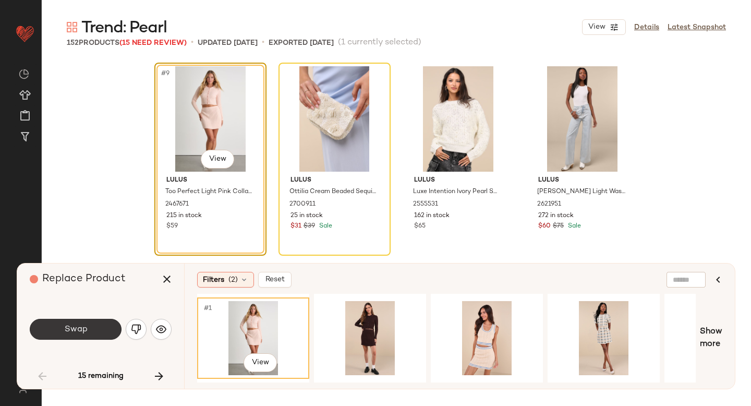
click at [89, 324] on button "Swap" at bounding box center [76, 329] width 92 height 21
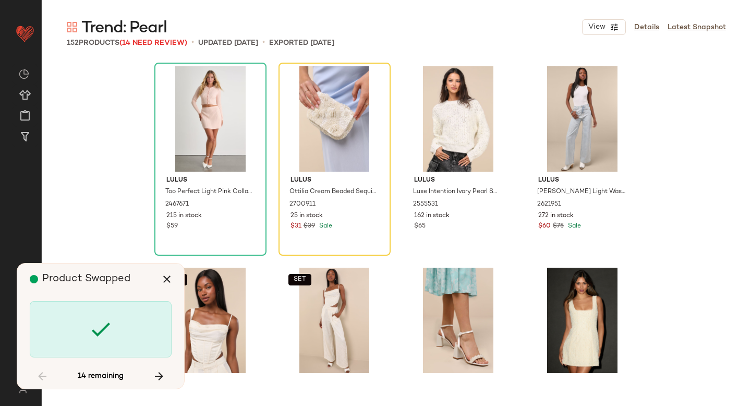
scroll to position [403, 0]
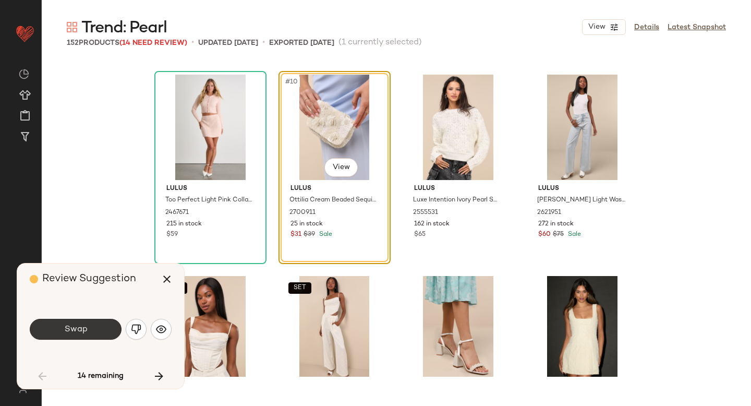
click at [89, 324] on button "Swap" at bounding box center [76, 329] width 92 height 21
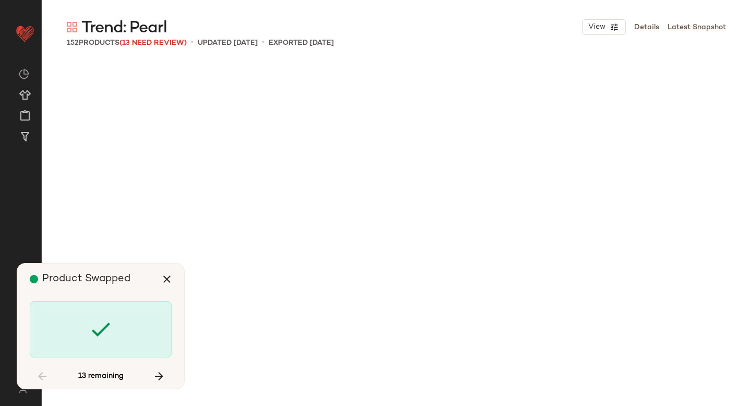
scroll to position [1410, 0]
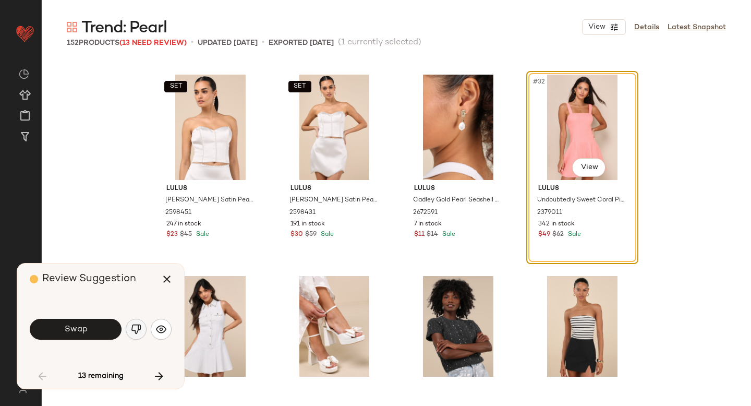
click at [138, 325] on img "button" at bounding box center [136, 329] width 10 height 10
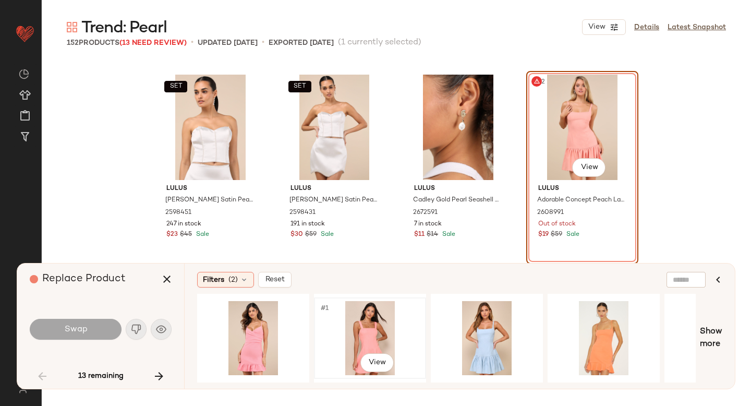
click at [347, 336] on div "#1 View" at bounding box center [370, 338] width 105 height 74
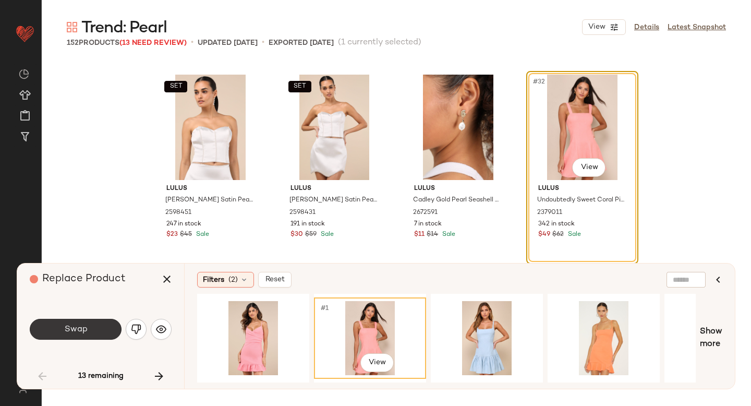
click at [99, 327] on button "Swap" at bounding box center [76, 329] width 92 height 21
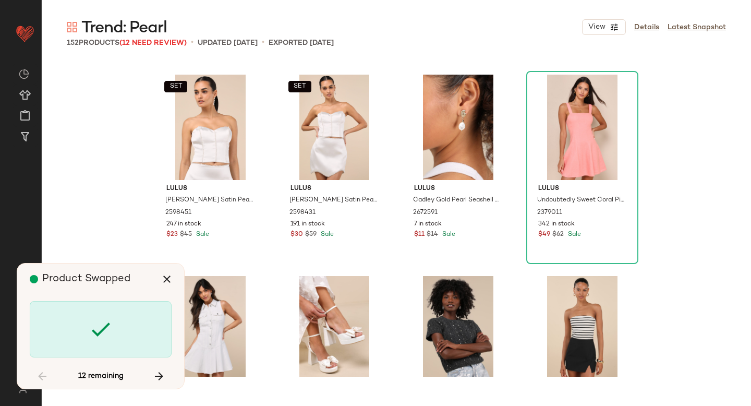
scroll to position [2215, 0]
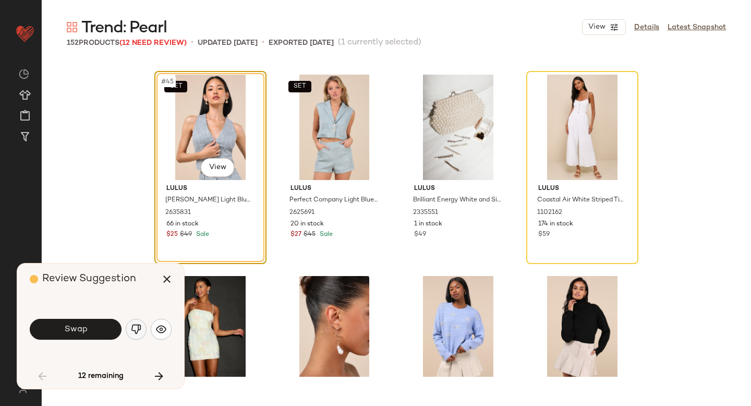
click at [137, 330] on img "button" at bounding box center [136, 329] width 10 height 10
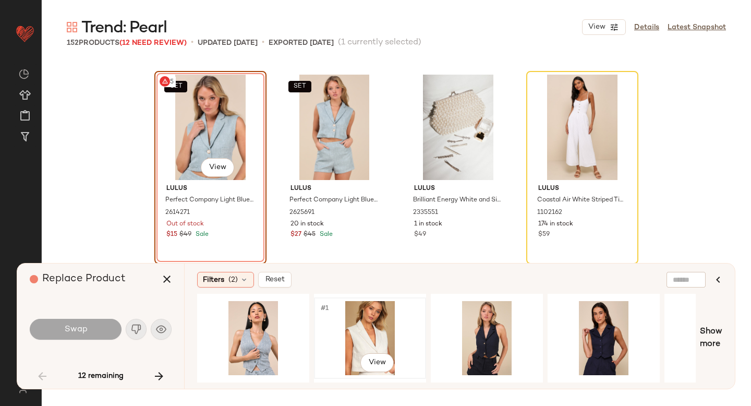
click at [334, 323] on div "#1 View" at bounding box center [370, 338] width 105 height 74
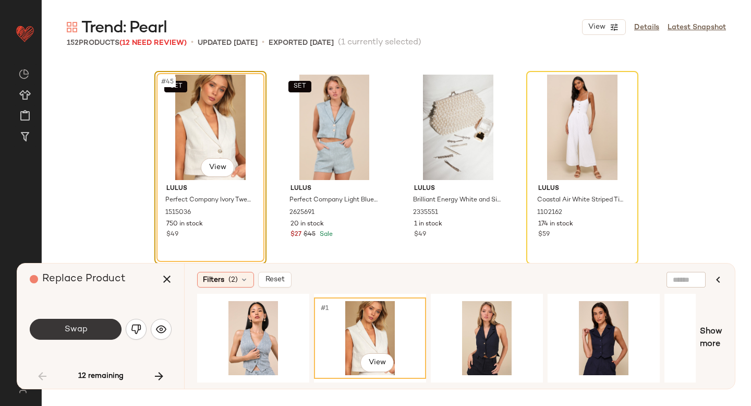
click at [76, 336] on button "Swap" at bounding box center [76, 329] width 92 height 21
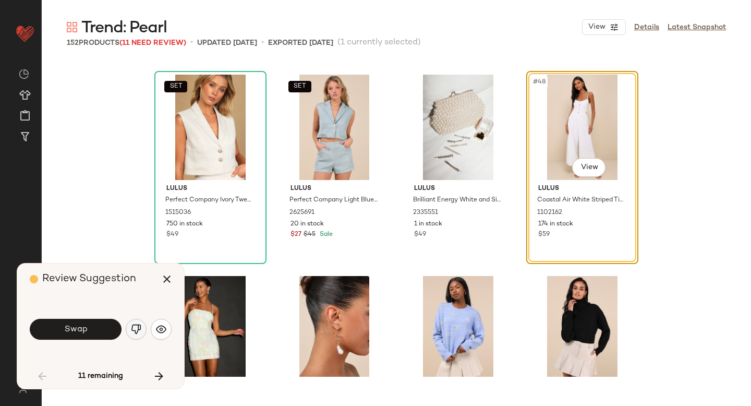
click at [144, 331] on button "button" at bounding box center [136, 329] width 21 height 21
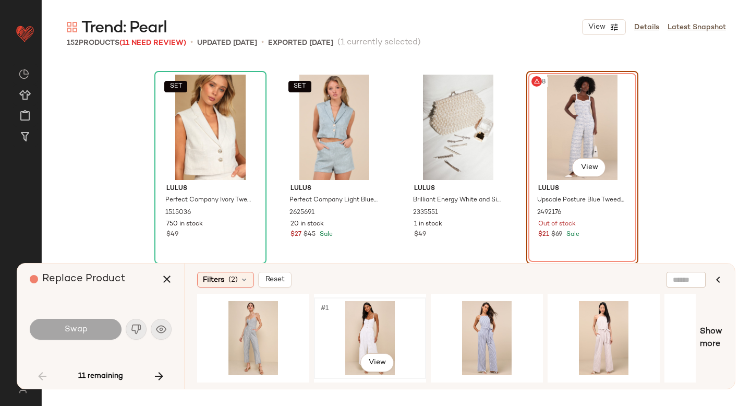
click at [348, 327] on div "#1 View" at bounding box center [370, 338] width 105 height 74
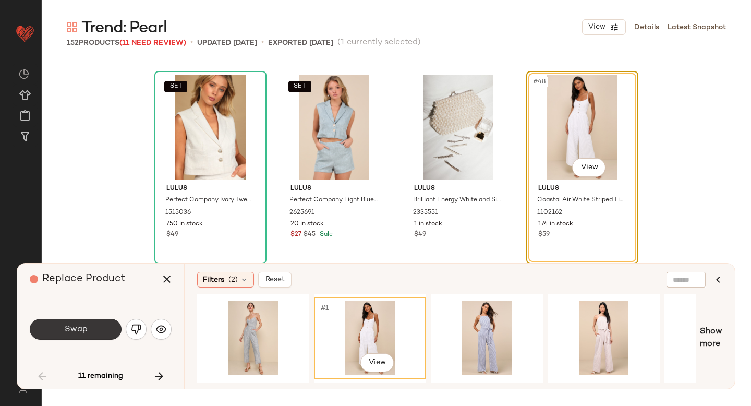
click at [110, 330] on button "Swap" at bounding box center [76, 329] width 92 height 21
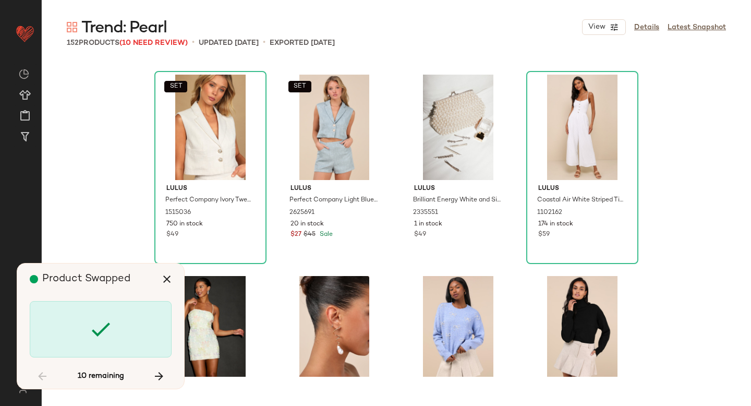
scroll to position [2819, 0]
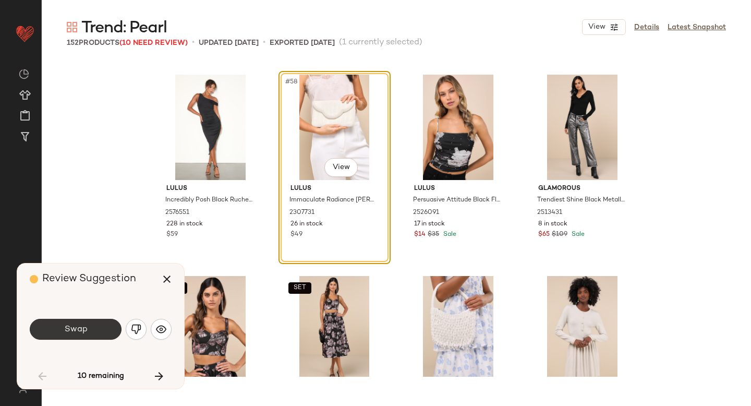
click at [100, 330] on button "Swap" at bounding box center [76, 329] width 92 height 21
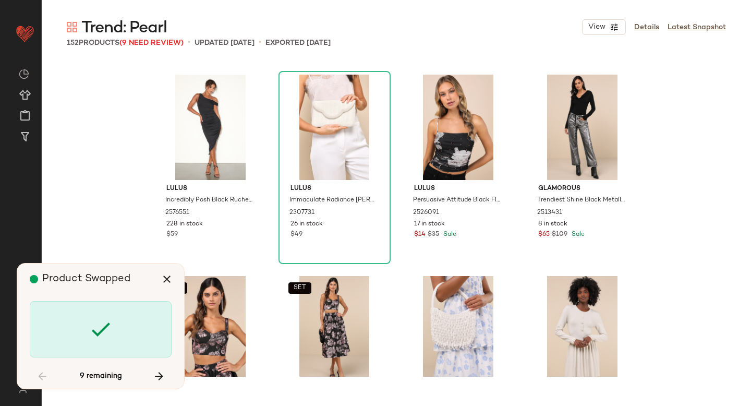
scroll to position [3222, 0]
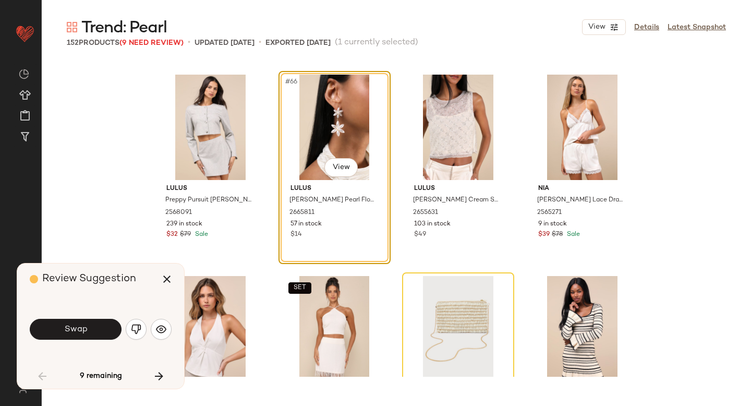
click at [100, 330] on button "Swap" at bounding box center [76, 329] width 92 height 21
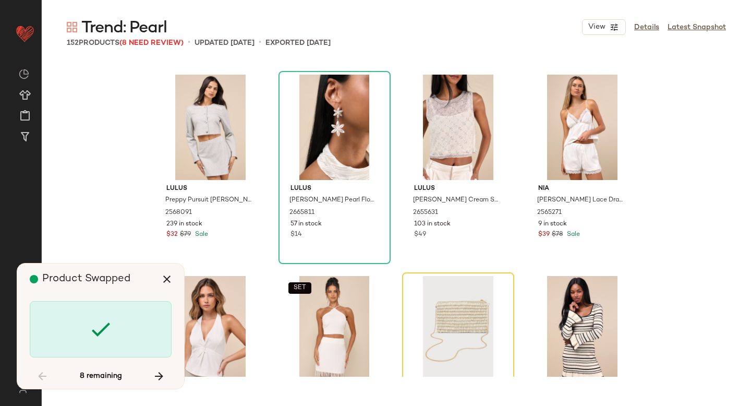
scroll to position [3423, 0]
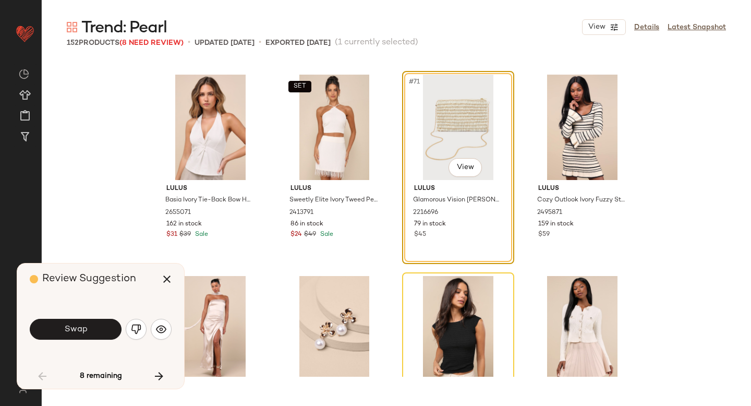
click at [100, 330] on button "Swap" at bounding box center [76, 329] width 92 height 21
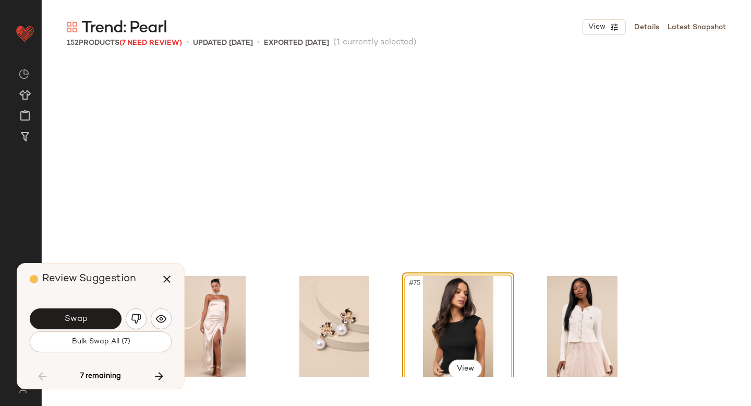
scroll to position [3625, 0]
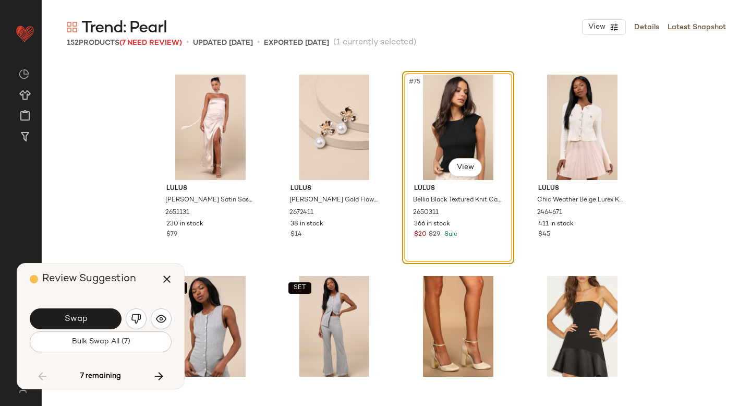
click at [100, 330] on div "Swap" at bounding box center [101, 318] width 142 height 25
click at [136, 323] on img "button" at bounding box center [136, 319] width 10 height 10
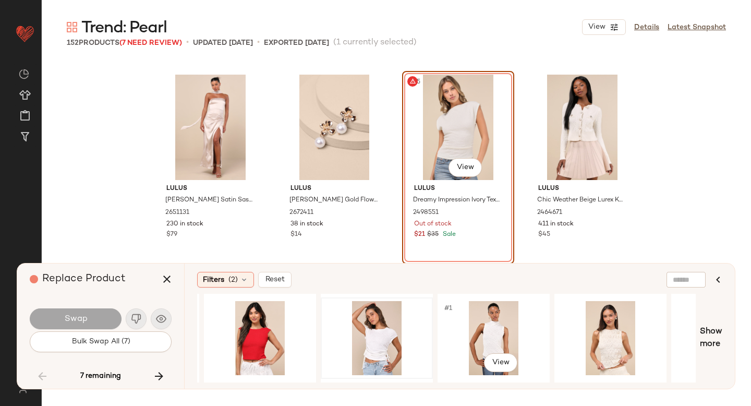
scroll to position [0, 346]
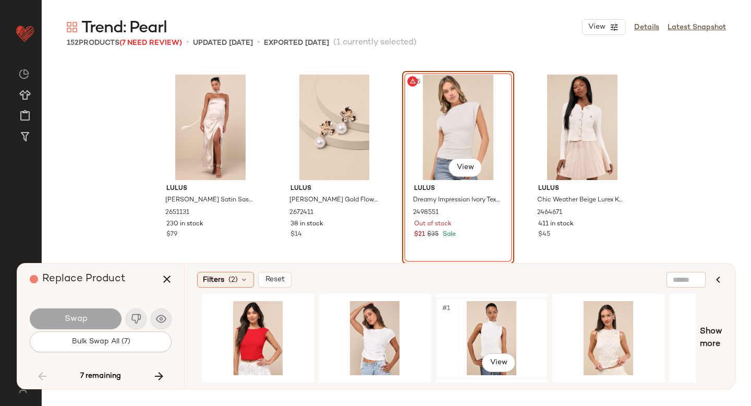
click at [479, 330] on div "#1 View" at bounding box center [491, 338] width 105 height 74
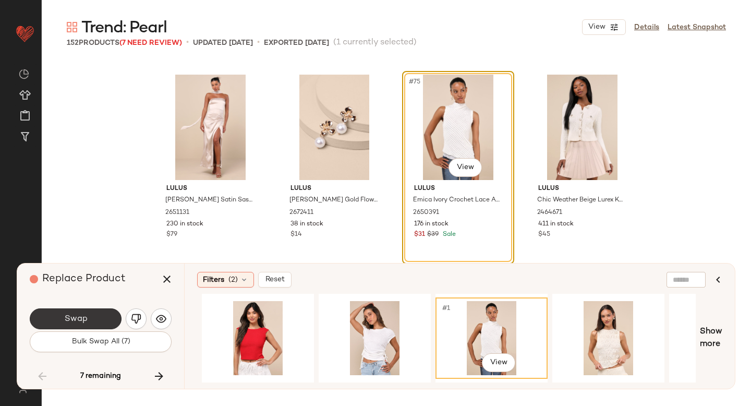
click at [62, 312] on button "Swap" at bounding box center [76, 318] width 92 height 21
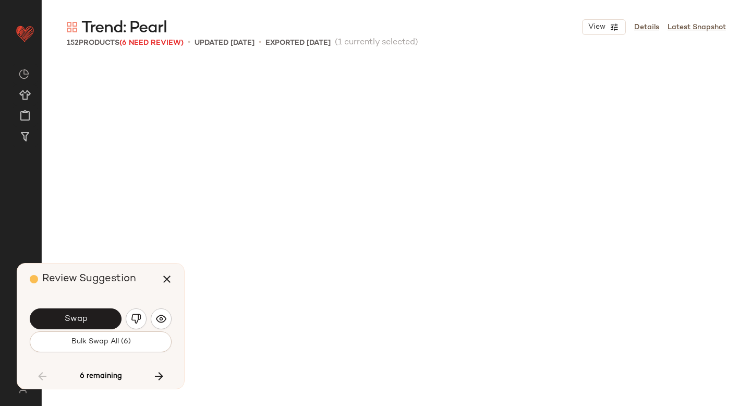
scroll to position [4027, 0]
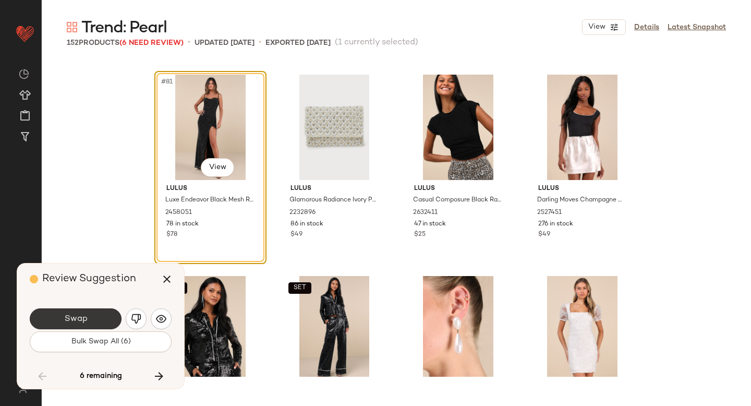
click at [89, 314] on button "Swap" at bounding box center [76, 318] width 92 height 21
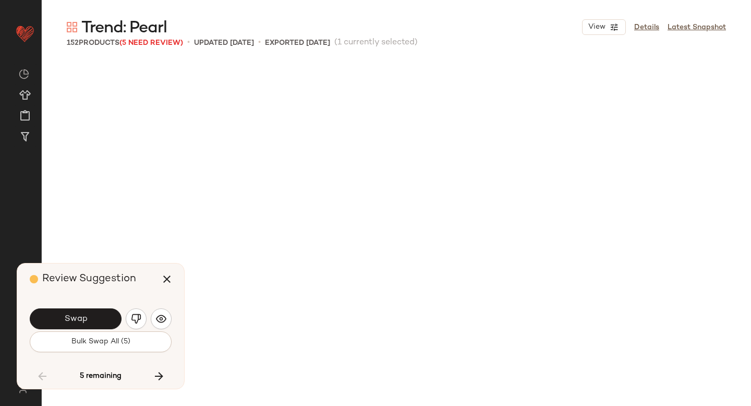
scroll to position [4430, 0]
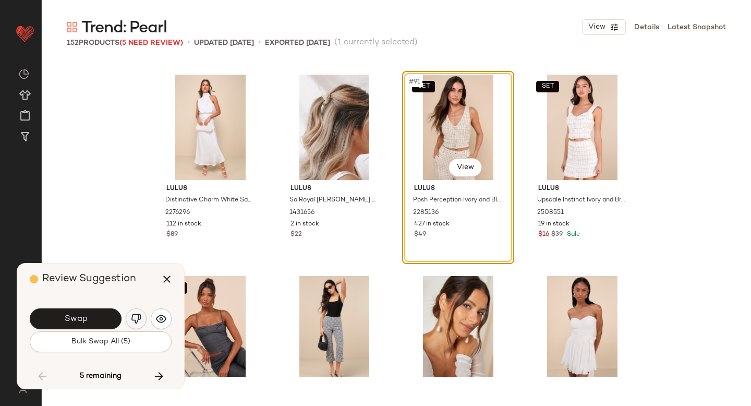
click at [135, 315] on img "button" at bounding box center [136, 319] width 10 height 10
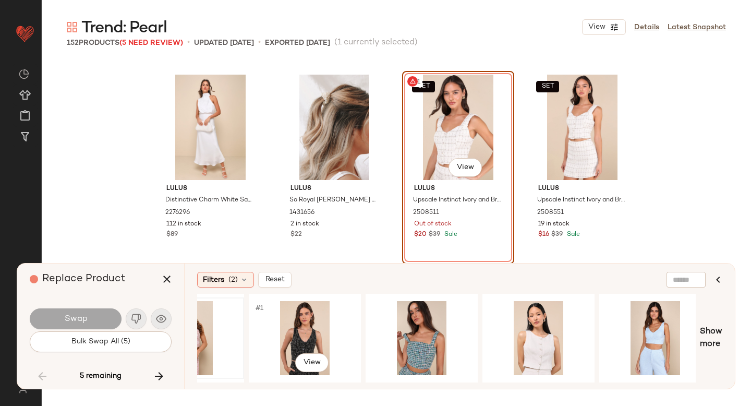
scroll to position [0, 263]
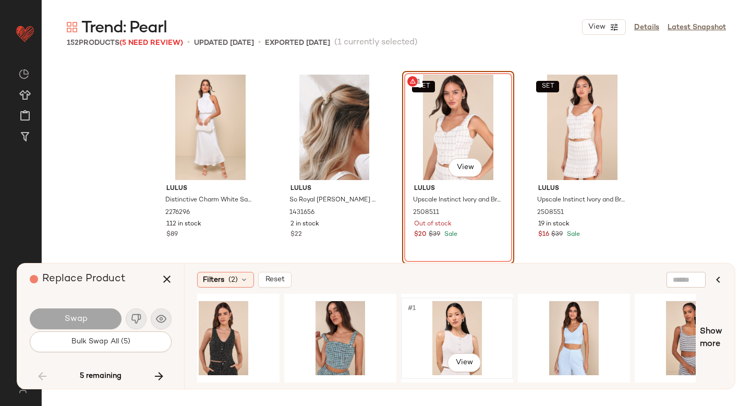
click at [446, 316] on div "#1 View" at bounding box center [457, 338] width 105 height 74
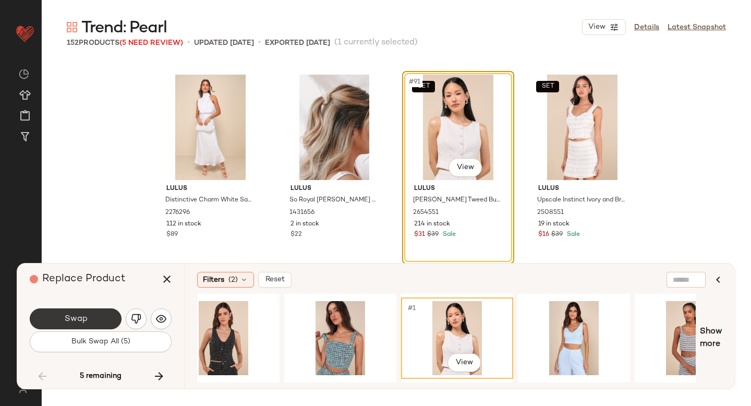
click at [96, 319] on button "Swap" at bounding box center [76, 318] width 92 height 21
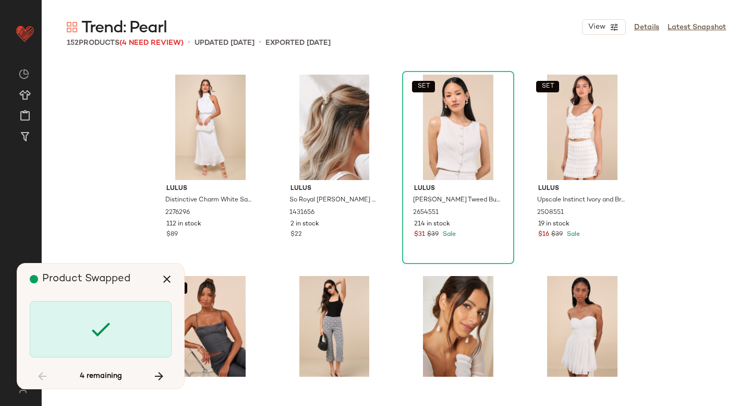
scroll to position [5437, 0]
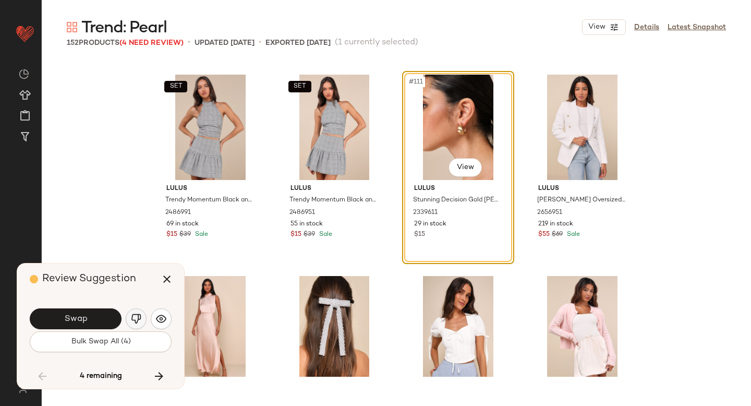
click at [136, 318] on img "button" at bounding box center [136, 319] width 10 height 10
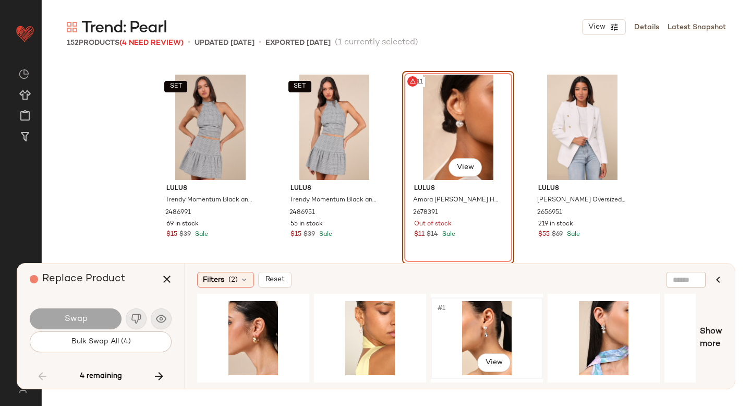
click at [450, 335] on div "#1 View" at bounding box center [487, 338] width 105 height 74
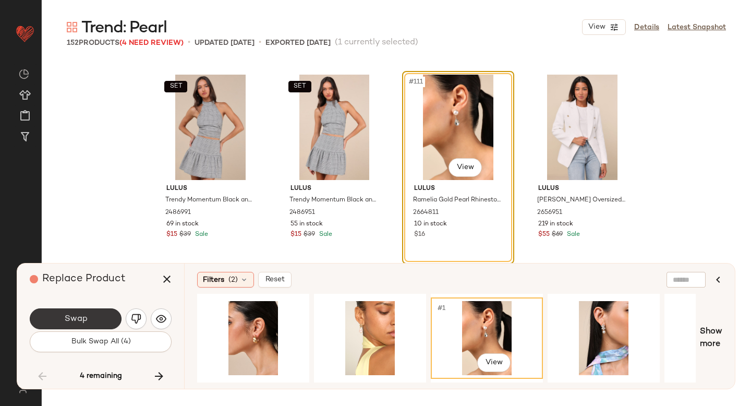
click at [66, 315] on span "Swap" at bounding box center [75, 319] width 23 height 10
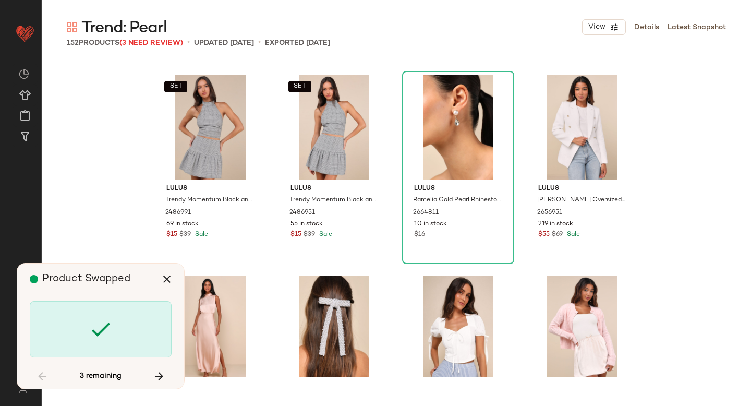
scroll to position [5840, 0]
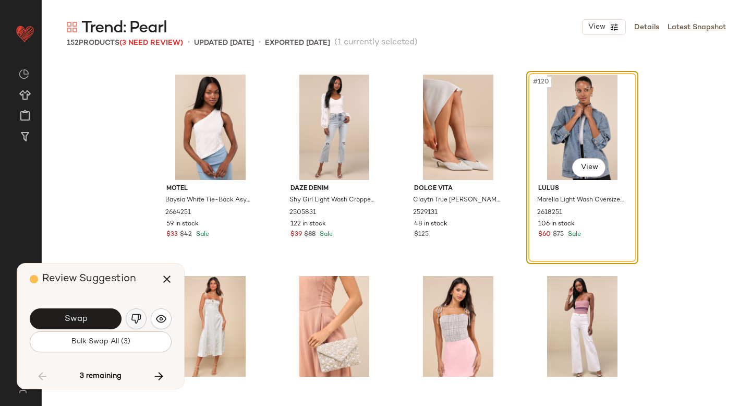
click at [138, 318] on img "button" at bounding box center [136, 319] width 10 height 10
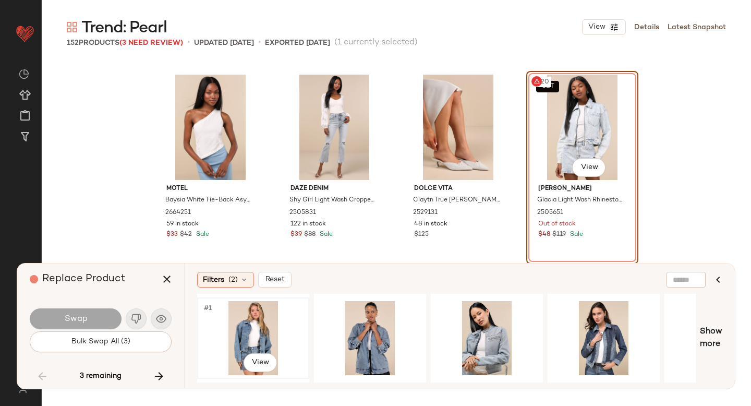
click at [282, 320] on div "#1 View" at bounding box center [253, 338] width 105 height 74
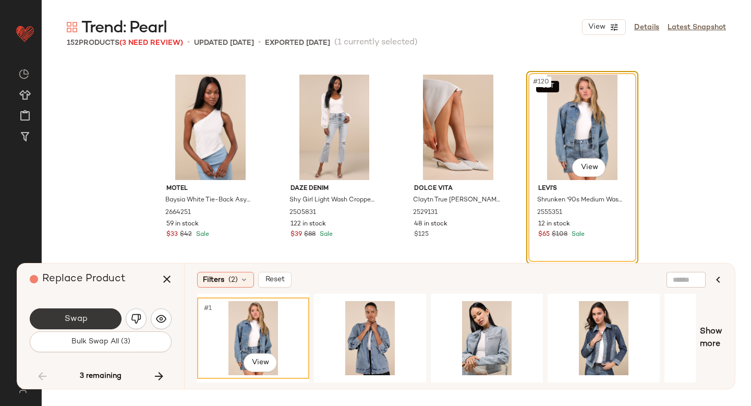
click at [107, 321] on button "Swap" at bounding box center [76, 318] width 92 height 21
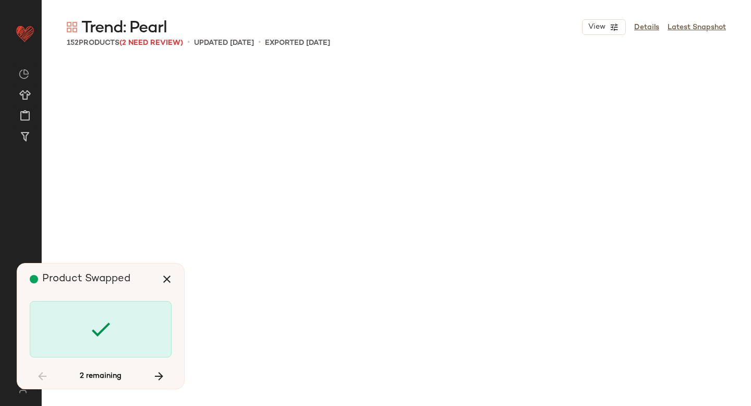
scroll to position [6846, 0]
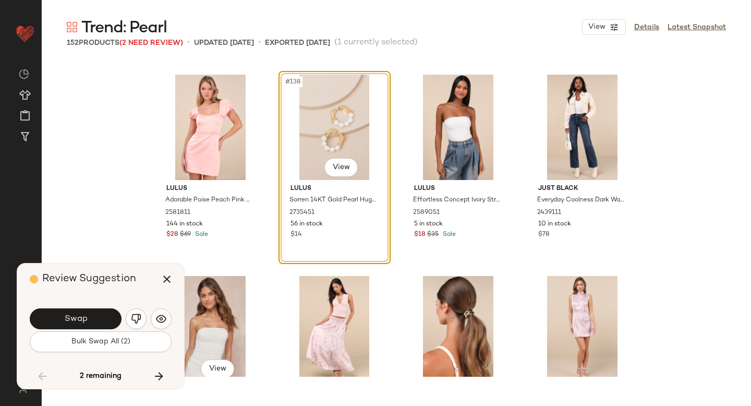
click at [248, 299] on div "#141 View" at bounding box center [210, 328] width 105 height 105
click at [82, 318] on span "Swap" at bounding box center [75, 319] width 23 height 10
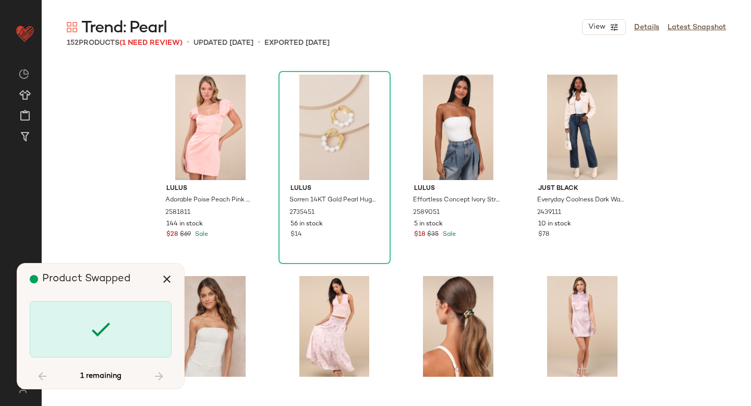
scroll to position [7338, 0]
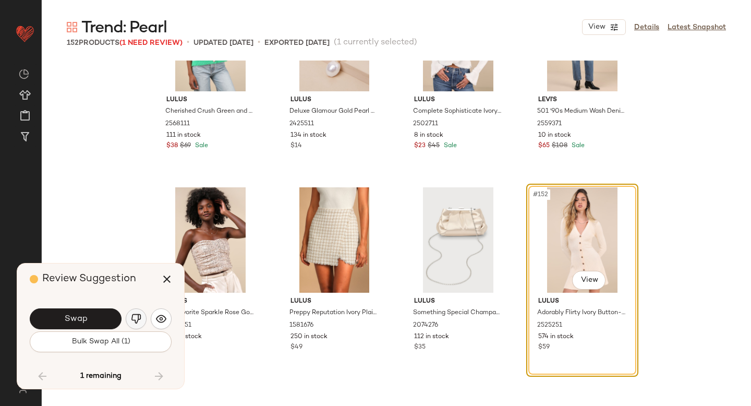
click at [131, 319] on img "button" at bounding box center [136, 319] width 10 height 10
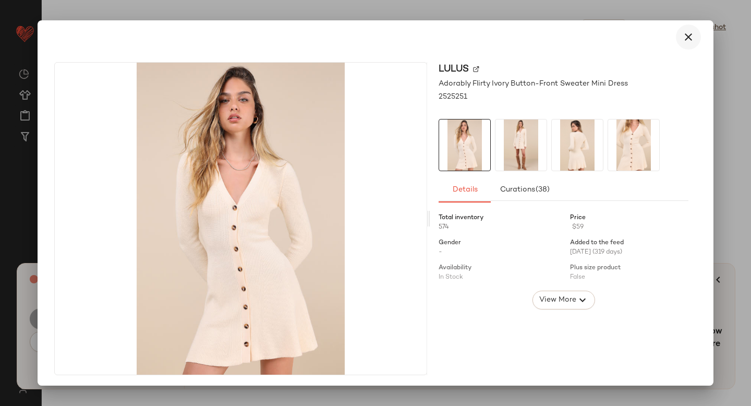
click at [682, 39] on icon "button" at bounding box center [688, 37] width 13 height 13
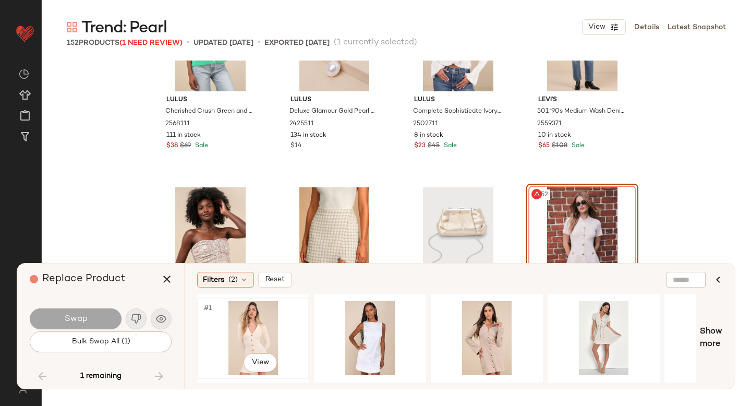
click at [246, 325] on div "#1 View" at bounding box center [253, 338] width 105 height 74
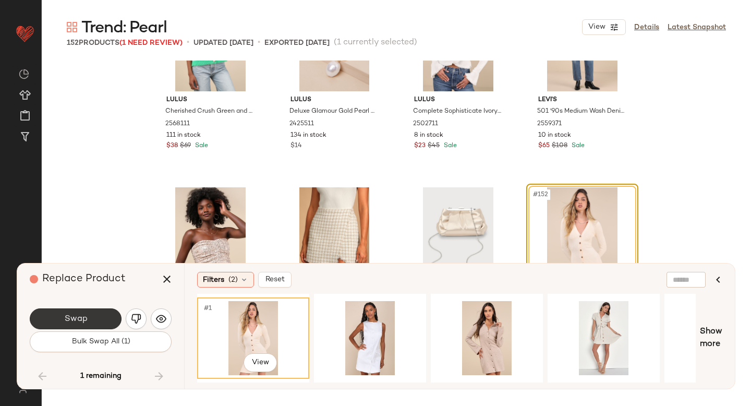
click at [94, 309] on button "Swap" at bounding box center [76, 318] width 92 height 21
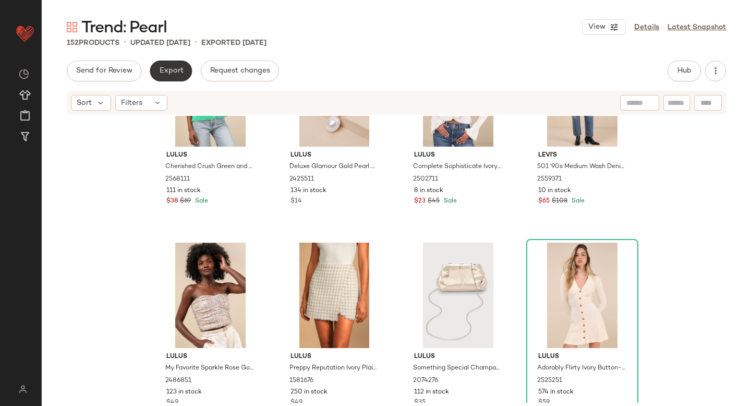
click at [163, 69] on span "Export" at bounding box center [171, 71] width 25 height 8
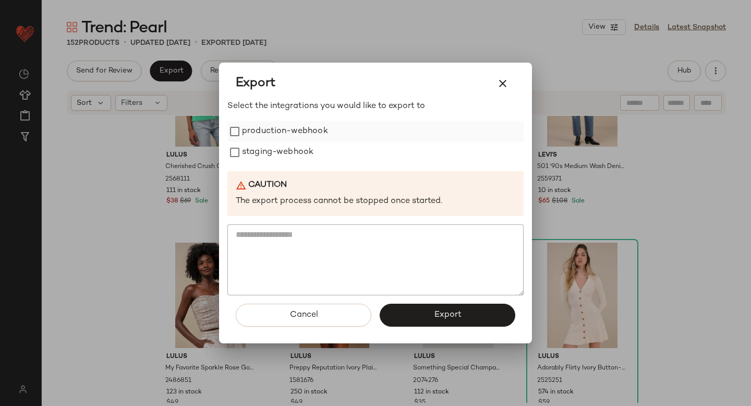
click at [245, 130] on label "production-webhook" at bounding box center [285, 131] width 86 height 21
click at [247, 152] on label "staging-webhook" at bounding box center [277, 152] width 71 height 21
click at [436, 309] on button "Export" at bounding box center [448, 315] width 136 height 23
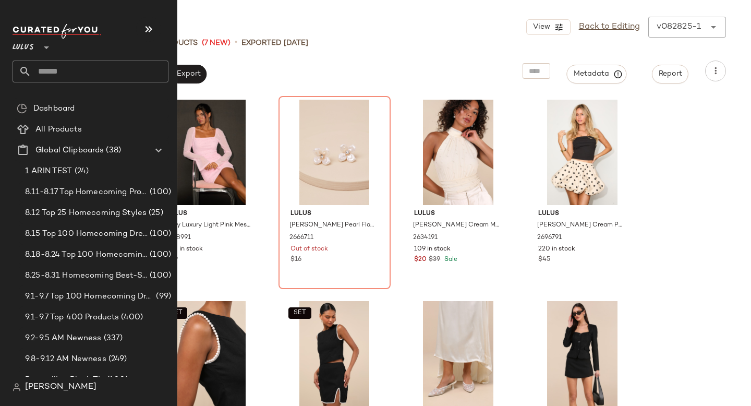
click at [92, 75] on input "text" at bounding box center [99, 72] width 137 height 22
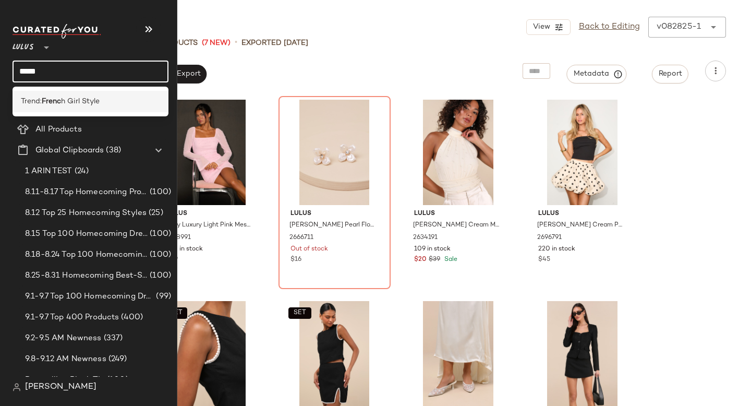
type input "*****"
click at [89, 103] on span "h Girl Style" at bounding box center [80, 101] width 39 height 11
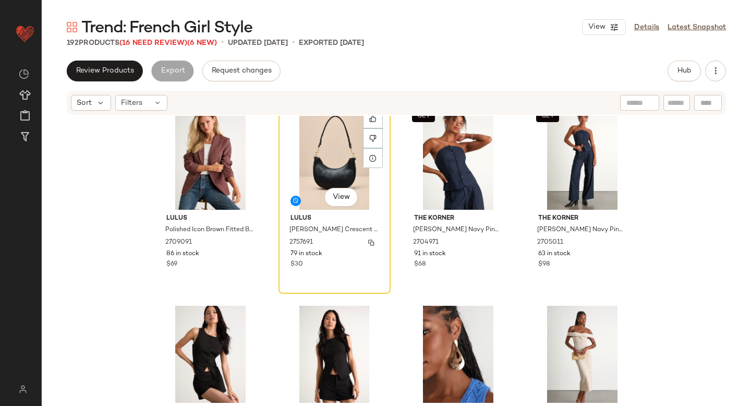
scroll to position [276, 0]
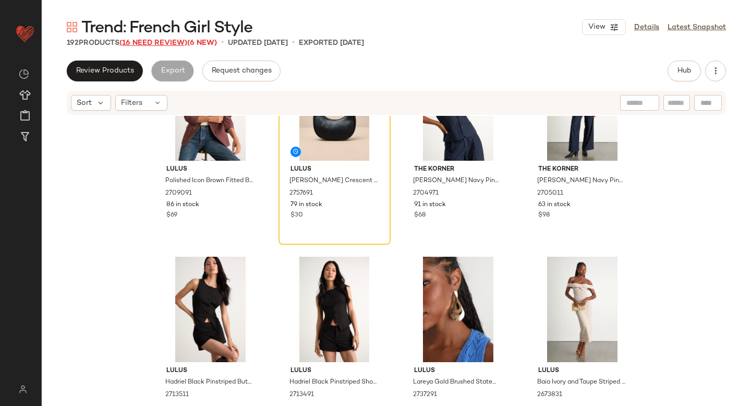
click at [165, 41] on span "(16 Need Review)" at bounding box center [153, 43] width 68 height 8
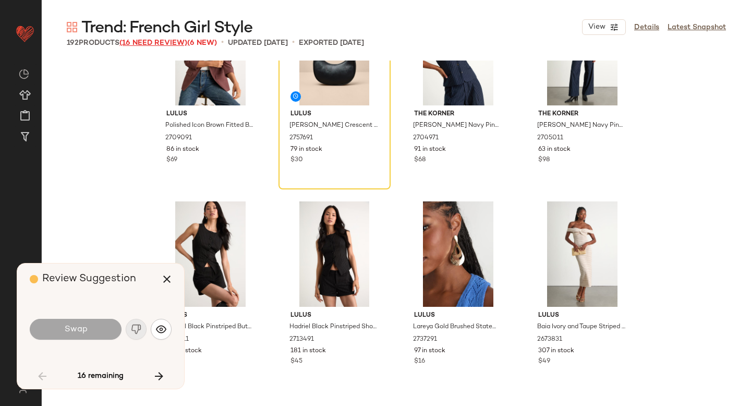
scroll to position [201, 0]
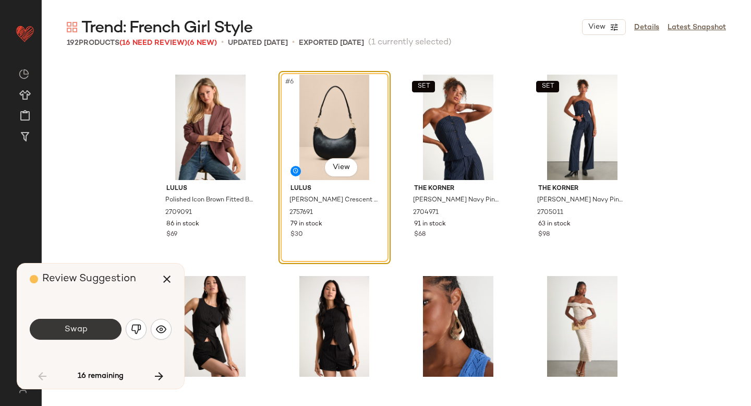
click at [101, 329] on button "Swap" at bounding box center [76, 329] width 92 height 21
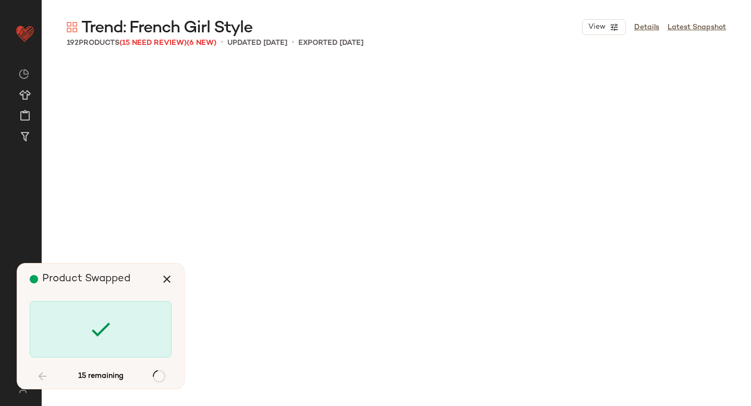
scroll to position [1208, 0]
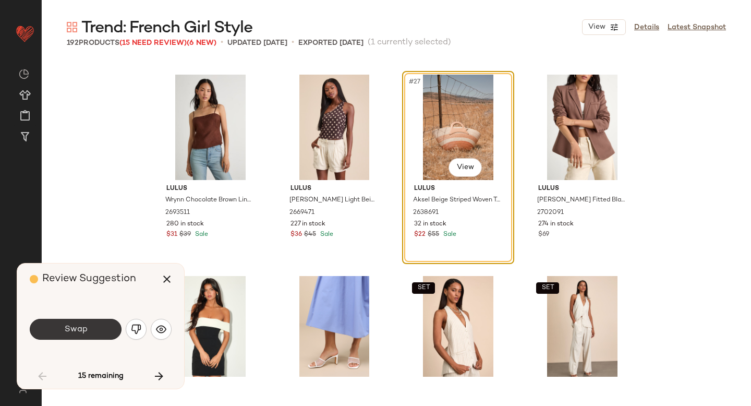
click at [91, 329] on button "Swap" at bounding box center [76, 329] width 92 height 21
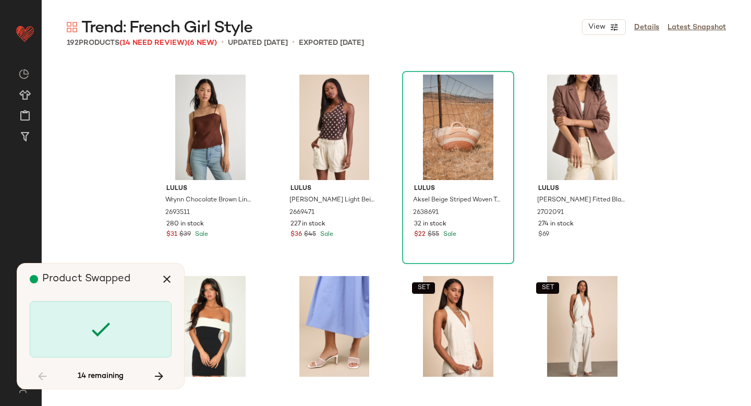
scroll to position [1812, 0]
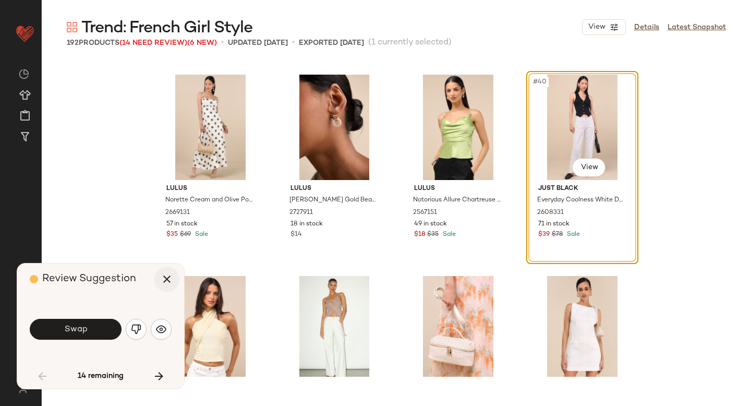
click at [169, 281] on icon "button" at bounding box center [167, 279] width 13 height 13
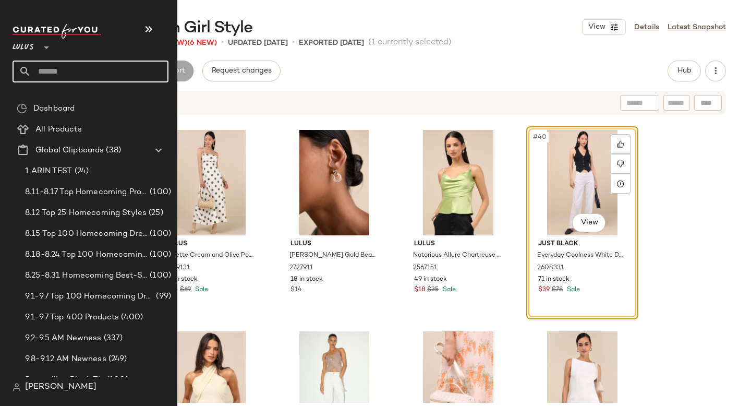
click at [67, 73] on input "text" at bounding box center [99, 72] width 137 height 22
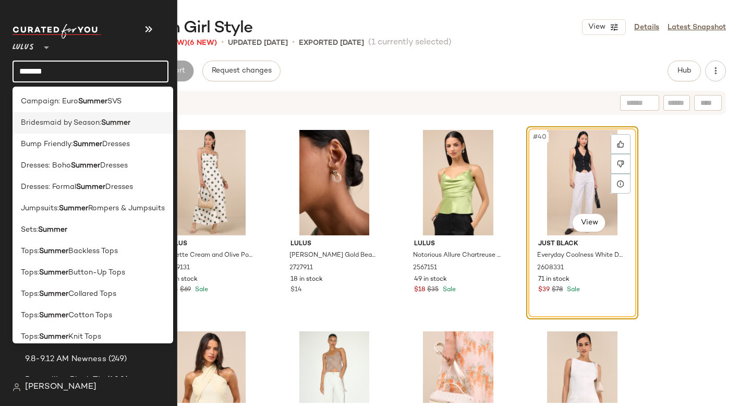
type input "******"
click at [93, 122] on span "Bridesmaid by Season:" at bounding box center [61, 122] width 80 height 11
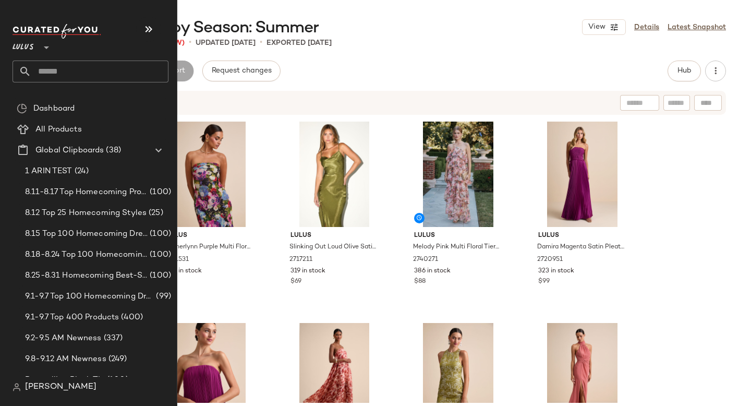
click at [92, 65] on input "text" at bounding box center [99, 72] width 137 height 22
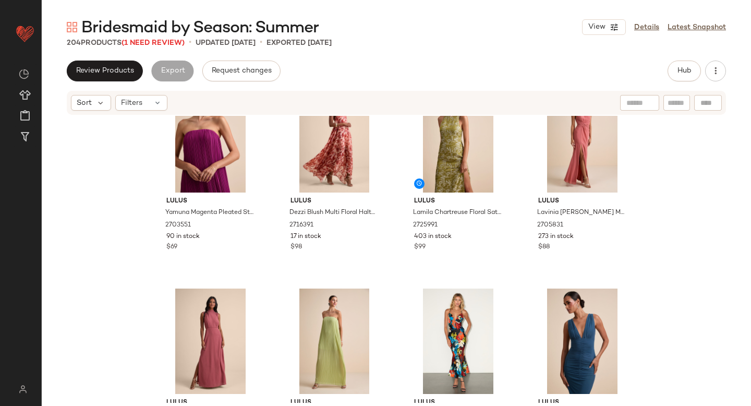
scroll to position [96, 0]
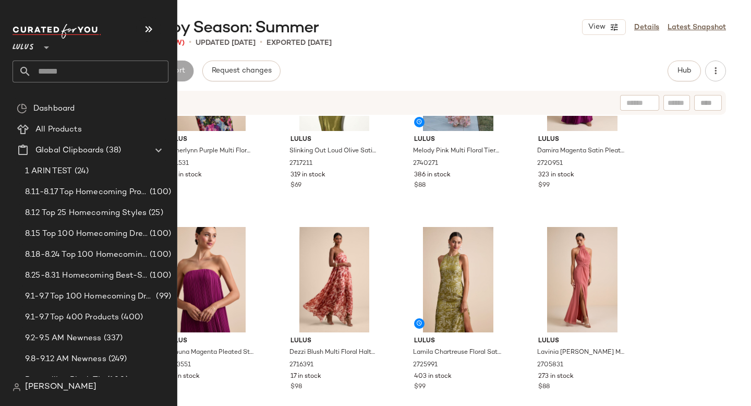
click at [54, 66] on input "text" at bounding box center [99, 72] width 137 height 22
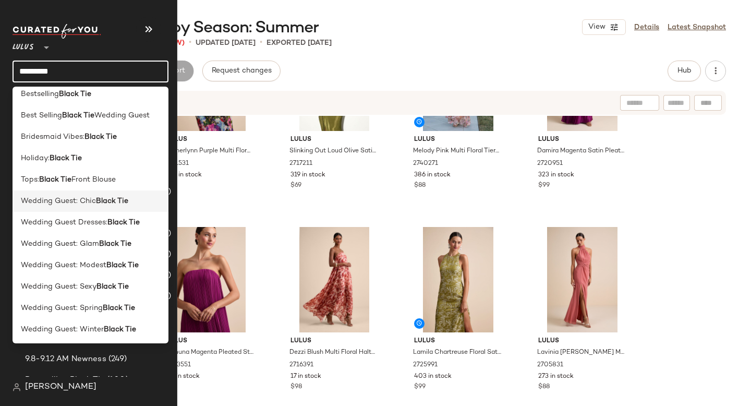
scroll to position [5, 0]
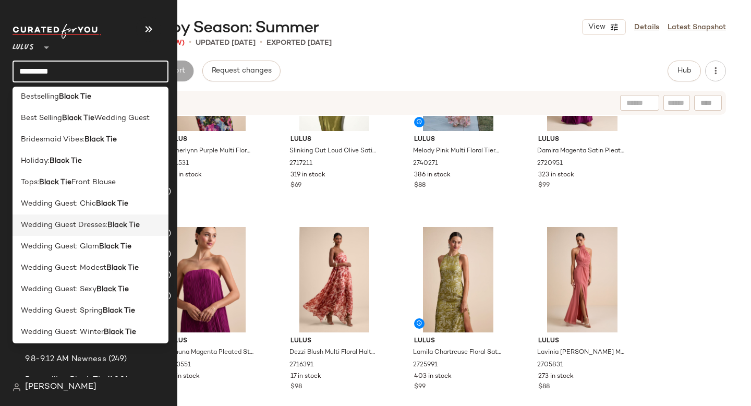
type input "*********"
click at [87, 230] on span "Wedding Guest Dresses:" at bounding box center [64, 225] width 87 height 11
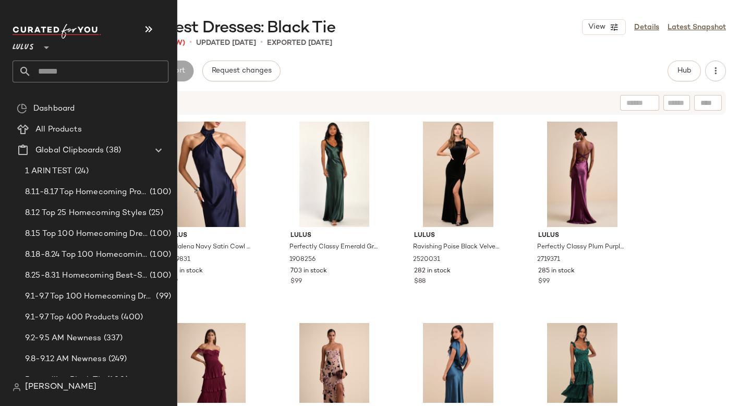
click at [76, 62] on input "text" at bounding box center [99, 72] width 137 height 22
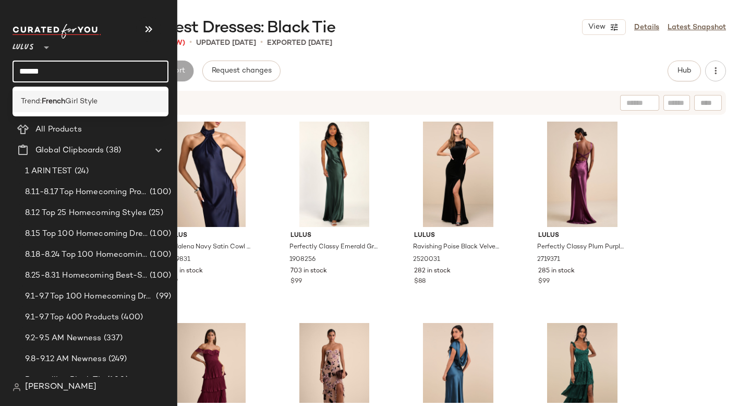
type input "******"
click at [98, 95] on div "Trend: French Girl Style" at bounding box center [91, 101] width 156 height 21
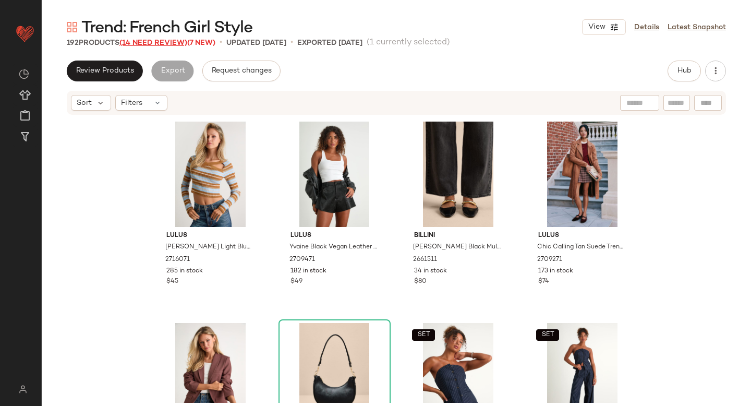
click at [162, 41] on span "(14 Need Review)" at bounding box center [153, 43] width 68 height 8
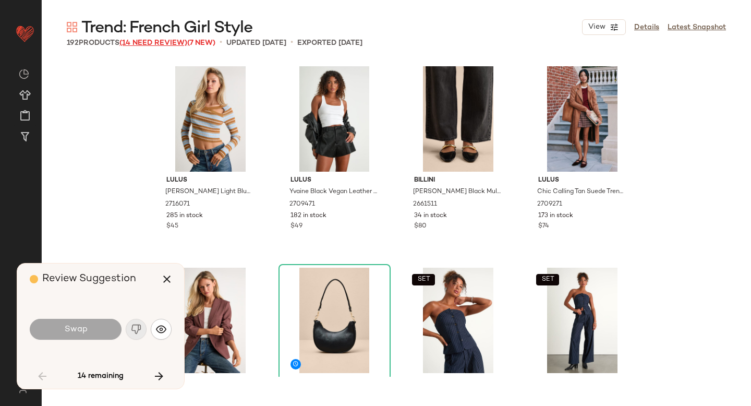
scroll to position [1812, 0]
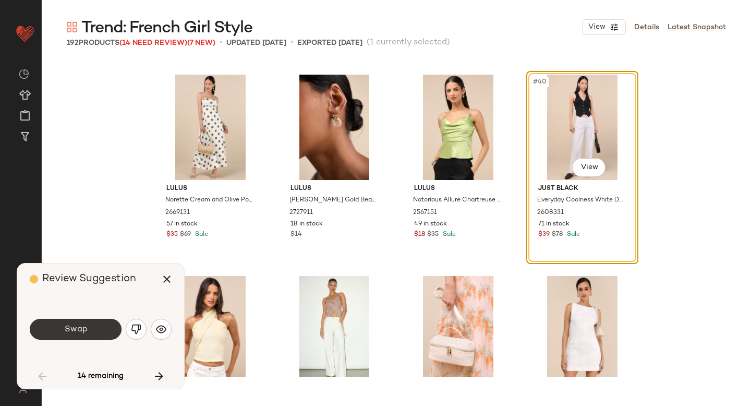
click at [73, 323] on button "Swap" at bounding box center [76, 329] width 92 height 21
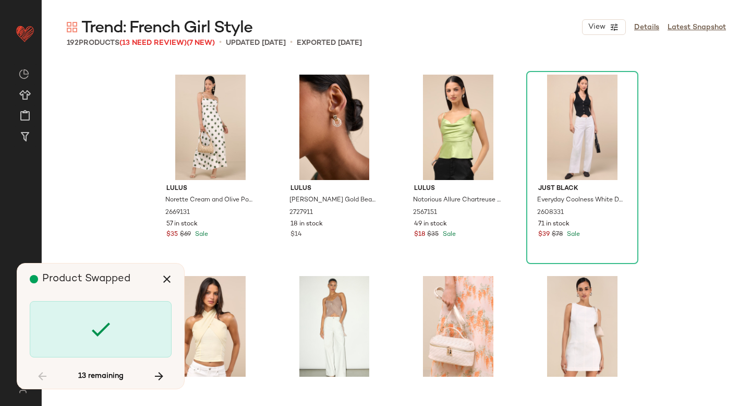
scroll to position [3625, 0]
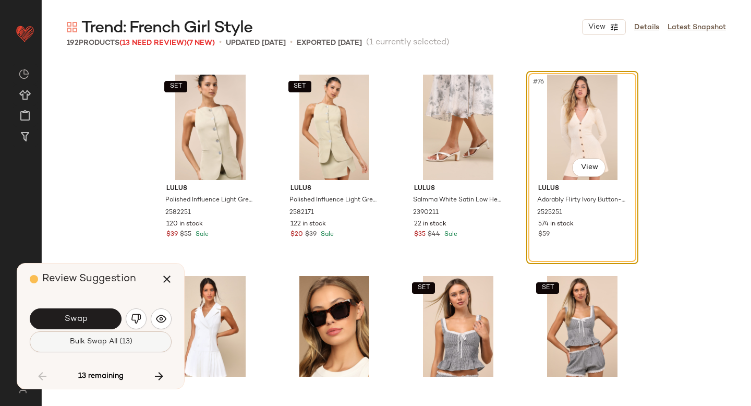
click at [97, 336] on button "Bulk Swap All (13)" at bounding box center [101, 341] width 142 height 21
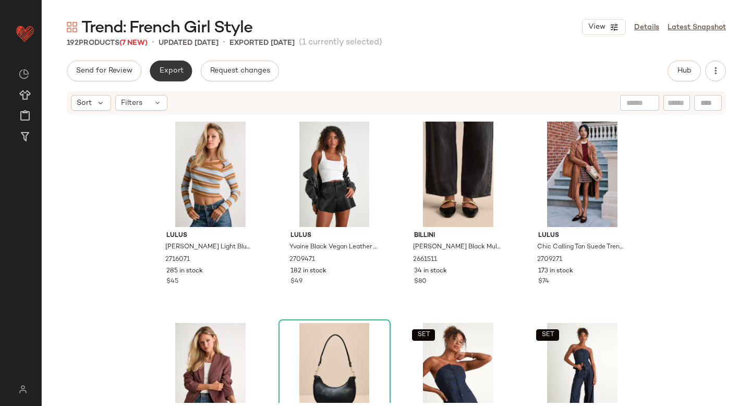
click at [163, 70] on span "Export" at bounding box center [171, 71] width 25 height 8
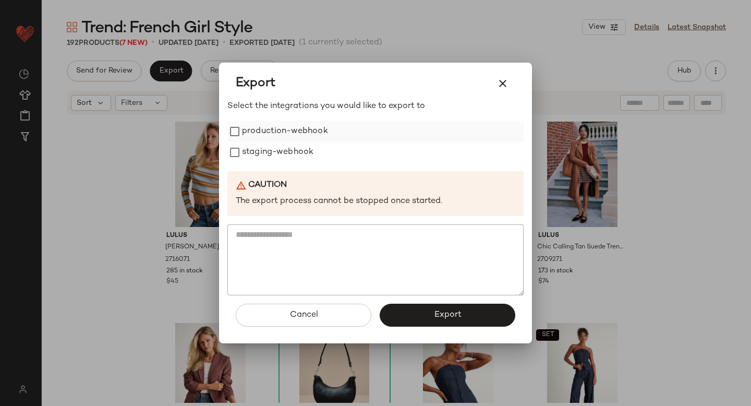
click at [256, 129] on label "production-webhook" at bounding box center [285, 131] width 86 height 21
click at [260, 149] on label "staging-webhook" at bounding box center [277, 152] width 71 height 21
click at [442, 302] on div "Cancel Export" at bounding box center [375, 319] width 296 height 48
click at [442, 315] on span "Export" at bounding box center [448, 315] width 28 height 10
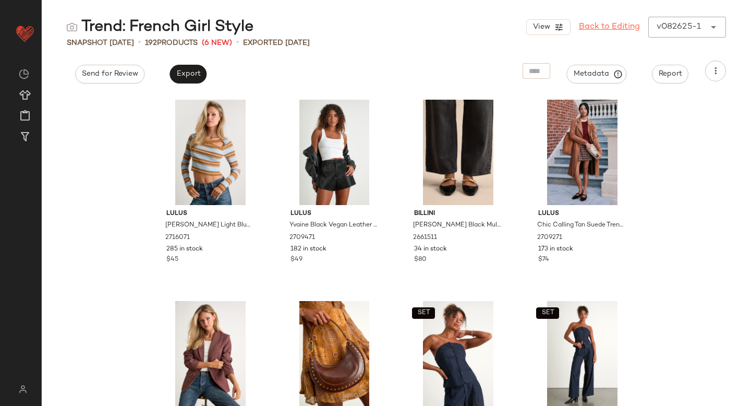
click at [600, 25] on link "Back to Editing" at bounding box center [609, 27] width 61 height 13
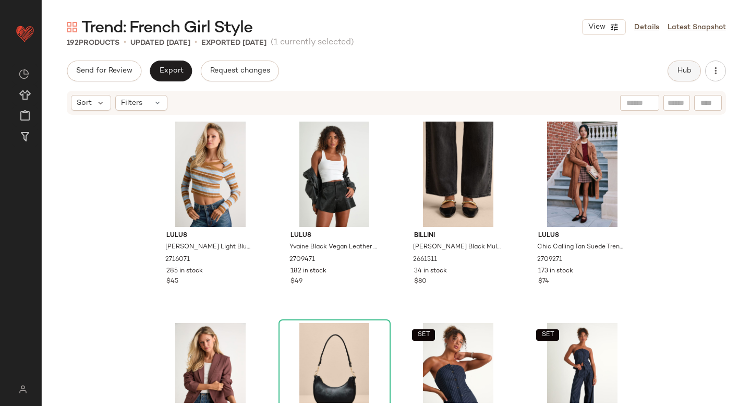
click at [690, 67] on span "Hub" at bounding box center [684, 71] width 15 height 8
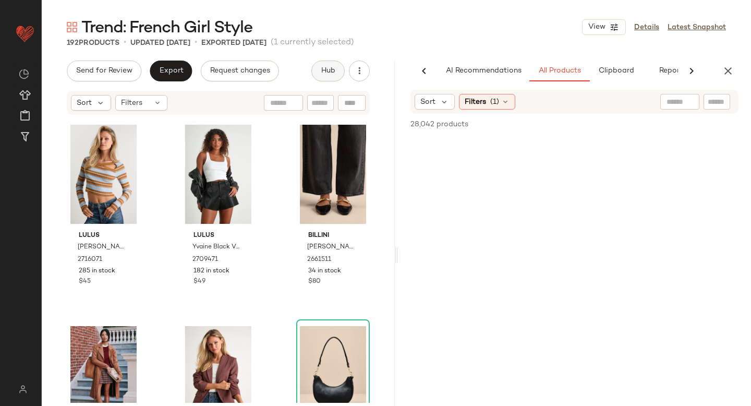
scroll to position [0, 25]
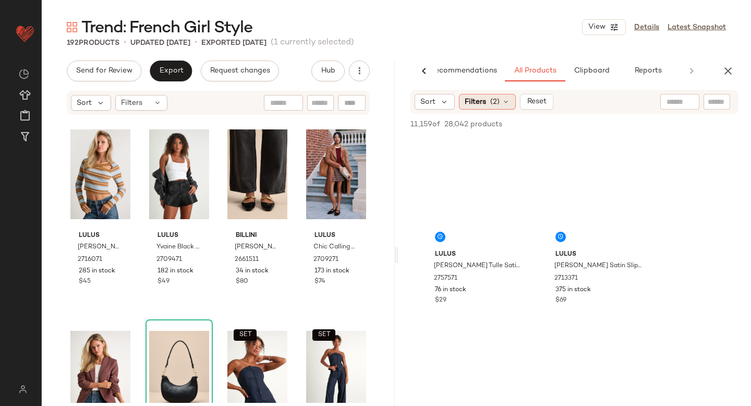
click at [498, 99] on span "(2)" at bounding box center [494, 102] width 9 height 11
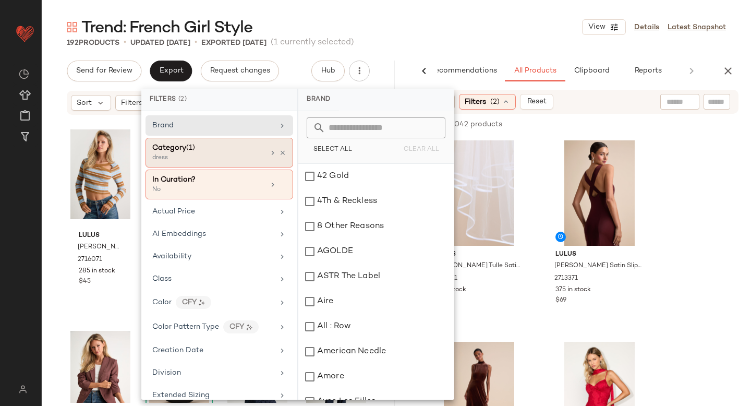
click at [231, 162] on div "dress" at bounding box center [204, 157] width 104 height 9
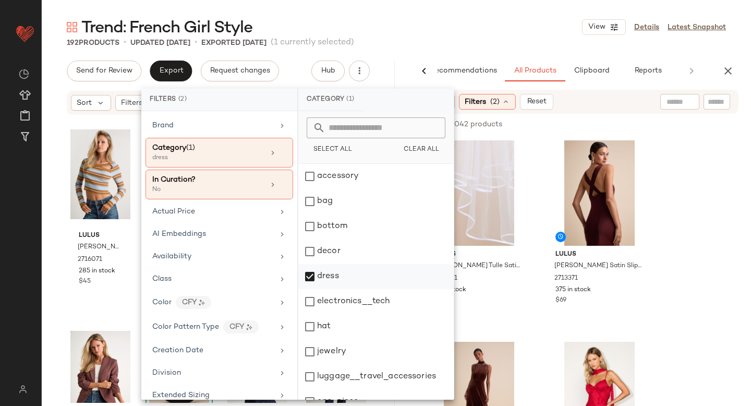
click at [312, 275] on div "dress" at bounding box center [375, 276] width 155 height 25
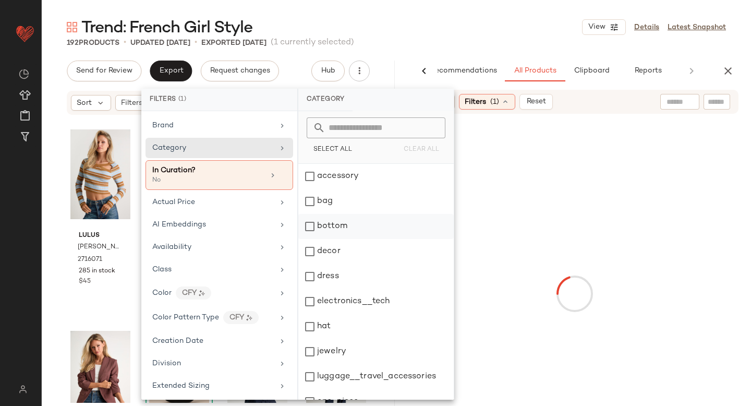
click at [307, 223] on div "bottom" at bounding box center [375, 226] width 155 height 25
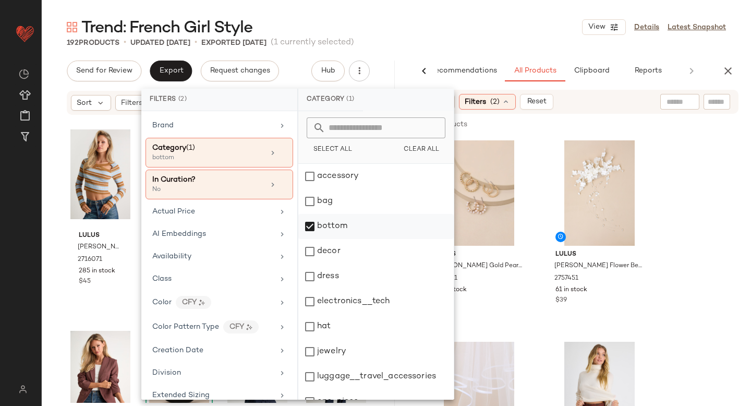
scroll to position [190, 0]
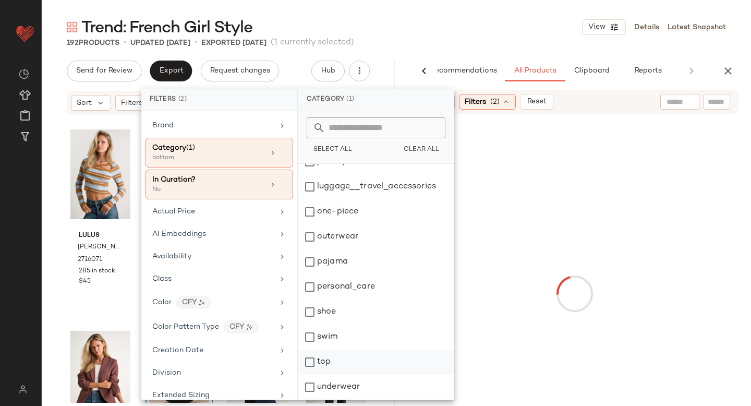
click at [307, 357] on div "top" at bounding box center [375, 362] width 155 height 25
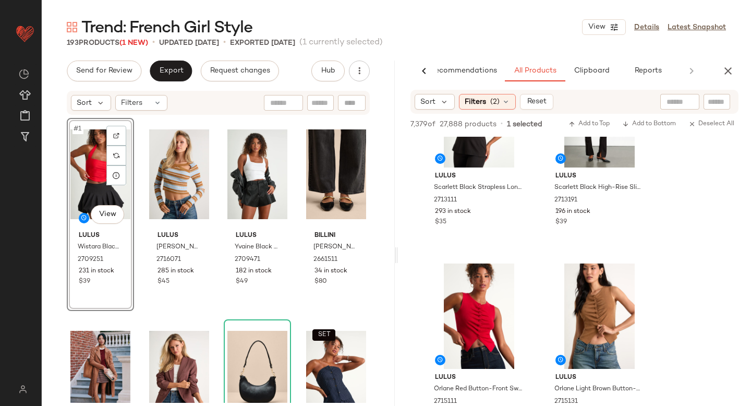
scroll to position [2152, 0]
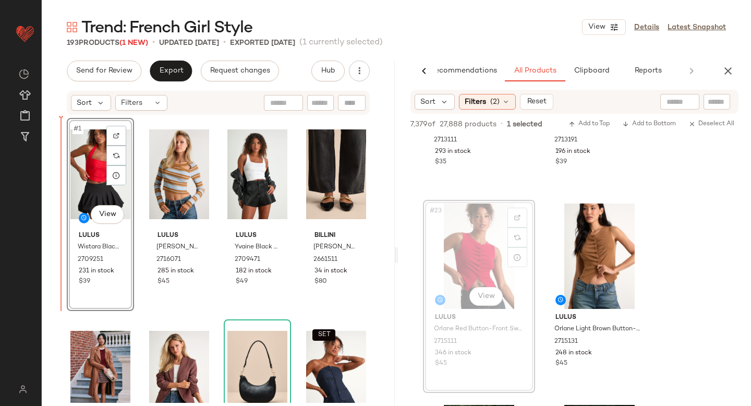
drag, startPoint x: 471, startPoint y: 259, endPoint x: 71, endPoint y: 236, distance: 400.8
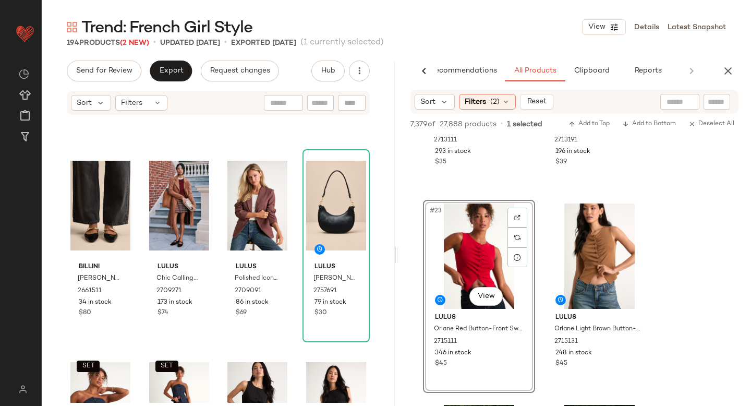
scroll to position [0, 0]
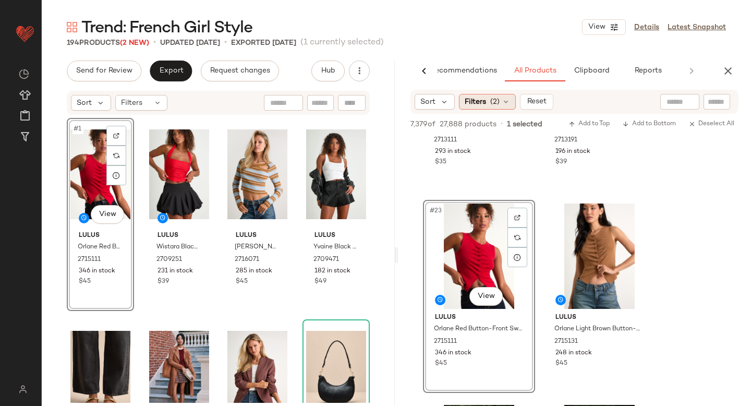
click at [497, 97] on span "(2)" at bounding box center [494, 102] width 9 height 11
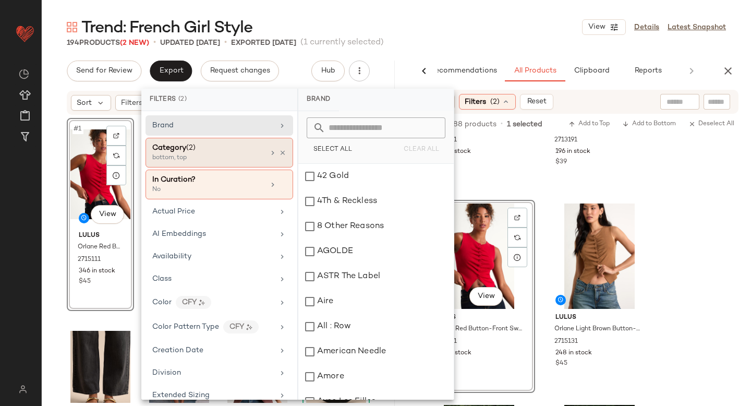
click at [231, 149] on div "Category (2)" at bounding box center [208, 147] width 112 height 11
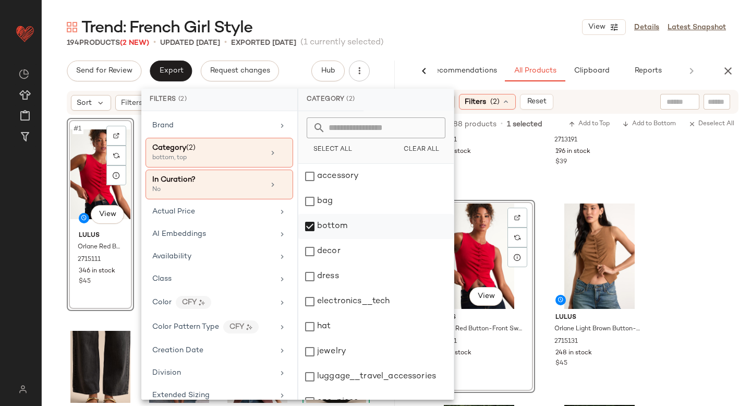
click at [314, 225] on div "bottom" at bounding box center [375, 226] width 155 height 25
click at [314, 271] on div "dress" at bounding box center [375, 276] width 155 height 25
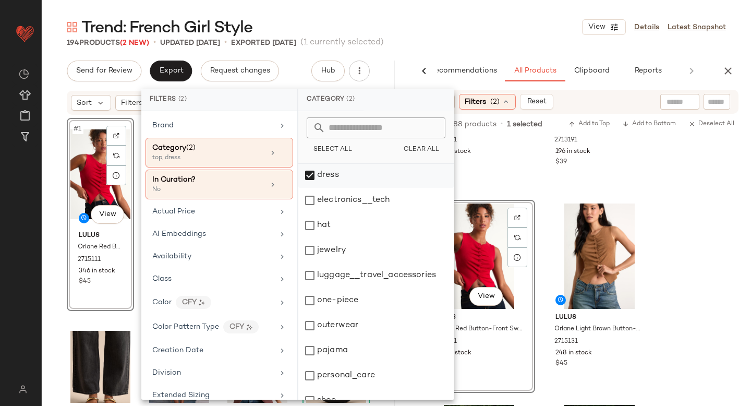
scroll to position [190, 0]
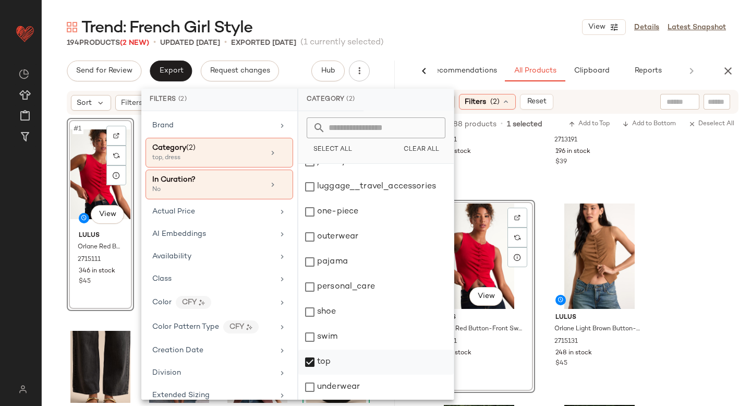
click at [312, 372] on div "top" at bounding box center [375, 362] width 155 height 25
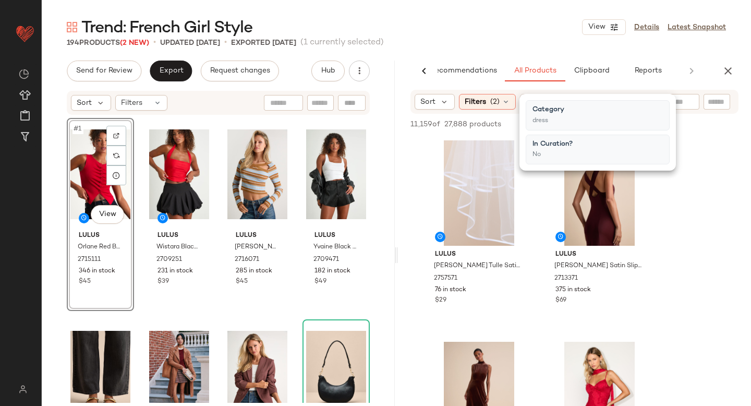
scroll to position [2, 0]
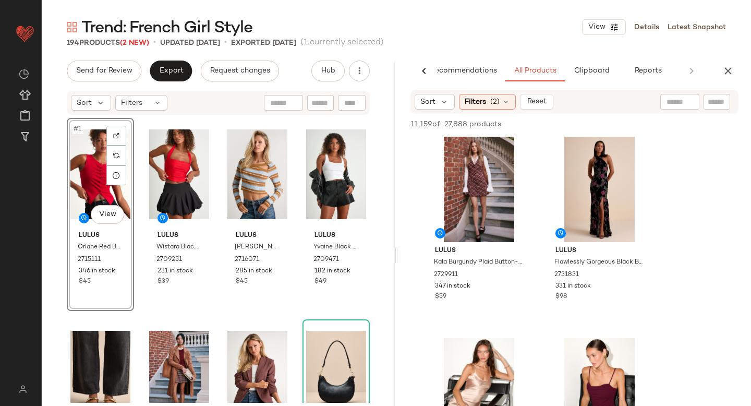
scroll to position [1009, 0]
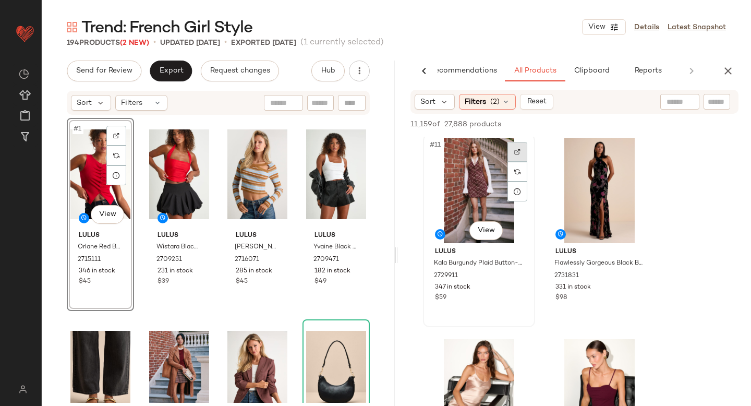
click at [519, 146] on div at bounding box center [518, 152] width 20 height 20
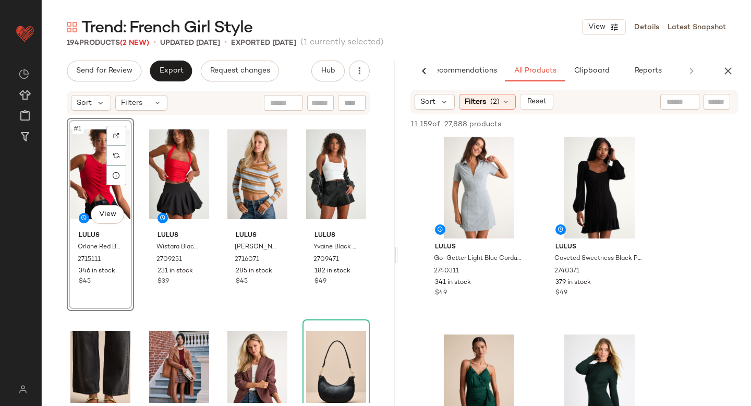
scroll to position [1380, 0]
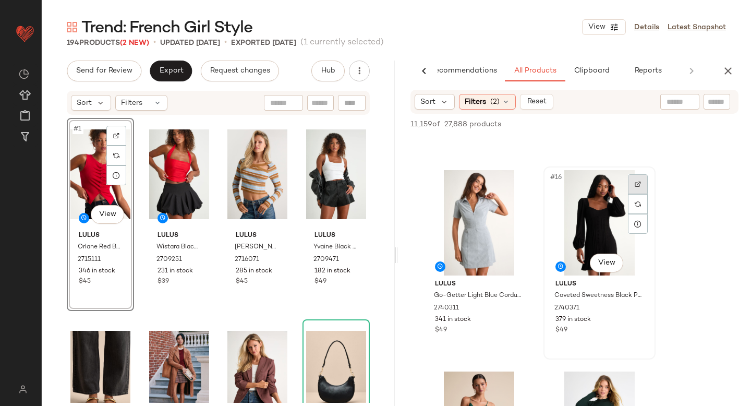
click at [636, 185] on img at bounding box center [638, 184] width 6 height 6
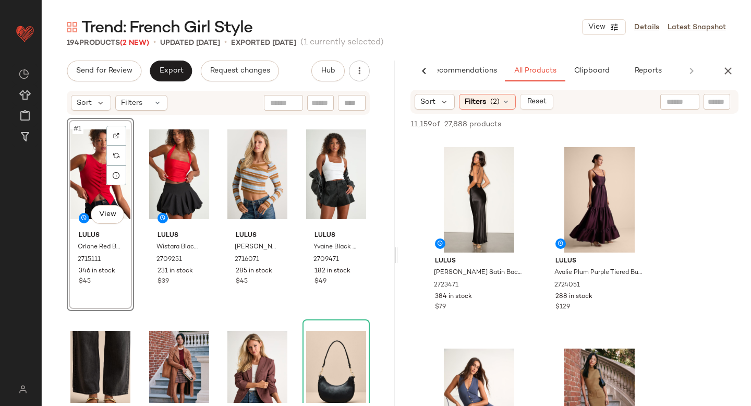
scroll to position [6639, 0]
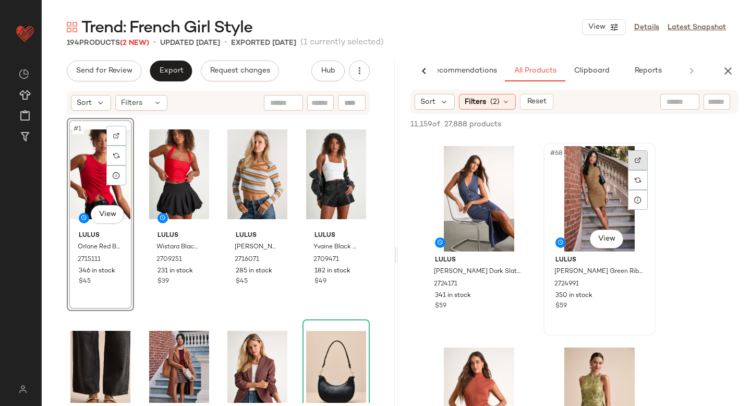
click at [634, 154] on div at bounding box center [638, 160] width 20 height 20
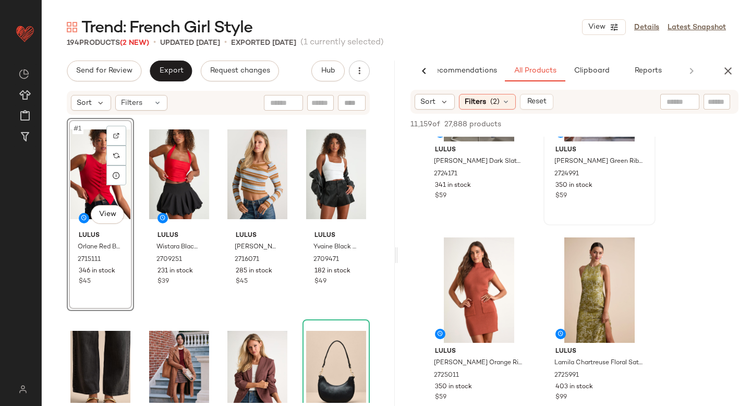
scroll to position [6749, 0]
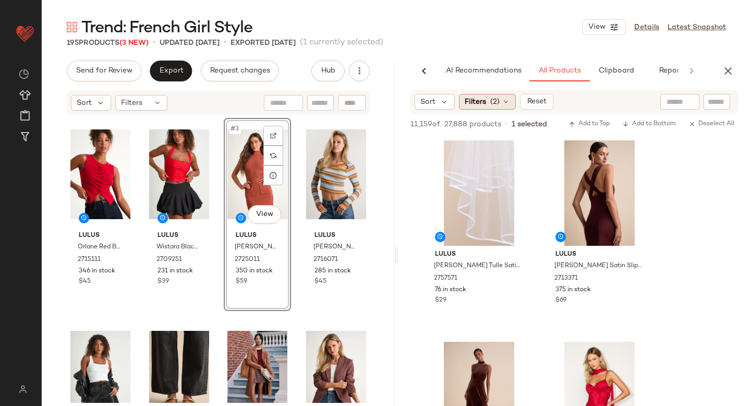
scroll to position [6749, 0]
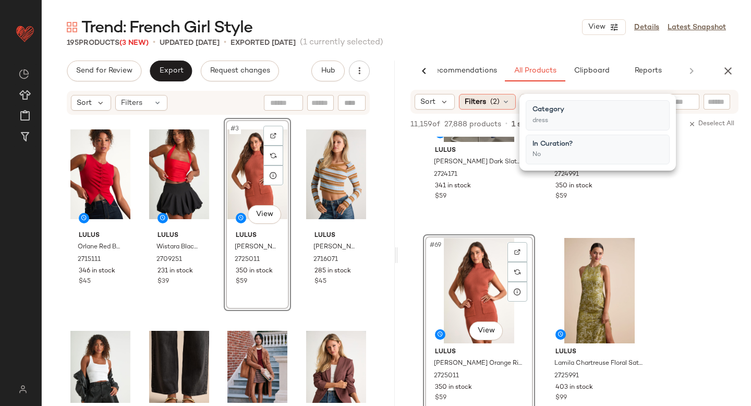
click at [495, 97] on span "(2)" at bounding box center [494, 102] width 9 height 11
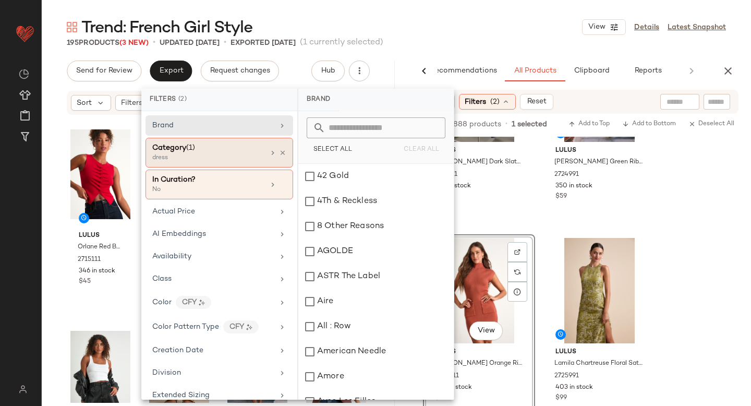
click at [189, 160] on div "dress" at bounding box center [204, 157] width 104 height 9
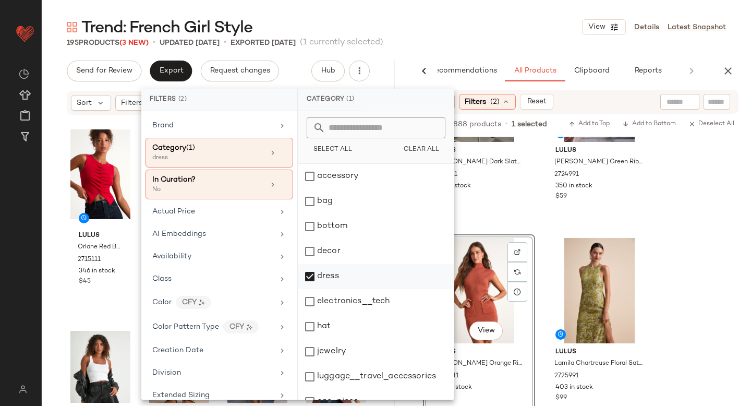
click at [309, 278] on div "dress" at bounding box center [375, 276] width 155 height 25
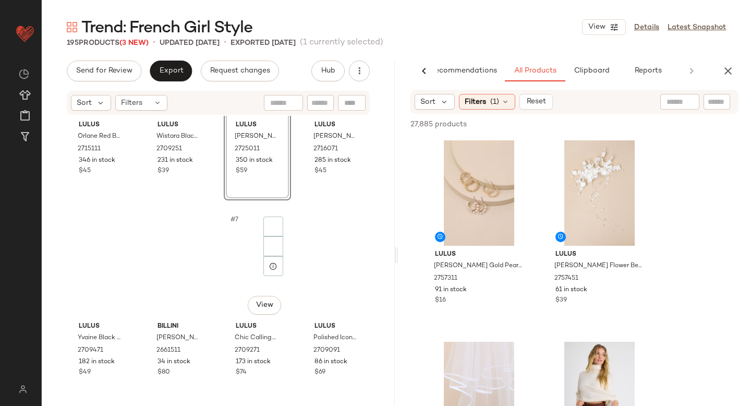
scroll to position [0, 0]
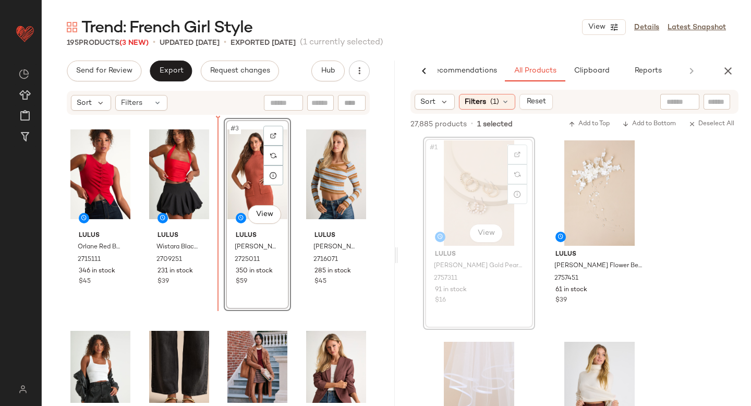
drag, startPoint x: 451, startPoint y: 185, endPoint x: 212, endPoint y: 216, distance: 240.9
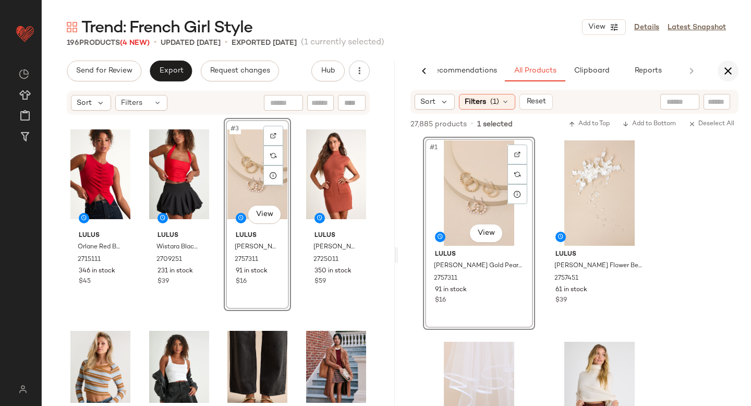
click at [730, 71] on icon "button" at bounding box center [728, 71] width 13 height 13
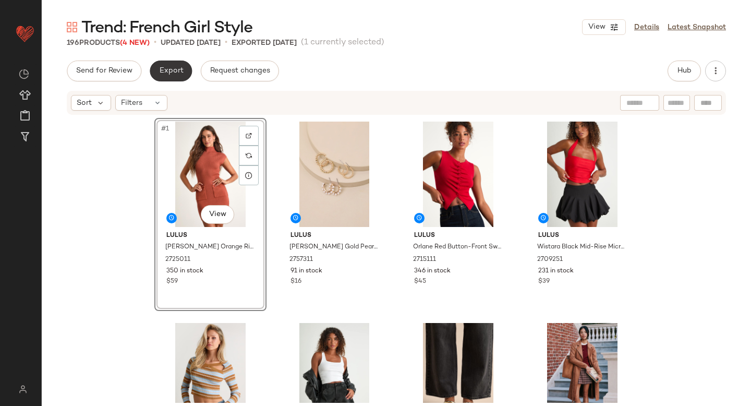
click at [175, 79] on button "Export" at bounding box center [171, 71] width 42 height 21
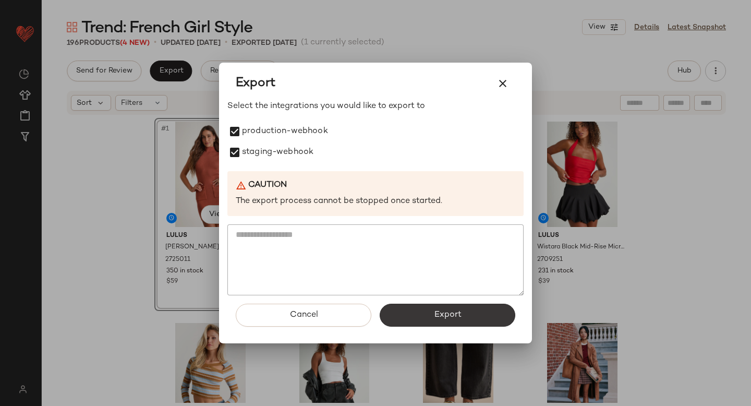
click at [420, 317] on button "Export" at bounding box center [448, 315] width 136 height 23
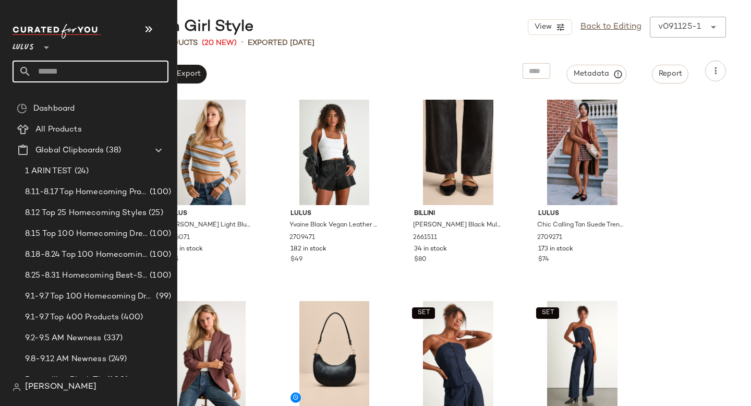
click at [61, 75] on input "text" at bounding box center [99, 72] width 137 height 22
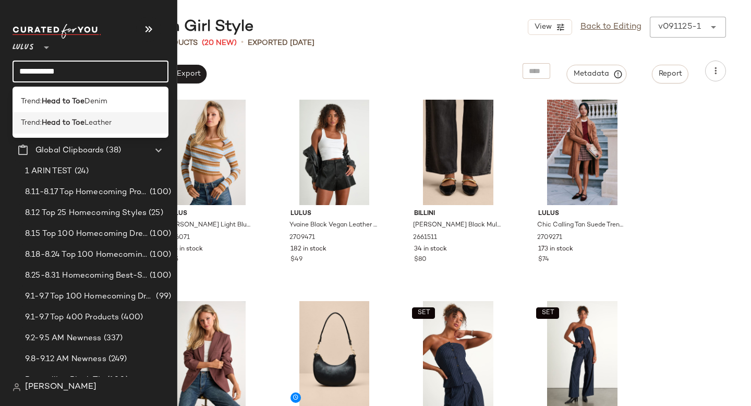
type input "**********"
click at [90, 119] on span "Leather" at bounding box center [98, 122] width 27 height 11
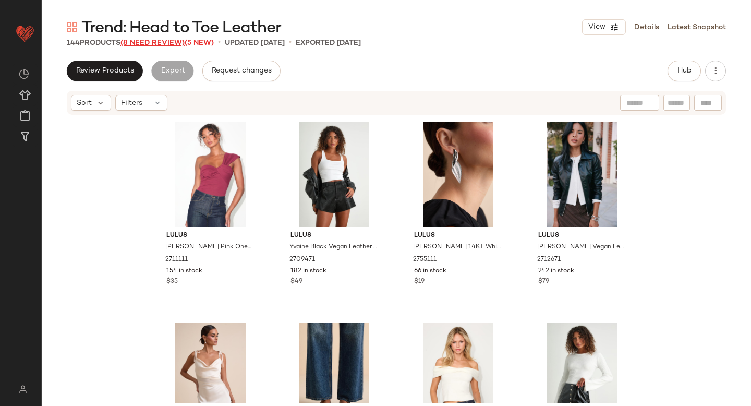
click at [161, 44] on span "(8 Need Review)" at bounding box center [153, 43] width 64 height 8
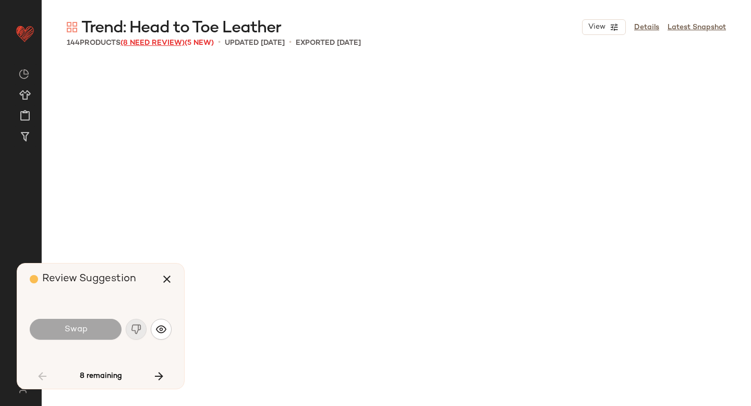
scroll to position [1007, 0]
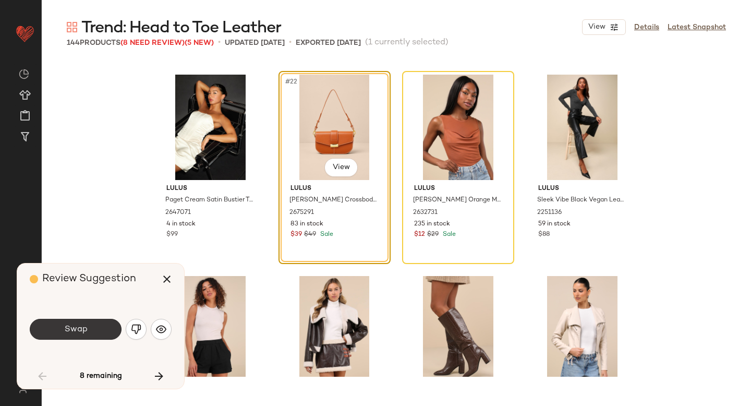
click at [59, 324] on button "Swap" at bounding box center [76, 329] width 92 height 21
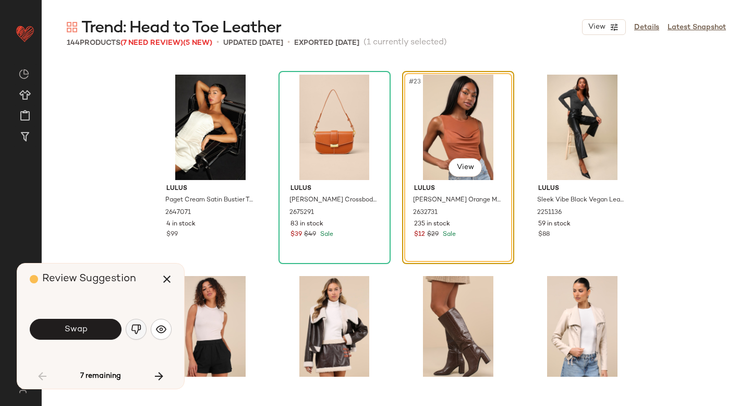
click at [136, 330] on img "button" at bounding box center [136, 329] width 10 height 10
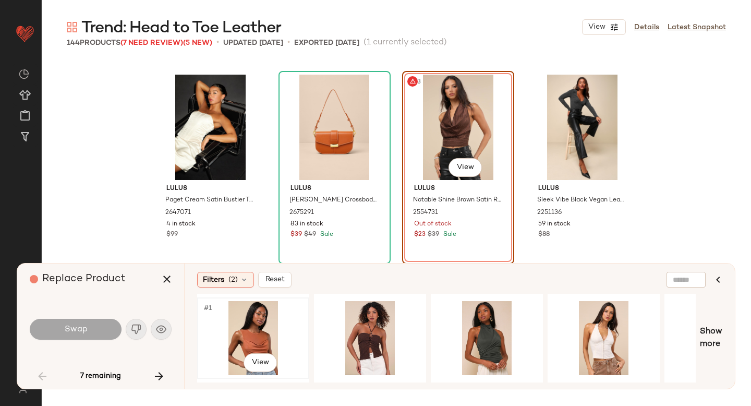
click at [266, 326] on div "#1 View" at bounding box center [253, 338] width 105 height 74
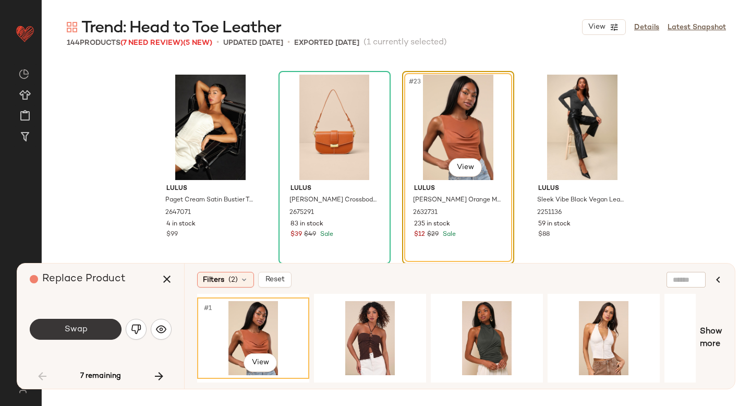
click at [95, 330] on button "Swap" at bounding box center [76, 329] width 92 height 21
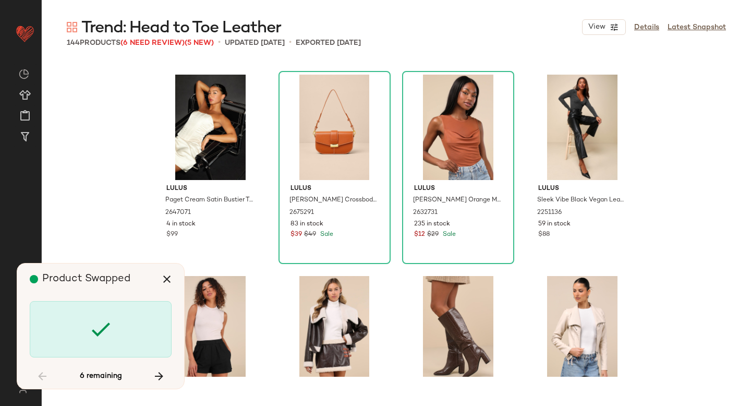
scroll to position [1410, 0]
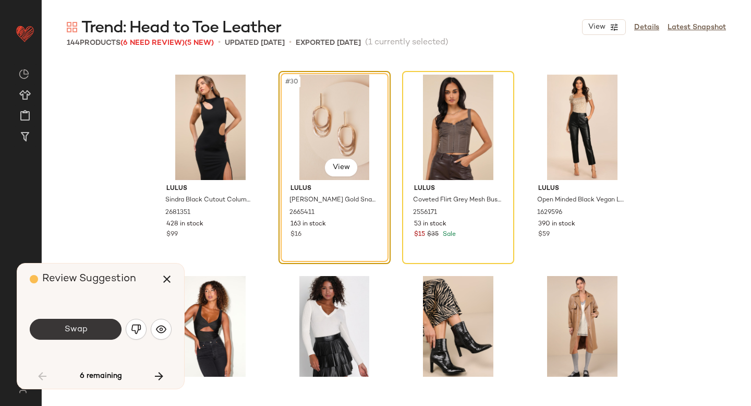
click at [105, 330] on button "Swap" at bounding box center [76, 329] width 92 height 21
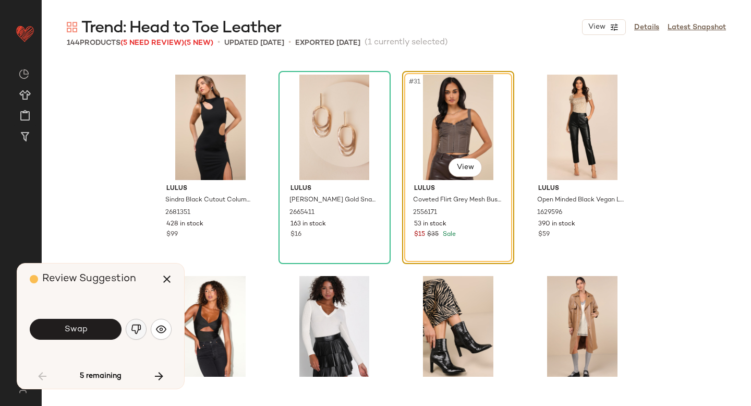
click at [135, 327] on img "button" at bounding box center [136, 329] width 10 height 10
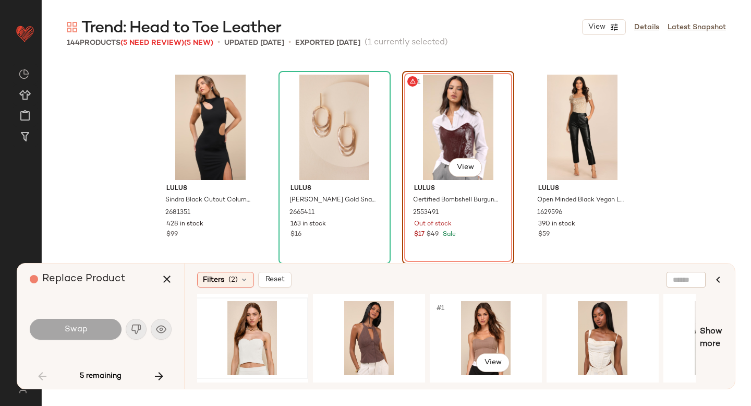
scroll to position [0, 287]
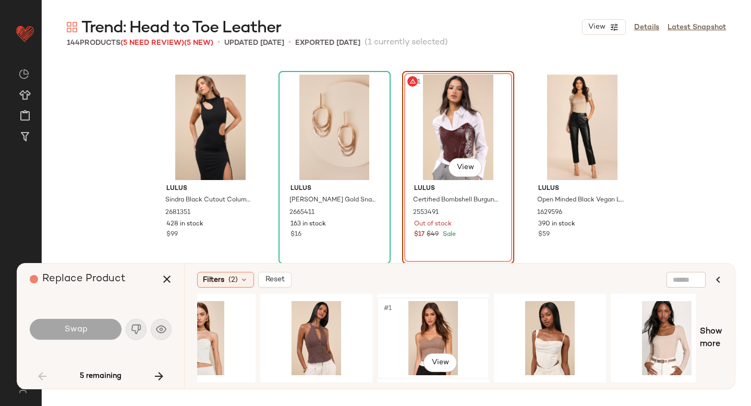
click at [451, 329] on div "#1 View" at bounding box center [433, 338] width 105 height 74
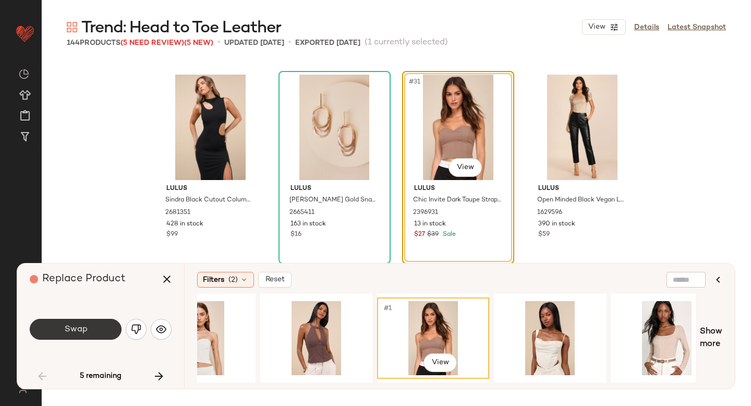
click at [70, 335] on button "Swap" at bounding box center [76, 329] width 92 height 21
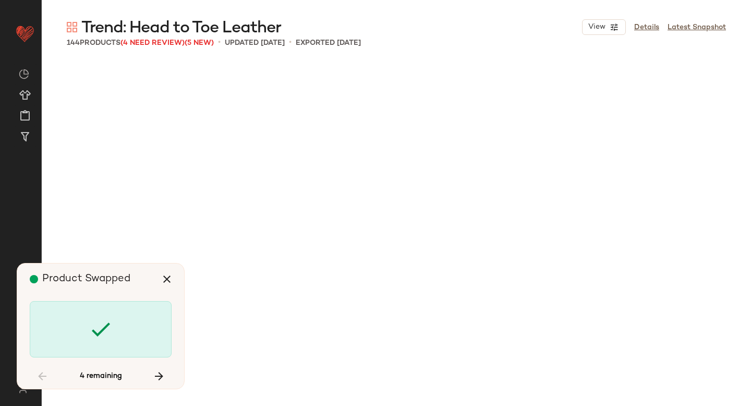
scroll to position [4229, 0]
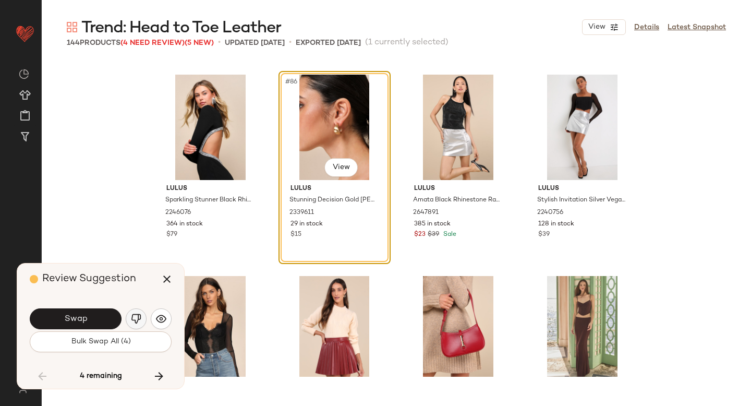
click at [139, 315] on img "button" at bounding box center [136, 319] width 10 height 10
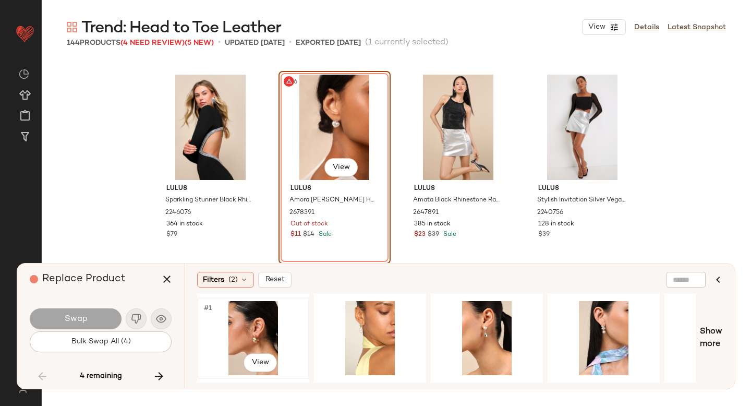
click at [244, 311] on div "#1 View" at bounding box center [253, 338] width 105 height 74
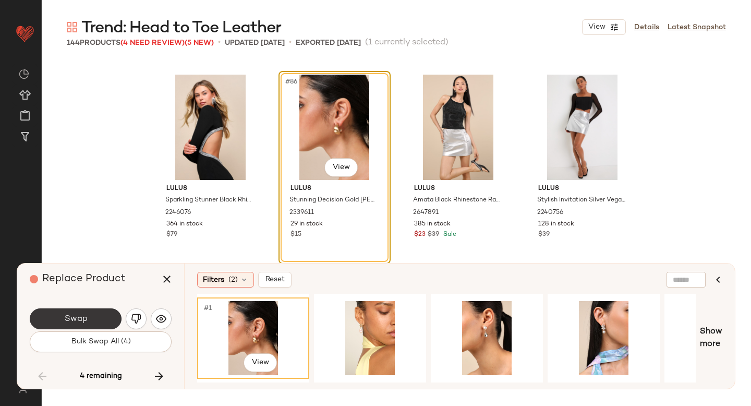
click at [96, 312] on button "Swap" at bounding box center [76, 318] width 92 height 21
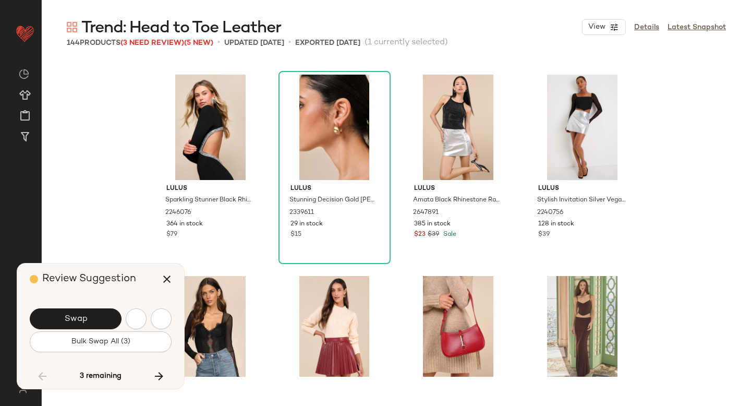
scroll to position [4631, 0]
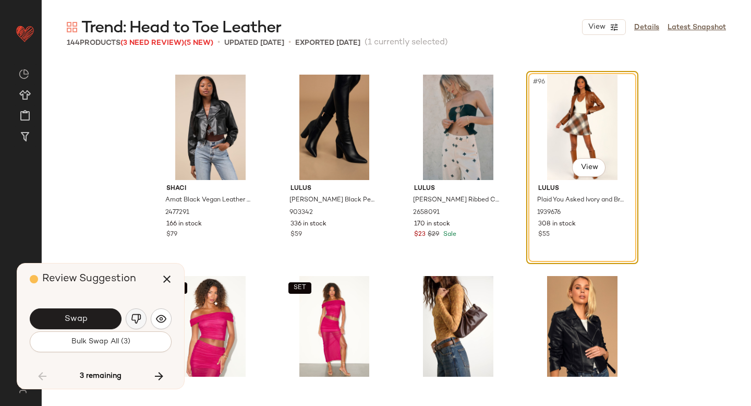
click at [134, 316] on img "button" at bounding box center [136, 319] width 10 height 10
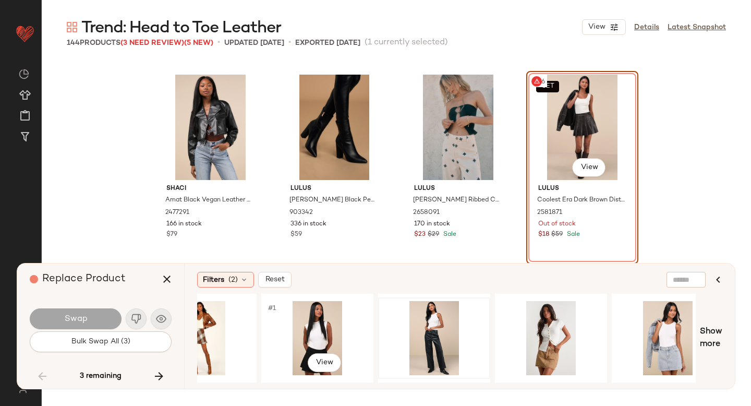
scroll to position [0, 55]
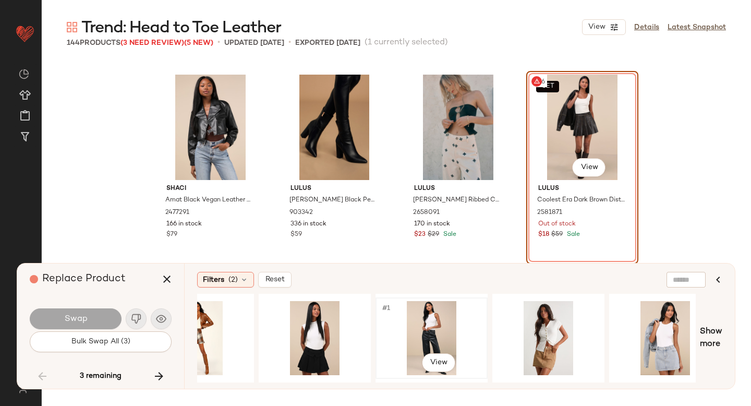
click at [448, 322] on div "#1 View" at bounding box center [431, 338] width 105 height 74
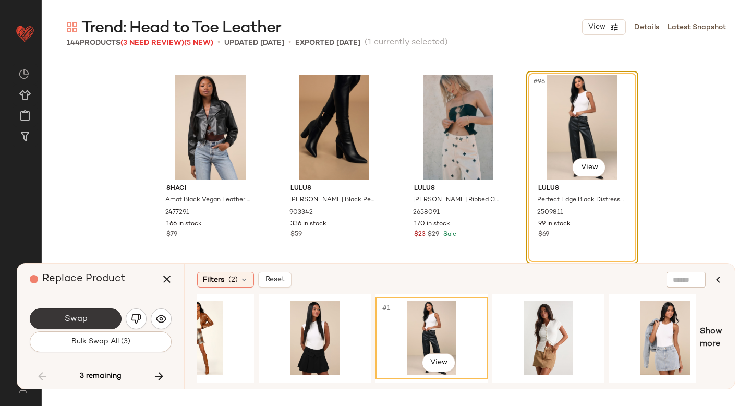
click at [76, 324] on button "Swap" at bounding box center [76, 318] width 92 height 21
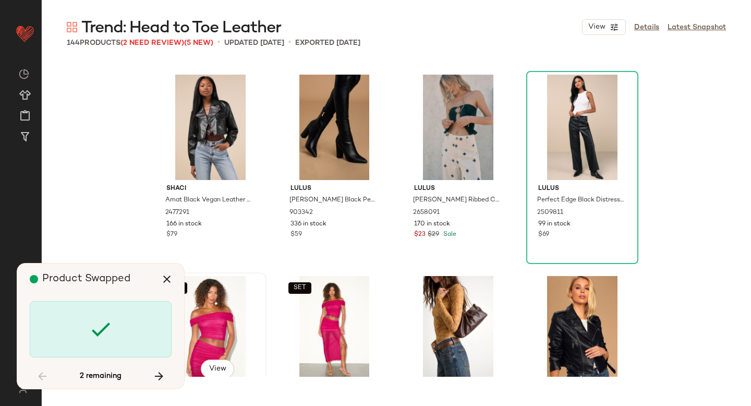
scroll to position [5034, 0]
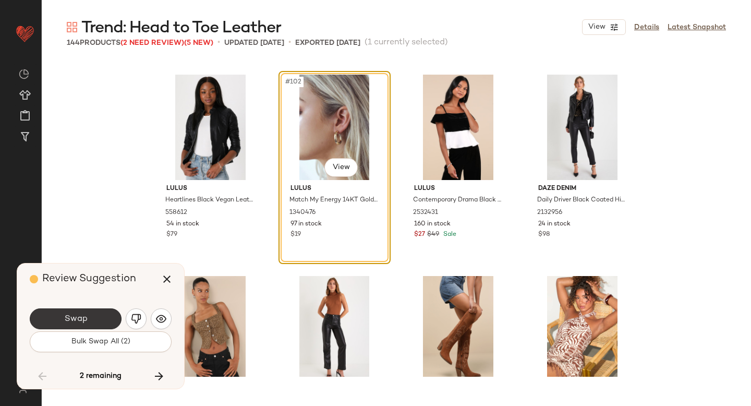
click at [75, 312] on button "Swap" at bounding box center [76, 318] width 92 height 21
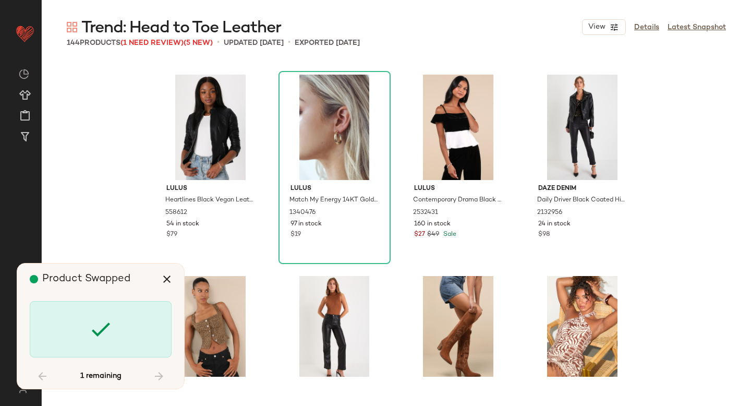
scroll to position [6041, 0]
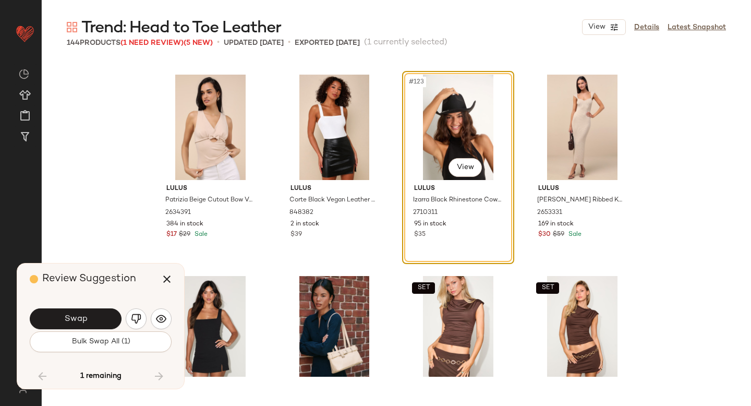
click at [75, 312] on button "Swap" at bounding box center [76, 318] width 92 height 21
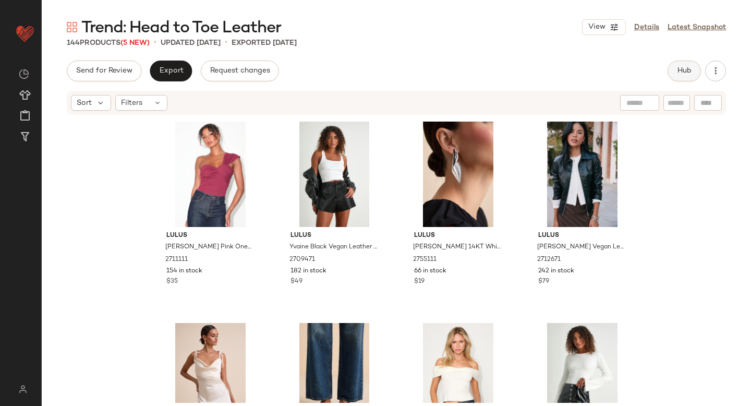
click at [677, 78] on button "Hub" at bounding box center [684, 71] width 33 height 21
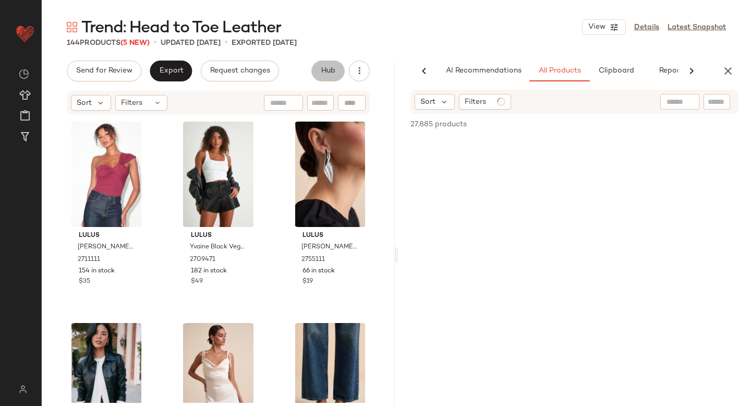
scroll to position [0, 25]
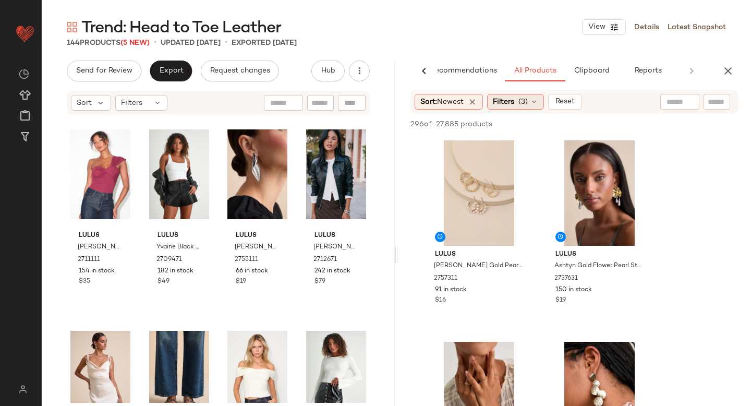
click at [526, 94] on div "Filters (3)" at bounding box center [515, 102] width 57 height 16
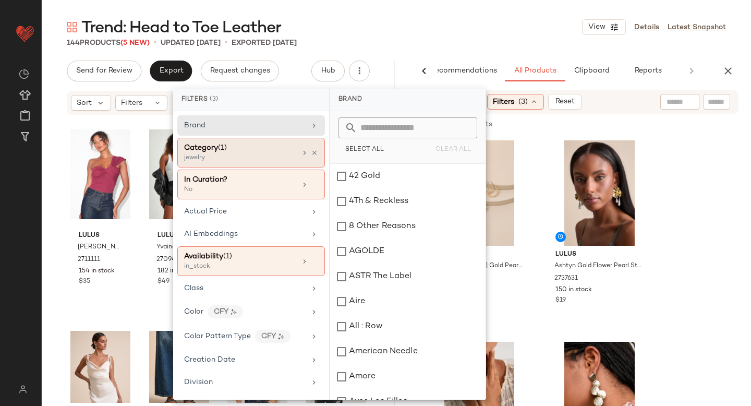
click at [203, 158] on div "jewelry" at bounding box center [236, 157] width 104 height 9
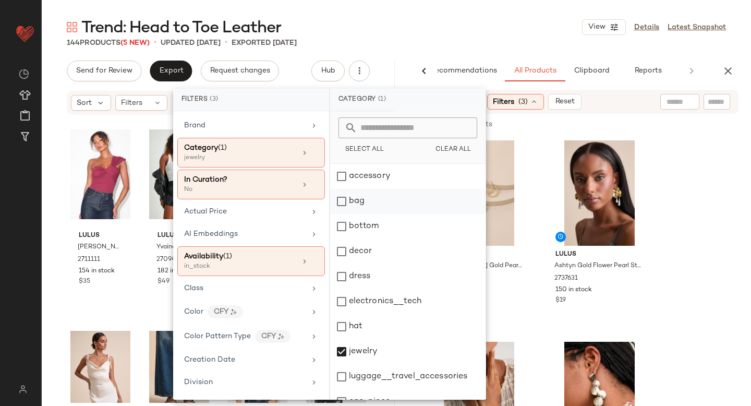
click at [346, 204] on div "bag" at bounding box center [407, 201] width 155 height 25
click at [345, 229] on div "bottom" at bounding box center [407, 226] width 155 height 25
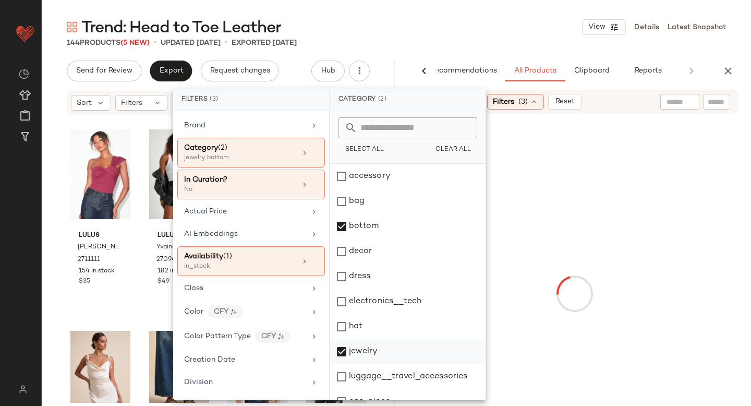
click at [344, 353] on div "jewelry" at bounding box center [407, 351] width 155 height 25
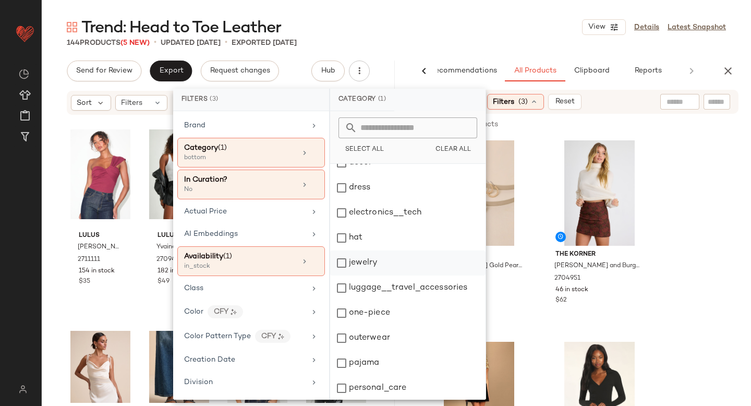
scroll to position [190, 0]
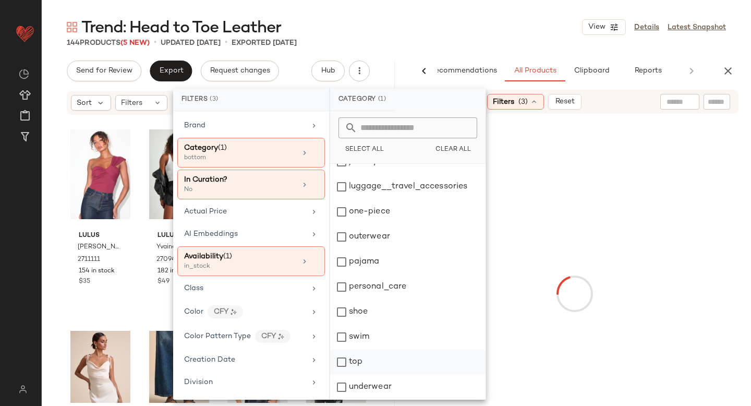
click at [344, 362] on div "top" at bounding box center [407, 362] width 155 height 25
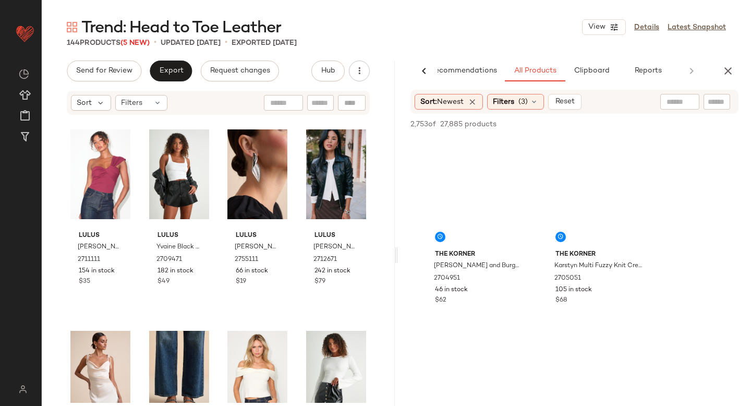
click at [721, 98] on input "text" at bounding box center [717, 102] width 18 height 11
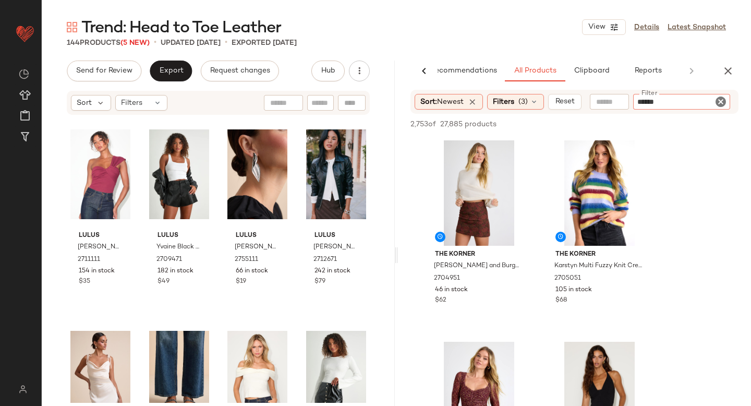
type input "*******"
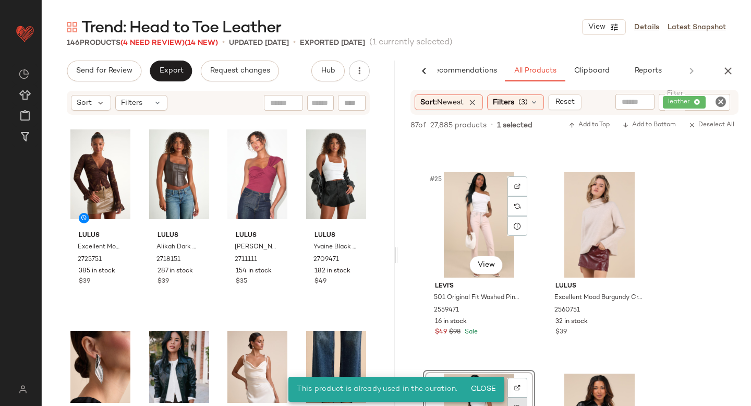
scroll to position [2388, 0]
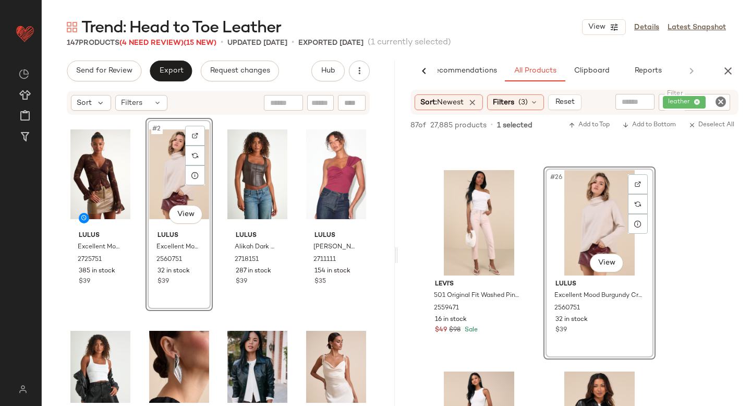
click at [719, 105] on icon "Clear Filter" at bounding box center [721, 101] width 13 height 13
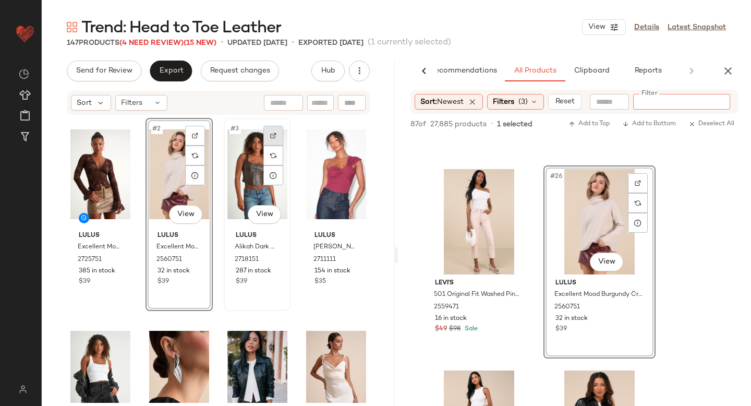
click at [271, 138] on img at bounding box center [273, 136] width 6 height 6
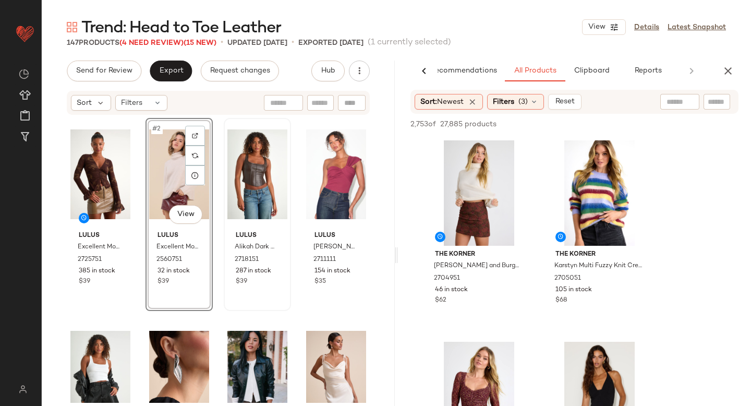
click at [719, 109] on div at bounding box center [717, 102] width 27 height 16
paste input "*******"
type input "*******"
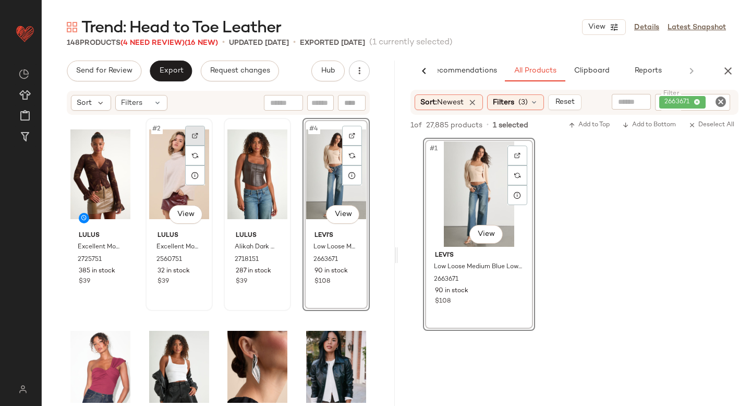
click at [185, 138] on div at bounding box center [195, 136] width 20 height 20
click at [721, 98] on icon "Clear Filter" at bounding box center [721, 101] width 13 height 13
paste input "*******"
type input "*******"
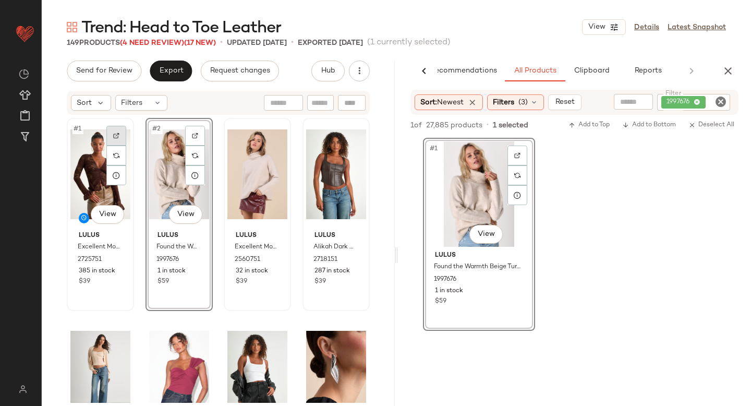
click at [118, 136] on img at bounding box center [116, 136] width 6 height 6
click at [723, 99] on icon "Clear Filter" at bounding box center [721, 101] width 13 height 13
paste input "*******"
type input "*******"
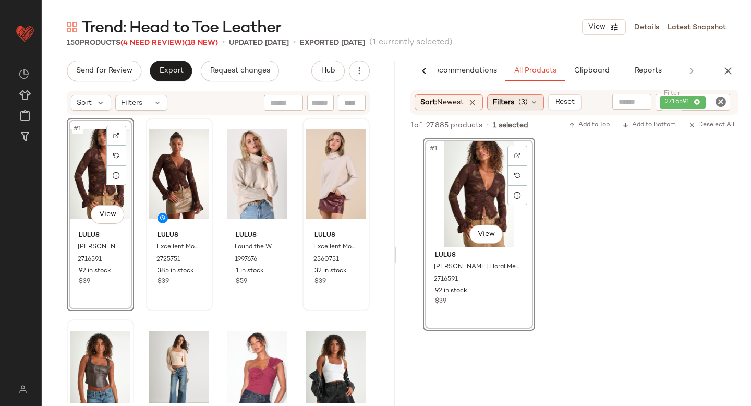
click at [518, 102] on div "Filters (3)" at bounding box center [515, 102] width 57 height 16
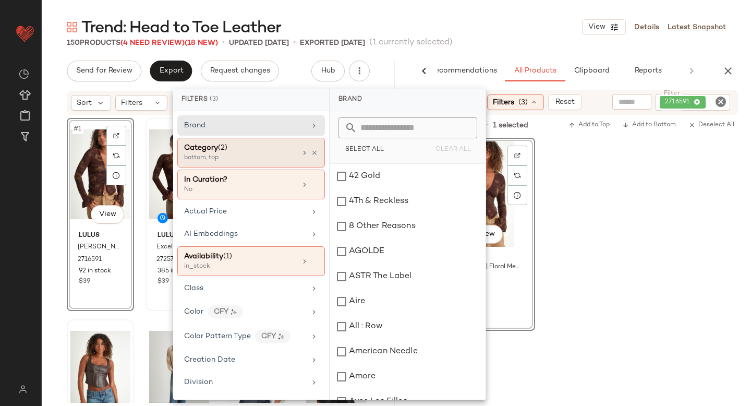
click at [247, 159] on div "bottom, top" at bounding box center [236, 157] width 104 height 9
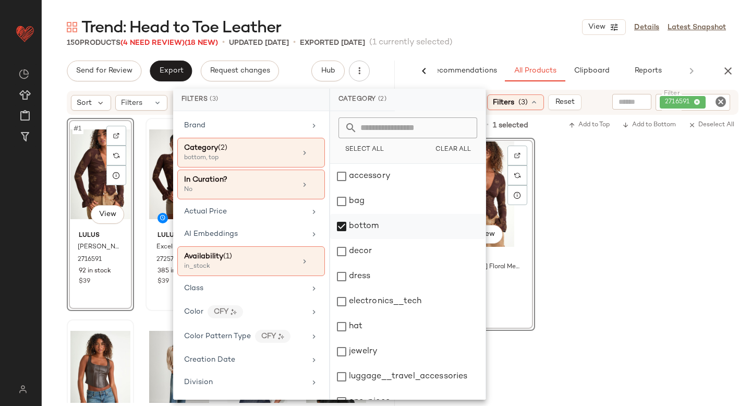
click at [347, 227] on div "bottom" at bounding box center [407, 226] width 155 height 25
click at [345, 275] on div "dress" at bounding box center [407, 276] width 155 height 25
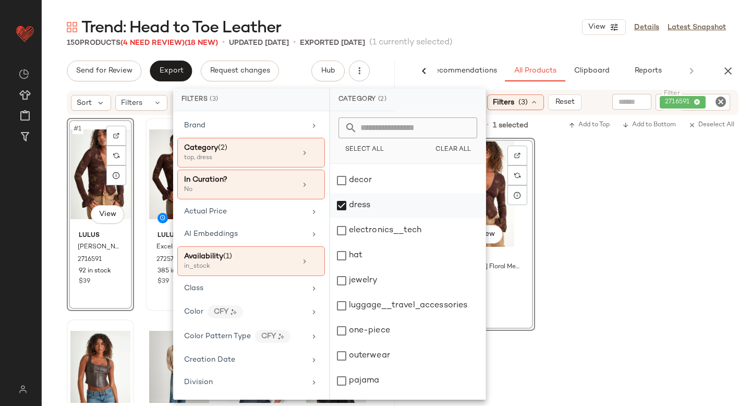
scroll to position [190, 0]
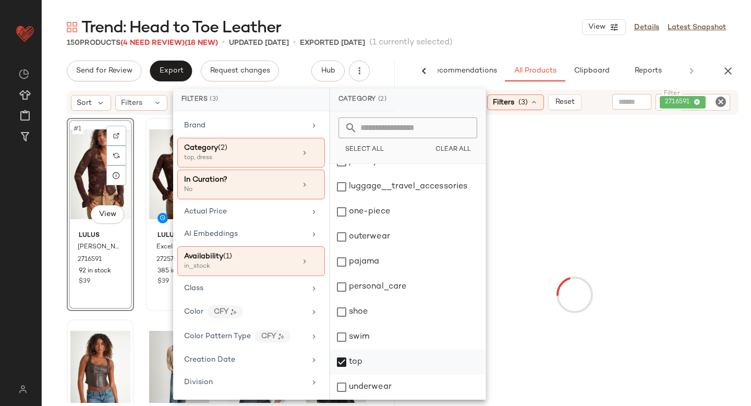
click at [344, 366] on div "top" at bounding box center [407, 362] width 155 height 25
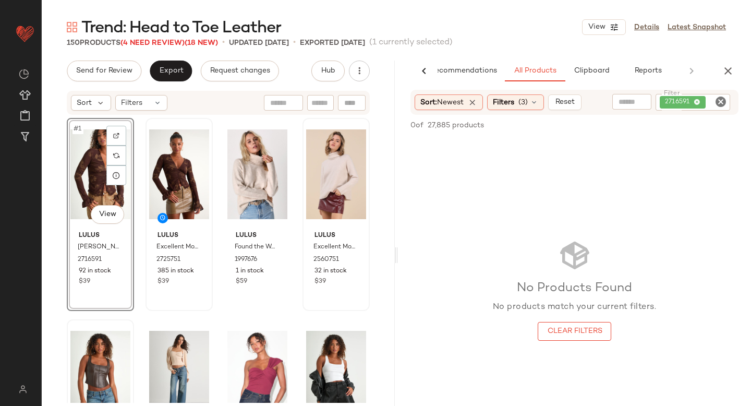
click at [725, 99] on icon "Clear Filter" at bounding box center [721, 101] width 13 height 13
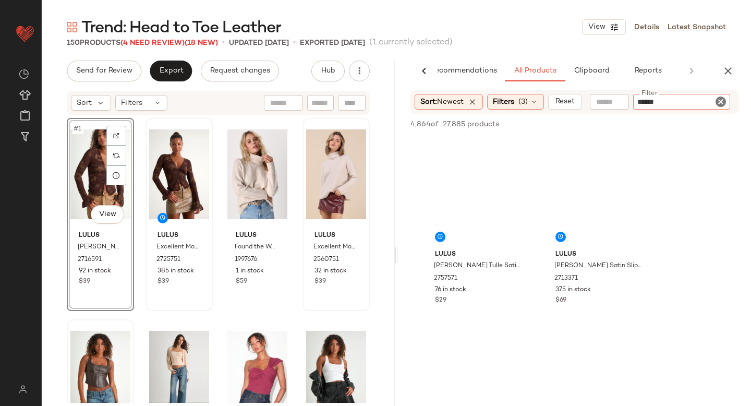
type input "*******"
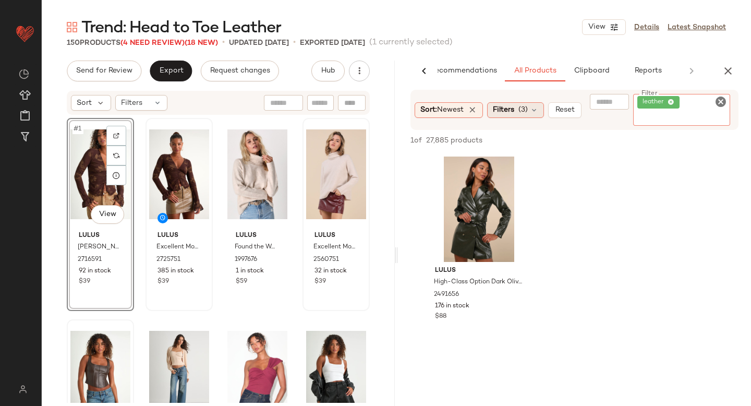
click at [529, 110] on div "Sort: Newest Filters (3) Reset Filter leather Filter" at bounding box center [575, 110] width 328 height 40
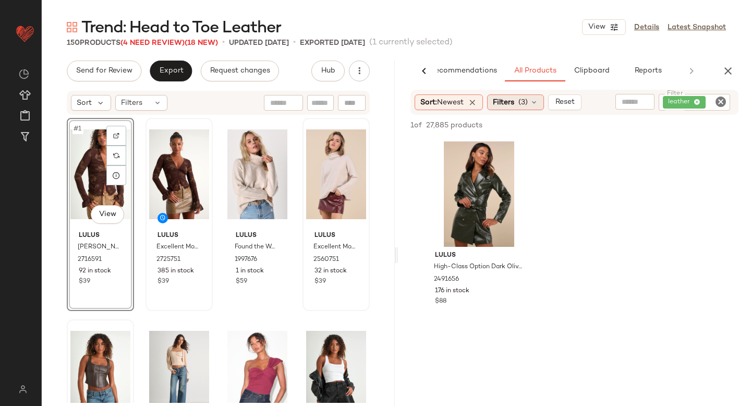
click at [529, 110] on div "Sort: Newest Filters (3) Reset Filter leather Filter" at bounding box center [575, 102] width 328 height 25
click at [526, 107] on span "(3)" at bounding box center [523, 102] width 9 height 11
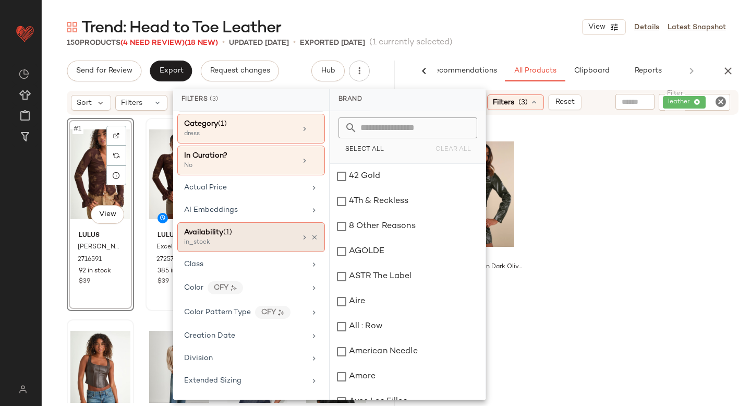
scroll to position [0, 0]
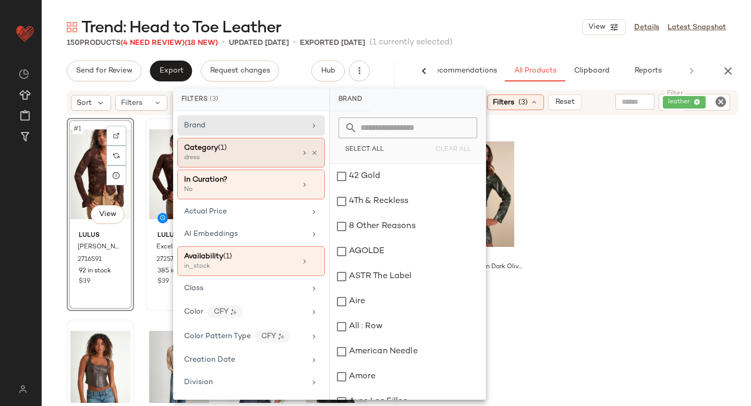
click at [274, 157] on div "dress" at bounding box center [236, 157] width 104 height 9
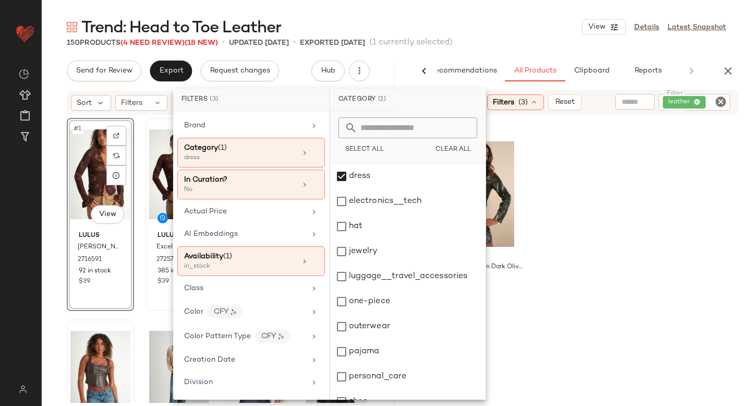
scroll to position [190, 0]
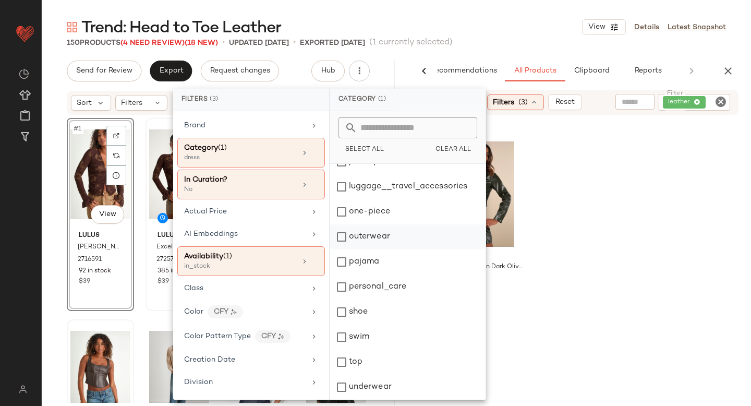
click at [342, 237] on div "outerwear" at bounding box center [407, 236] width 155 height 25
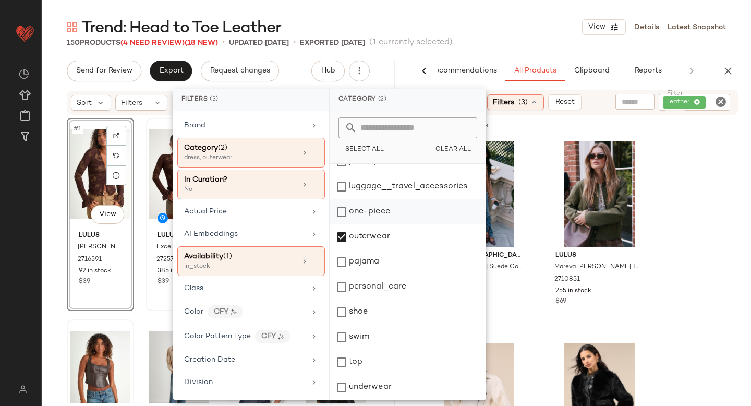
click at [386, 208] on div "one-piece" at bounding box center [407, 211] width 155 height 25
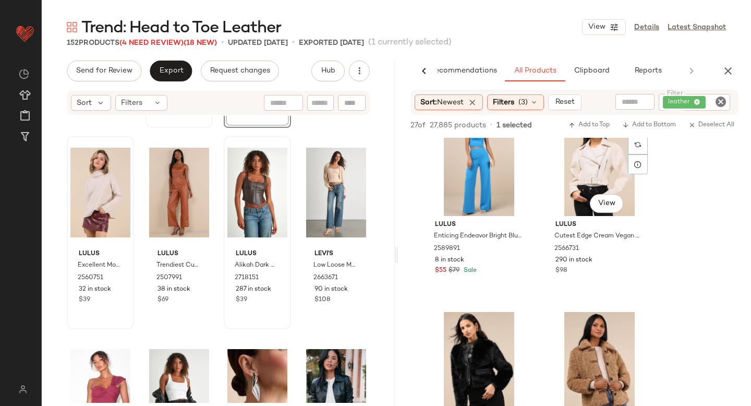
scroll to position [236, 0]
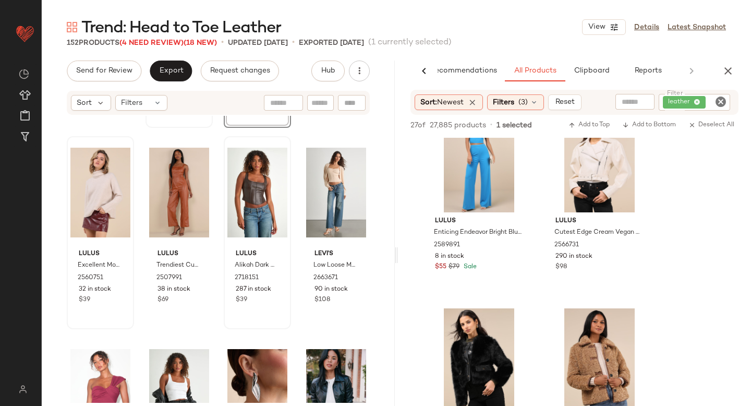
click at [720, 99] on icon "Clear Filter" at bounding box center [721, 101] width 13 height 13
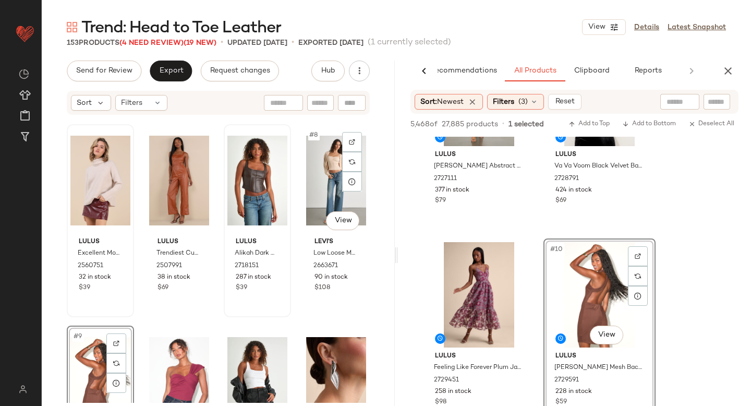
scroll to position [196, 0]
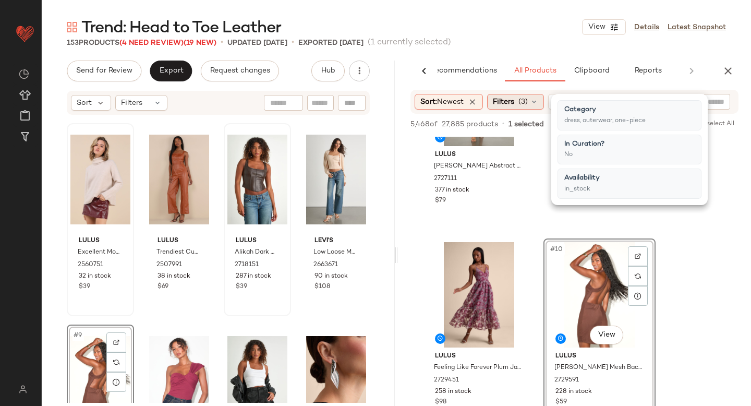
click at [527, 102] on span "(3)" at bounding box center [523, 102] width 9 height 11
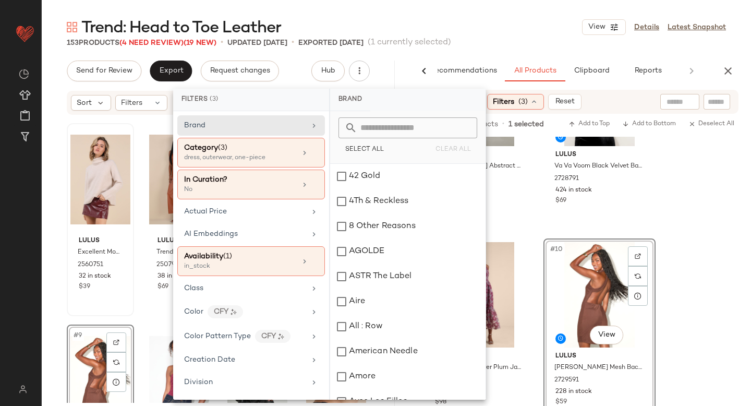
click at [238, 153] on div "dress, outerwear, one-piece" at bounding box center [236, 157] width 104 height 9
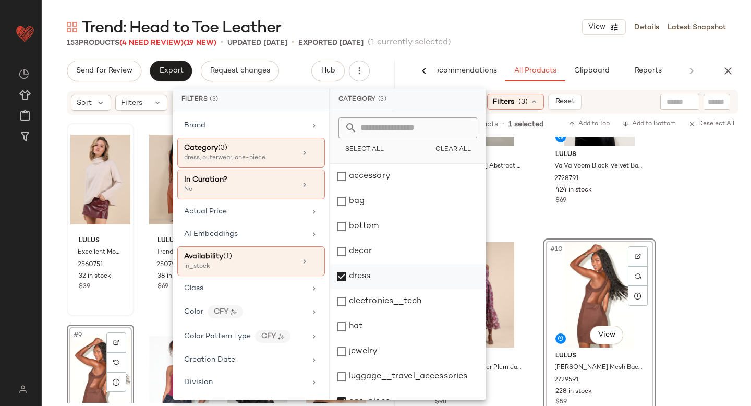
click at [347, 275] on div "dress" at bounding box center [407, 276] width 155 height 25
click at [336, 204] on div "bag" at bounding box center [407, 201] width 155 height 25
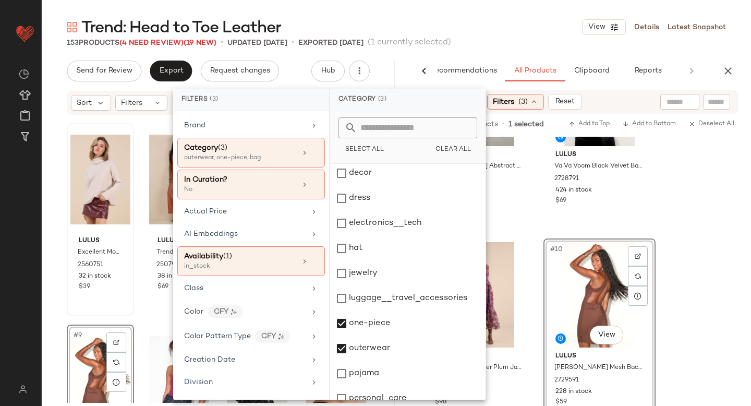
scroll to position [190, 0]
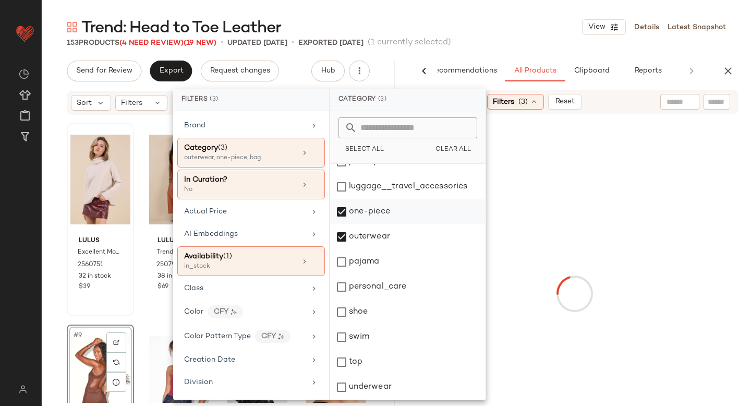
click at [341, 219] on div "one-piece" at bounding box center [407, 211] width 155 height 25
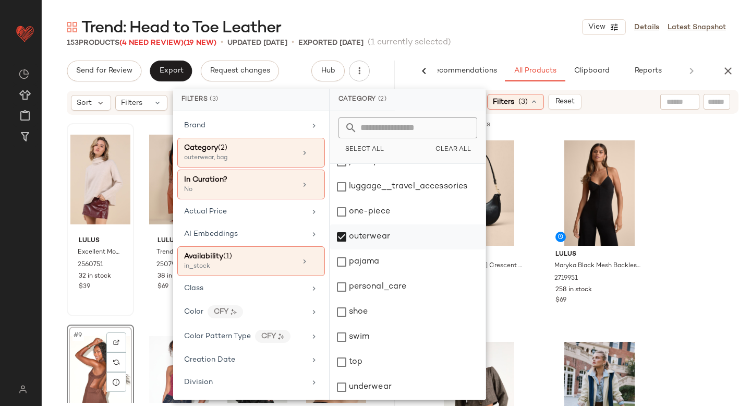
click at [343, 232] on div "outerwear" at bounding box center [407, 236] width 155 height 25
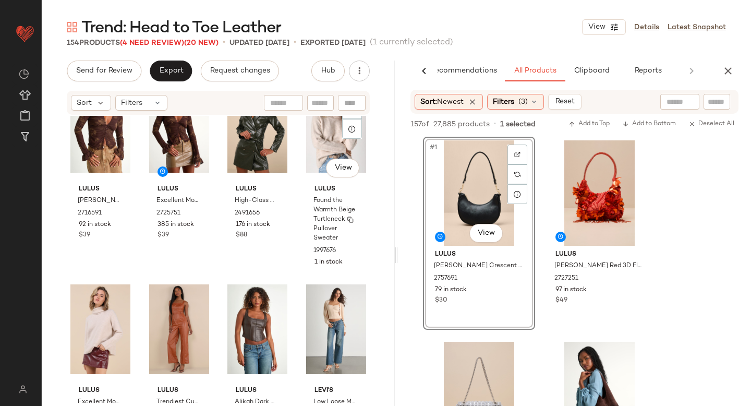
scroll to position [45, 0]
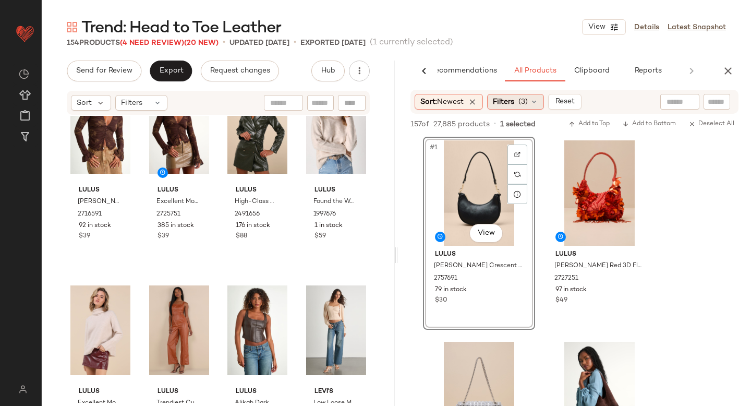
click at [531, 98] on div "Filters (3)" at bounding box center [515, 102] width 57 height 16
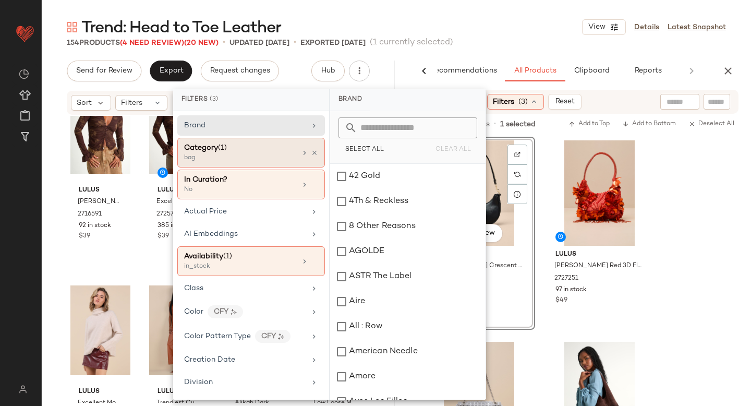
click at [249, 146] on div "Category (1)" at bounding box center [240, 147] width 112 height 11
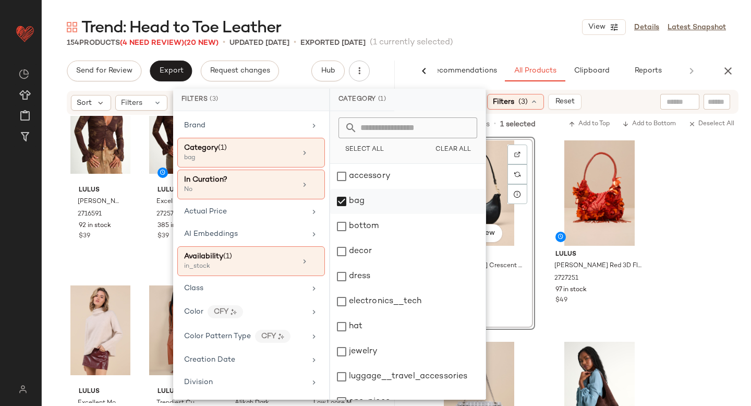
click at [340, 202] on div "bag" at bounding box center [407, 201] width 155 height 25
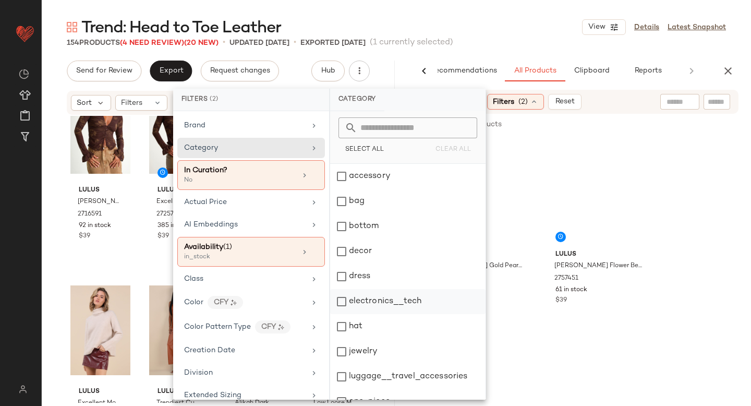
scroll to position [190, 0]
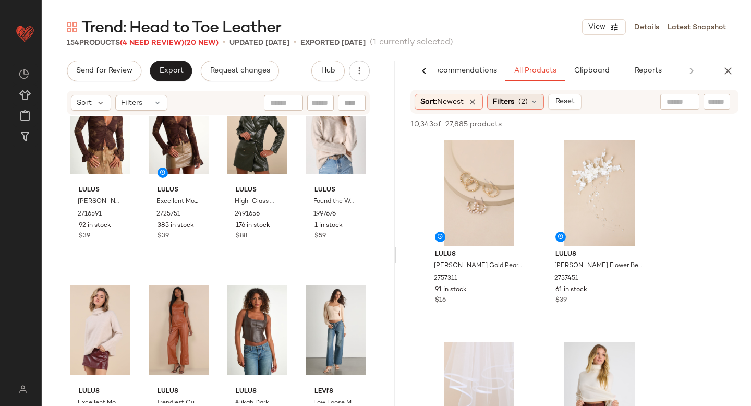
click at [514, 101] on span "Filters" at bounding box center [503, 102] width 21 height 11
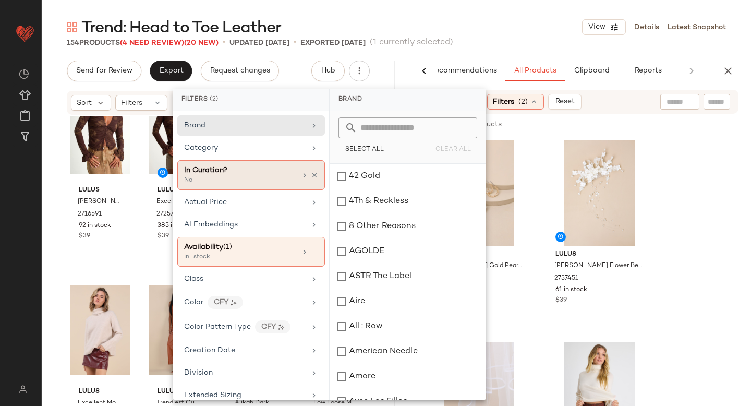
click at [256, 186] on div "In Curation? No" at bounding box center [251, 175] width 148 height 30
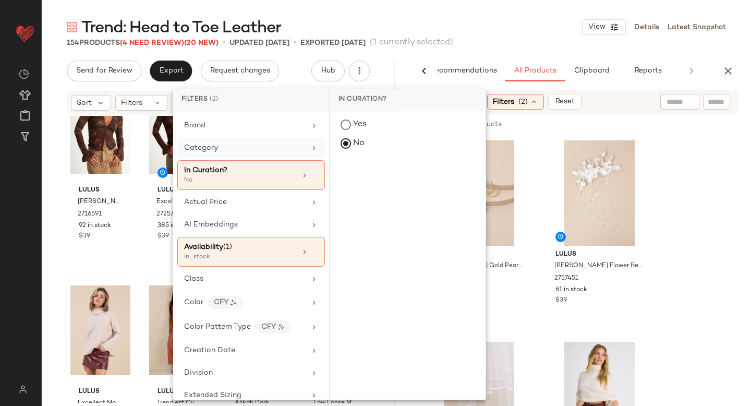
click at [242, 146] on div "Category" at bounding box center [245, 147] width 122 height 11
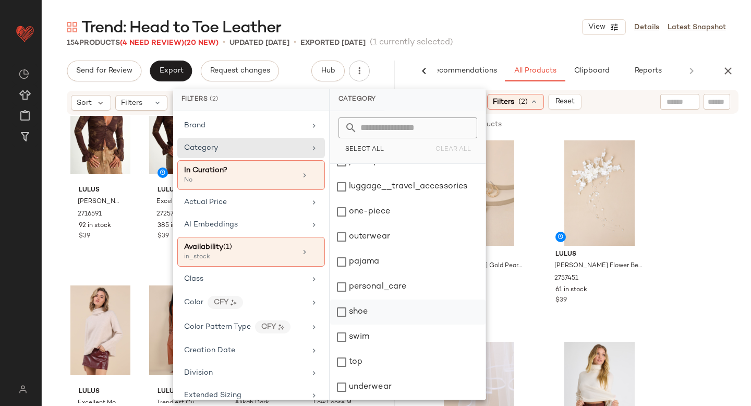
click at [342, 311] on div "shoe" at bounding box center [407, 311] width 155 height 25
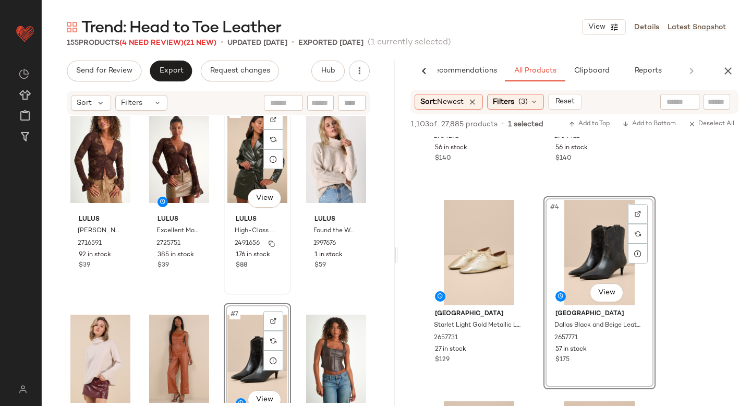
scroll to position [0, 0]
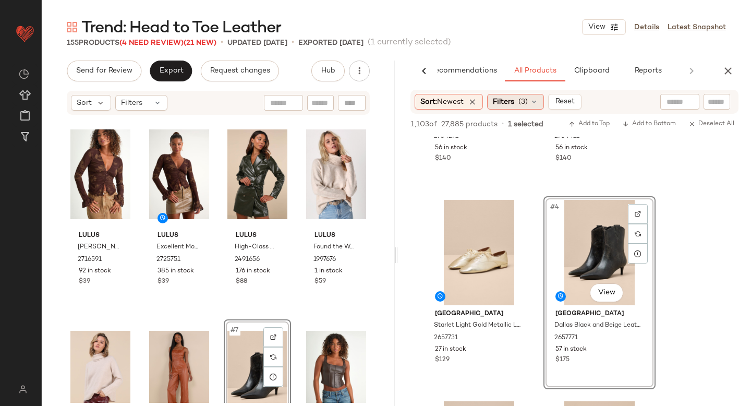
click at [514, 107] on div "Filters (3)" at bounding box center [515, 102] width 57 height 16
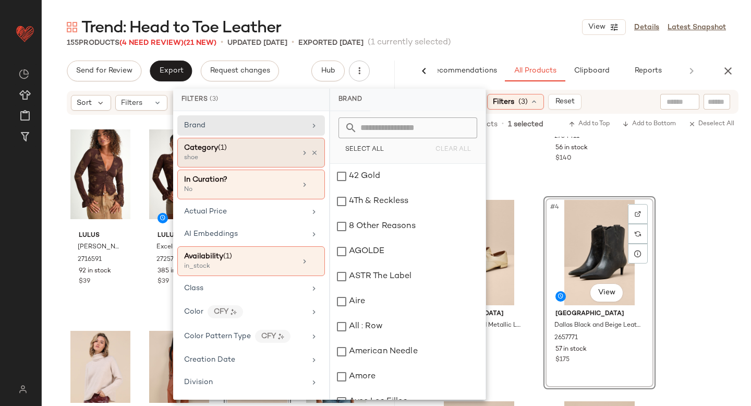
click at [252, 159] on div "shoe" at bounding box center [236, 157] width 104 height 9
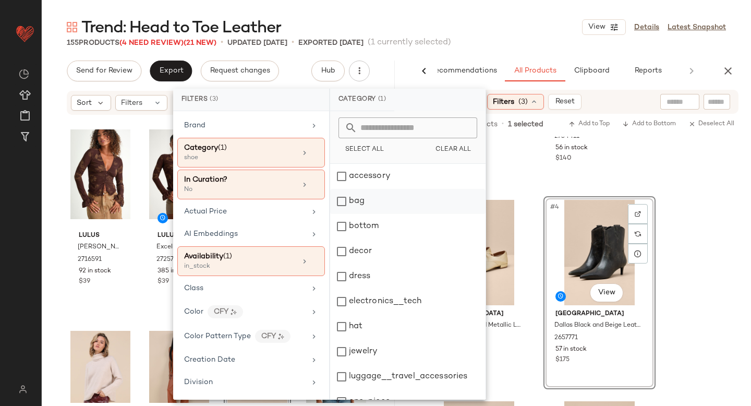
click at [344, 202] on div "bag" at bounding box center [407, 201] width 155 height 25
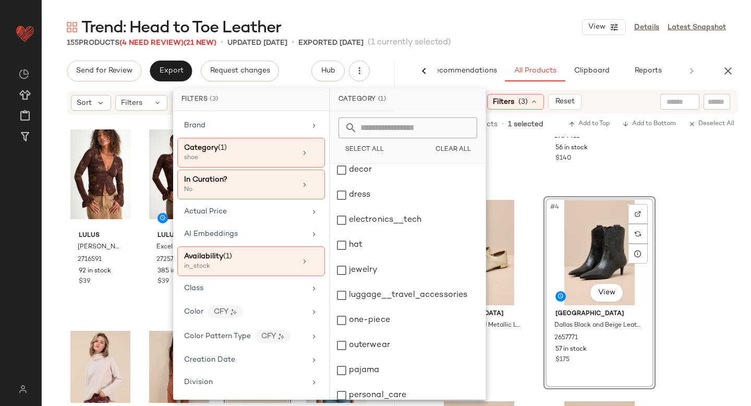
scroll to position [130, 0]
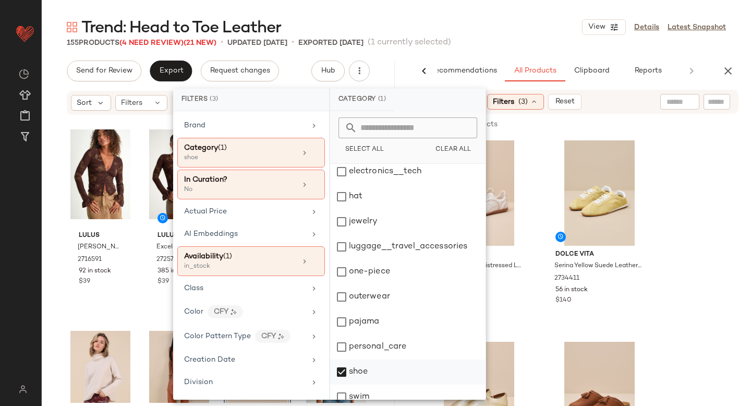
click at [342, 370] on div "shoe" at bounding box center [407, 371] width 155 height 25
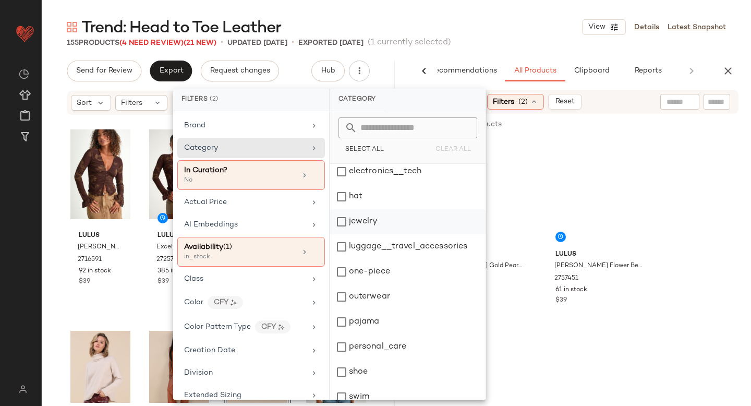
click at [343, 220] on div "jewelry" at bounding box center [407, 221] width 155 height 25
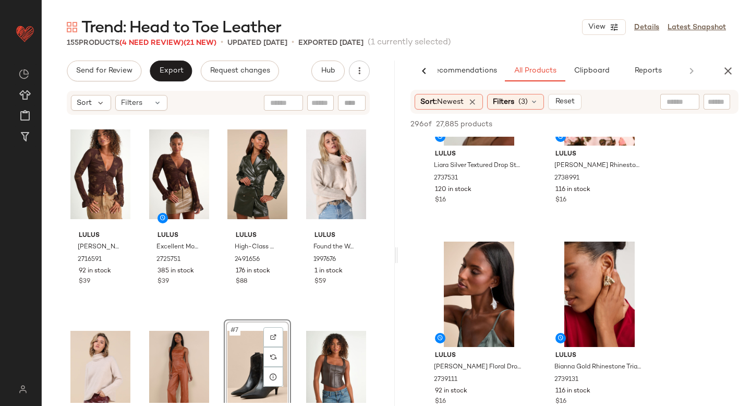
scroll to position [520, 0]
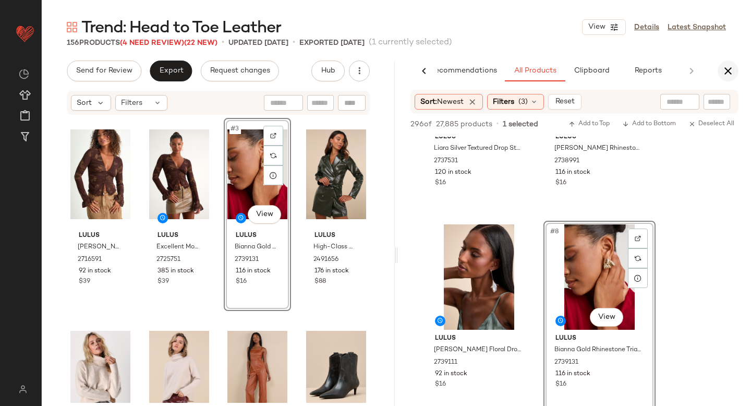
click at [727, 72] on icon "button" at bounding box center [728, 71] width 13 height 13
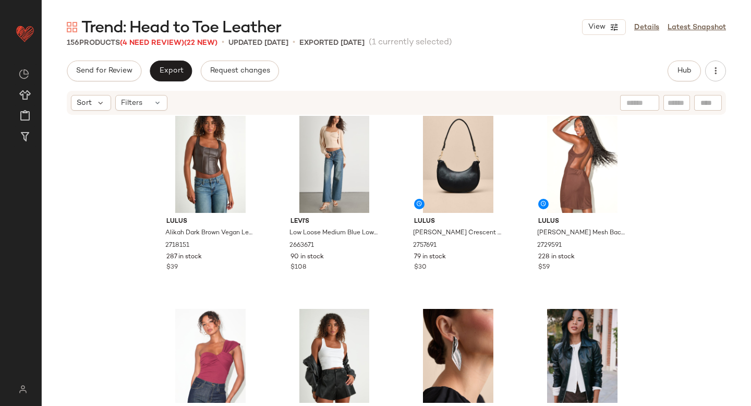
scroll to position [377, 0]
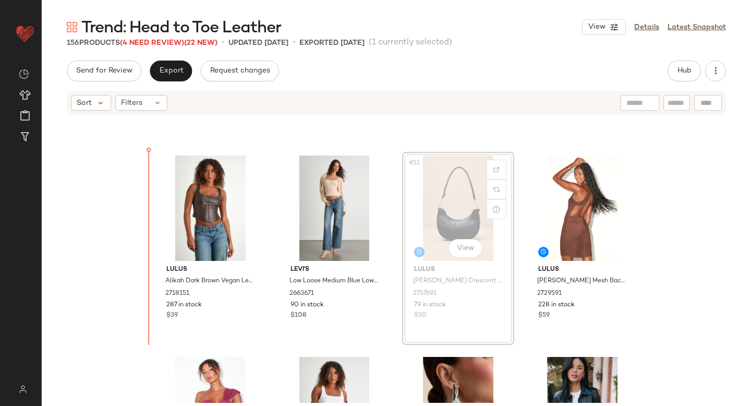
drag, startPoint x: 465, startPoint y: 212, endPoint x: 456, endPoint y: 212, distance: 8.9
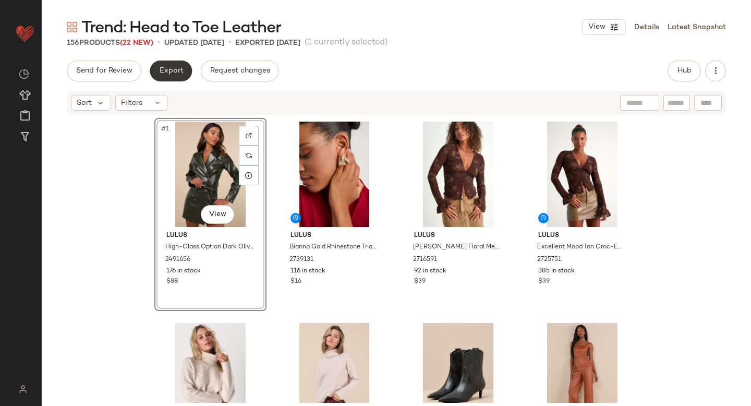
click at [172, 64] on button "Export" at bounding box center [171, 71] width 42 height 21
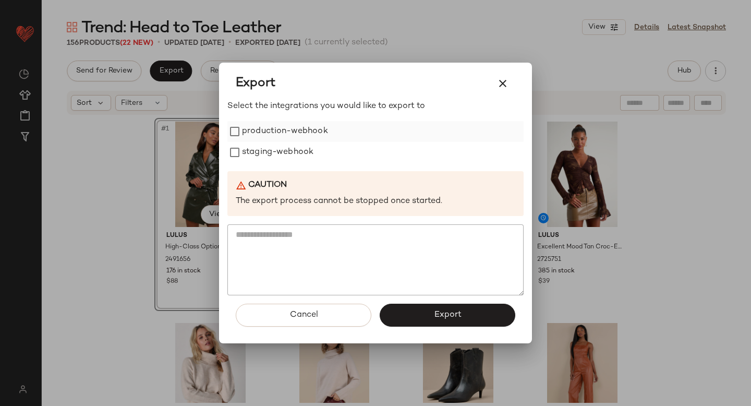
click at [243, 135] on label "production-webhook" at bounding box center [285, 131] width 86 height 21
click at [242, 149] on label "staging-webhook" at bounding box center [277, 152] width 71 height 21
click at [439, 313] on span "Export" at bounding box center [448, 315] width 28 height 10
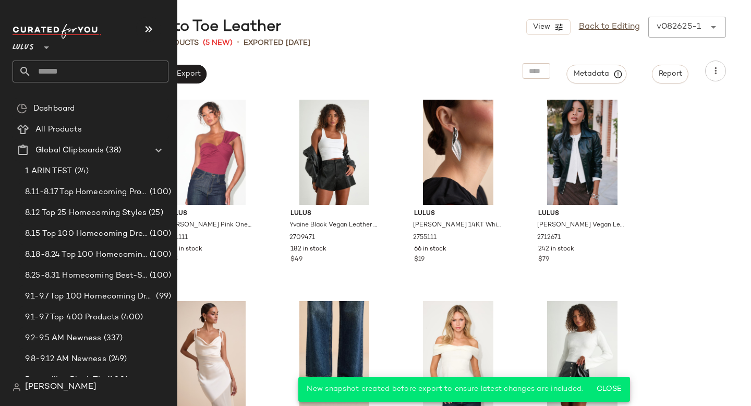
click at [71, 69] on input "text" at bounding box center [99, 72] width 137 height 22
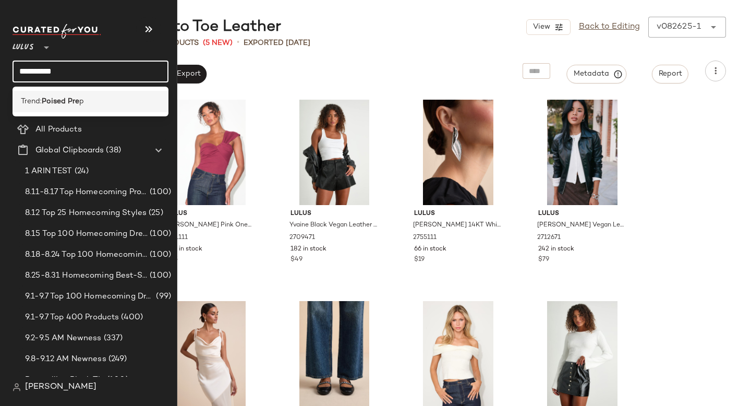
type input "**********"
click at [83, 97] on span "p" at bounding box center [81, 101] width 5 height 11
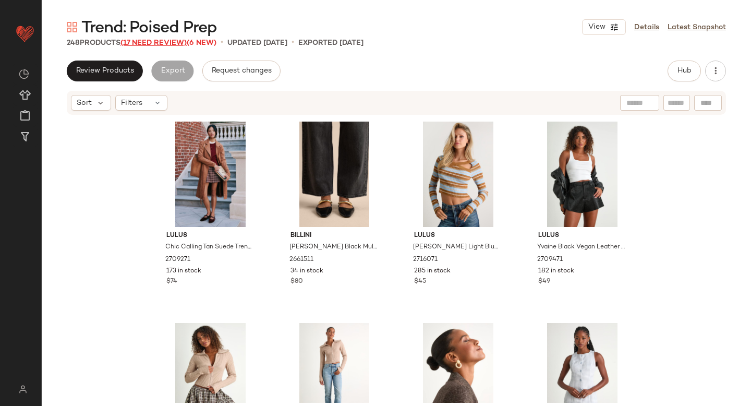
click at [147, 41] on span "(17 Need Review)" at bounding box center [154, 43] width 66 height 8
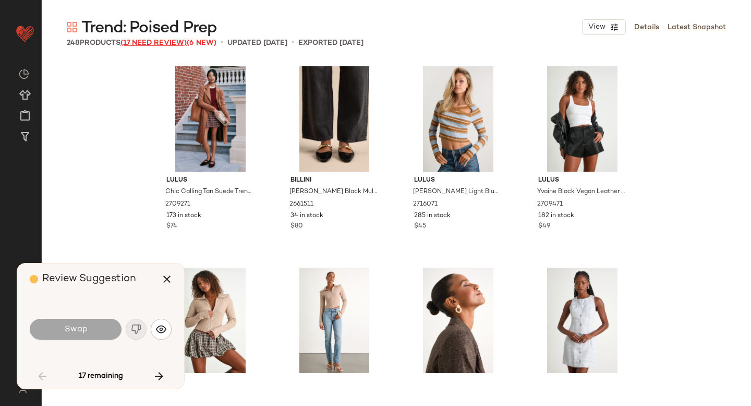
scroll to position [1208, 0]
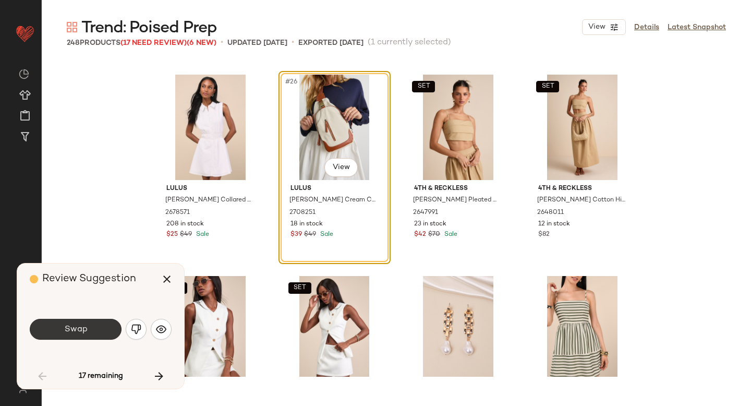
click at [105, 327] on button "Swap" at bounding box center [76, 329] width 92 height 21
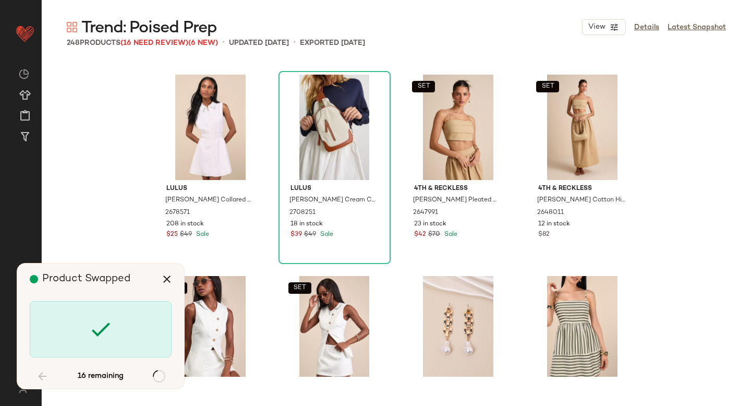
scroll to position [2416, 0]
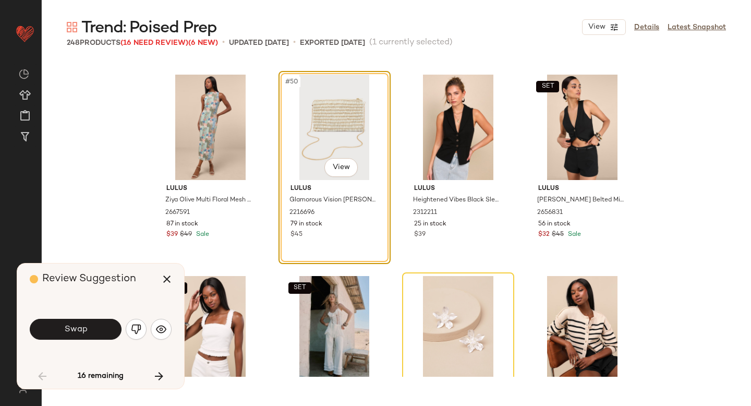
click at [105, 327] on button "Swap" at bounding box center [76, 329] width 92 height 21
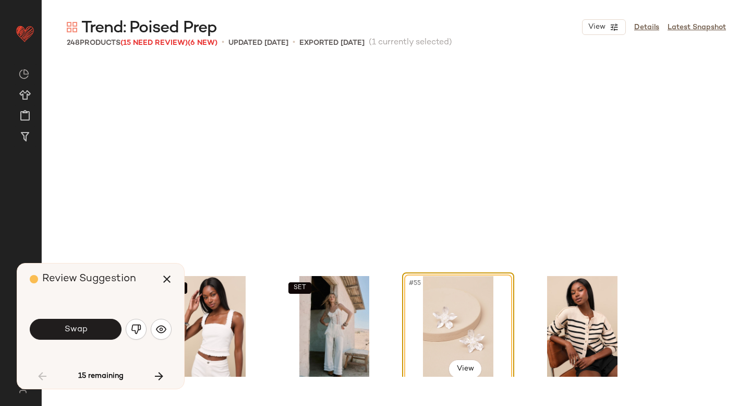
scroll to position [2618, 0]
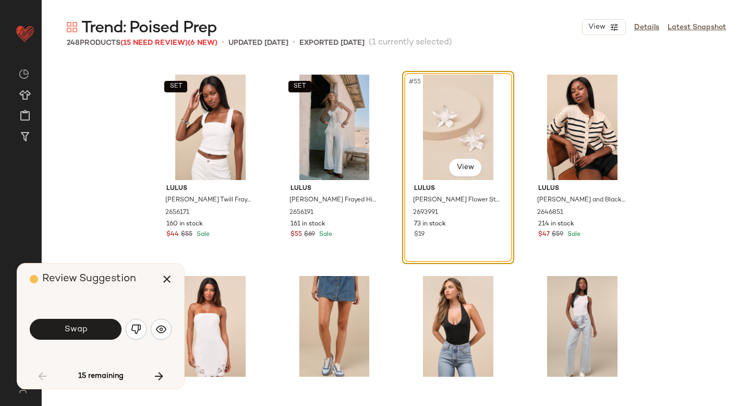
click at [105, 327] on button "Swap" at bounding box center [76, 329] width 92 height 21
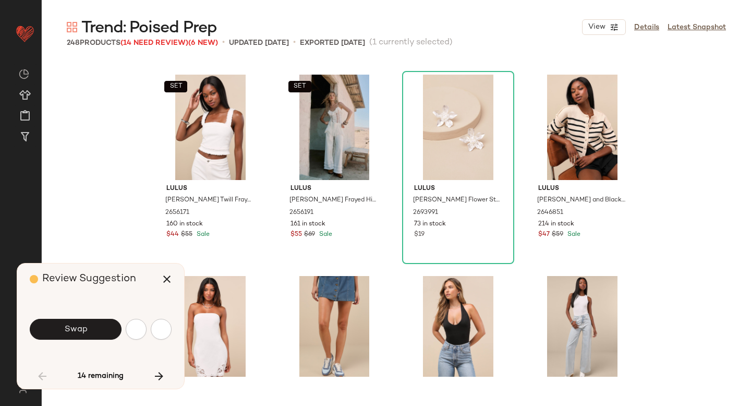
scroll to position [3021, 0]
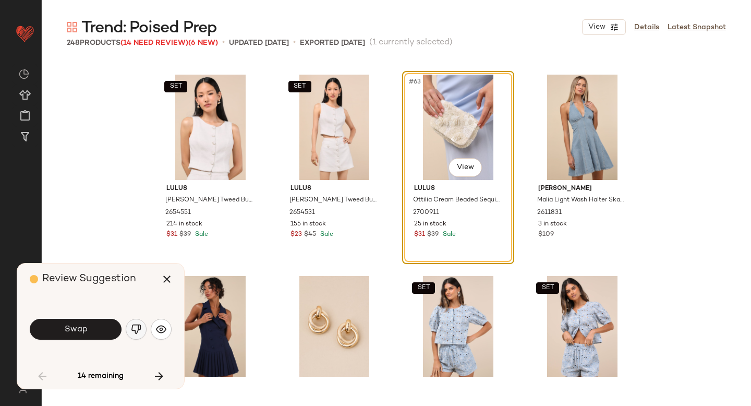
click at [133, 327] on img "button" at bounding box center [136, 329] width 10 height 10
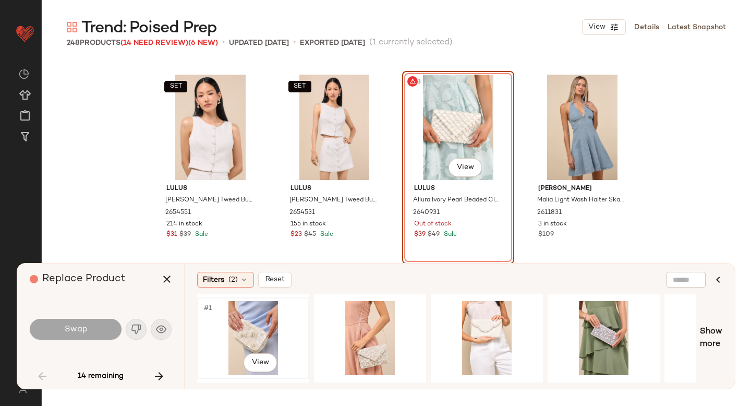
click at [275, 324] on div "#1 View" at bounding box center [253, 338] width 105 height 74
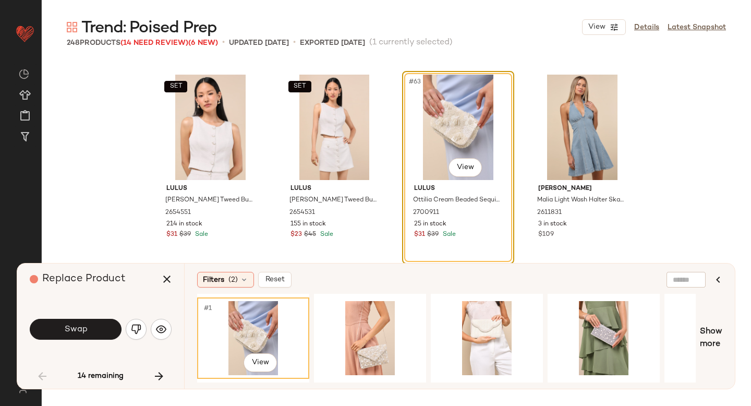
click at [60, 317] on div "Swap" at bounding box center [101, 329] width 142 height 25
click at [66, 322] on button "Swap" at bounding box center [76, 329] width 92 height 21
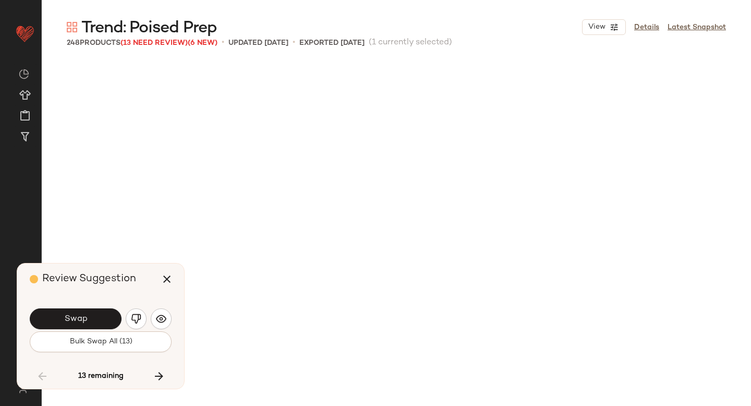
scroll to position [3625, 0]
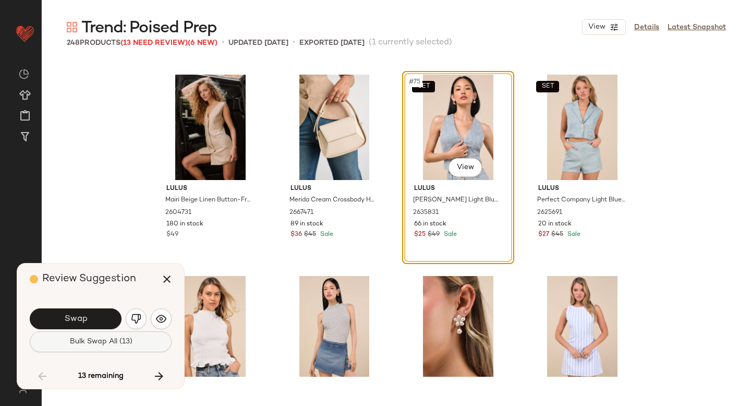
click at [100, 338] on span "Bulk Swap All (13)" at bounding box center [100, 342] width 63 height 8
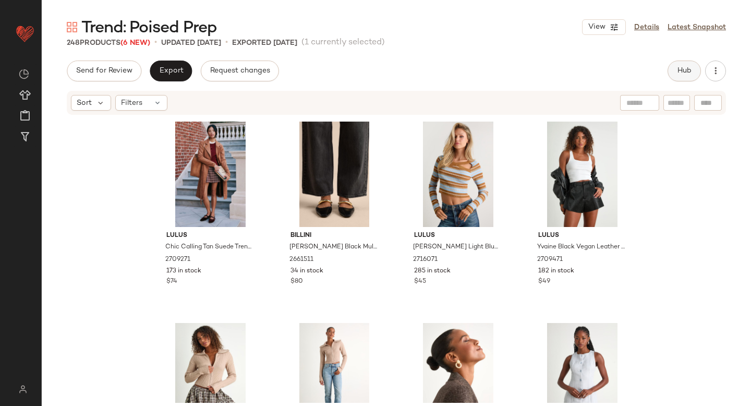
click at [684, 73] on span "Hub" at bounding box center [684, 71] width 15 height 8
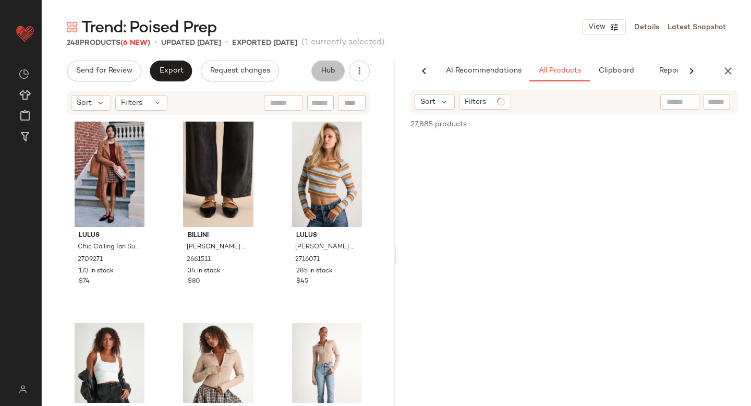
scroll to position [0, 25]
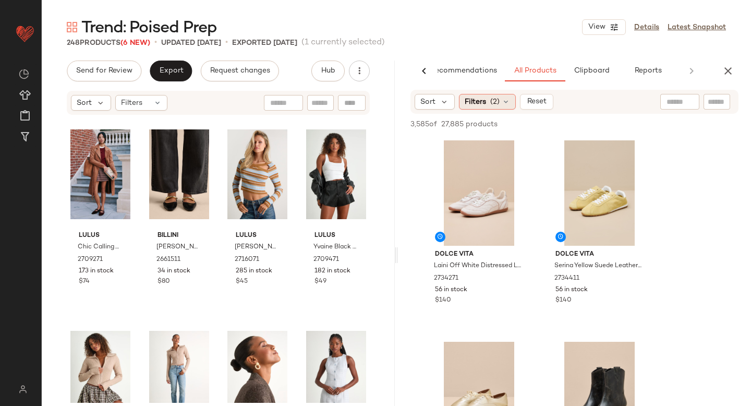
click at [472, 100] on span "Filters" at bounding box center [475, 102] width 21 height 11
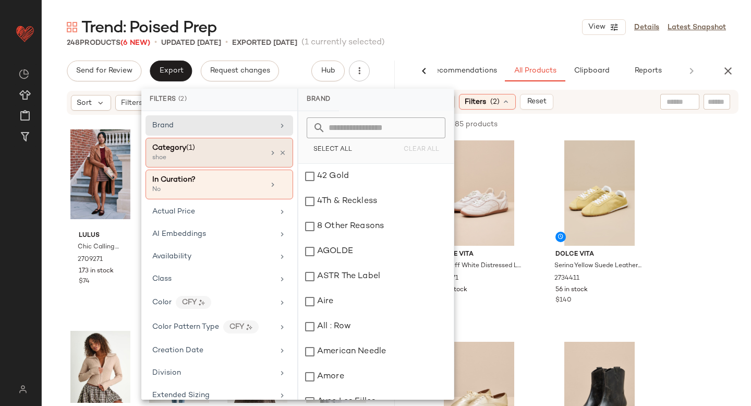
click at [188, 158] on div "shoe" at bounding box center [204, 157] width 104 height 9
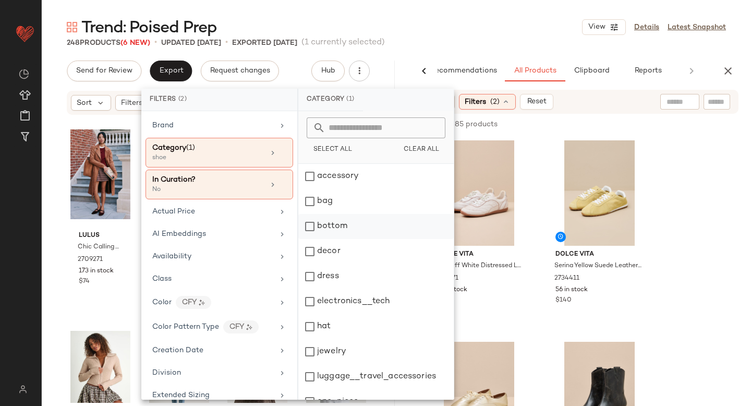
click at [310, 227] on div "bottom" at bounding box center [375, 226] width 155 height 25
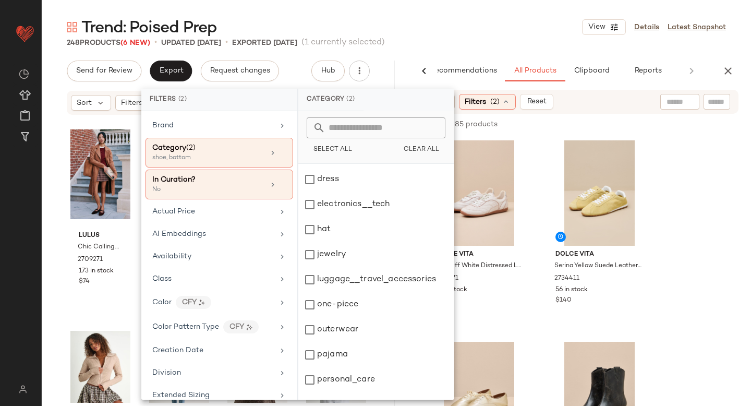
scroll to position [190, 0]
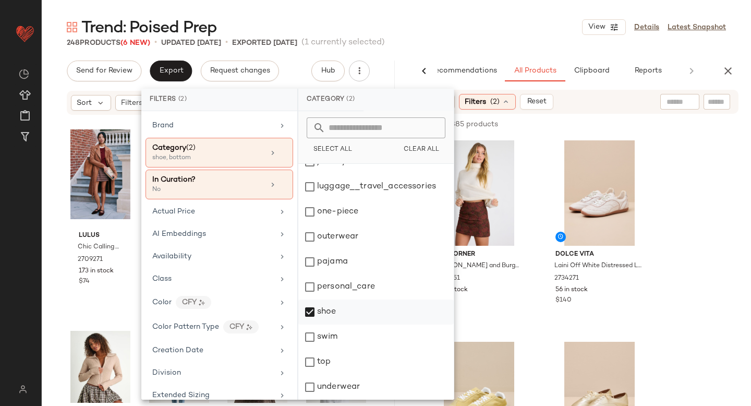
click at [310, 316] on div "shoe" at bounding box center [375, 311] width 155 height 25
click at [312, 361] on div "top" at bounding box center [375, 362] width 155 height 25
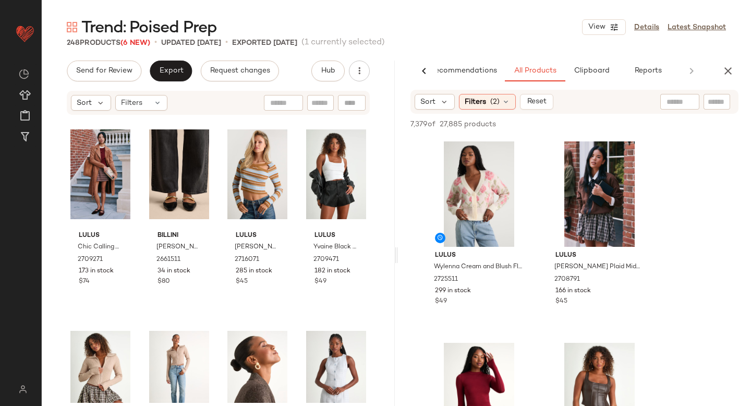
scroll to position [2619, 0]
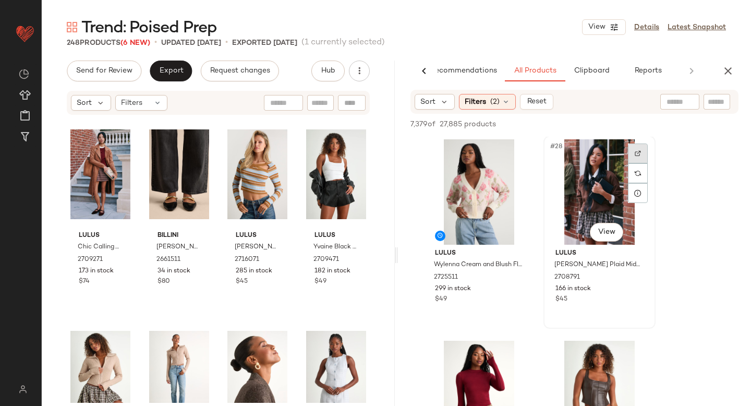
click at [637, 153] on img at bounding box center [638, 153] width 6 height 6
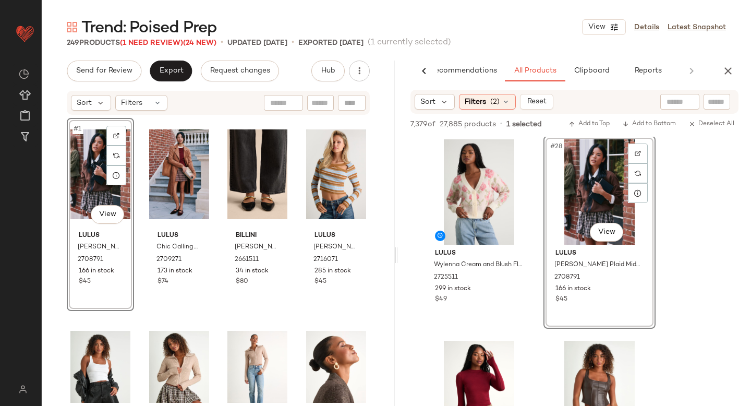
click at [716, 104] on input "text" at bounding box center [717, 102] width 18 height 11
paste input "*******"
type input "*******"
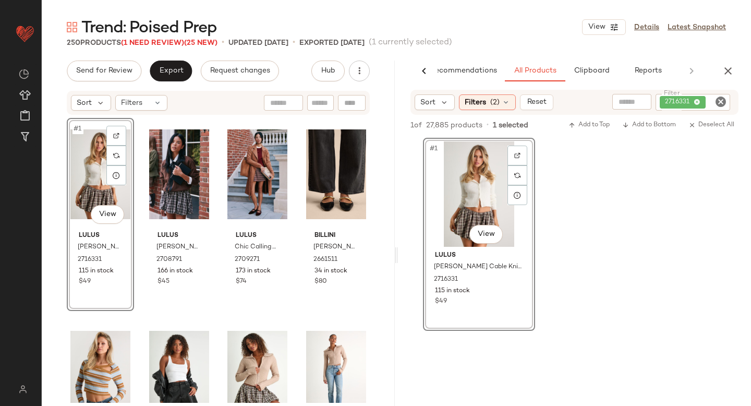
click at [723, 104] on icon "Clear Filter" at bounding box center [721, 101] width 13 height 13
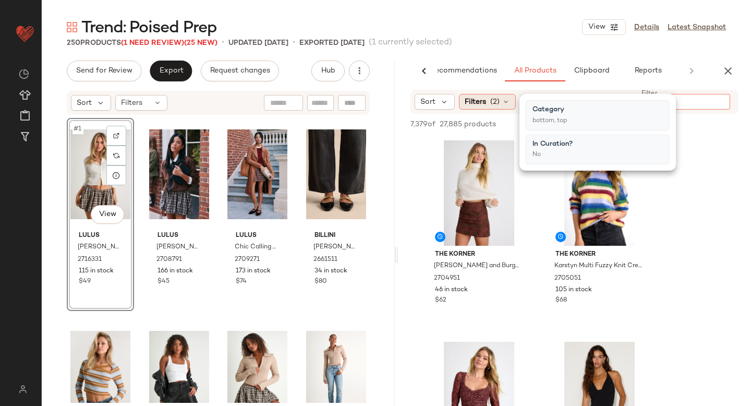
click at [488, 100] on div "Filters (2)" at bounding box center [487, 102] width 57 height 16
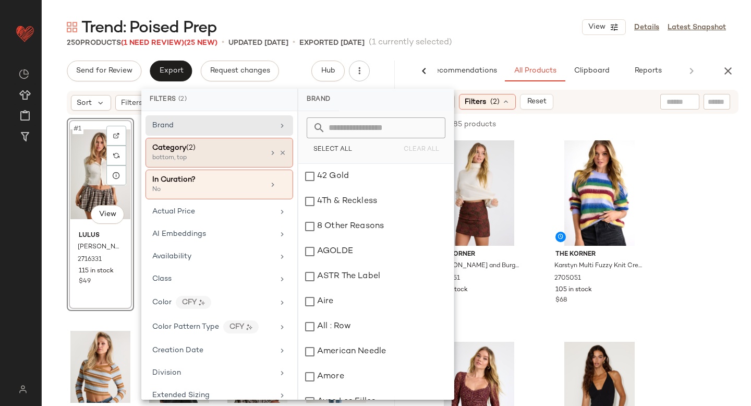
click at [210, 155] on div "bottom, top" at bounding box center [204, 157] width 104 height 9
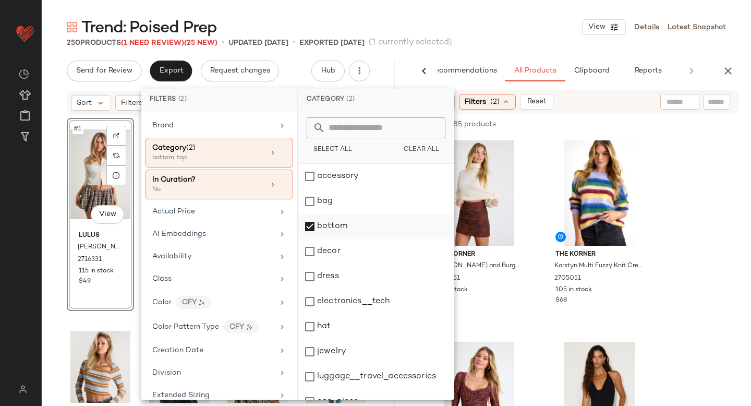
click at [309, 223] on div "bottom" at bounding box center [375, 226] width 155 height 25
click at [312, 282] on div "dress" at bounding box center [375, 276] width 155 height 25
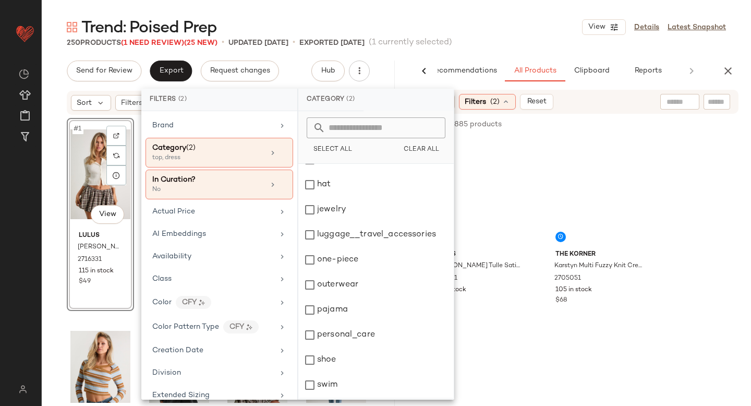
scroll to position [190, 0]
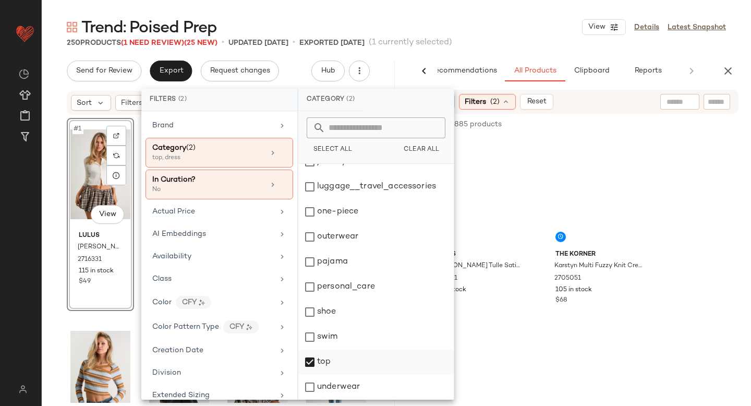
click at [309, 363] on div "top" at bounding box center [375, 362] width 155 height 25
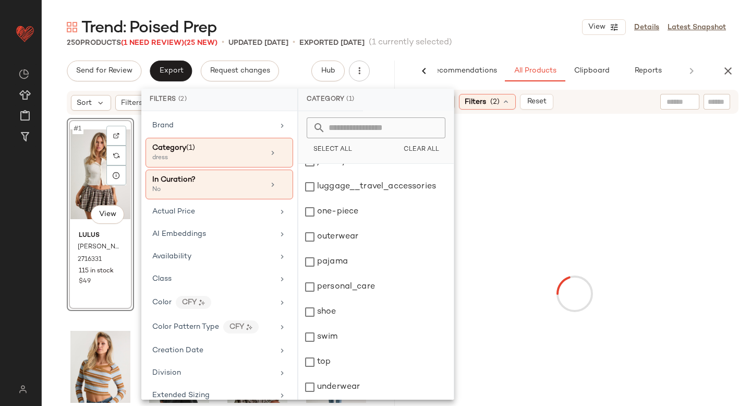
click at [727, 183] on div at bounding box center [574, 294] width 349 height 356
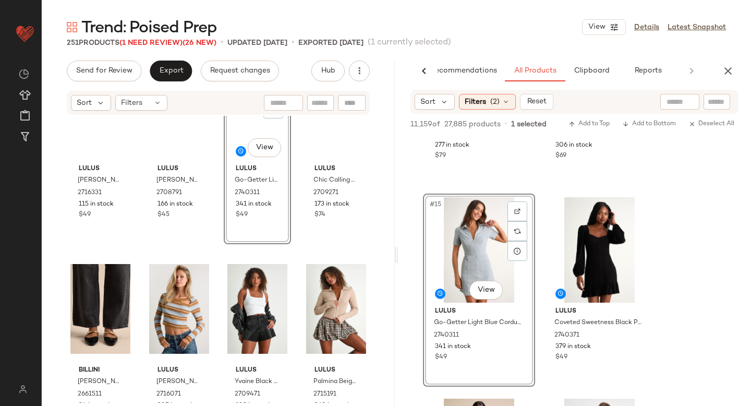
scroll to position [0, 0]
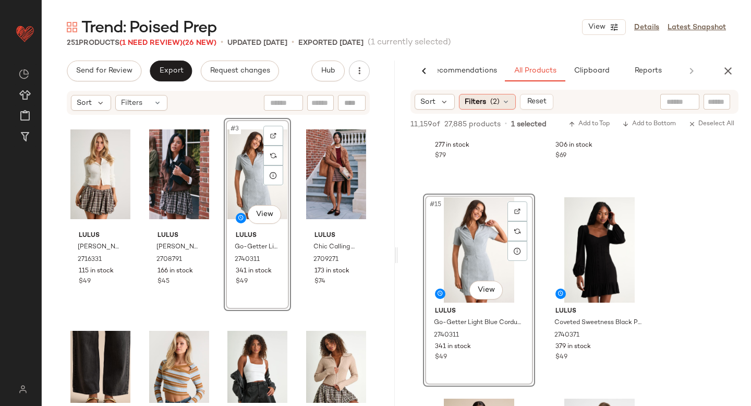
click at [492, 106] on span "(2)" at bounding box center [494, 102] width 9 height 11
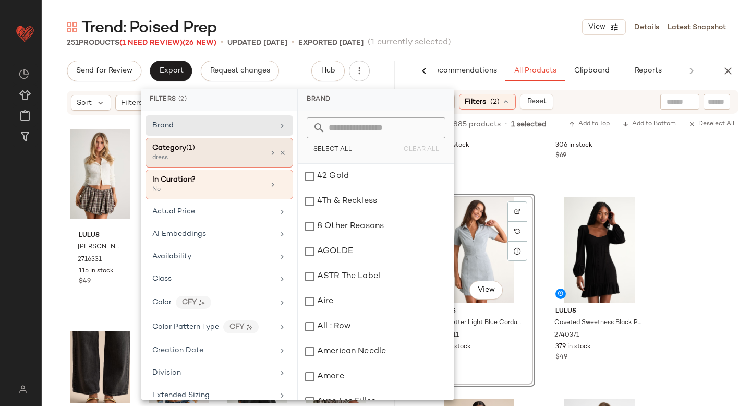
click at [228, 155] on div "dress" at bounding box center [204, 157] width 104 height 9
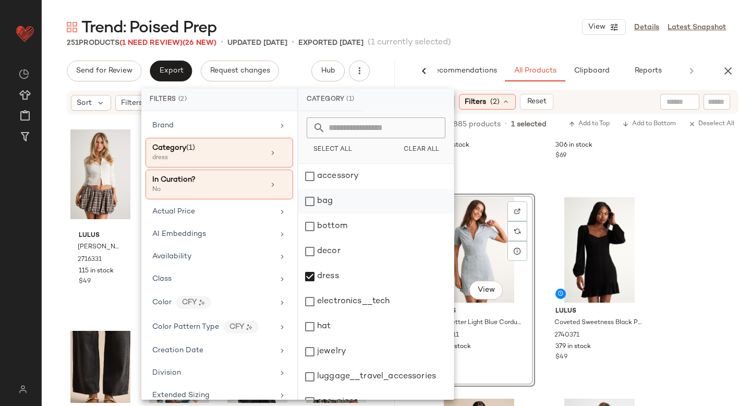
click at [318, 197] on div "bag" at bounding box center [375, 201] width 155 height 25
click at [317, 278] on div "dress" at bounding box center [375, 276] width 155 height 25
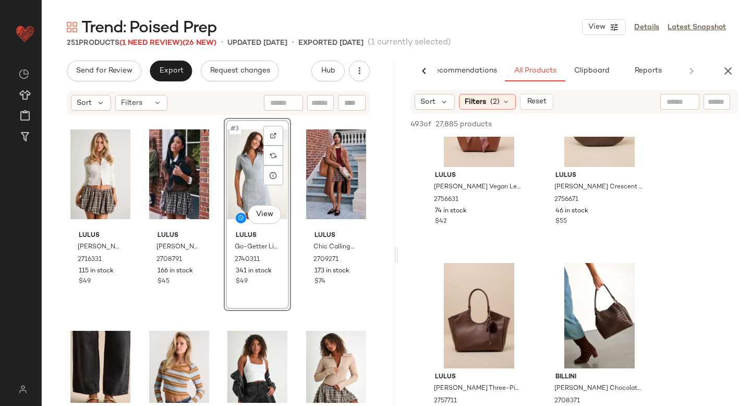
scroll to position [898, 0]
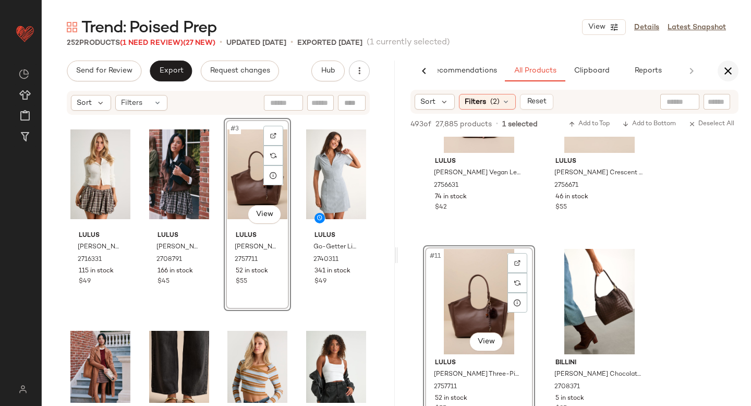
click at [728, 72] on icon "button" at bounding box center [728, 71] width 13 height 13
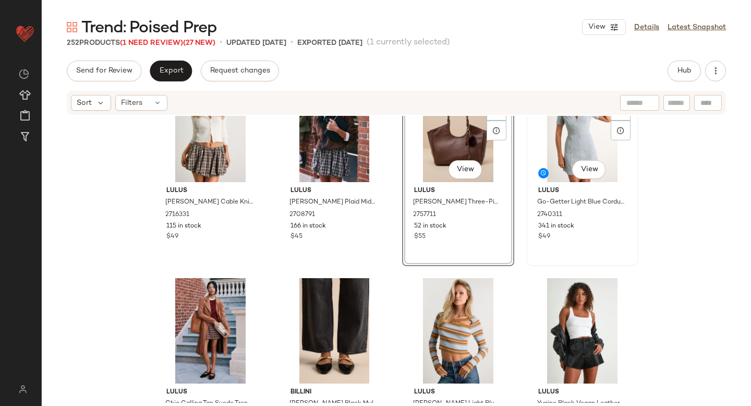
scroll to position [0, 0]
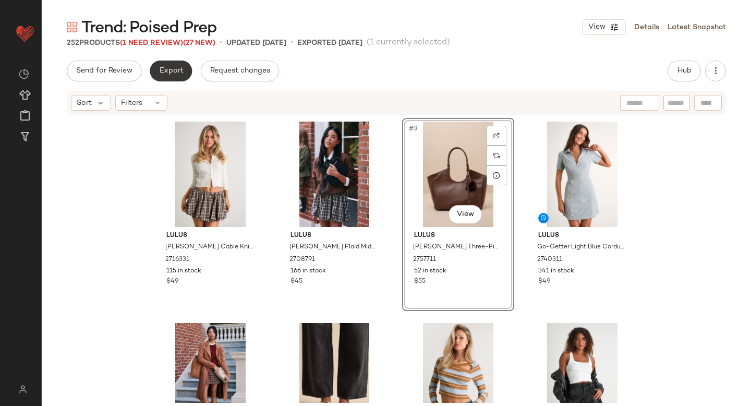
click at [173, 71] on span "Export" at bounding box center [171, 71] width 25 height 8
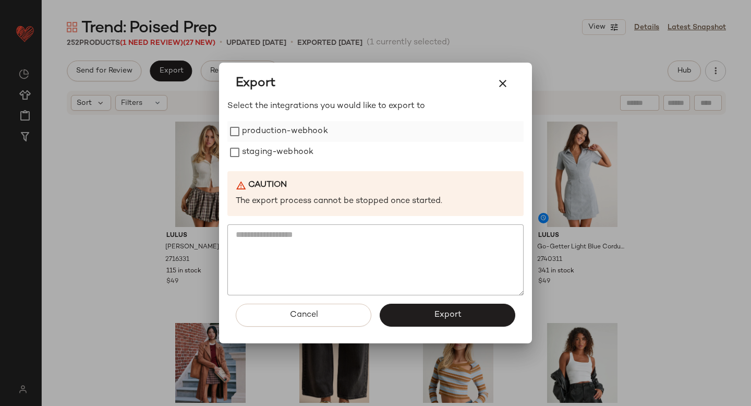
click at [260, 136] on label "production-webhook" at bounding box center [285, 131] width 86 height 21
click at [267, 163] on div "Select the integrations you would like to export to production-webhook staging-…" at bounding box center [375, 197] width 296 height 195
click at [264, 153] on label "staging-webhook" at bounding box center [277, 152] width 71 height 21
click at [439, 316] on span "Export" at bounding box center [448, 315] width 28 height 10
